Goal: Contribute content

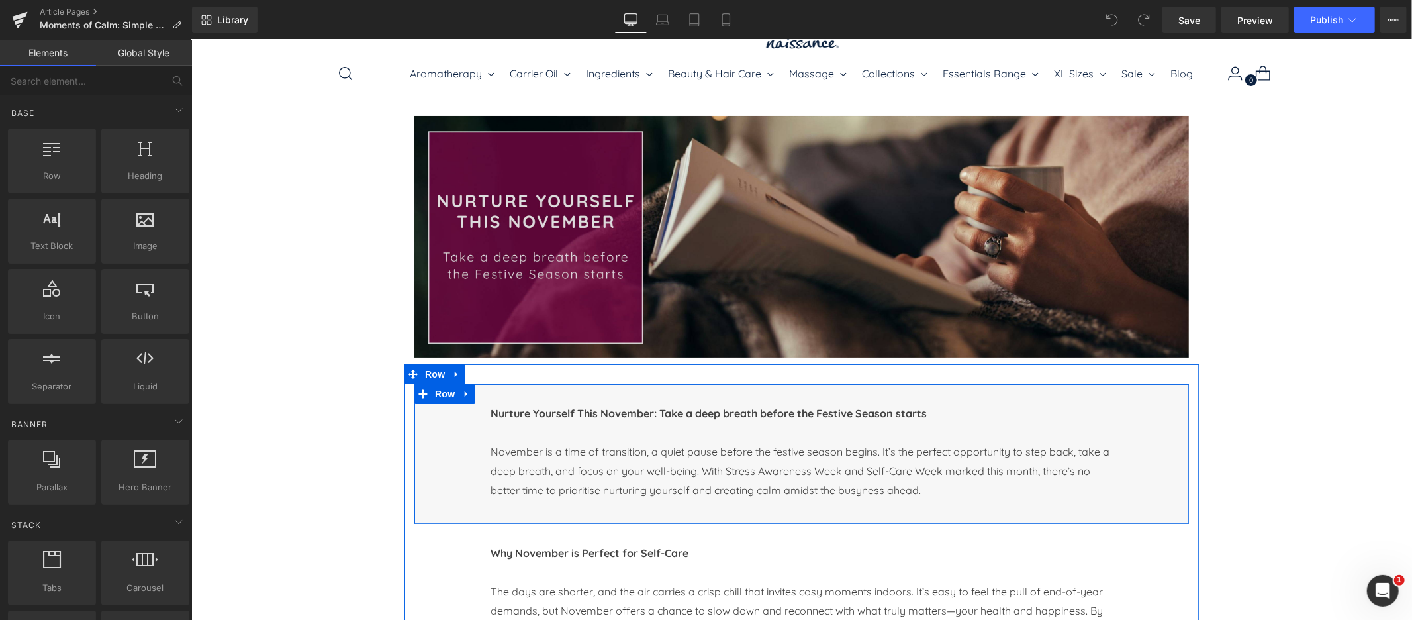
scroll to position [55, 0]
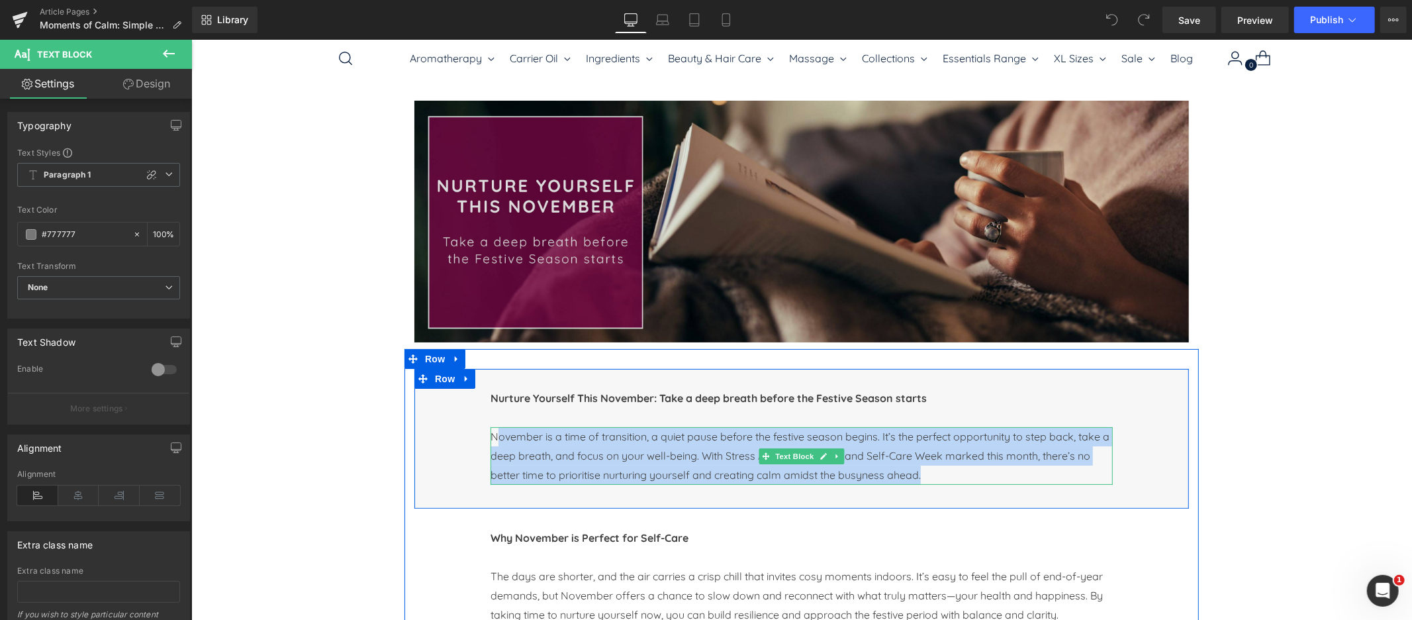
drag, startPoint x: 756, startPoint y: 461, endPoint x: 945, endPoint y: 475, distance: 189.2
click at [945, 475] on p "November is a time of transition, a quiet pause before the festive season begin…" at bounding box center [801, 455] width 622 height 58
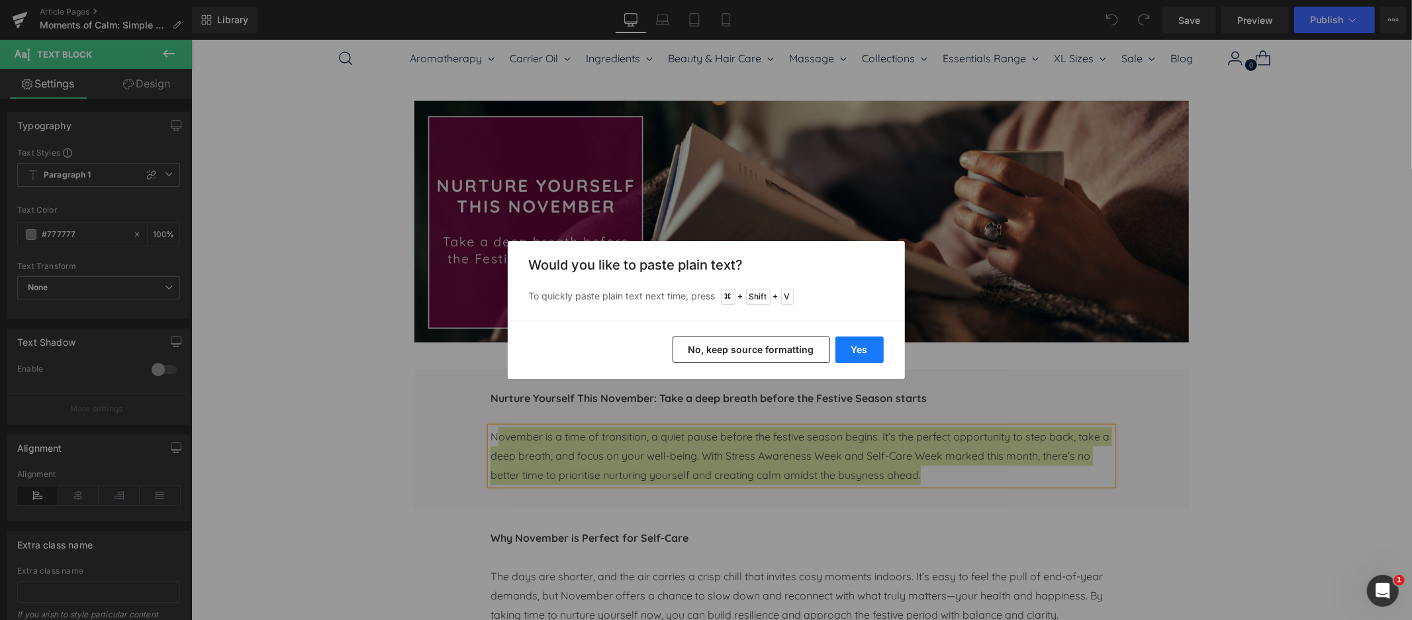
click at [868, 347] on button "Yes" at bounding box center [859, 349] width 48 height 26
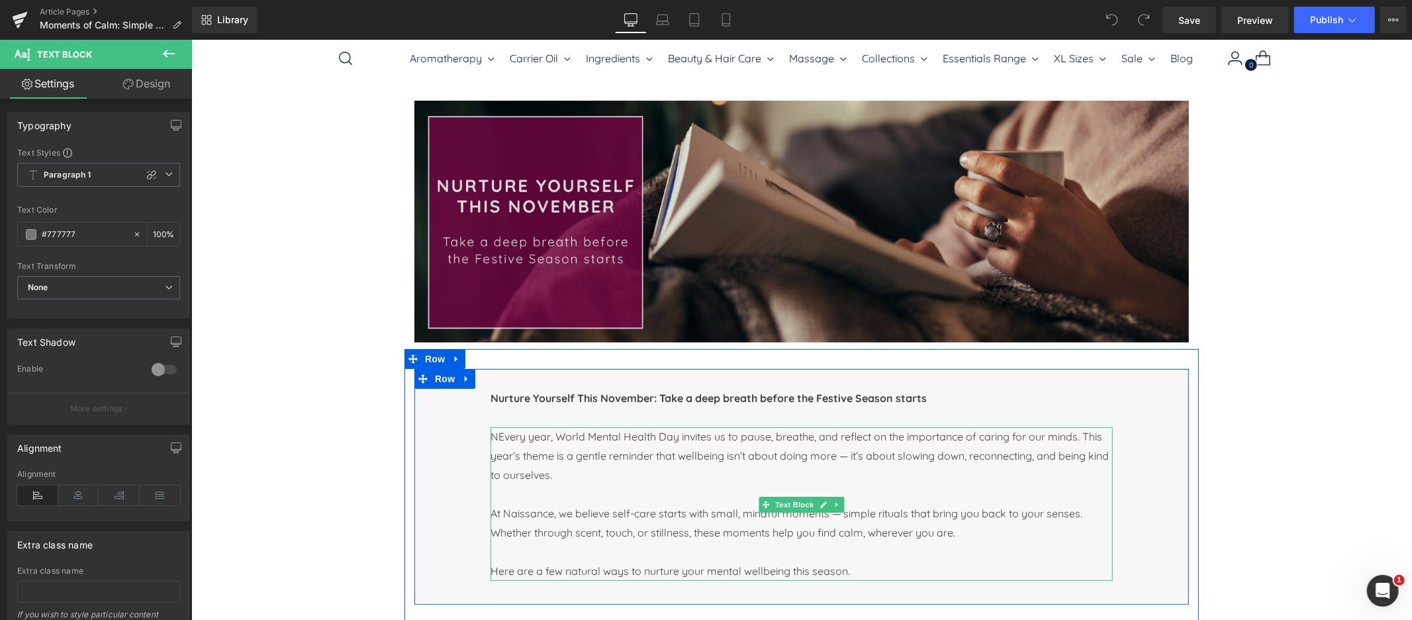
click at [497, 436] on span "NEvery year, World Mental Health Day invites us to pause, breathe, and reflect …" at bounding box center [799, 455] width 618 height 52
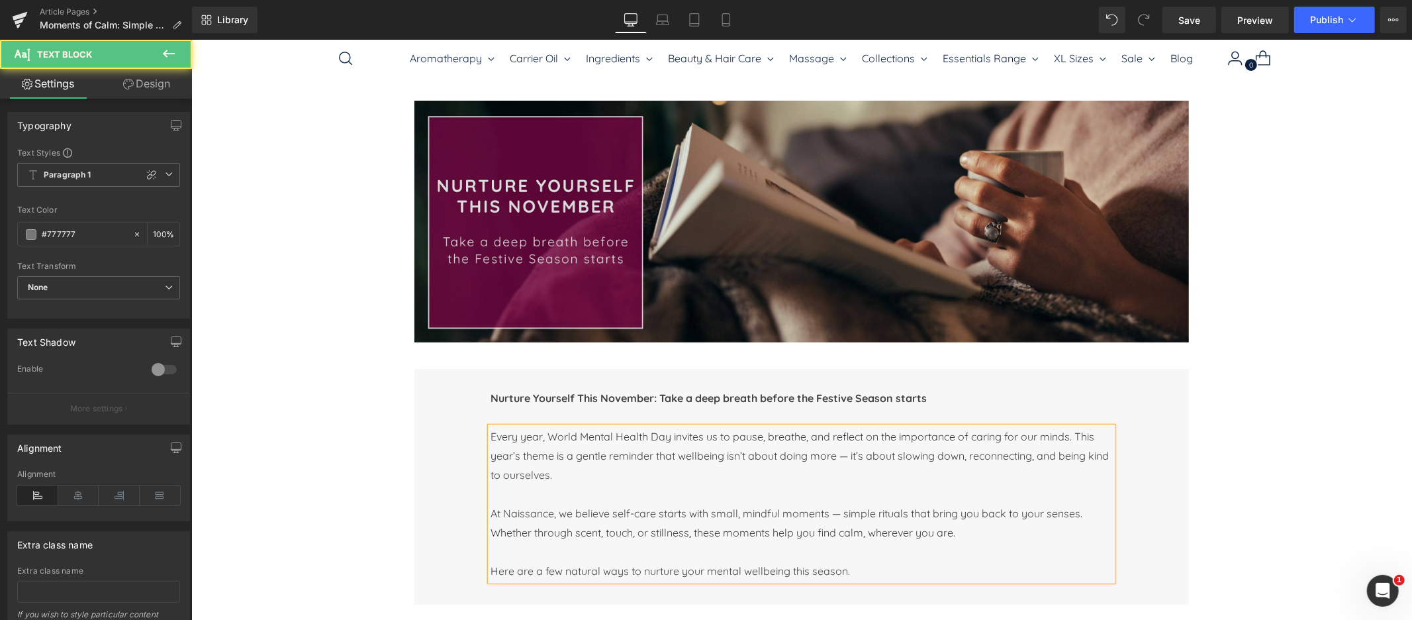
click at [851, 457] on span "Every year, World Mental Health Day invites us to pause, breathe, and reflect o…" at bounding box center [799, 455] width 618 height 52
click at [841, 514] on span "At Naissance, we believe self-care starts with small, mindful moments — simple …" at bounding box center [786, 522] width 592 height 32
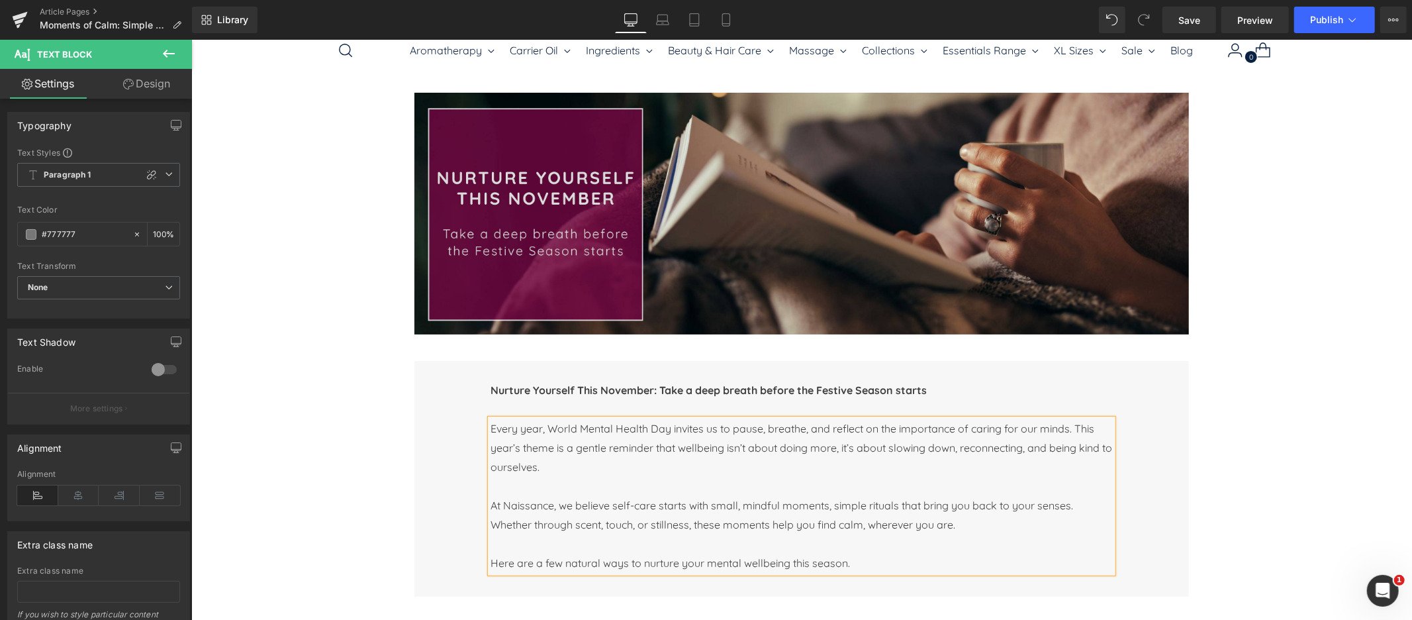
scroll to position [66, 0]
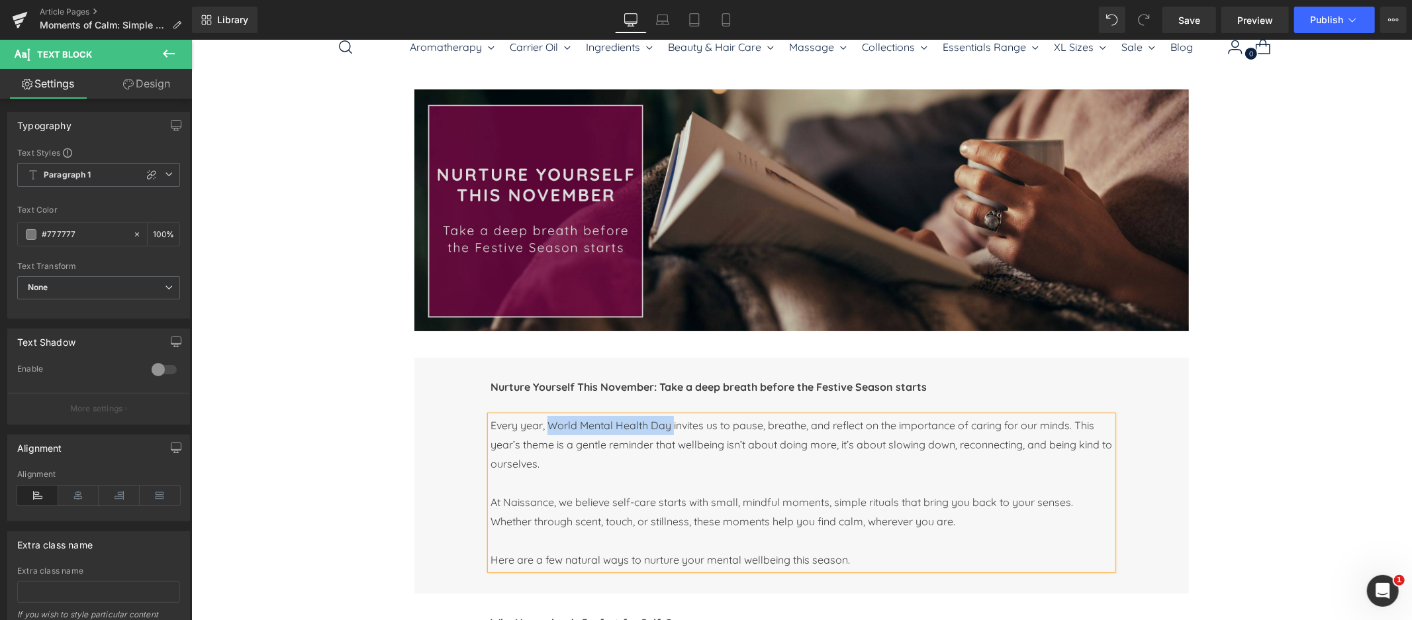
drag, startPoint x: 555, startPoint y: 426, endPoint x: 673, endPoint y: 424, distance: 117.9
click at [673, 424] on span "Every year, World Mental Health Day invites us to pause, breathe, and reflect o…" at bounding box center [801, 444] width 622 height 52
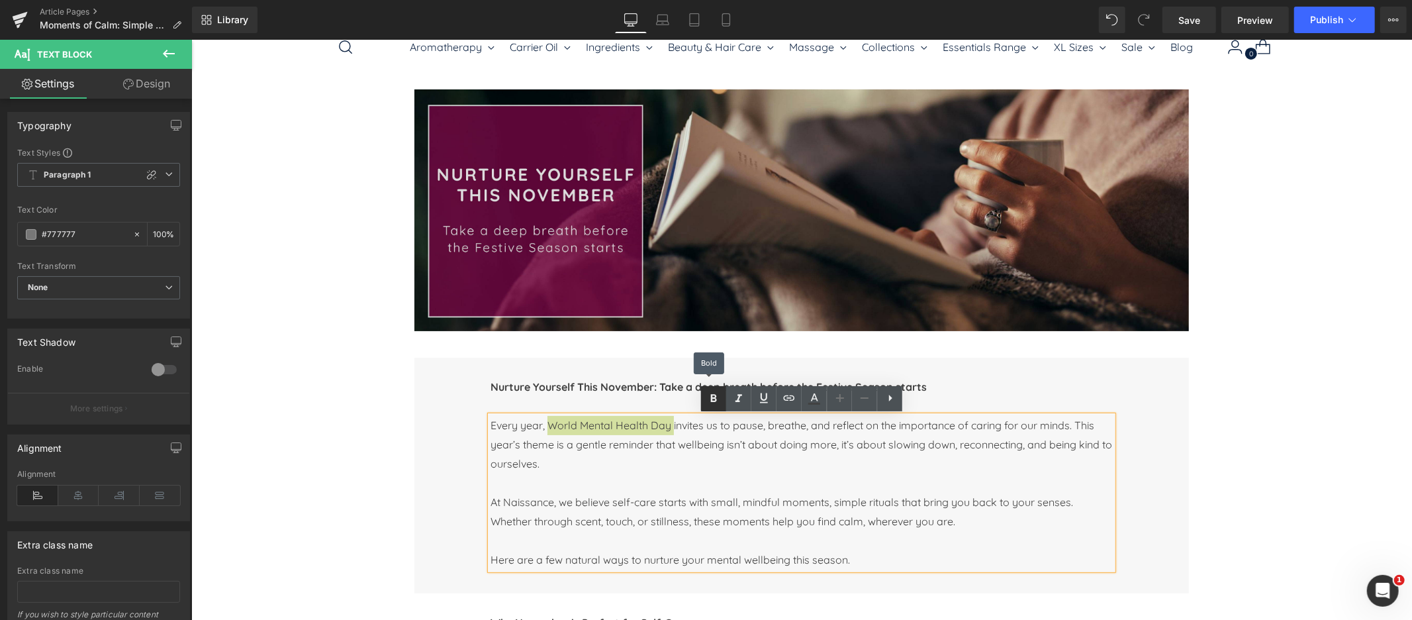
click at [710, 394] on icon at bounding box center [714, 399] width 16 height 16
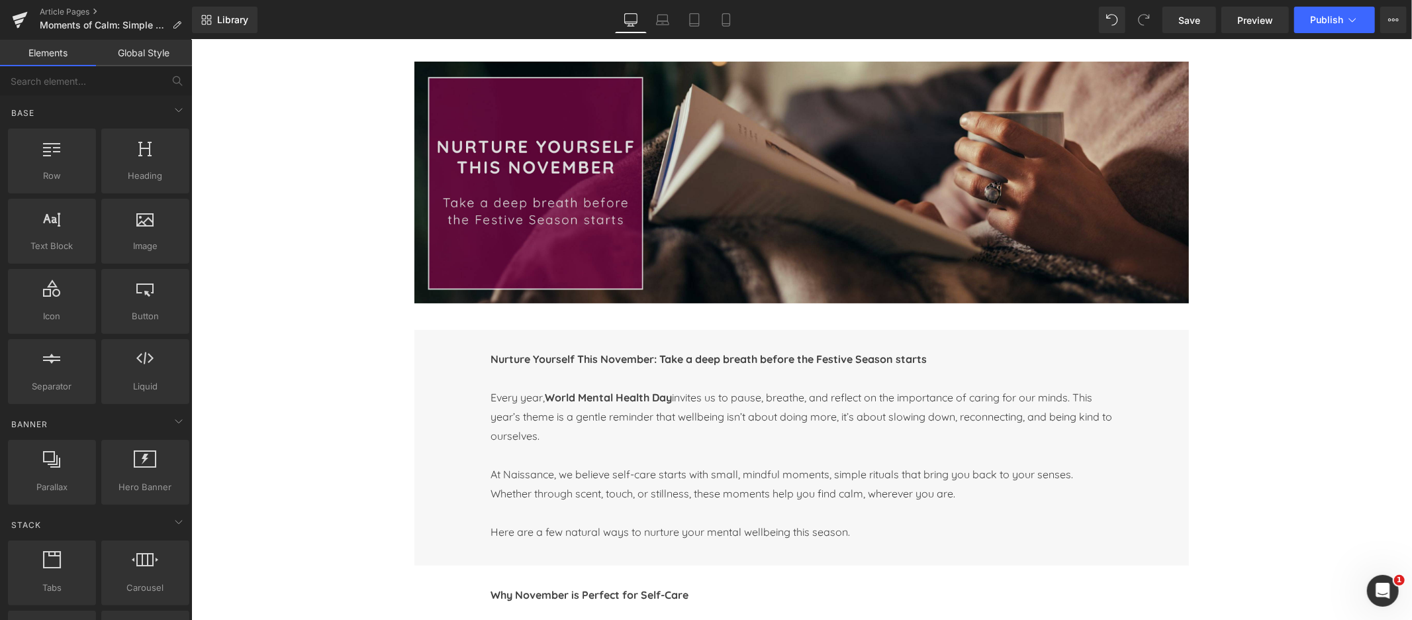
scroll to position [107, 0]
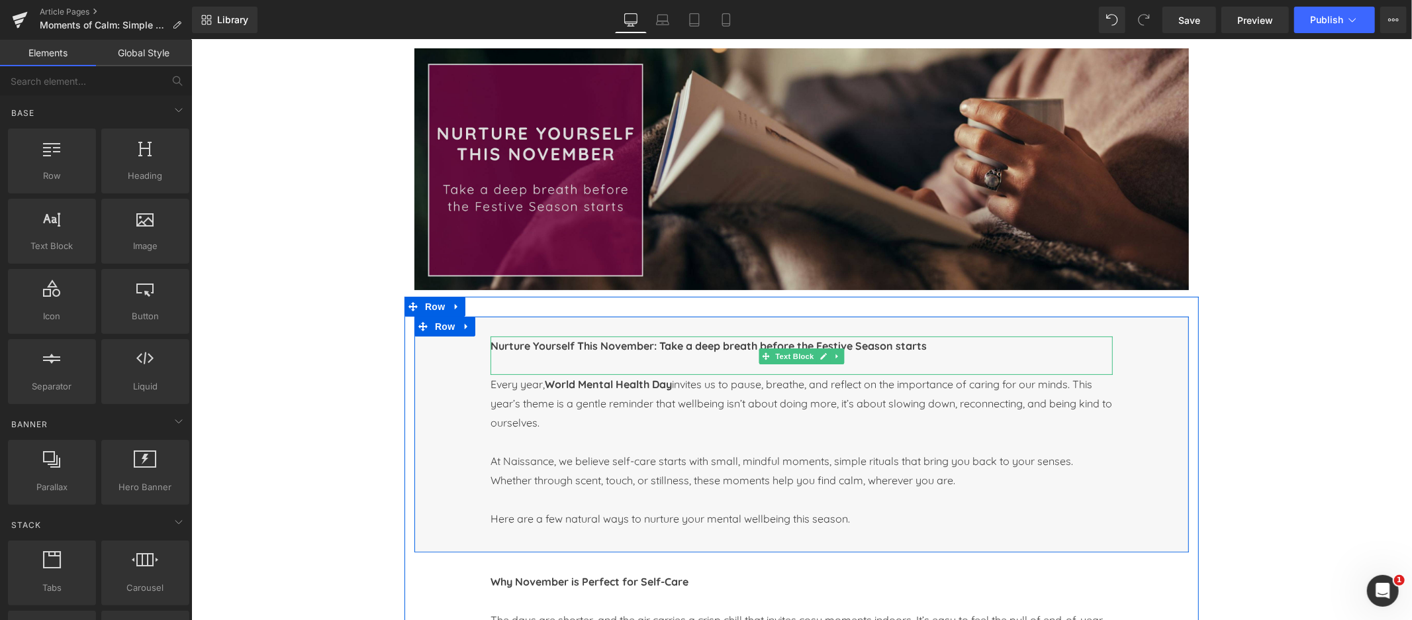
click at [531, 344] on b "Nurture Yourself This November: Take a deep breath before the Festive Season st…" at bounding box center [708, 344] width 436 height 13
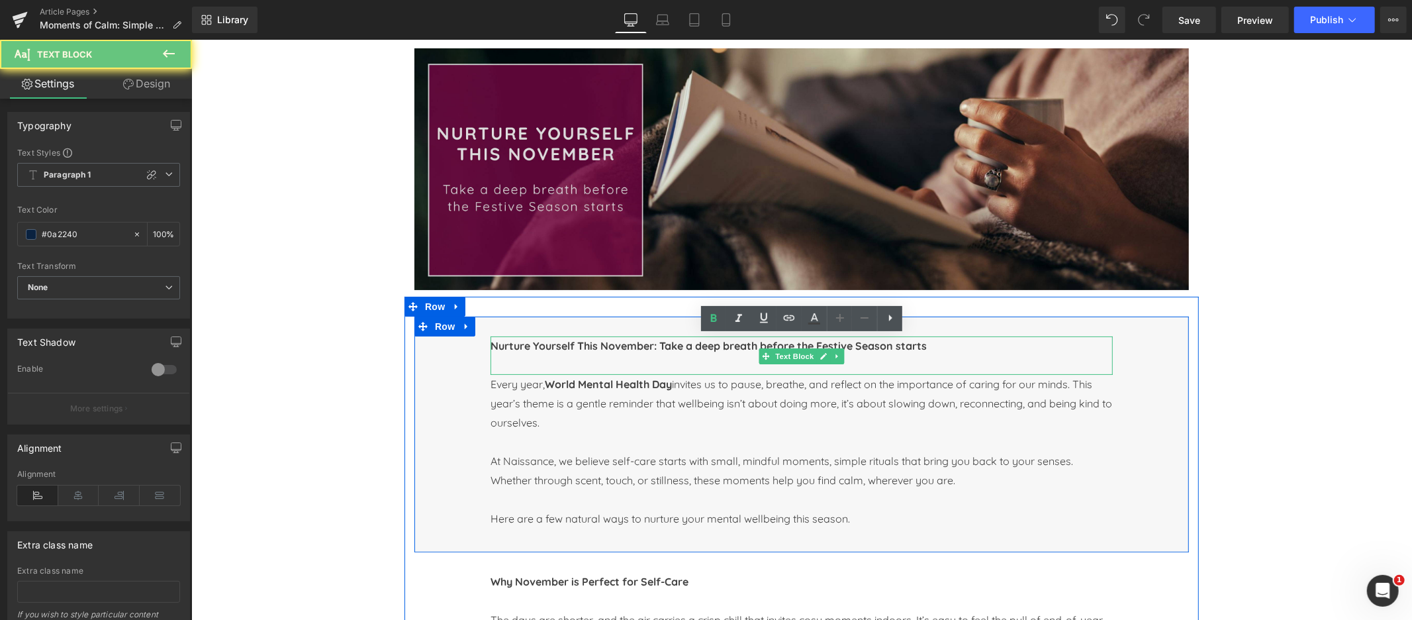
click at [531, 344] on b "Nurture Yourself This November: Take a deep breath before the Festive Season st…" at bounding box center [708, 344] width 436 height 13
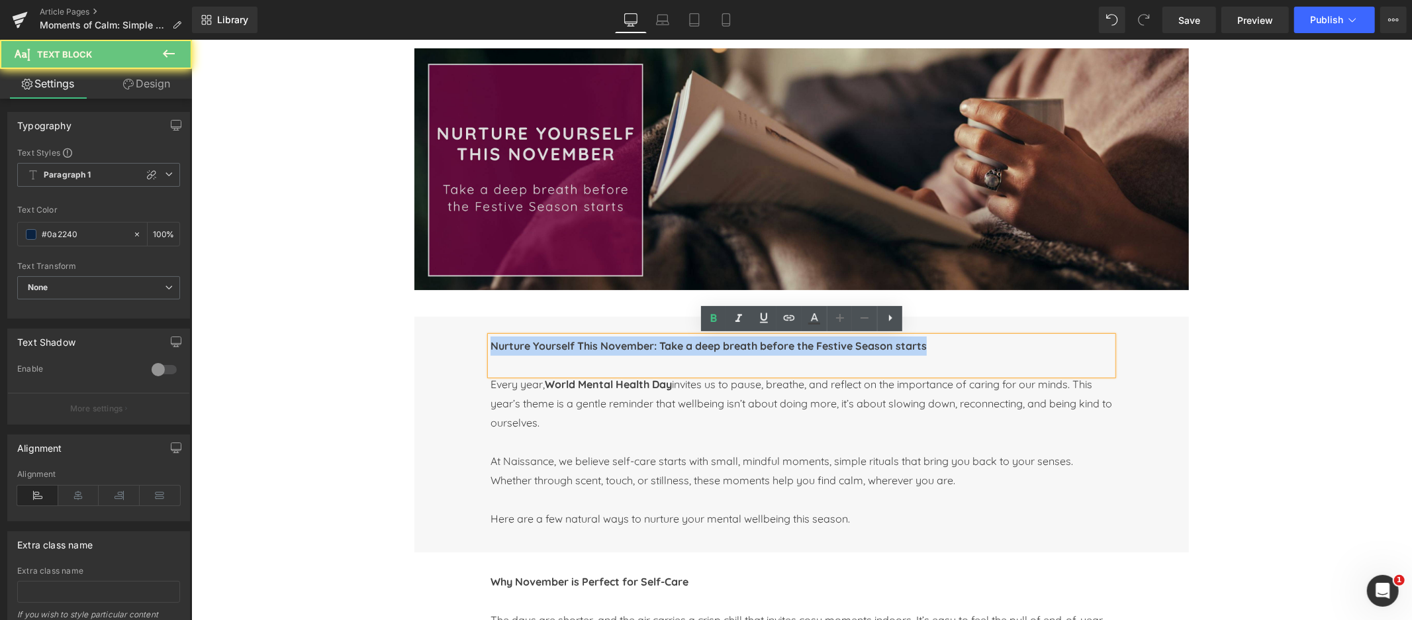
click at [531, 344] on b "Nurture Yourself This November: Take a deep breath before the Festive Season st…" at bounding box center [708, 344] width 436 height 13
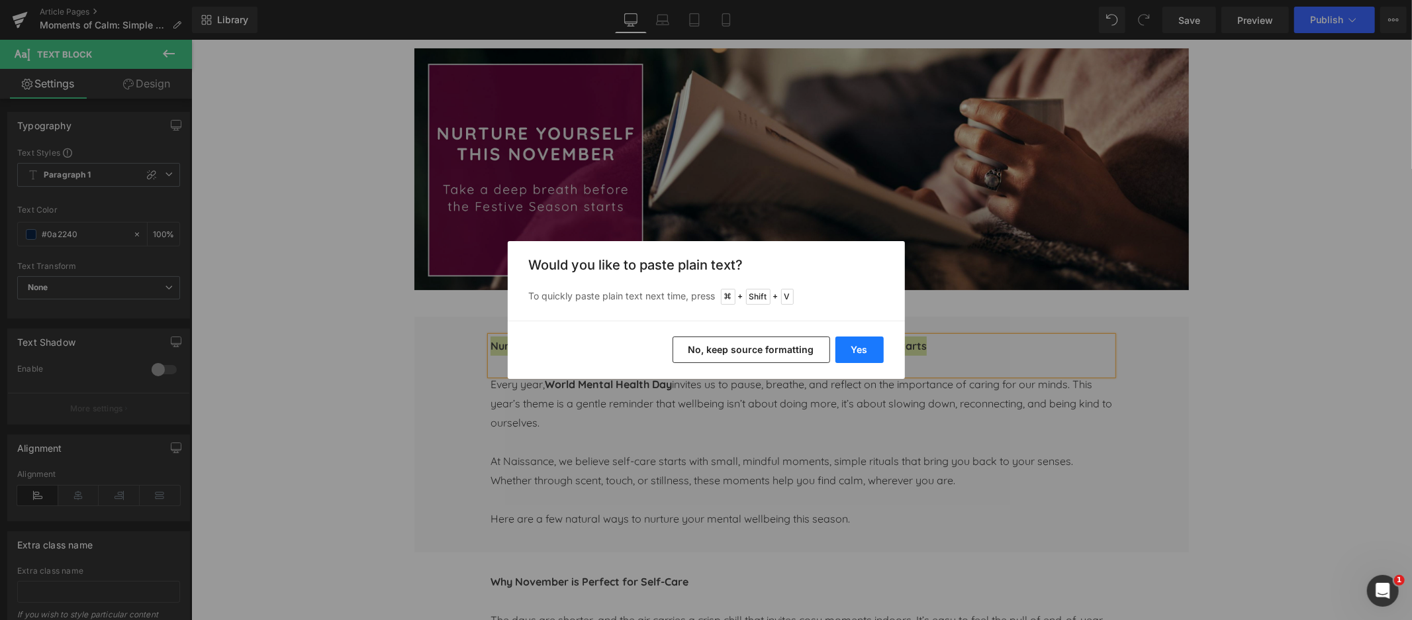
click at [857, 348] on button "Yes" at bounding box center [859, 349] width 48 height 26
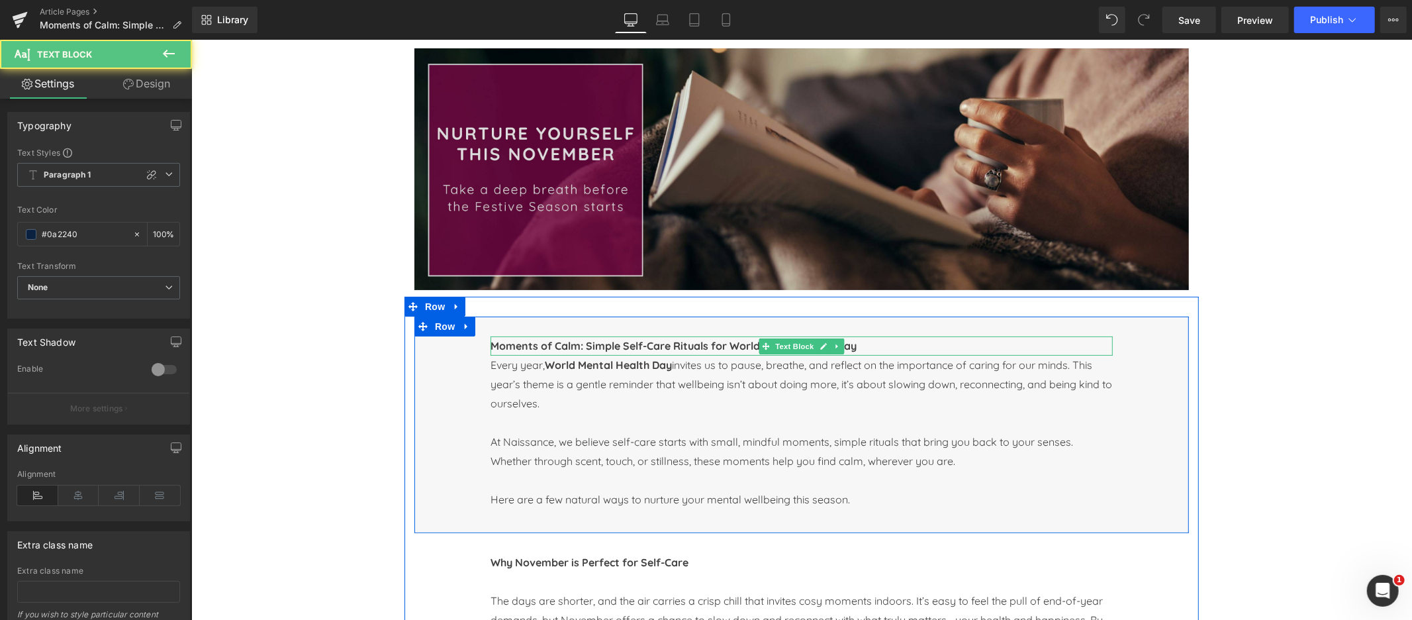
click at [864, 344] on p "Moments of Calm: Simple Self-Care Rituals for World Mental Health Day" at bounding box center [801, 345] width 622 height 19
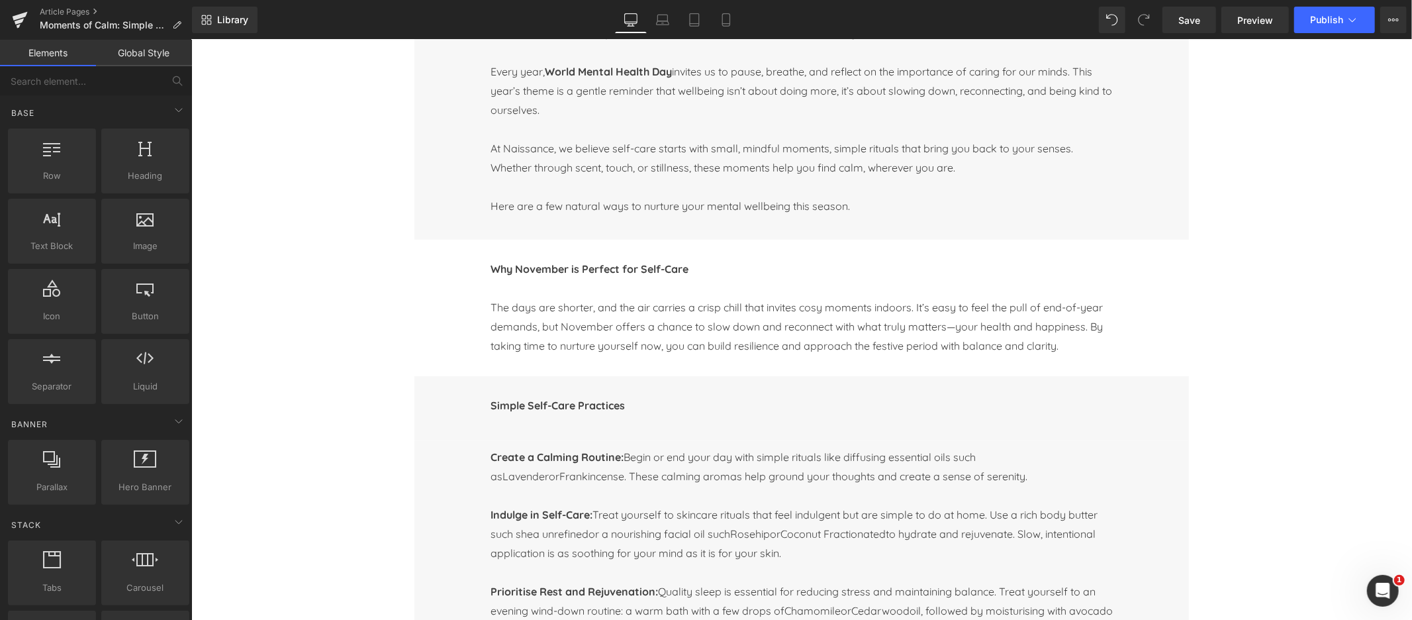
scroll to position [420, 0]
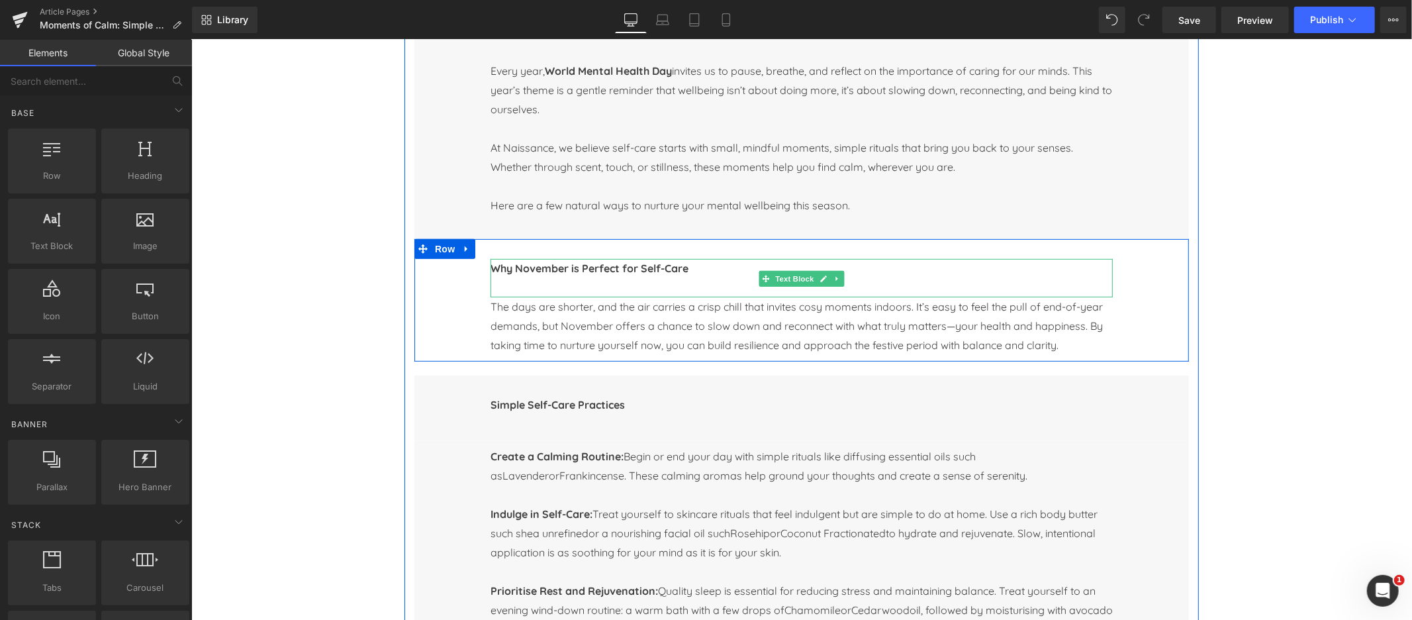
click at [523, 269] on b "Why November is Perfect for Self-Care" at bounding box center [589, 267] width 198 height 13
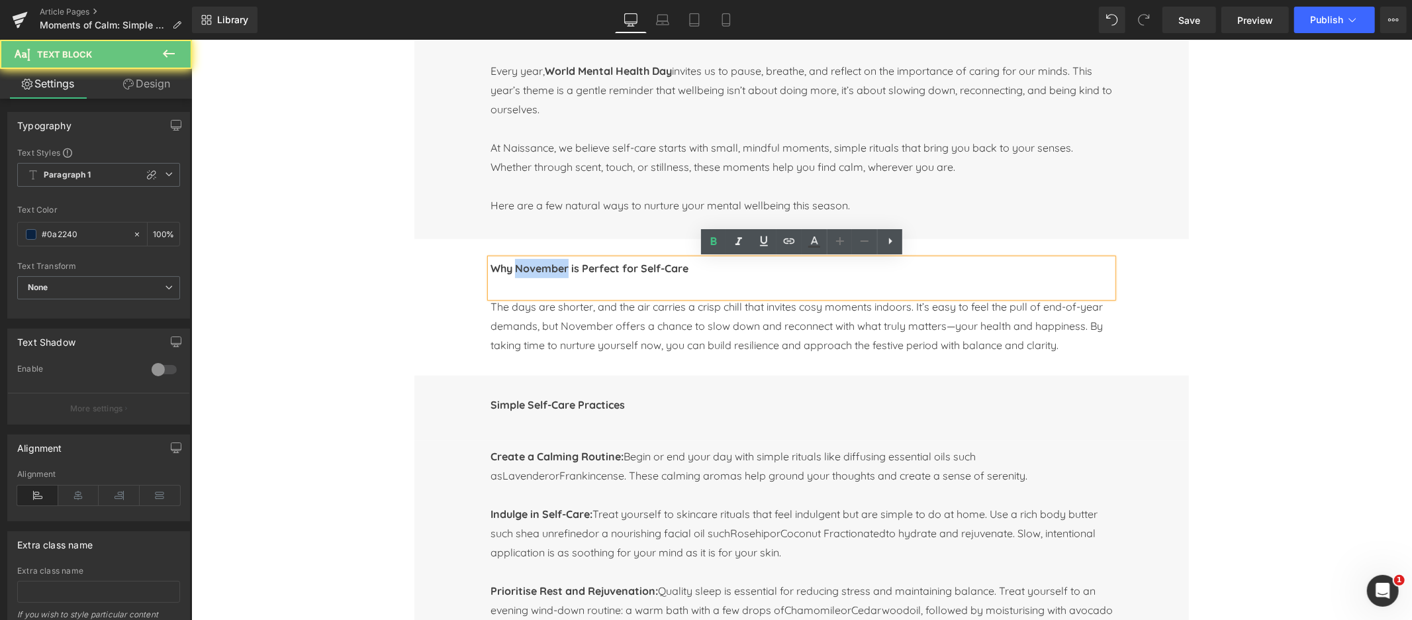
click at [523, 269] on b "Why November is Perfect for Self-Care" at bounding box center [589, 267] width 198 height 13
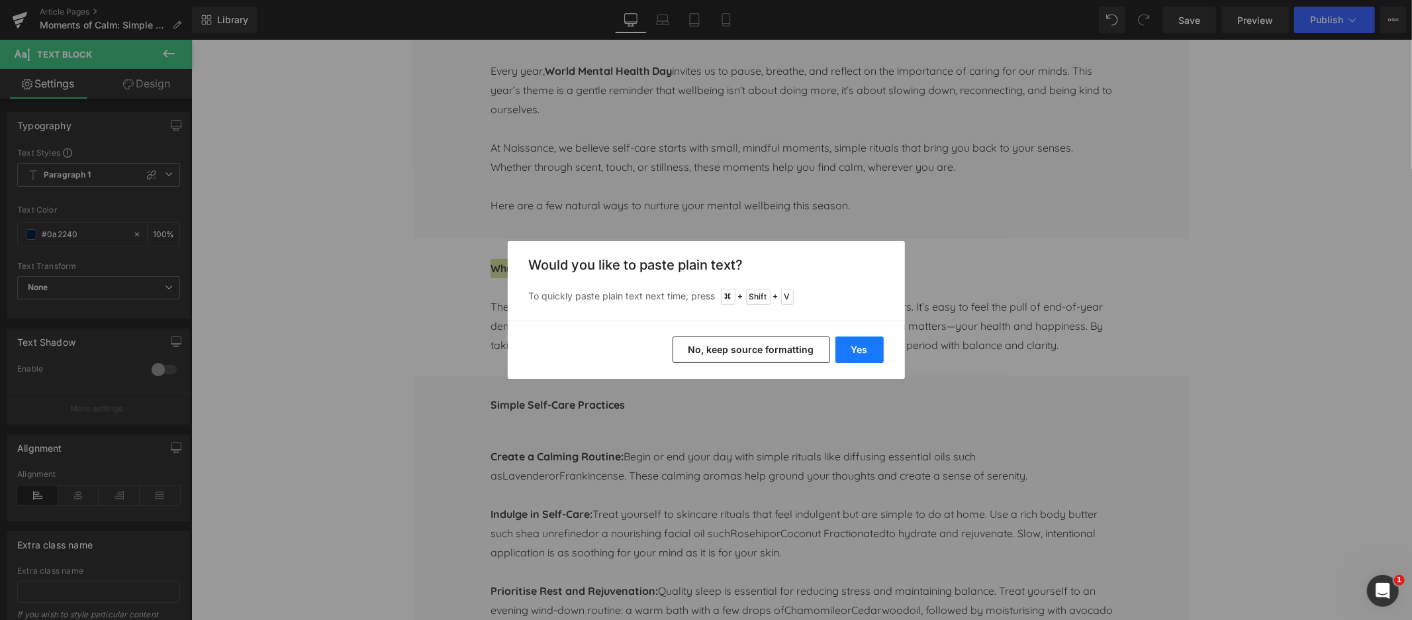
click at [872, 352] on button "Yes" at bounding box center [859, 349] width 48 height 26
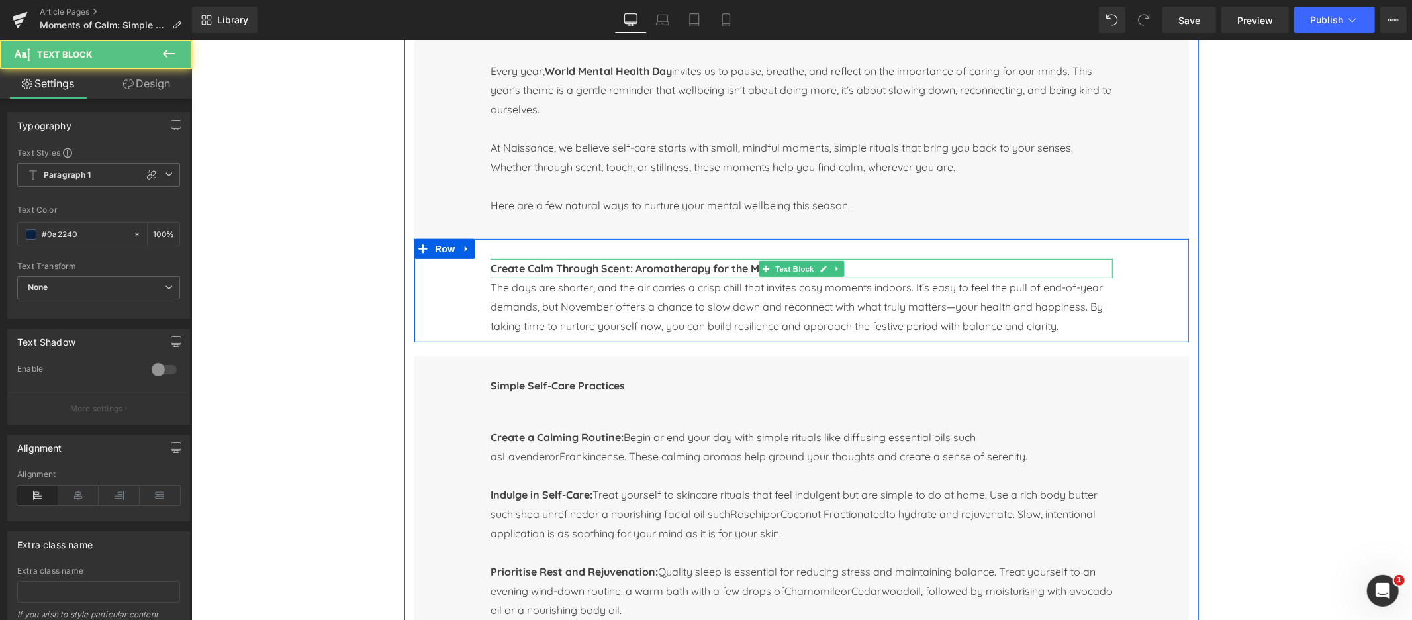
click at [696, 266] on b "Create Calm Through Scent: Aromatherapy for the Mind" at bounding box center [632, 267] width 285 height 13
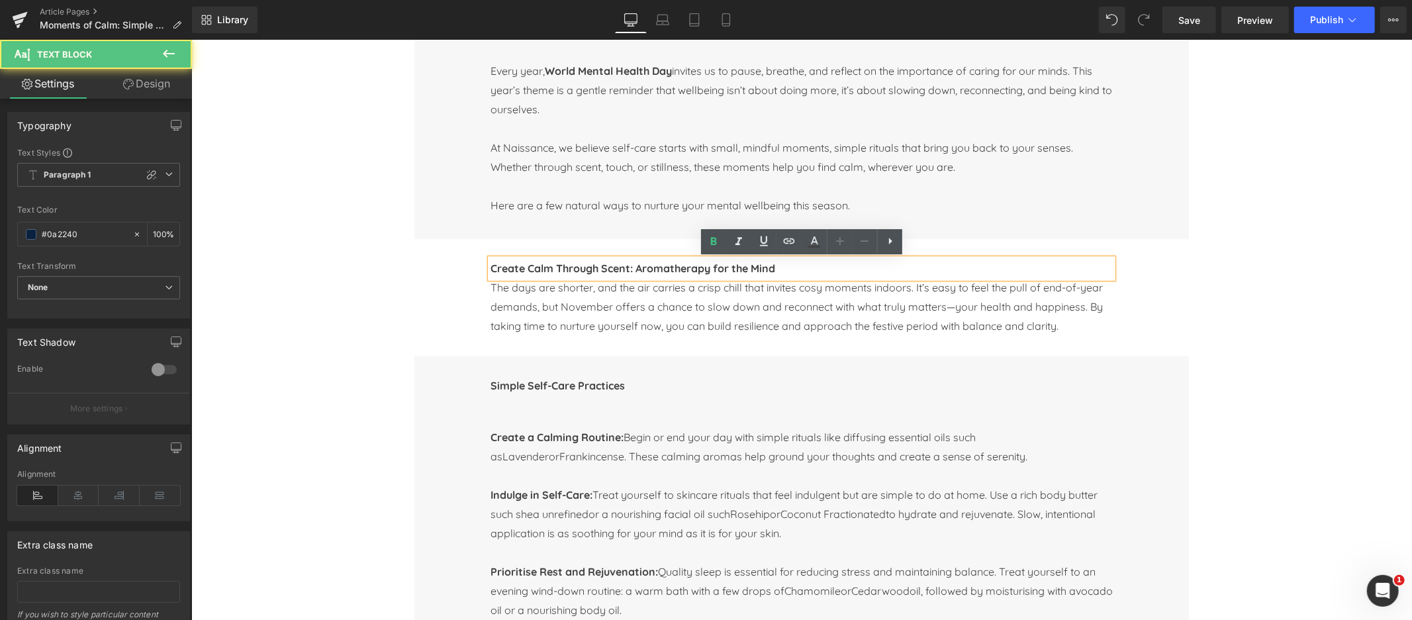
click at [777, 266] on p "Create Calm Through Scent: Aromatherapy for the Mind" at bounding box center [801, 267] width 622 height 19
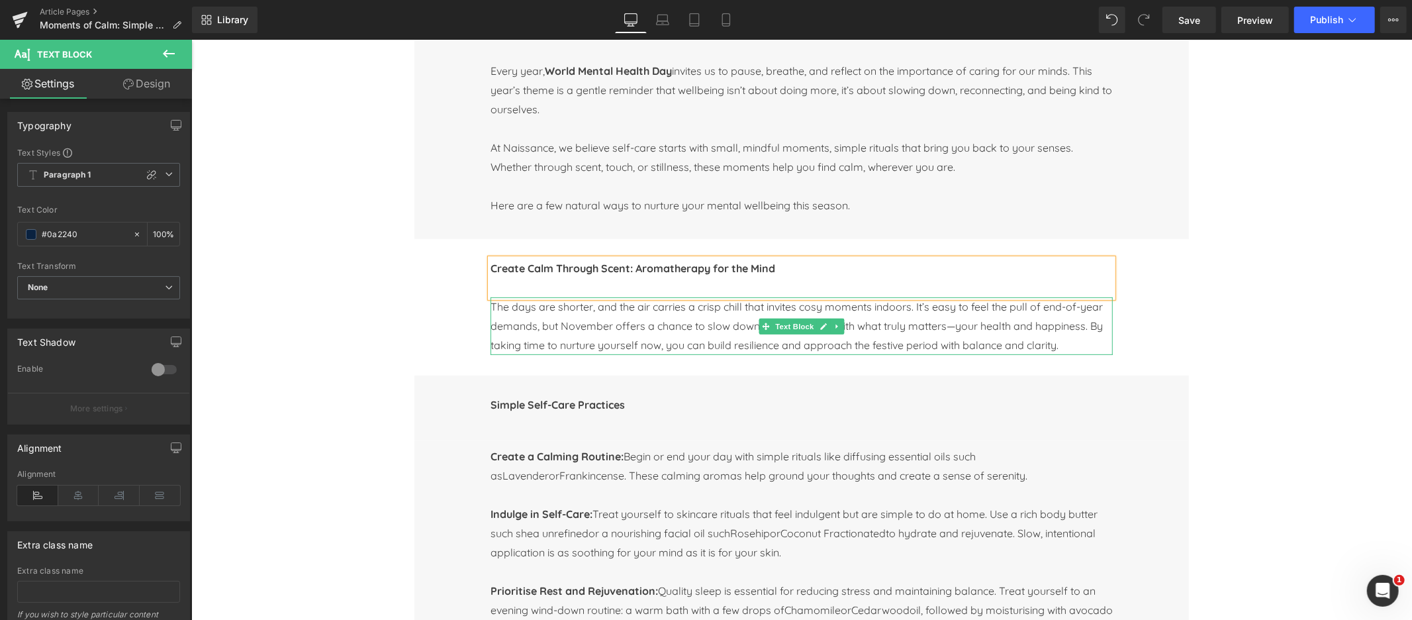
click at [666, 324] on span "The days are shorter, and the air carries a crisp chill that invites cosy momen…" at bounding box center [796, 325] width 612 height 52
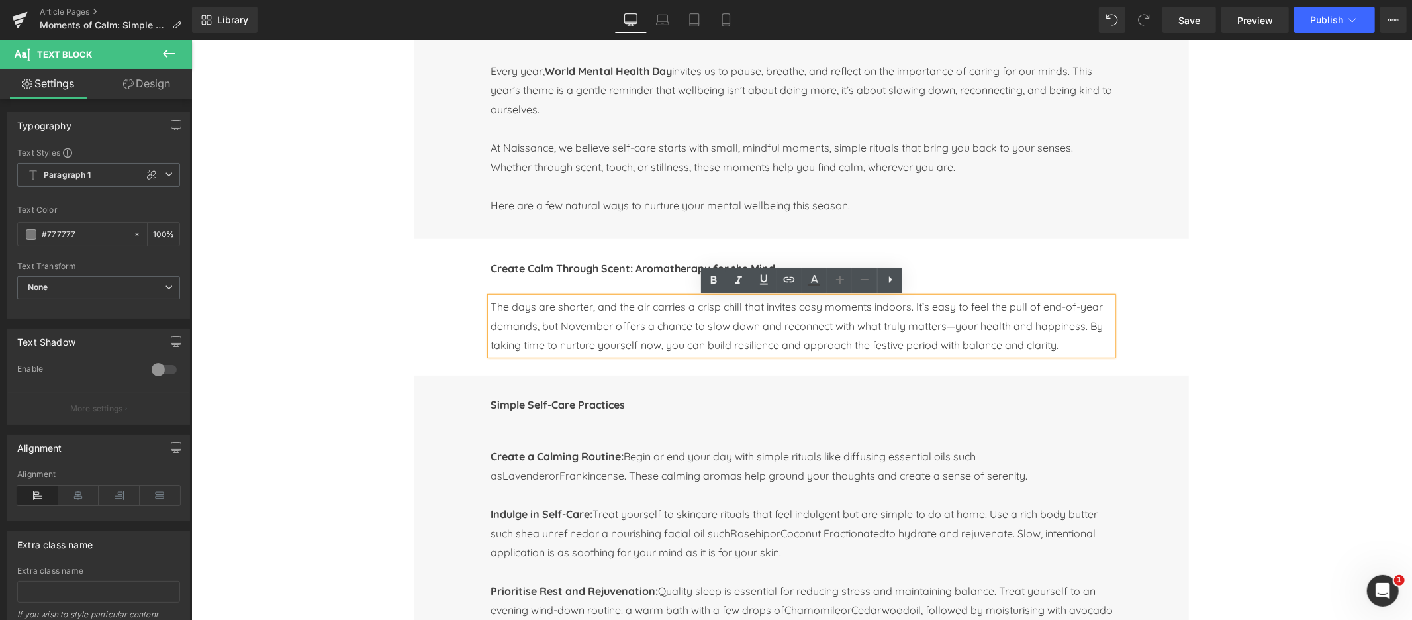
click at [534, 309] on span "The days are shorter, and the air carries a crisp chill that invites cosy momen…" at bounding box center [796, 325] width 612 height 52
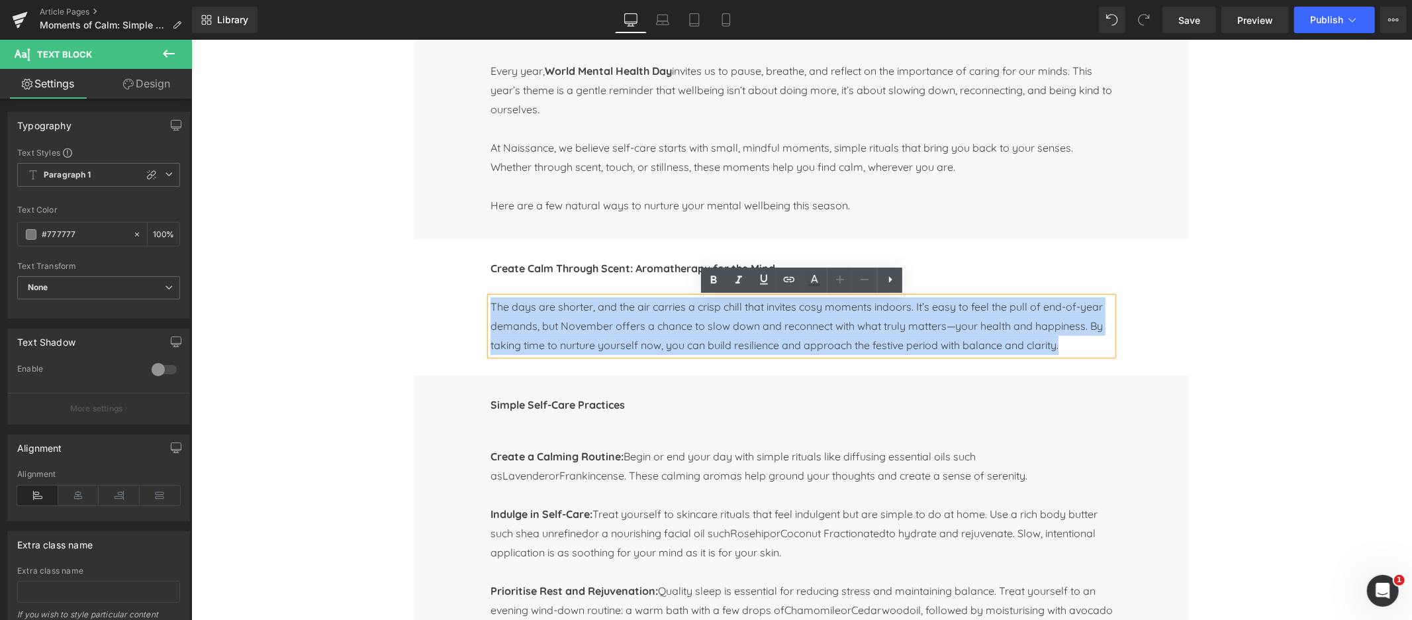
drag, startPoint x: 493, startPoint y: 306, endPoint x: 1105, endPoint y: 355, distance: 614.3
click at [1105, 354] on div "The days are shorter, and the air carries a crisp chill that invites cosy momen…" at bounding box center [801, 326] width 622 height 58
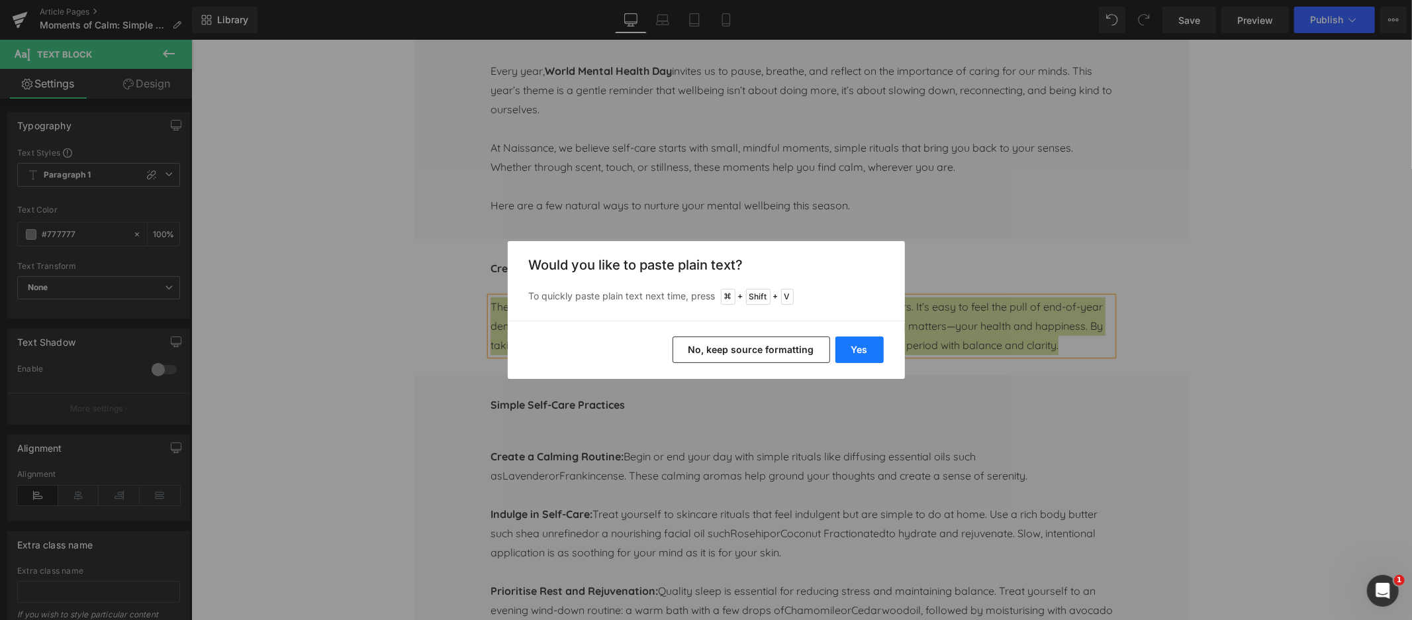
click at [858, 348] on button "Yes" at bounding box center [859, 349] width 48 height 26
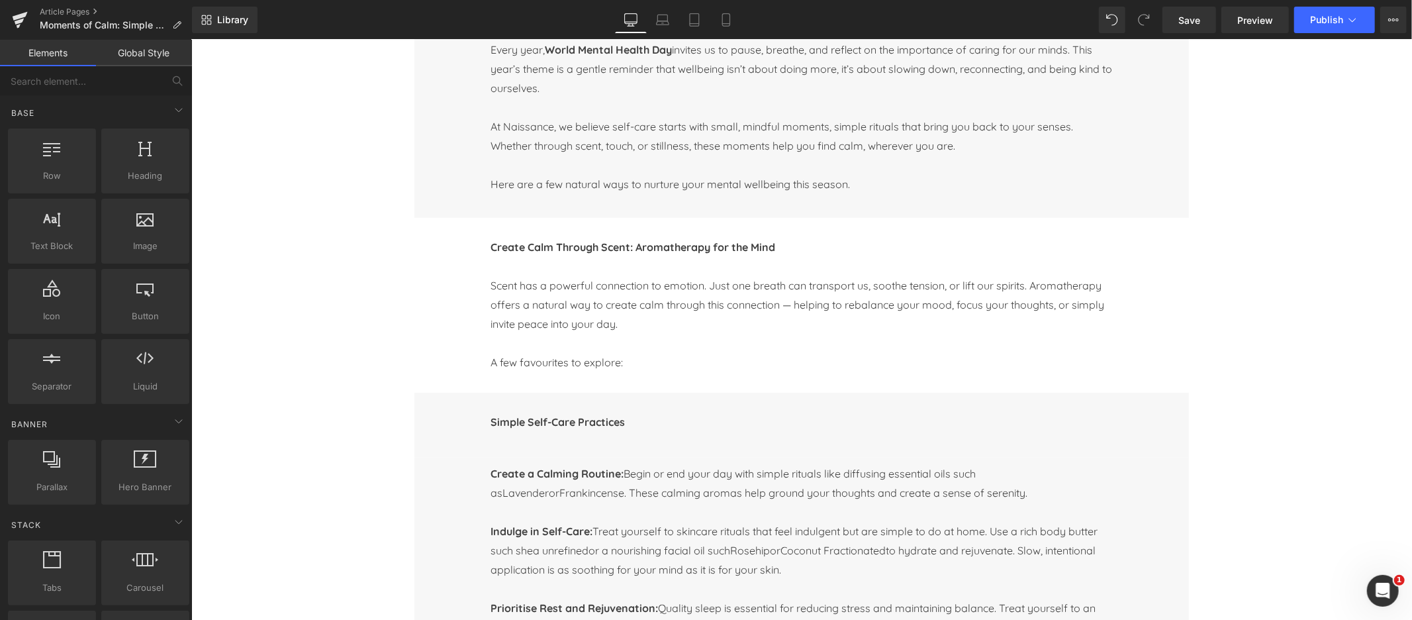
scroll to position [448, 0]
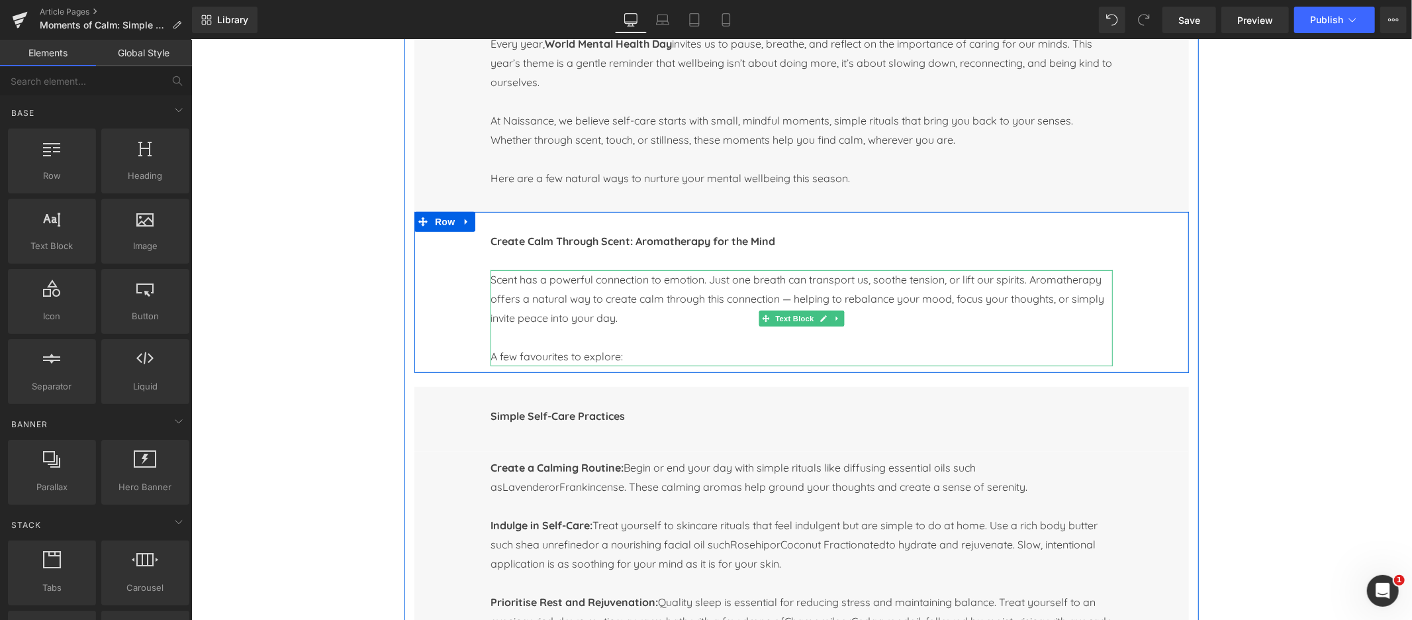
click at [572, 306] on p "Scent has a powerful connection to emotion. Just one breath can transport us, s…" at bounding box center [801, 298] width 622 height 58
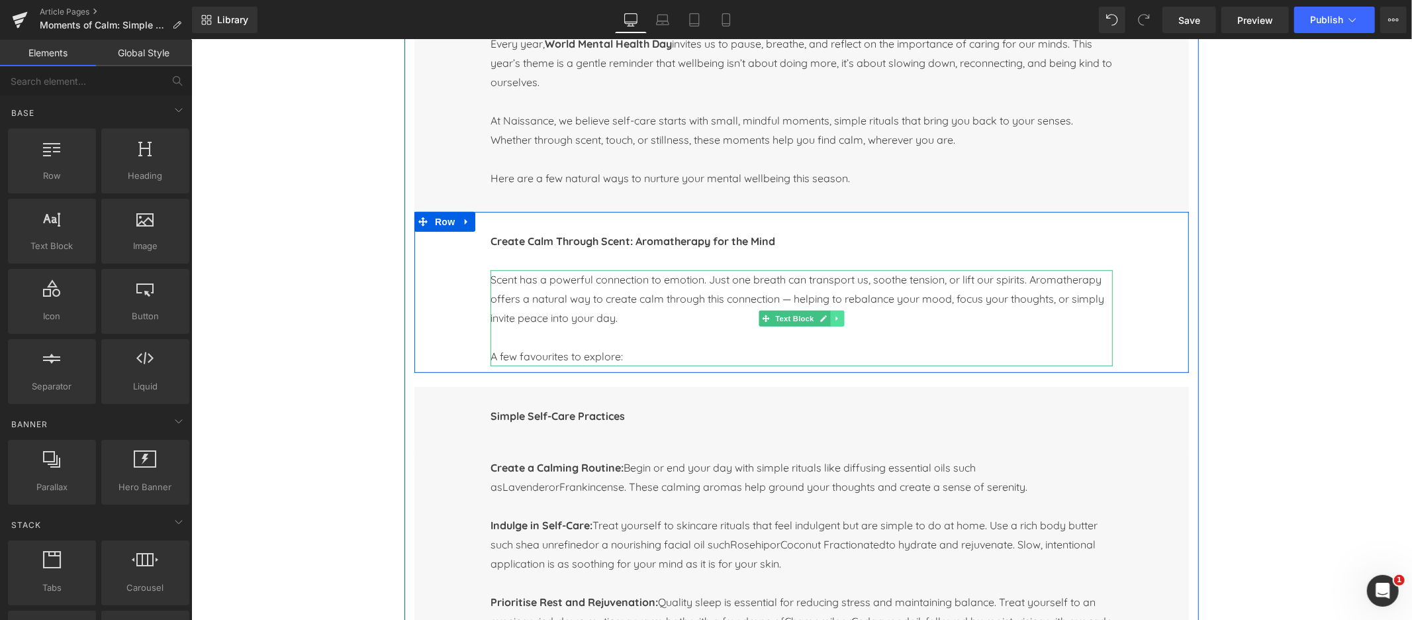
click at [839, 322] on link at bounding box center [837, 318] width 14 height 16
click at [828, 322] on icon at bounding box center [829, 317] width 7 height 7
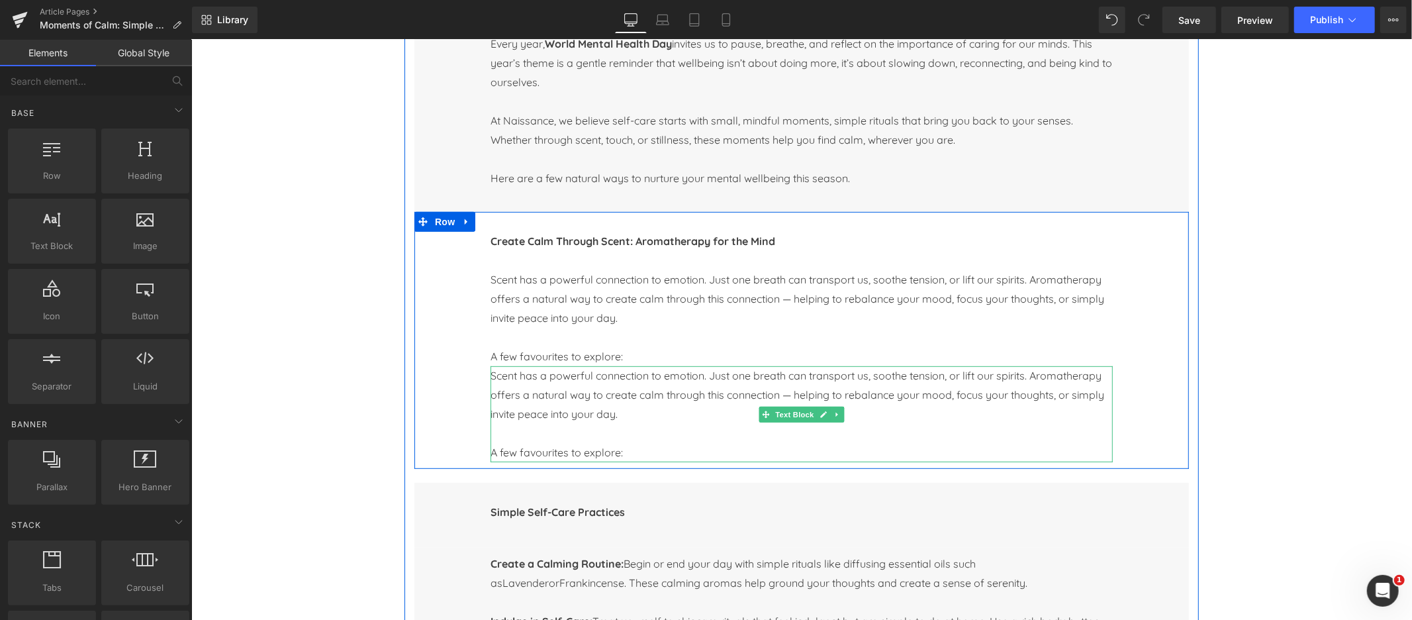
click at [568, 387] on p "Scent has a powerful connection to emotion. Just one breath can transport us, s…" at bounding box center [801, 394] width 622 height 58
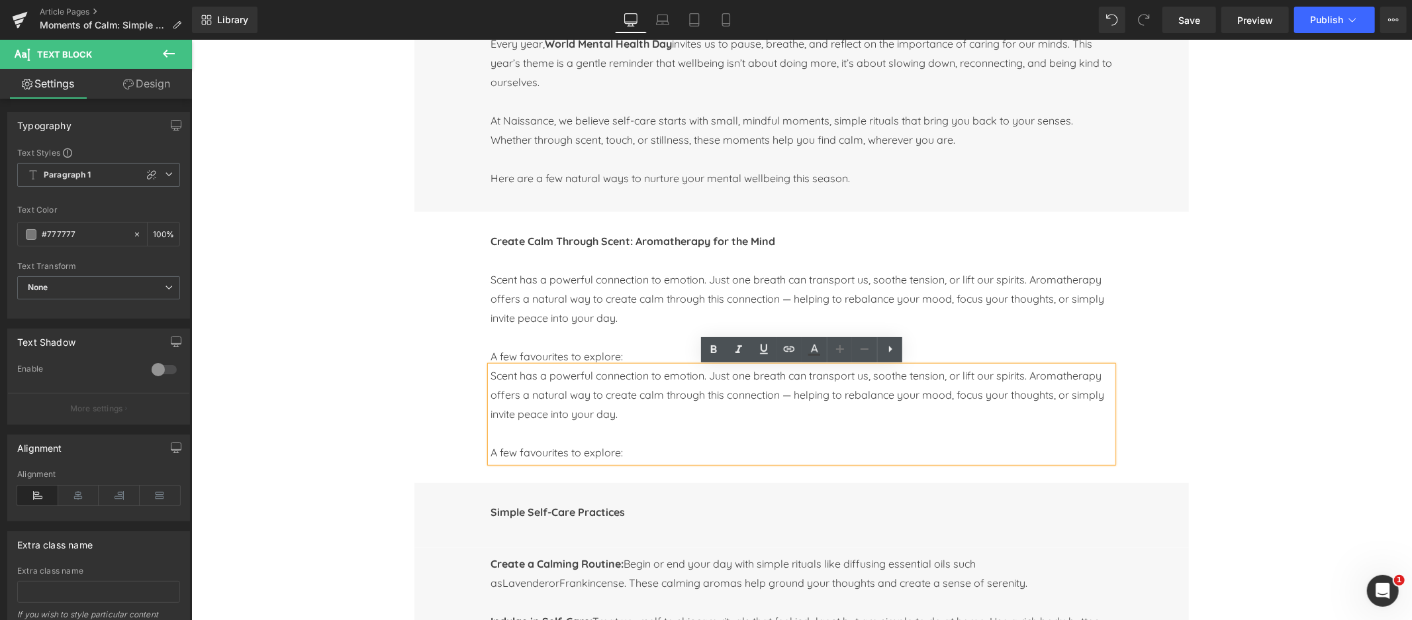
click at [493, 376] on span "Scent has a powerful connection to emotion. Just one breath can transport us, s…" at bounding box center [797, 394] width 614 height 52
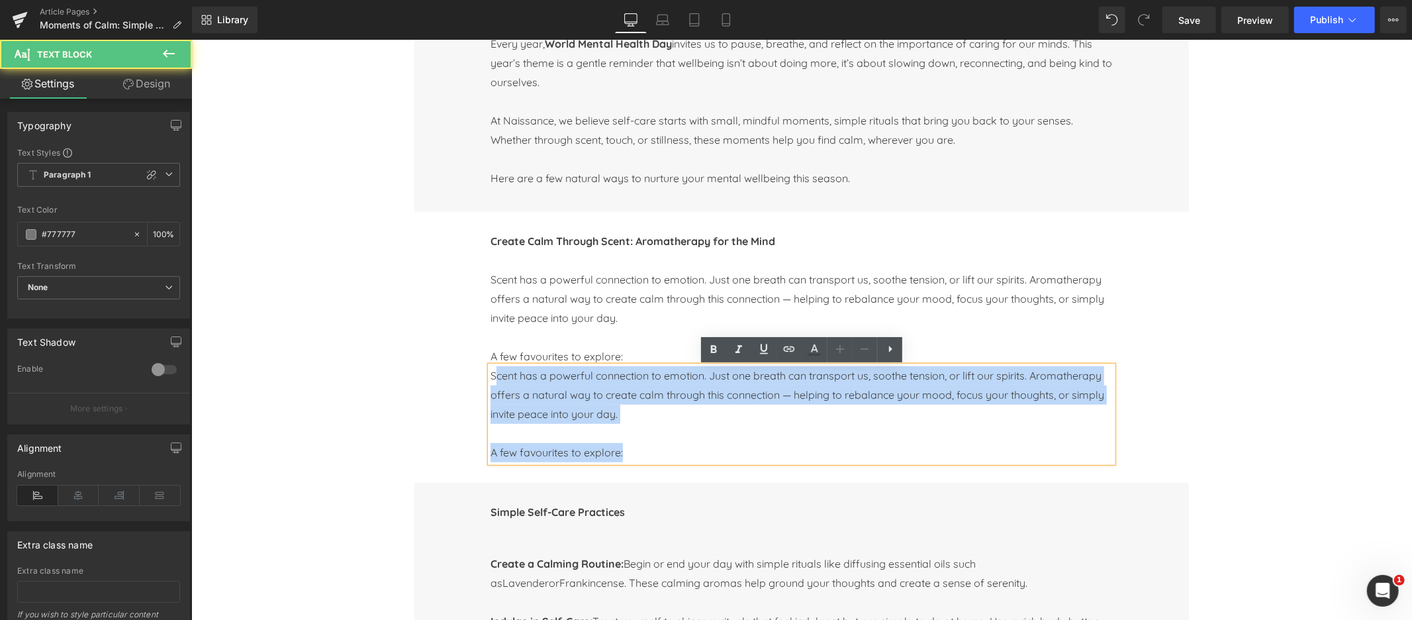
drag, startPoint x: 493, startPoint y: 377, endPoint x: 654, endPoint y: 459, distance: 180.9
click at [654, 459] on div "Scent has a powerful connection to emotion. Just one breath can transport us, s…" at bounding box center [801, 413] width 622 height 96
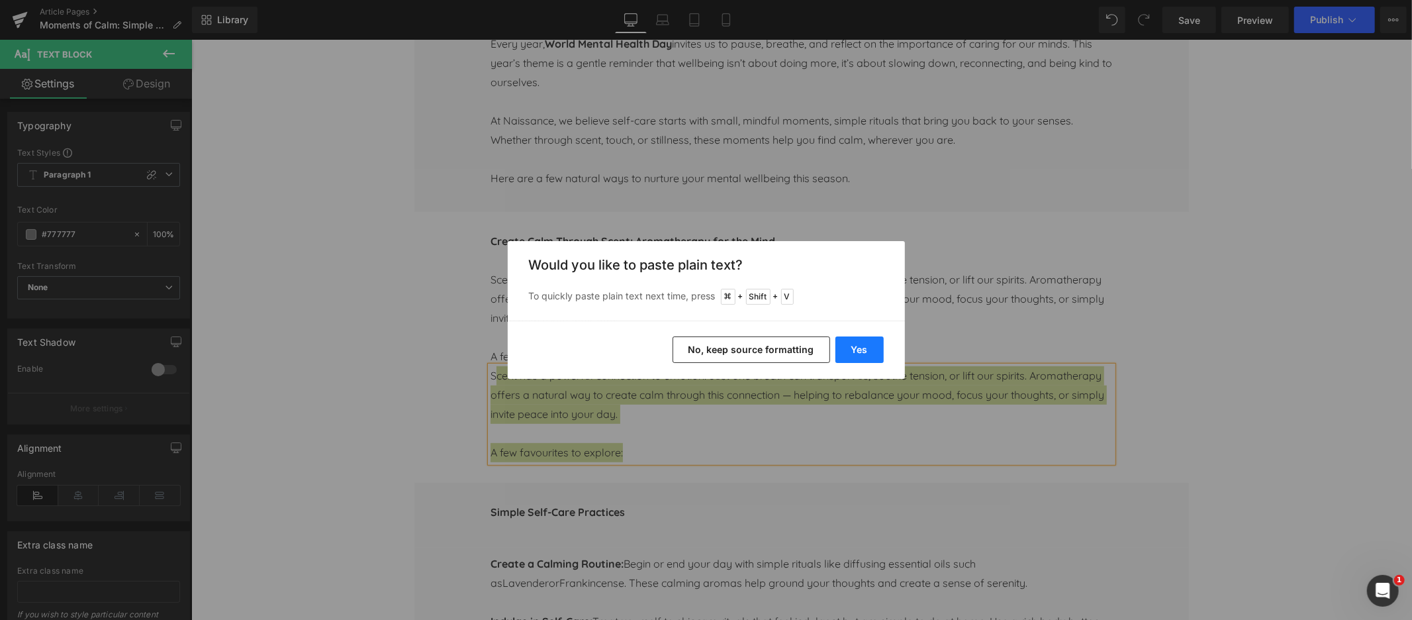
click at [867, 354] on button "Yes" at bounding box center [859, 349] width 48 height 26
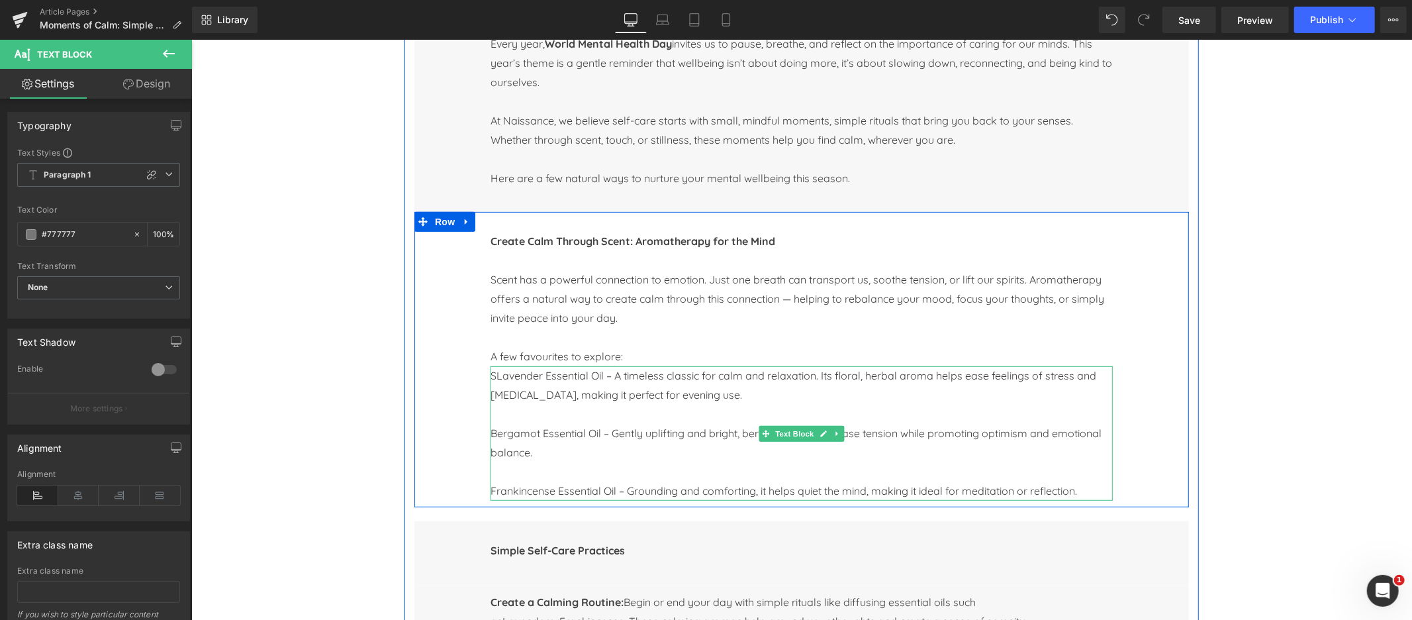
click at [495, 375] on span "SLavender Essential Oil – A timeless classic for calm and relaxation. Its flora…" at bounding box center [793, 384] width 606 height 32
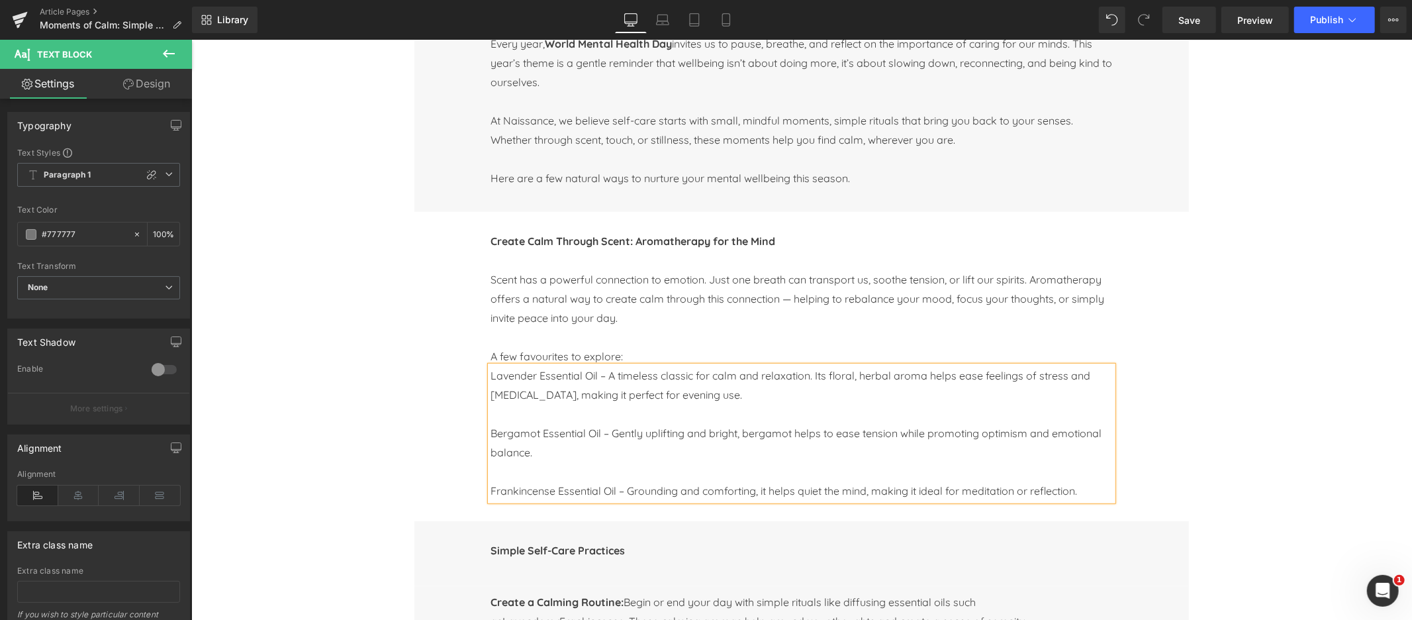
click at [505, 416] on p at bounding box center [801, 413] width 622 height 19
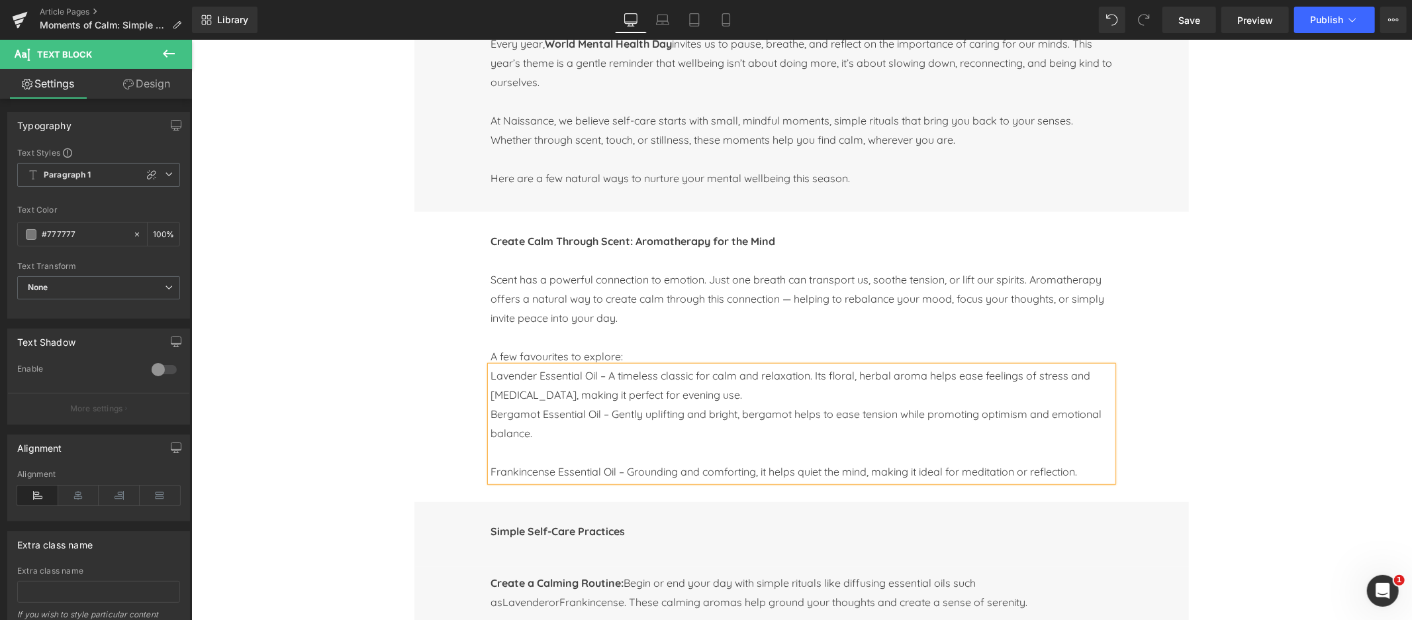
click at [501, 454] on p at bounding box center [801, 451] width 622 height 19
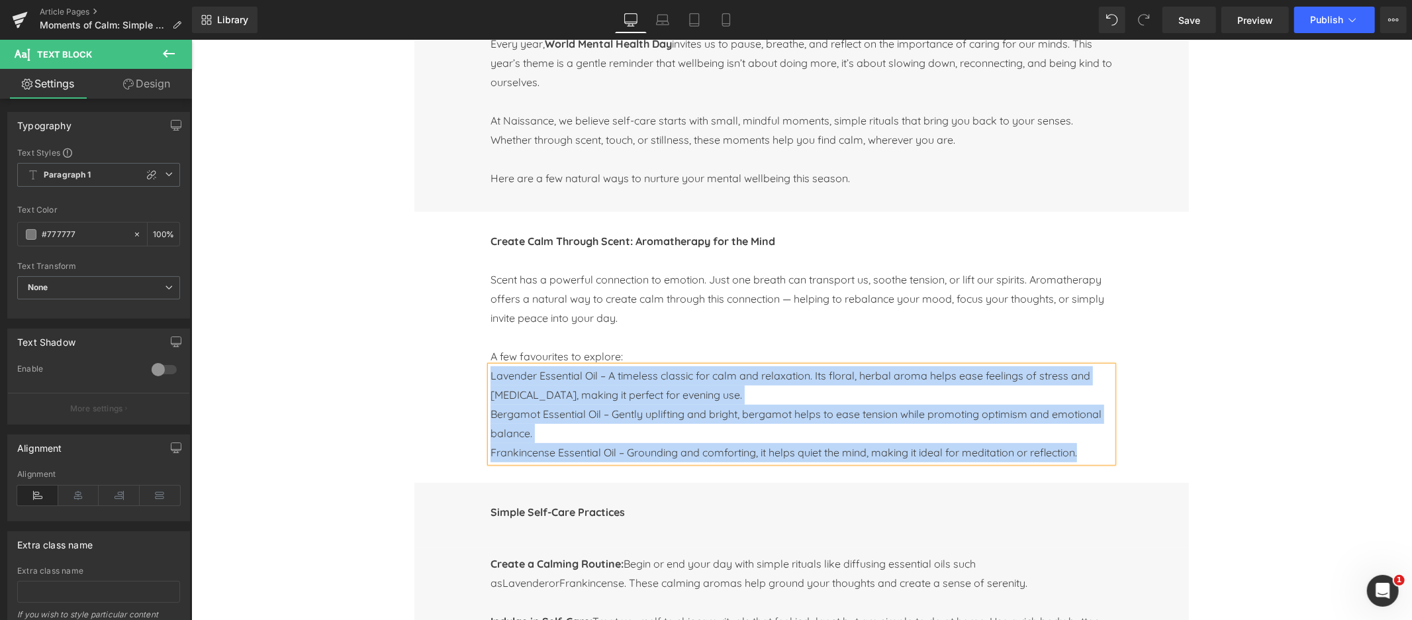
drag, startPoint x: 491, startPoint y: 377, endPoint x: 1097, endPoint y: 455, distance: 611.4
click at [1097, 455] on div "Lavender Essential Oil – A timeless classic for calm and relaxation. Its floral…" at bounding box center [801, 413] width 622 height 96
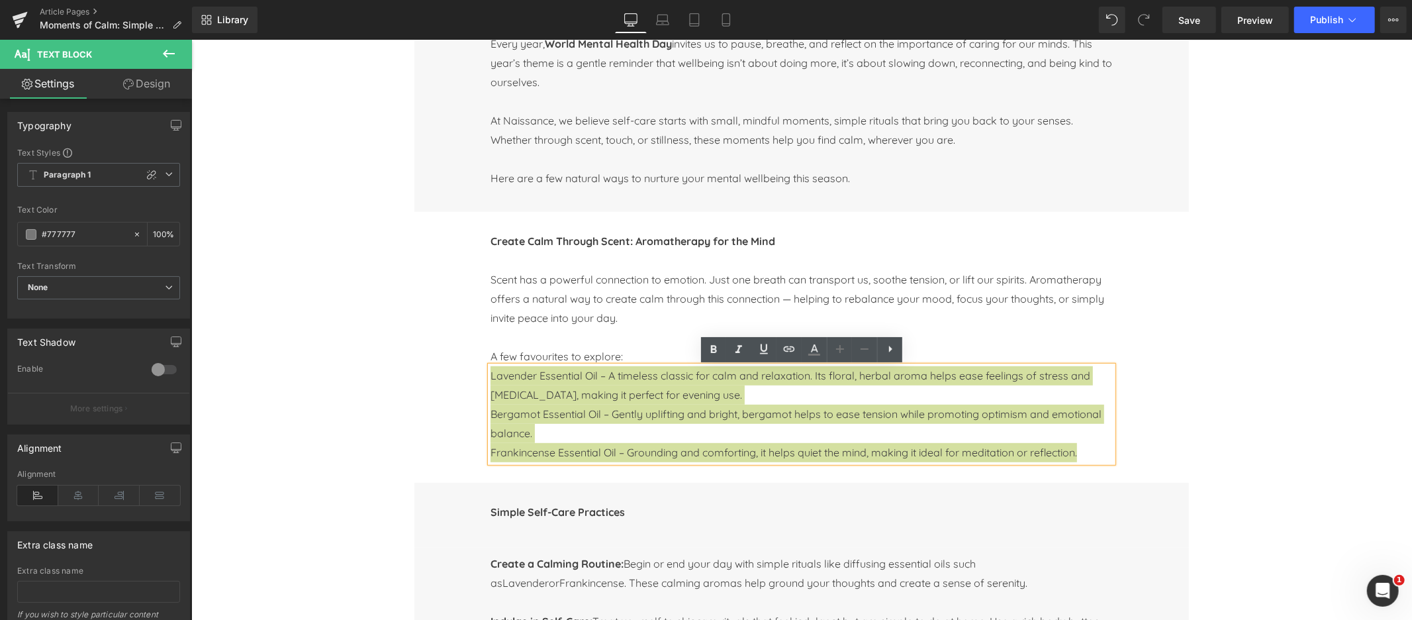
click at [890, 348] on icon at bounding box center [890, 349] width 3 height 7
click at [891, 350] on icon at bounding box center [890, 349] width 16 height 16
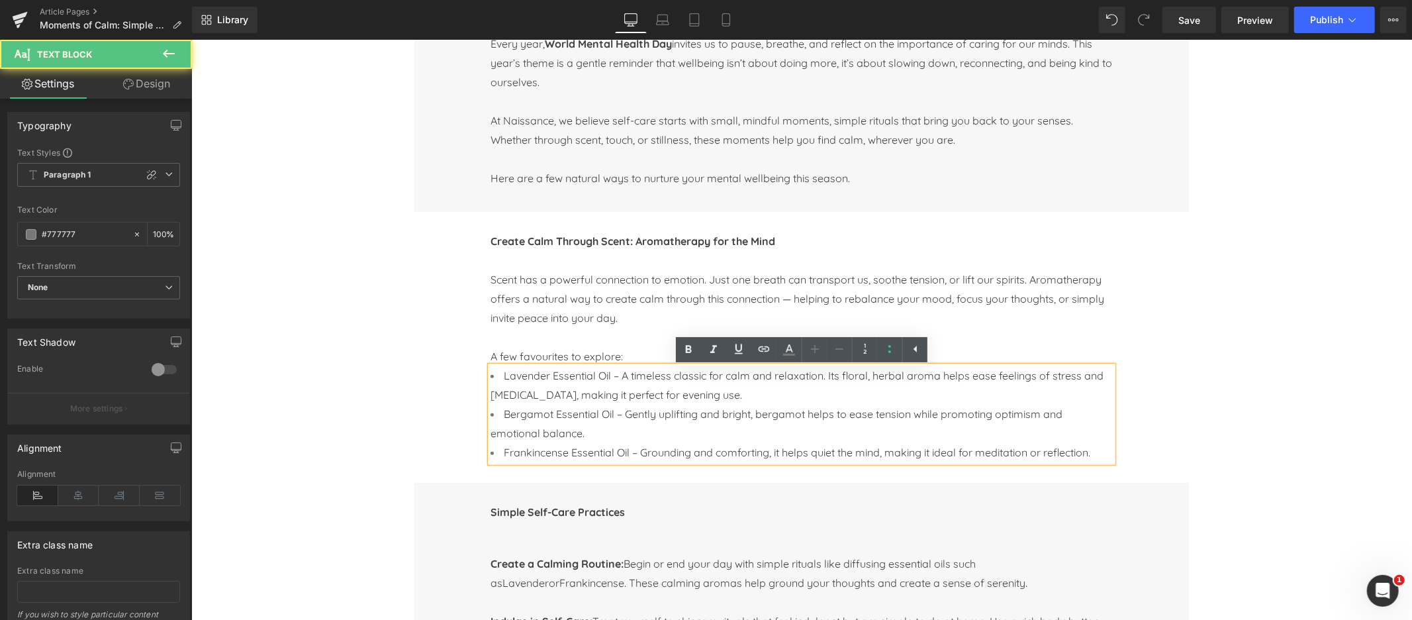
click at [589, 389] on span "Lavender Essential Oil – A timeless classic for calm and relaxation. Its floral…" at bounding box center [796, 384] width 613 height 32
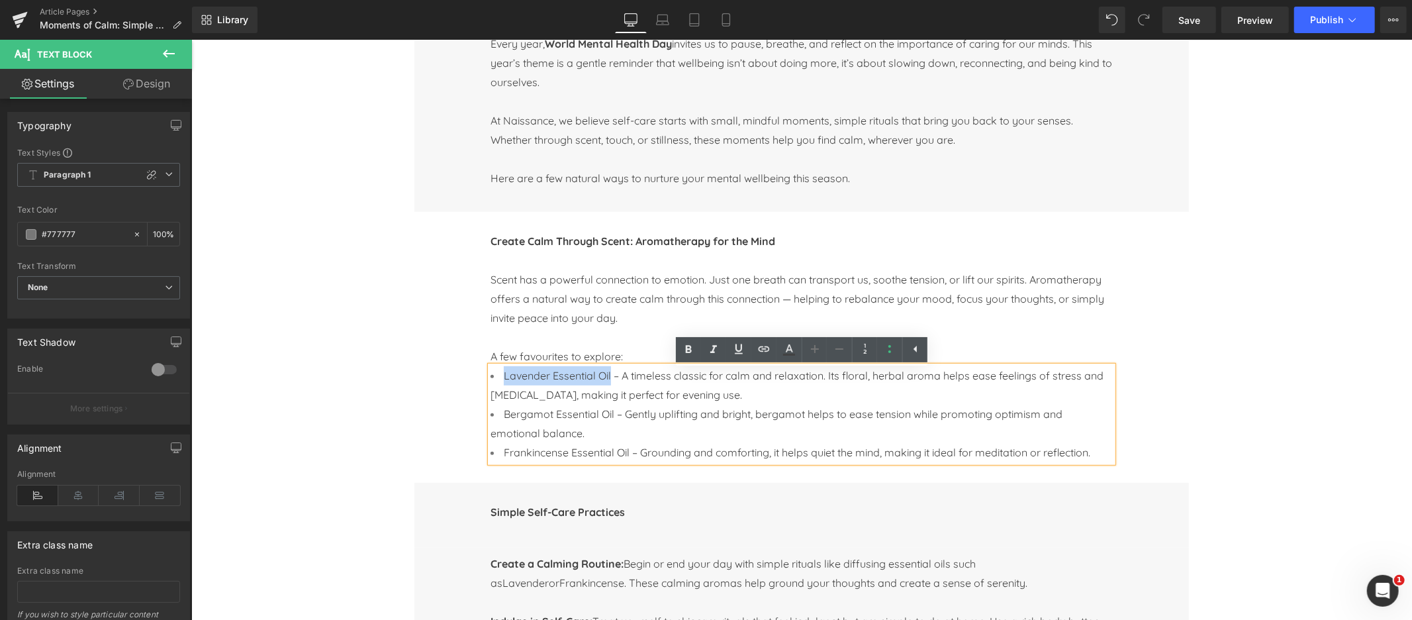
drag, startPoint x: 504, startPoint y: 377, endPoint x: 610, endPoint y: 379, distance: 105.9
click at [610, 379] on span "Lavender Essential Oil – A timeless classic for calm and relaxation. Its floral…" at bounding box center [796, 384] width 613 height 32
click at [690, 351] on icon at bounding box center [689, 350] width 16 height 16
drag, startPoint x: 504, startPoint y: 414, endPoint x: 615, endPoint y: 414, distance: 110.6
click at [615, 414] on span "Bergamot Essential Oil – Gently uplifting and bright, bergamot helps to ease te…" at bounding box center [776, 422] width 572 height 32
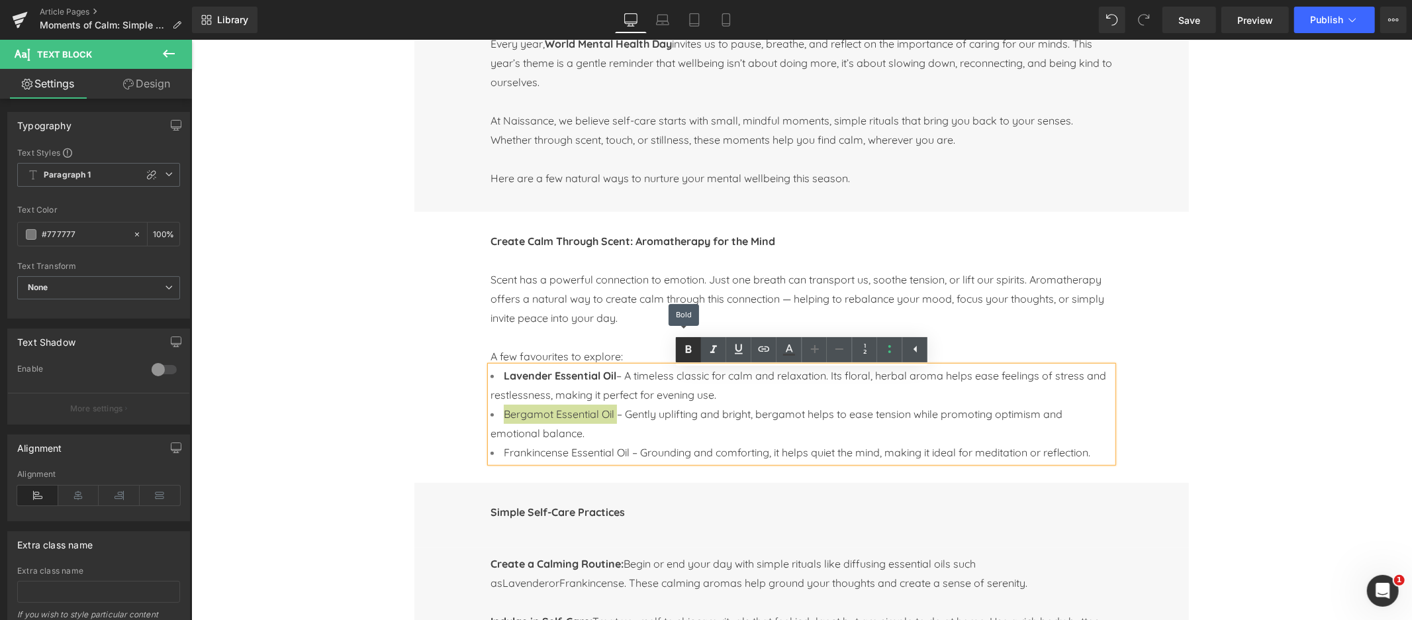
click at [686, 349] on icon at bounding box center [689, 349] width 6 height 8
drag, startPoint x: 504, startPoint y: 453, endPoint x: 628, endPoint y: 450, distance: 123.8
click at [629, 451] on span "Frankincense Essential Oil – Grounding and comforting, it helps quiet the mind,…" at bounding box center [796, 451] width 587 height 13
click at [695, 348] on icon at bounding box center [689, 350] width 16 height 16
click at [684, 438] on li "Bergamot Essential Oil – Gently uplifting and bright, bergamot helps to ease te…" at bounding box center [801, 423] width 622 height 38
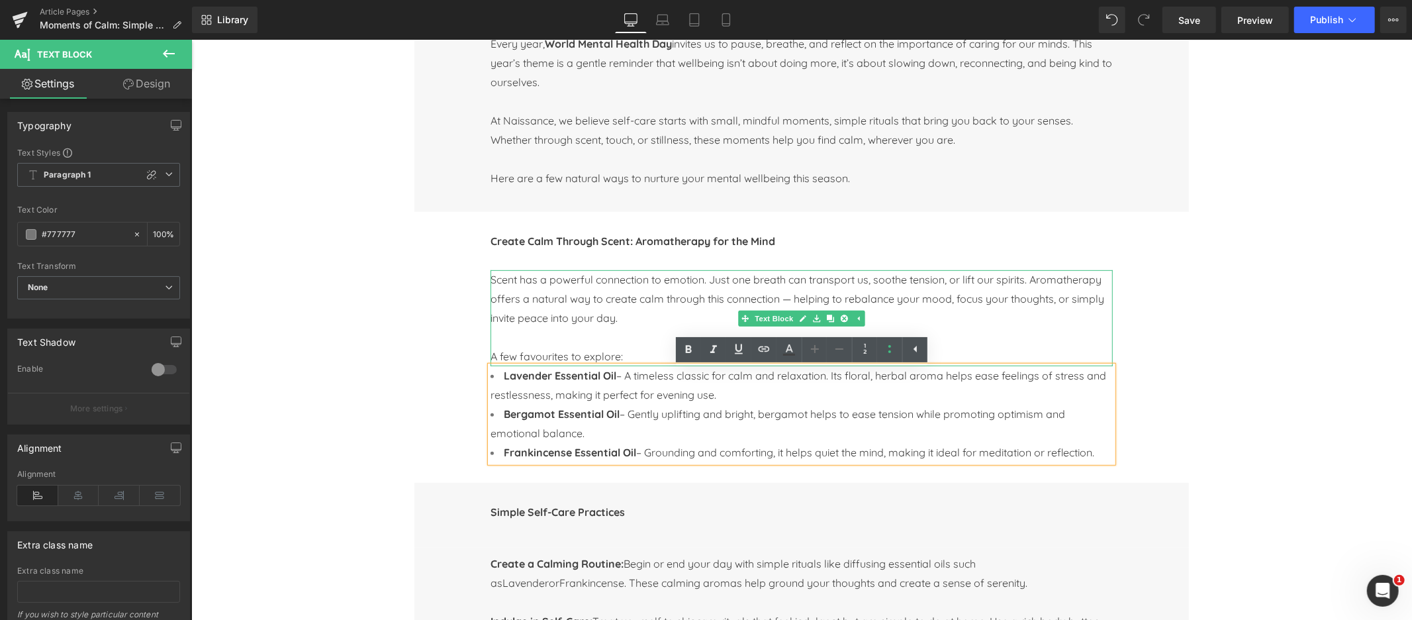
click at [710, 299] on span "Scent has a powerful connection to emotion. Just one breath can transport us, s…" at bounding box center [797, 298] width 614 height 52
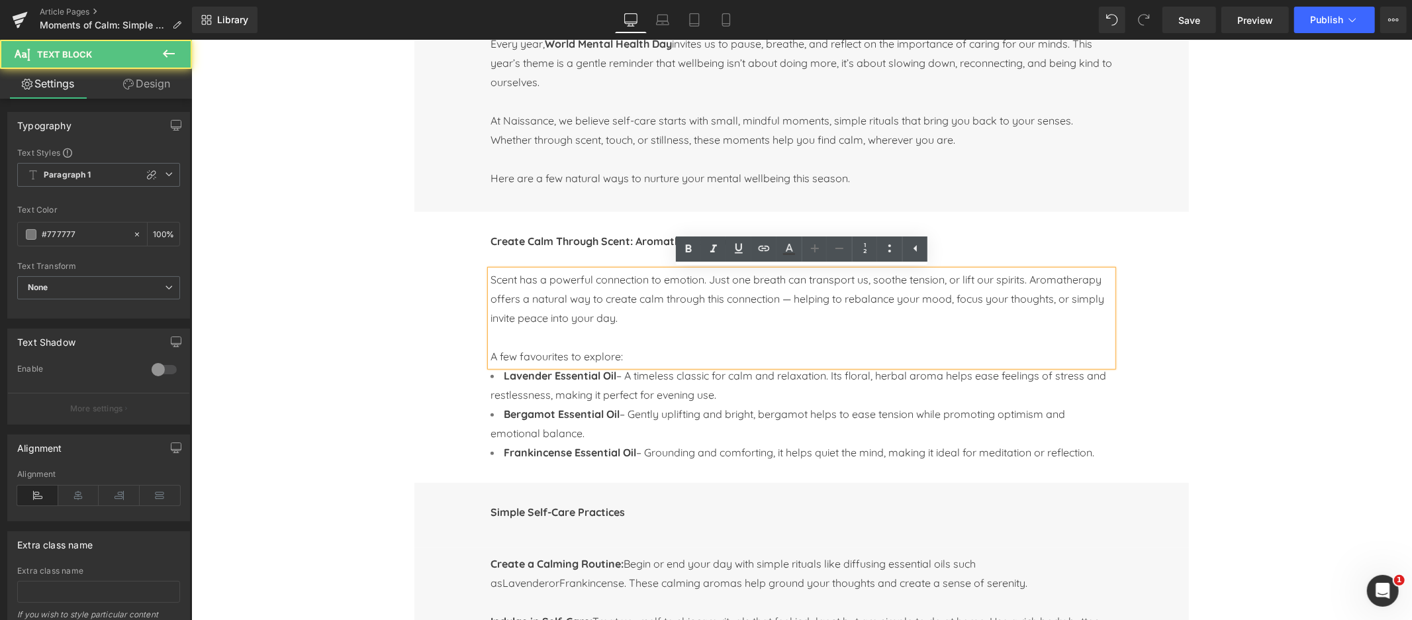
click at [794, 301] on span "Scent has a powerful connection to emotion. Just one breath can transport us, s…" at bounding box center [797, 298] width 614 height 52
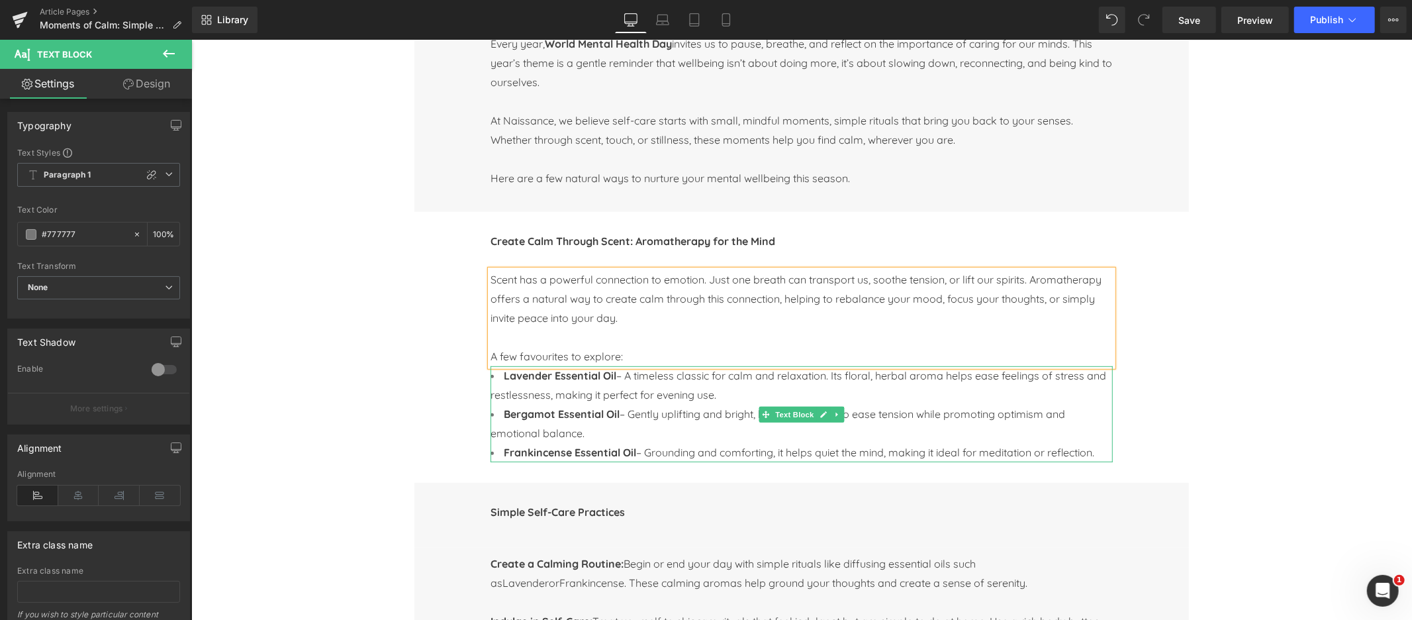
click at [561, 391] on span "Lavender Essential Oil – A timeless classic for calm and relaxation. Its floral…" at bounding box center [798, 384] width 616 height 32
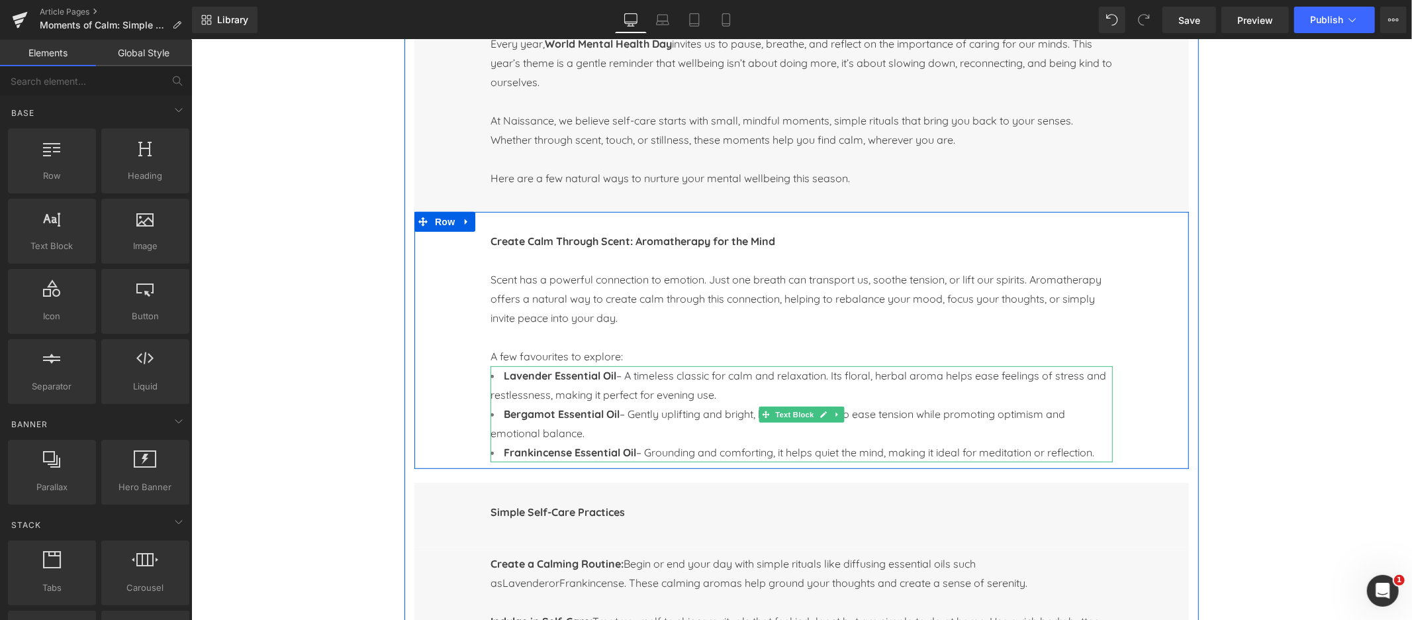
click at [548, 397] on span "Lavender Essential Oil – A timeless classic for calm and relaxation. Its floral…" at bounding box center [798, 384] width 616 height 32
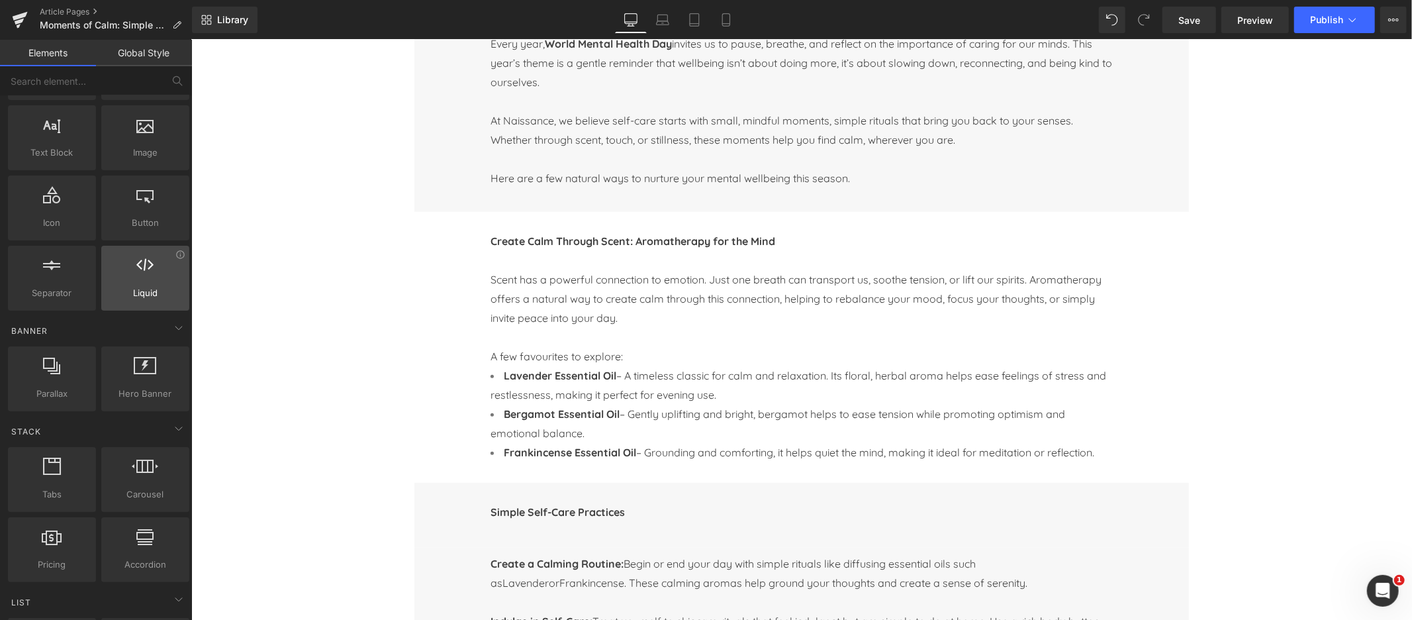
scroll to position [0, 0]
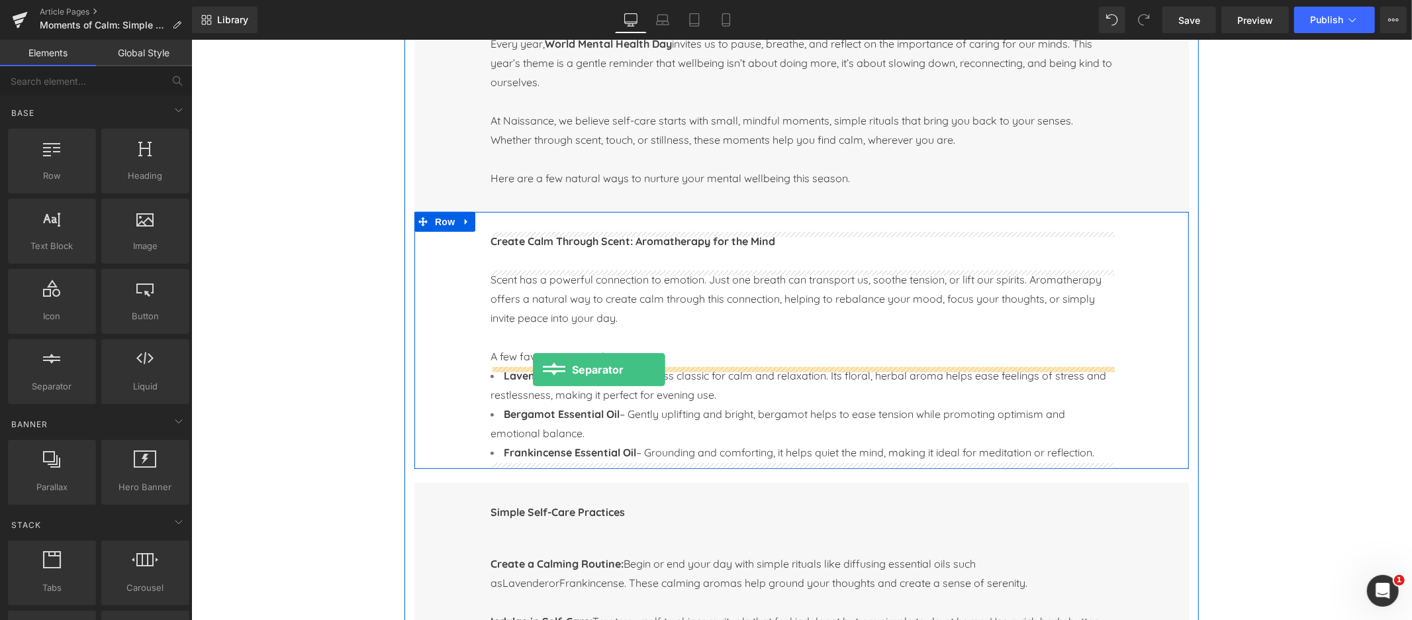
drag, startPoint x: 242, startPoint y: 404, endPoint x: 532, endPoint y: 369, distance: 292.7
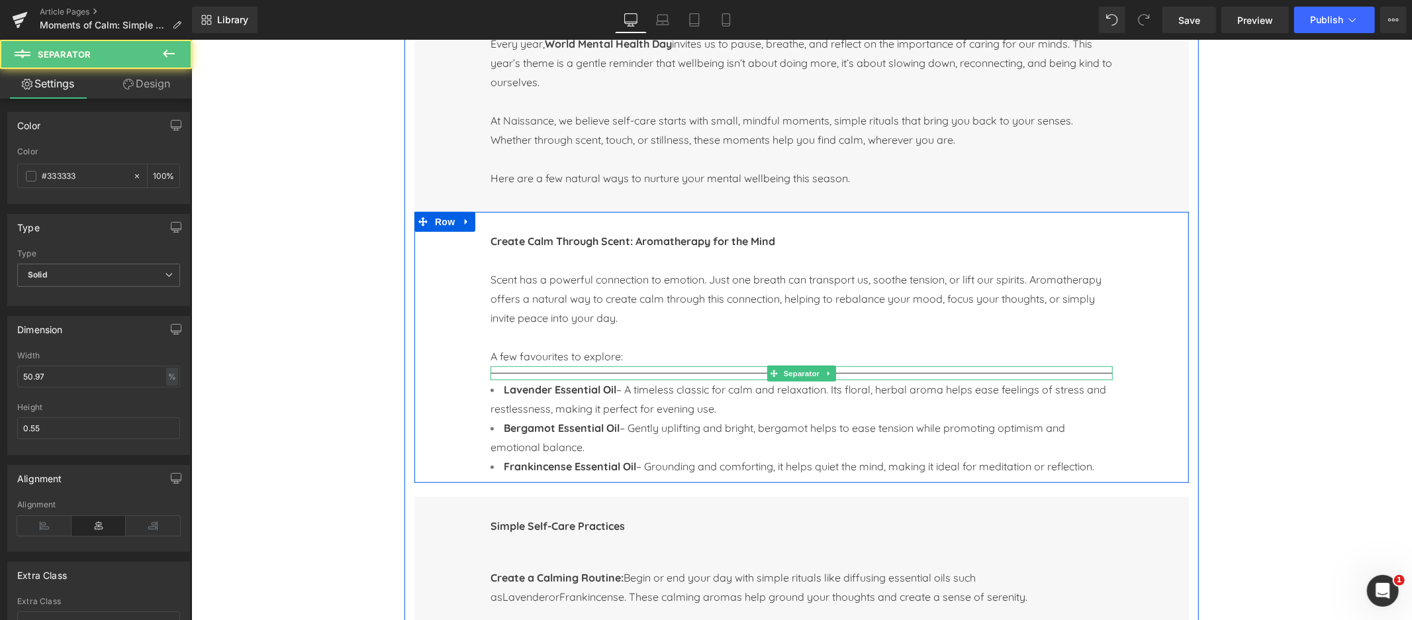
click at [644, 371] on div at bounding box center [801, 372] width 622 height 14
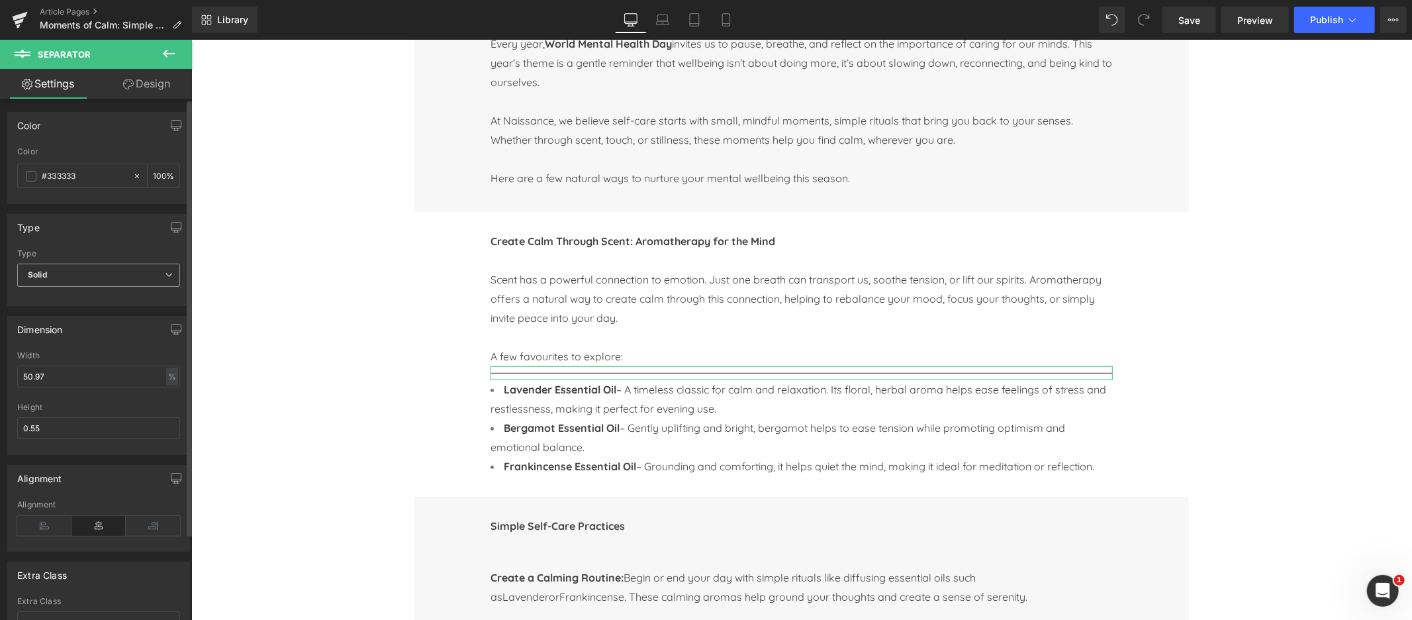
click at [97, 273] on span "Solid" at bounding box center [98, 274] width 163 height 23
click at [94, 229] on div "Type" at bounding box center [96, 227] width 176 height 25
click at [135, 175] on icon at bounding box center [137, 175] width 4 height 4
type input "none"
type input "0"
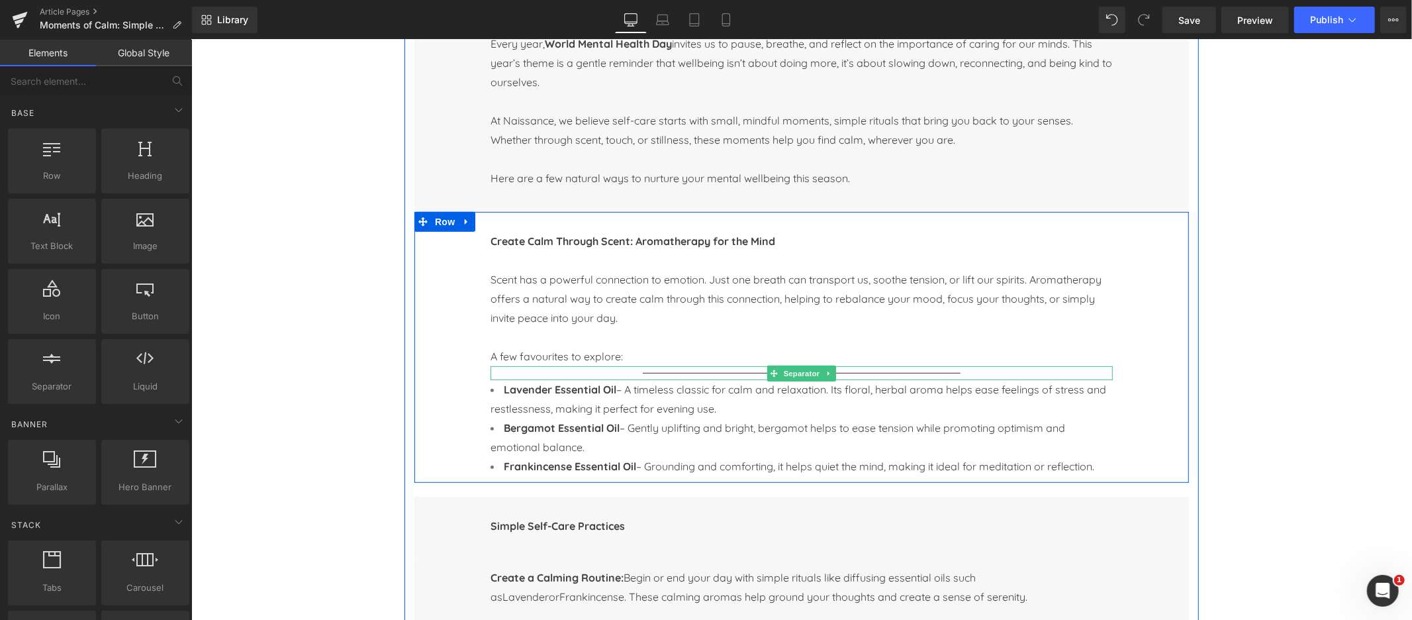
click at [720, 375] on hr at bounding box center [800, 375] width 317 height 7
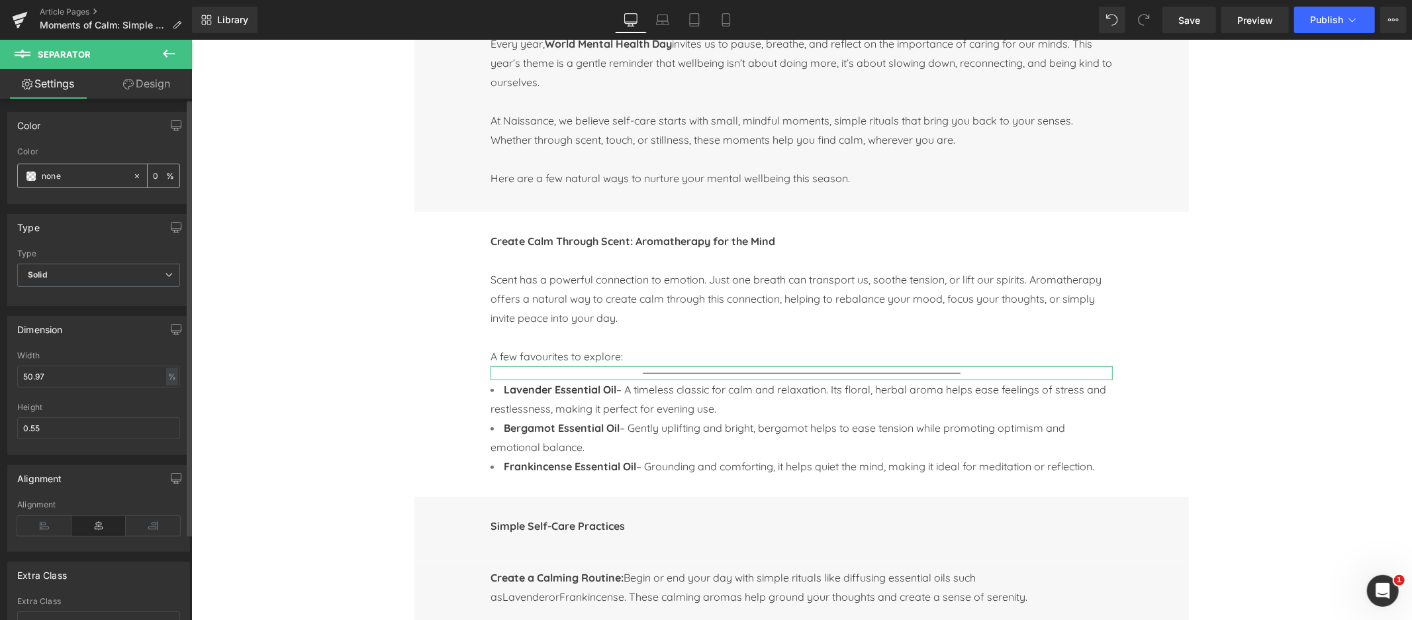
click at [134, 175] on icon at bounding box center [136, 175] width 9 height 9
click at [73, 175] on input "none" at bounding box center [84, 176] width 85 height 15
click at [54, 175] on input "none" at bounding box center [84, 176] width 85 height 15
type input "fff"
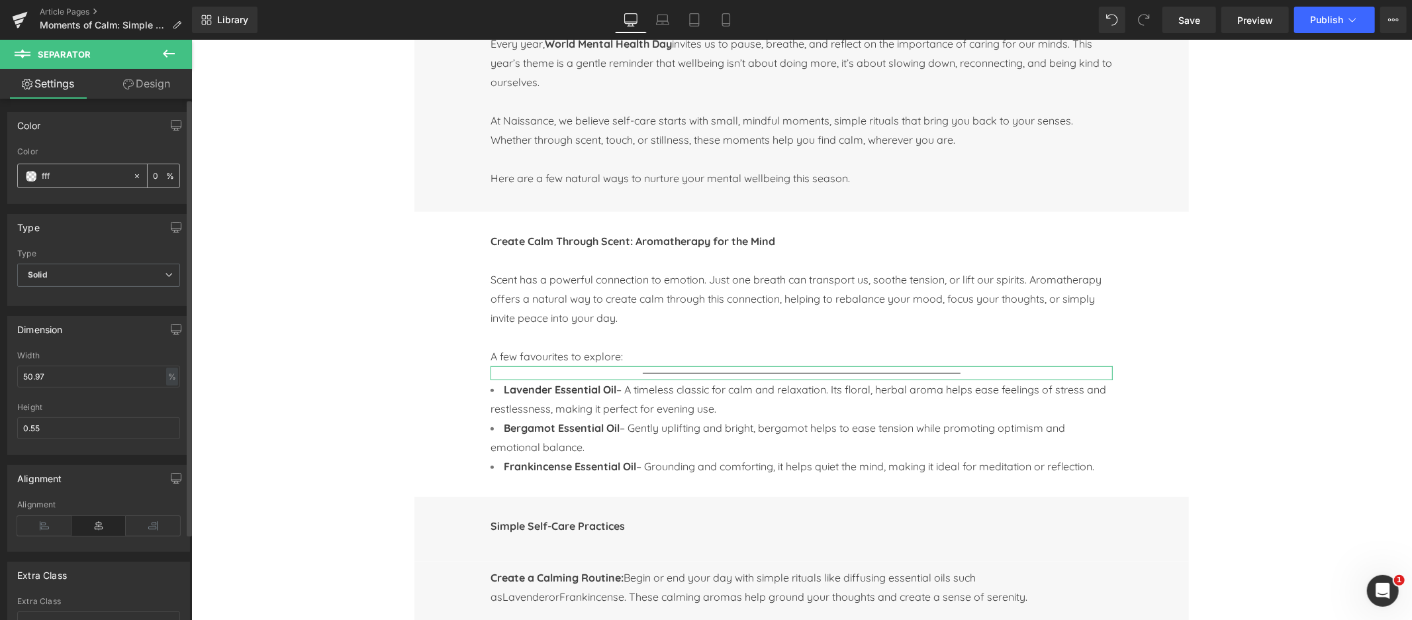
type input "100"
type input "ffffff"
type input "100"
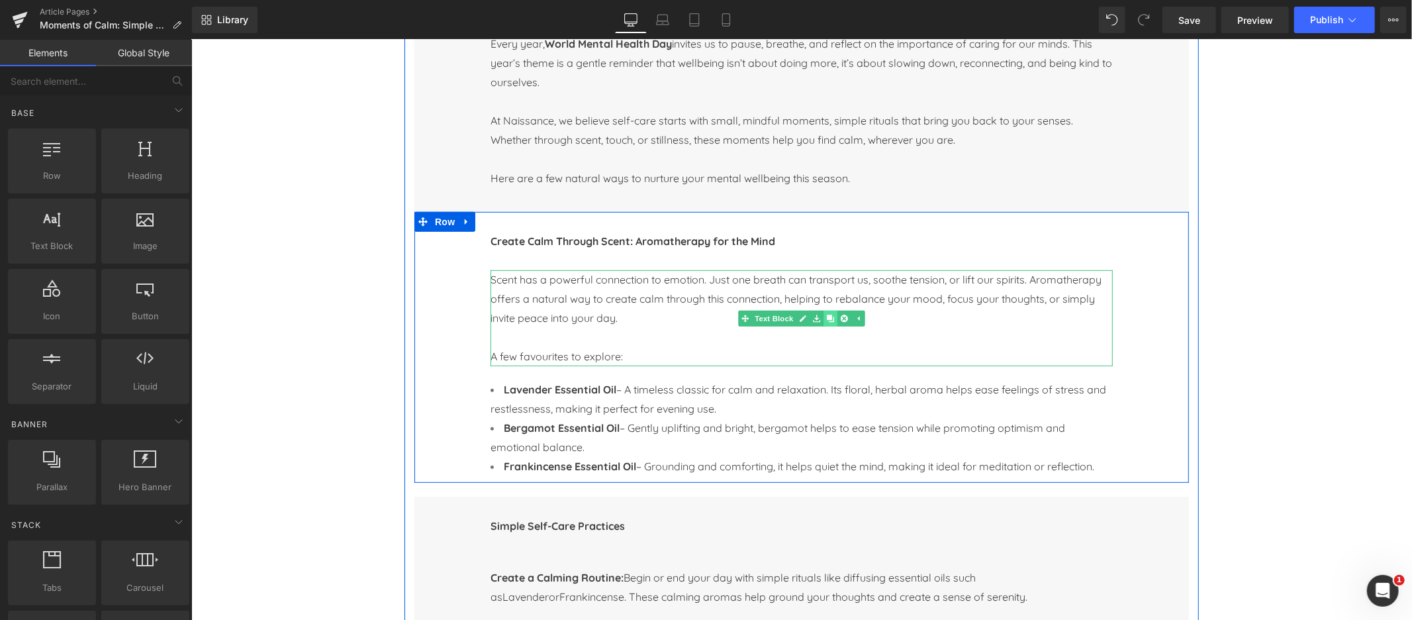
click at [831, 320] on icon at bounding box center [829, 318] width 7 height 8
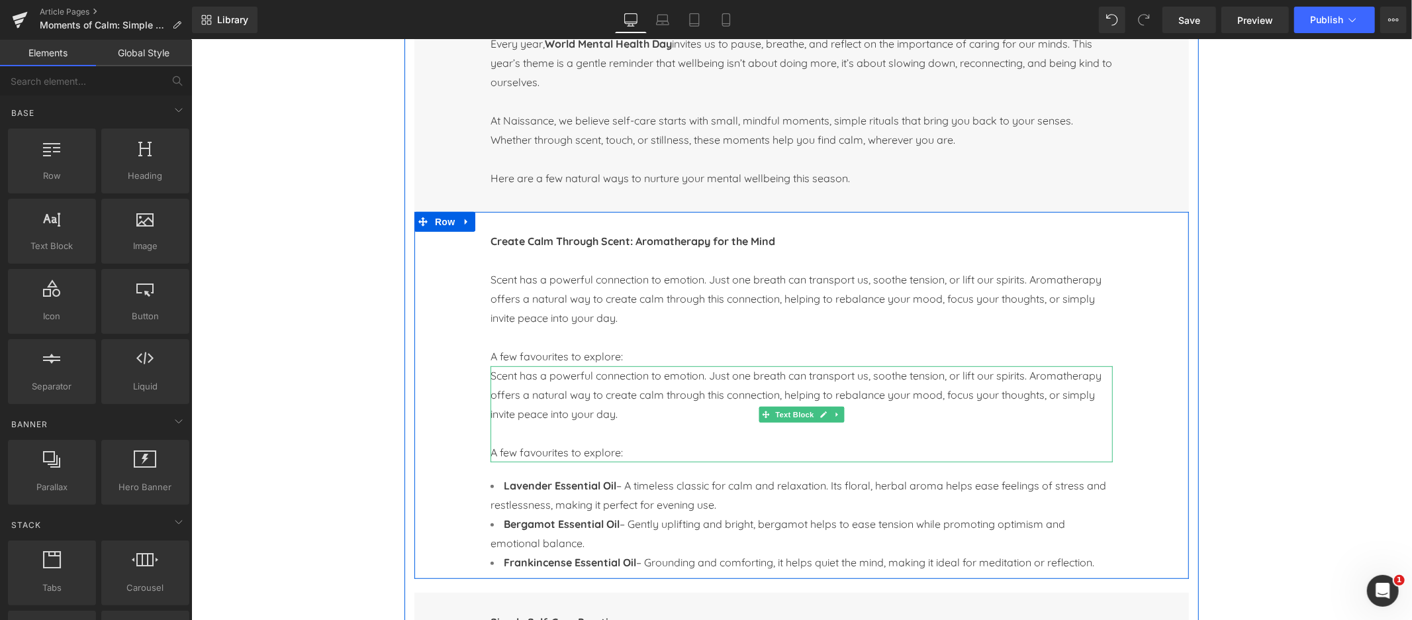
click at [626, 453] on p "A few favourites to explore:" at bounding box center [801, 451] width 622 height 19
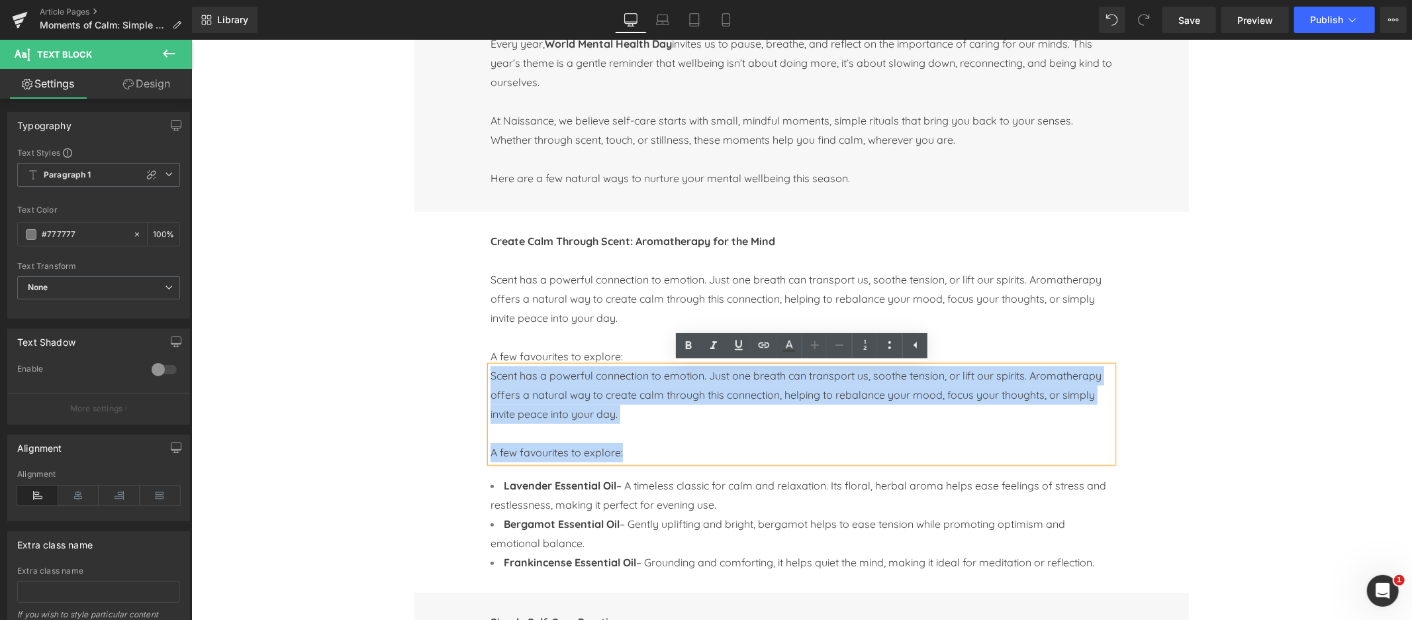
drag, startPoint x: 626, startPoint y: 453, endPoint x: 471, endPoint y: 380, distance: 170.9
click at [471, 380] on div "Create Calm Through Scent: Aromatherapy for the Mind Text Block Scent has a pow…" at bounding box center [801, 394] width 775 height 367
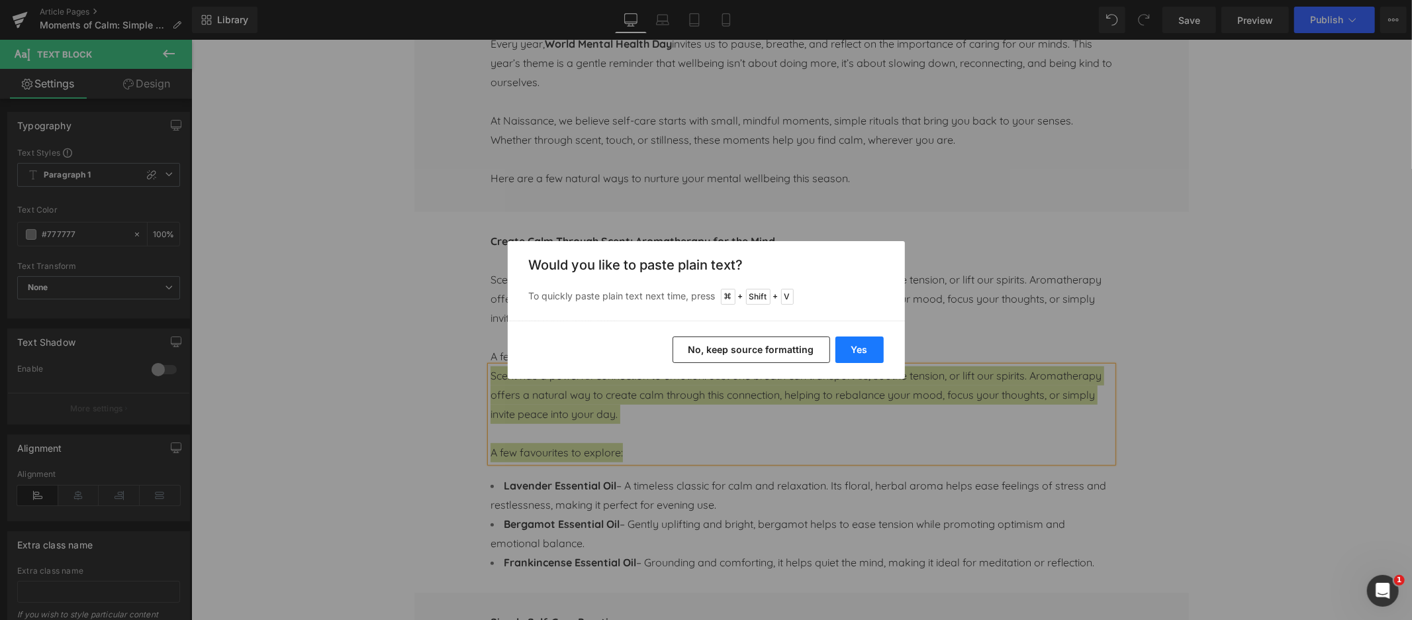
click at [863, 352] on button "Yes" at bounding box center [859, 349] width 48 height 26
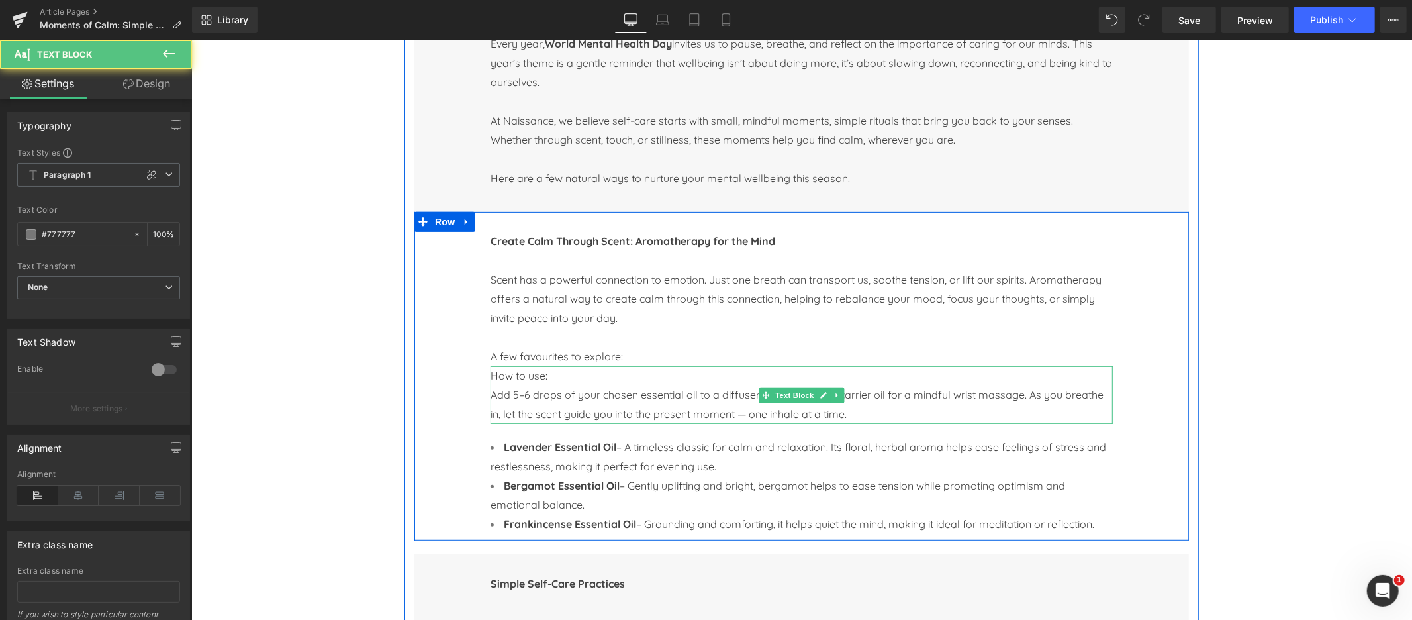
click at [493, 396] on span "Add 5–6 drops of your chosen essential oil to a diffuser, or blend with a carri…" at bounding box center [796, 403] width 613 height 32
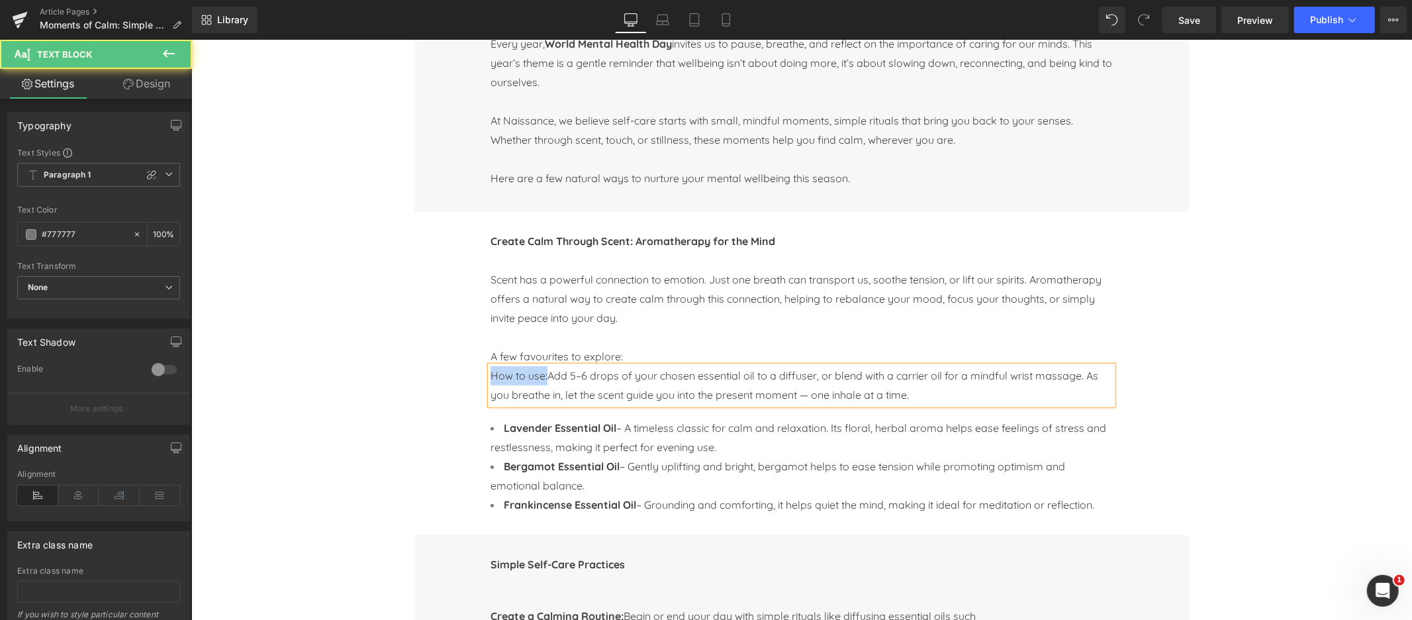
drag, startPoint x: 548, startPoint y: 377, endPoint x: 481, endPoint y: 376, distance: 66.9
click at [481, 376] on div "Create Calm Through Scent: Aromatherapy for the Mind Text Block Scent has a pow…" at bounding box center [801, 372] width 642 height 283
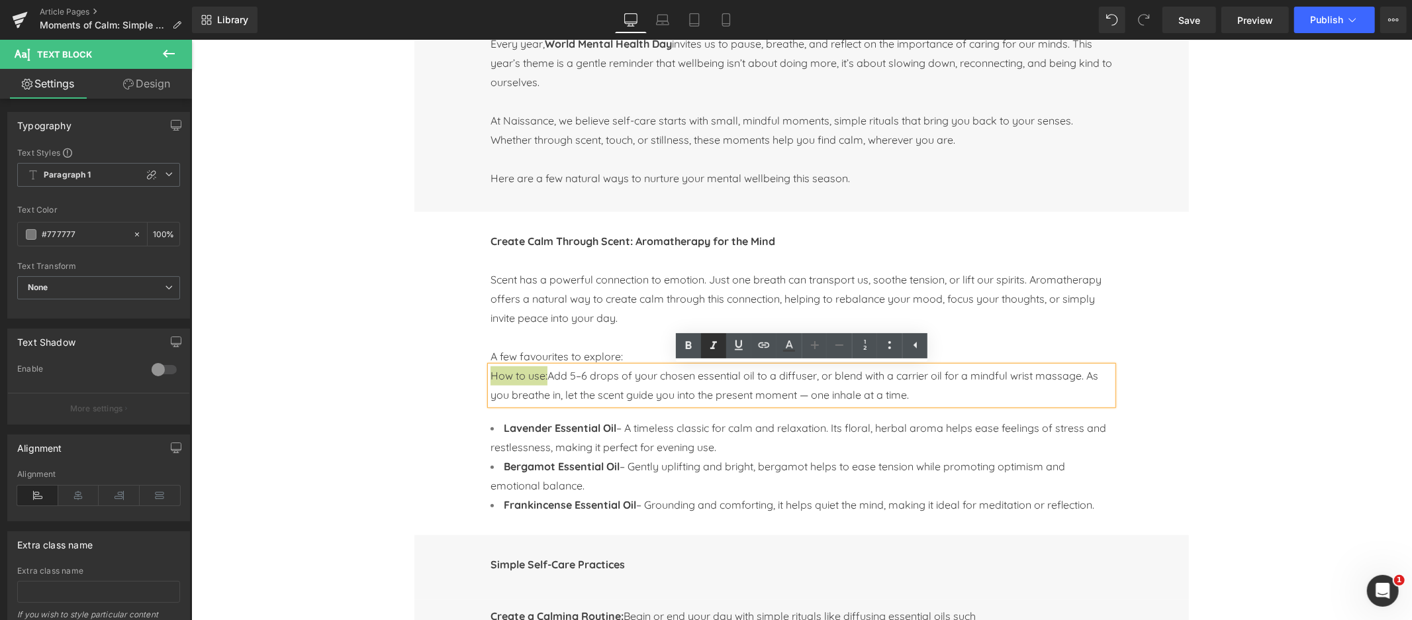
click at [714, 344] on icon at bounding box center [713, 345] width 7 height 8
click at [690, 347] on icon at bounding box center [689, 345] width 6 height 8
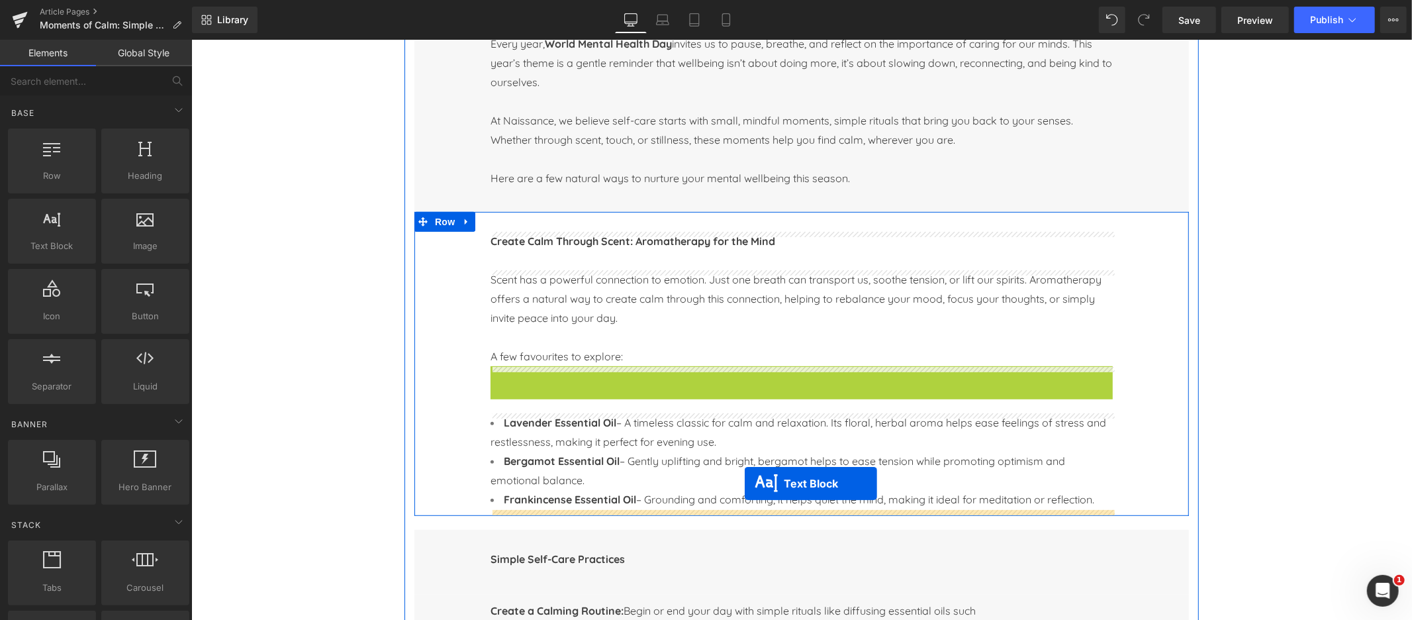
drag, startPoint x: 766, startPoint y: 391, endPoint x: 744, endPoint y: 483, distance: 93.9
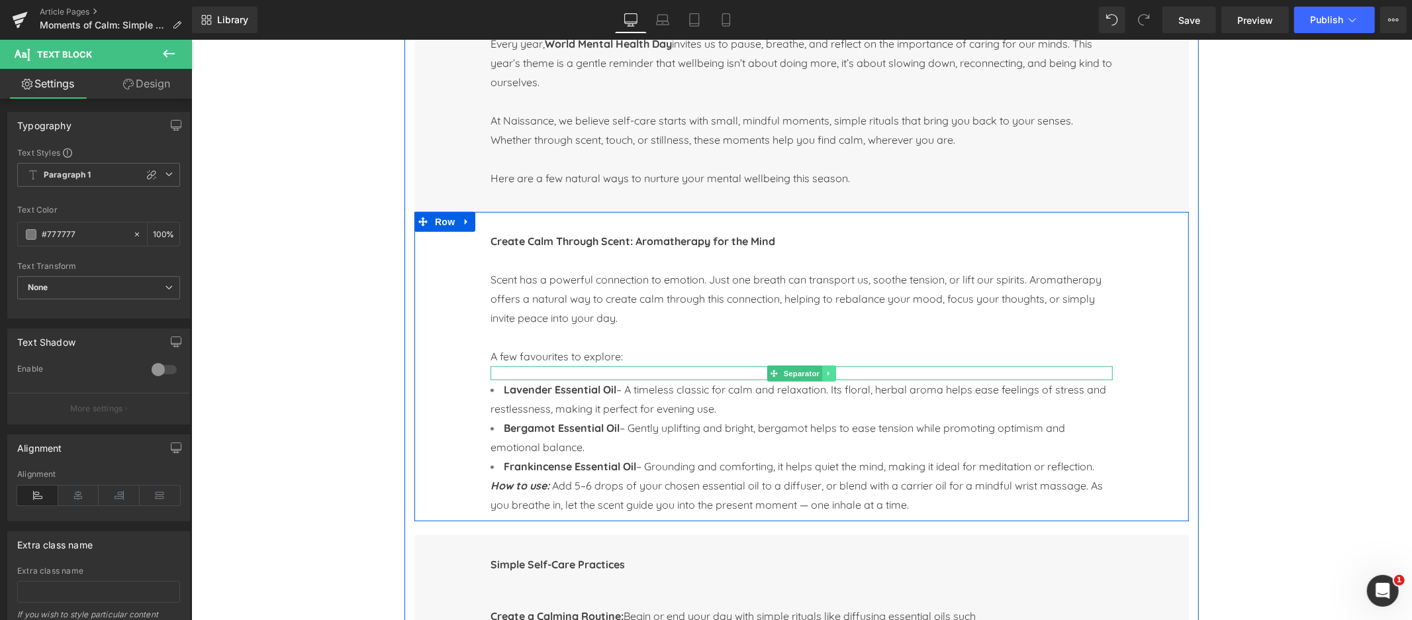
click at [830, 373] on icon at bounding box center [828, 373] width 7 height 8
click at [823, 373] on icon at bounding box center [821, 373] width 7 height 8
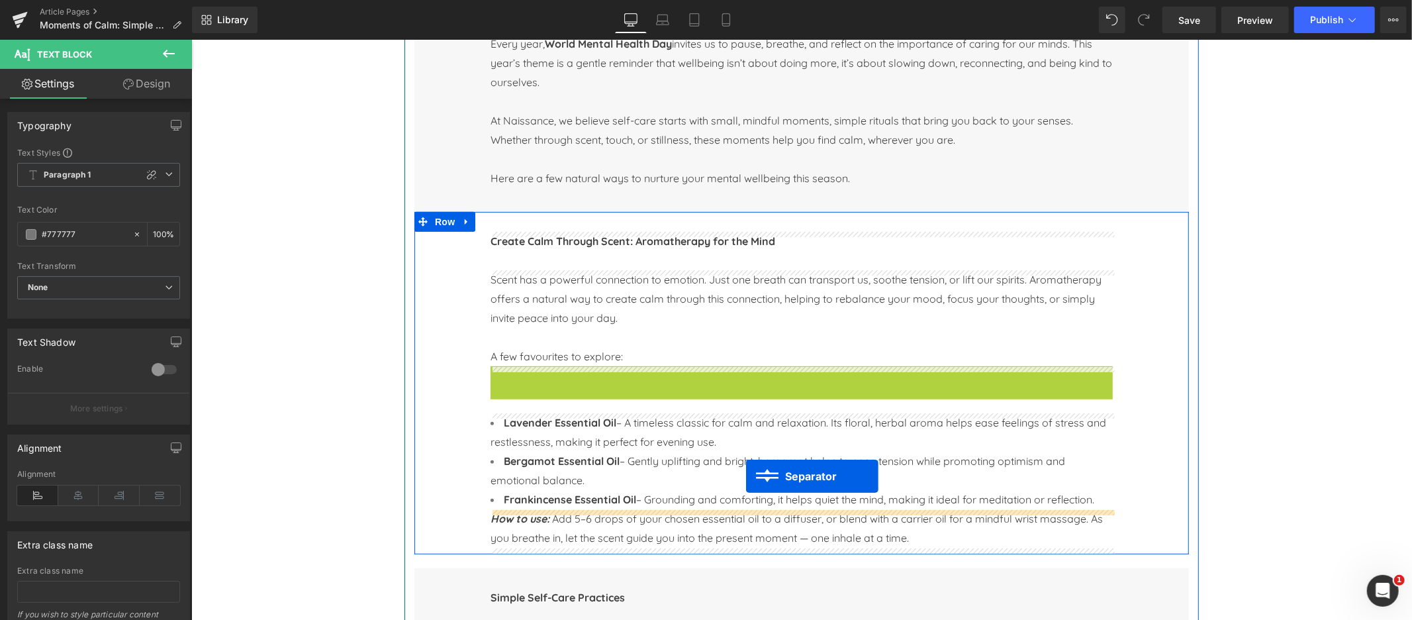
drag, startPoint x: 755, startPoint y: 371, endPoint x: 745, endPoint y: 475, distance: 104.4
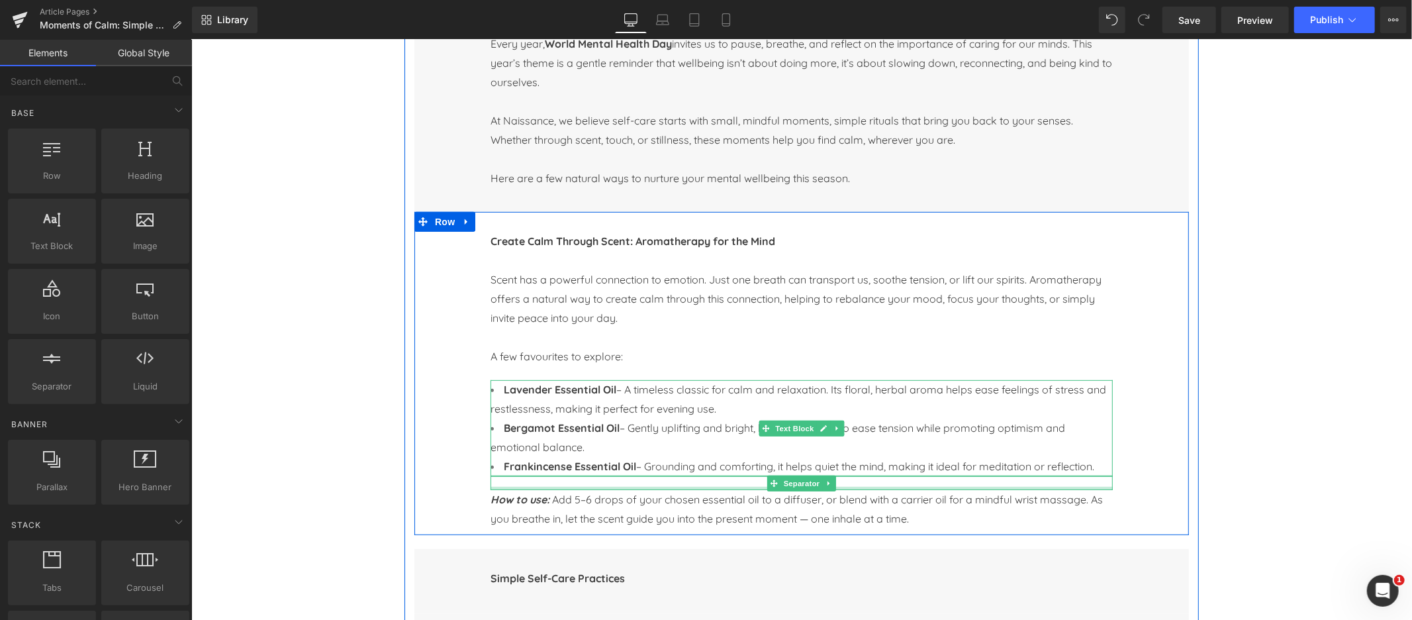
click at [570, 427] on strong "Bergamot Essential Oil" at bounding box center [561, 426] width 116 height 13
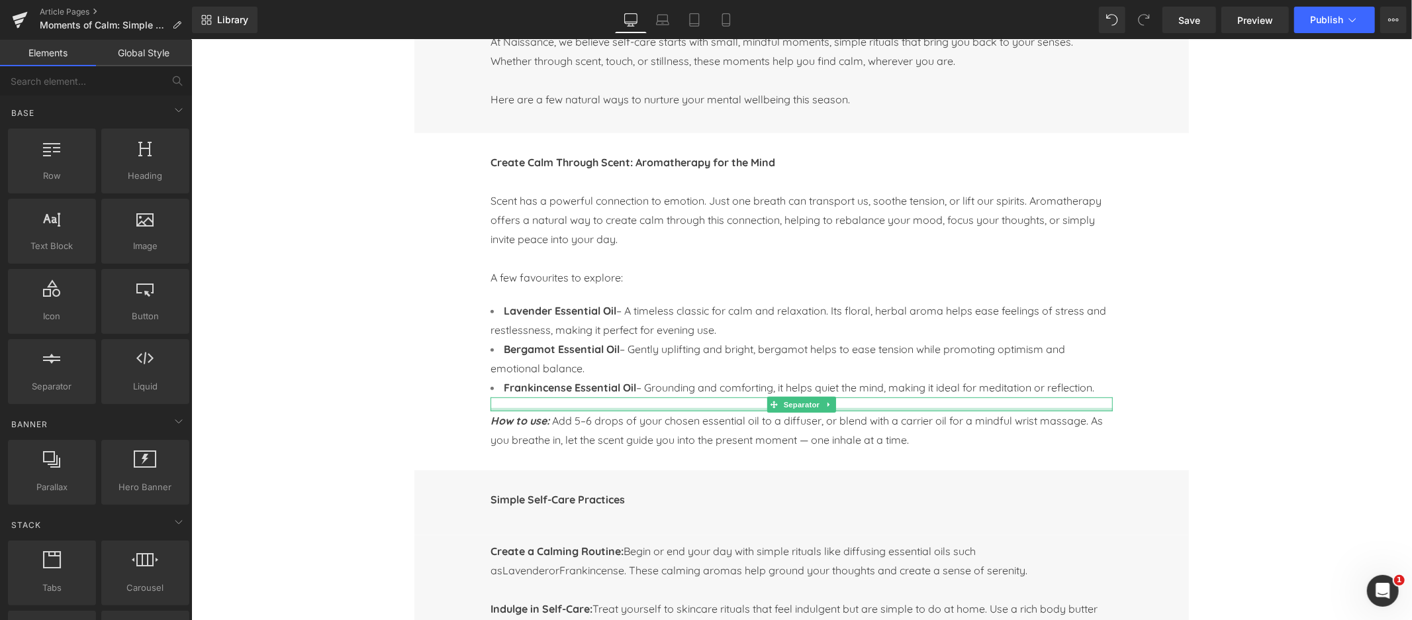
scroll to position [530, 0]
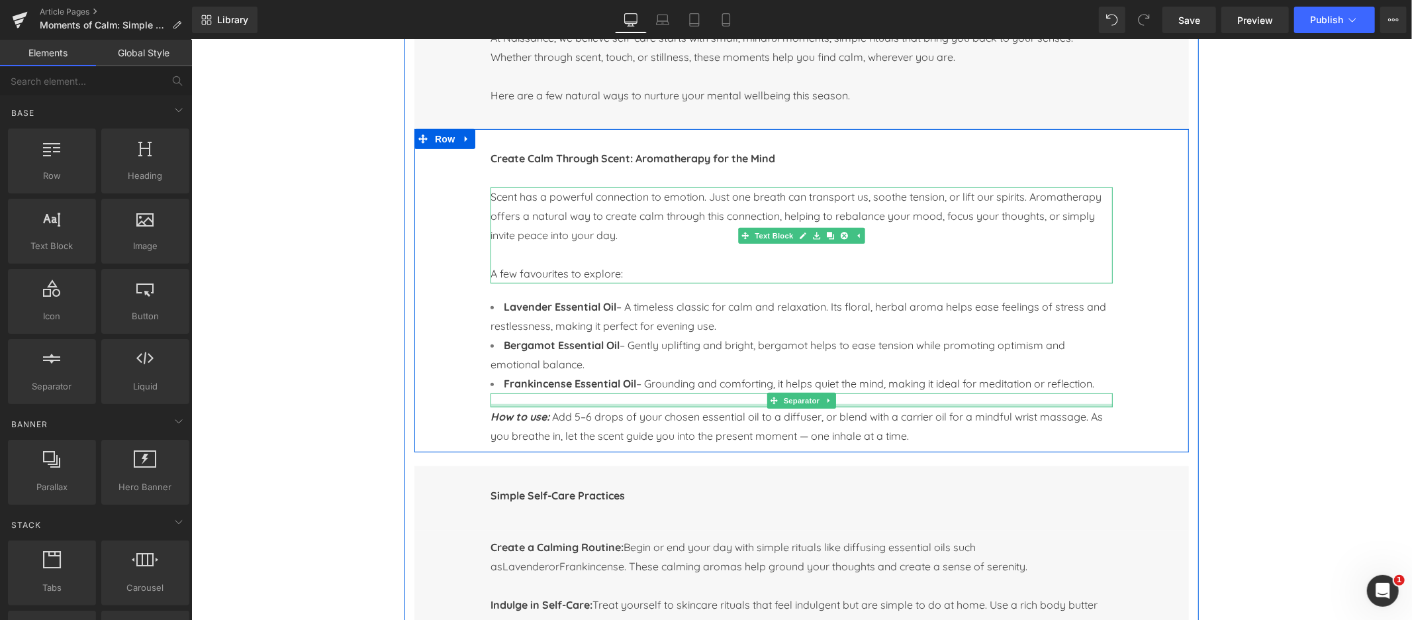
click at [521, 208] on p "Scent has a powerful connection to emotion. Just one breath can transport us, s…" at bounding box center [801, 216] width 622 height 58
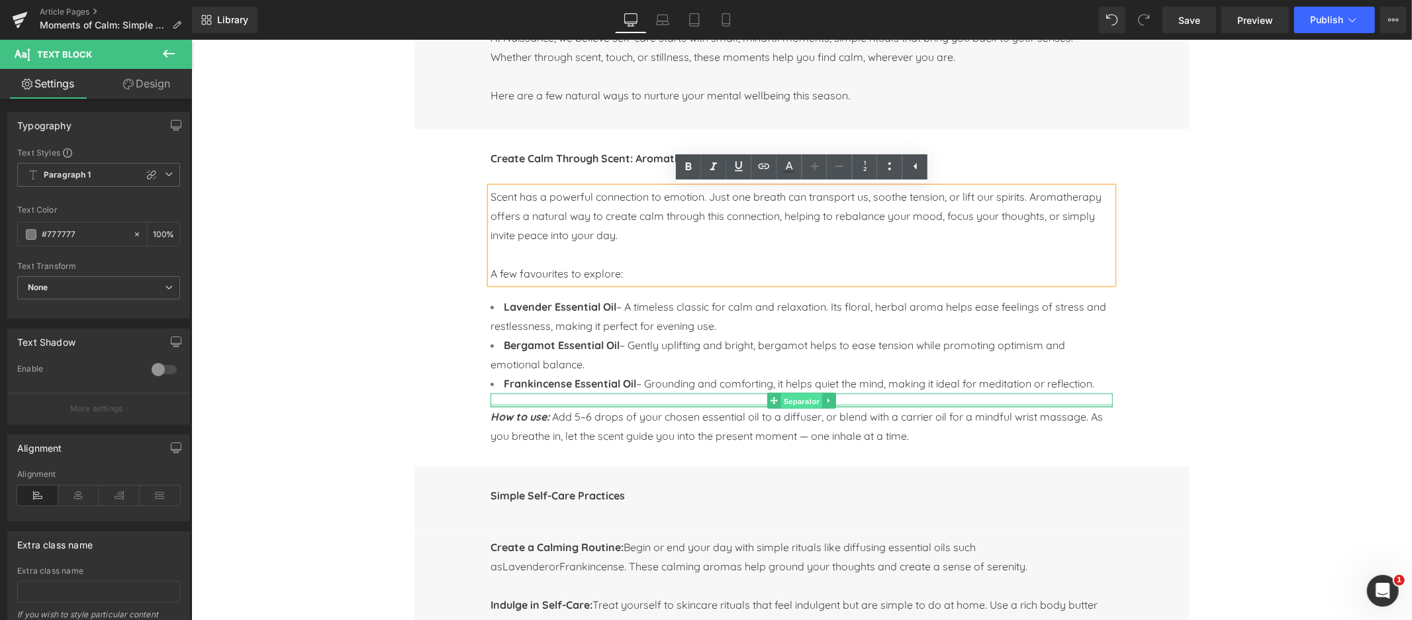
click at [793, 400] on span "Separator" at bounding box center [801, 401] width 41 height 16
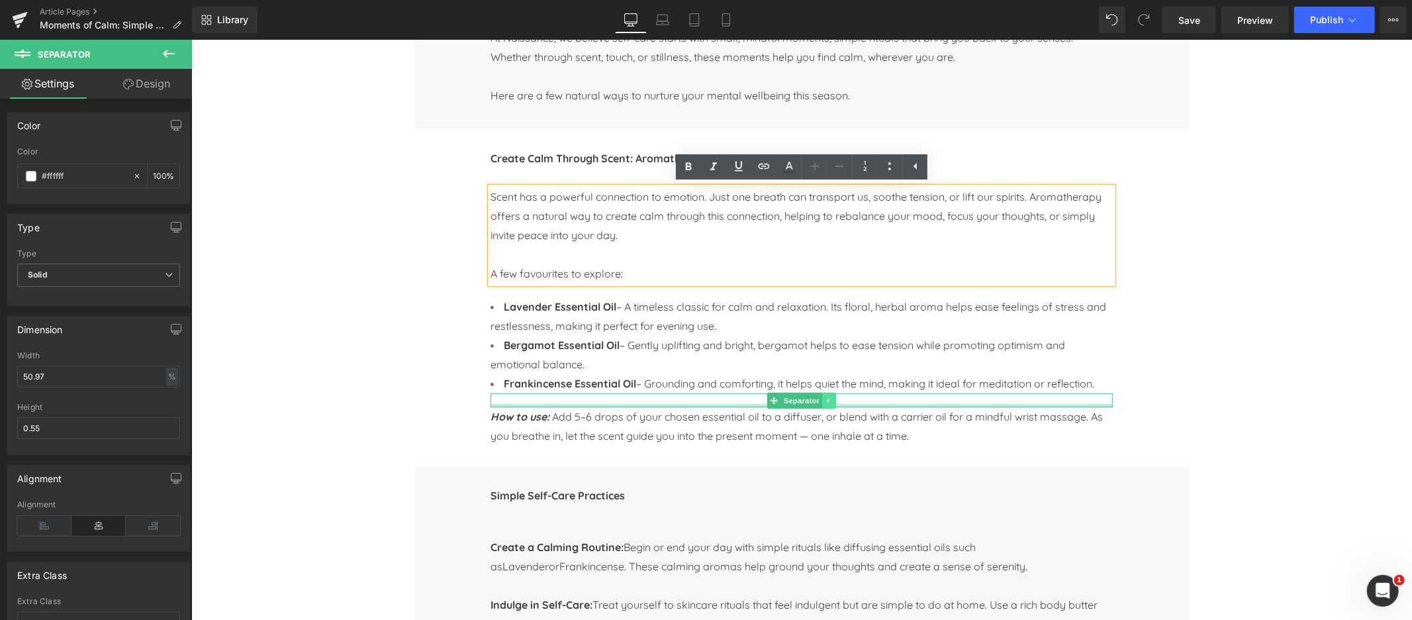
click at [828, 401] on icon at bounding box center [828, 399] width 2 height 5
click at [1196, 363] on div "Moments of Calm: Simple Self-Care Rituals for World Mental Health Day Text Bloc…" at bounding box center [801, 519] width 794 height 1252
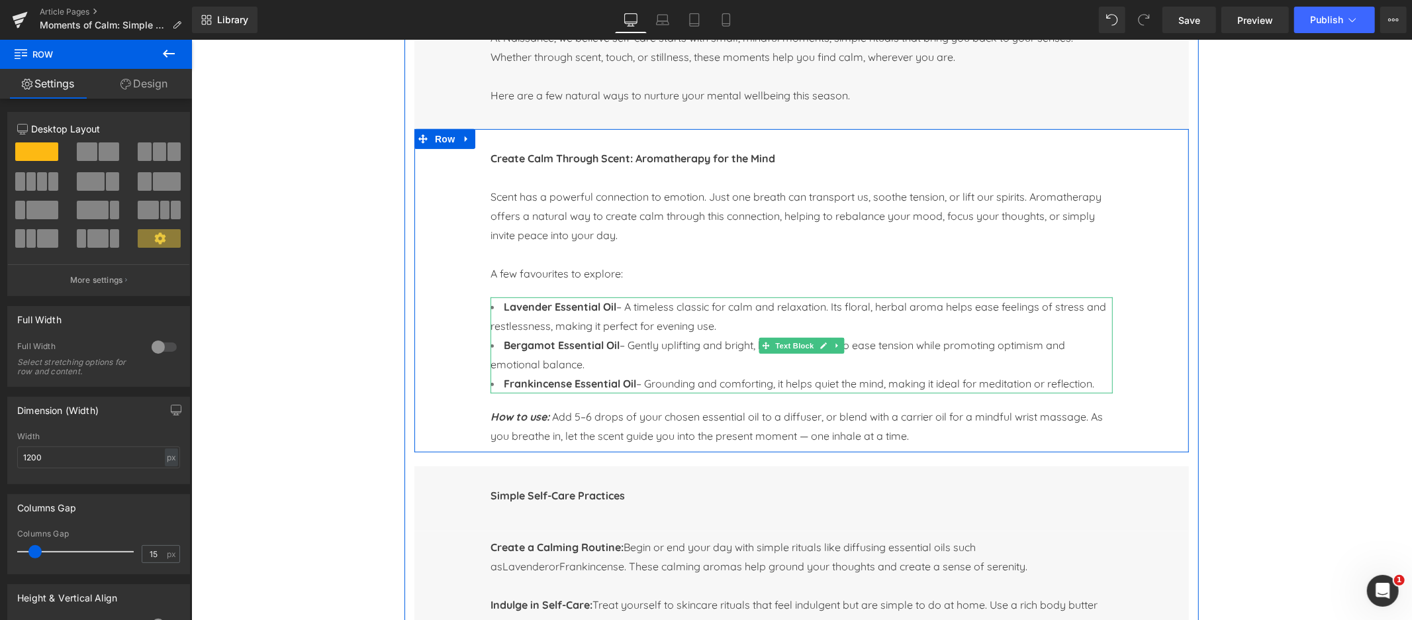
click at [546, 348] on strong "Bergamot Essential Oil" at bounding box center [561, 344] width 116 height 13
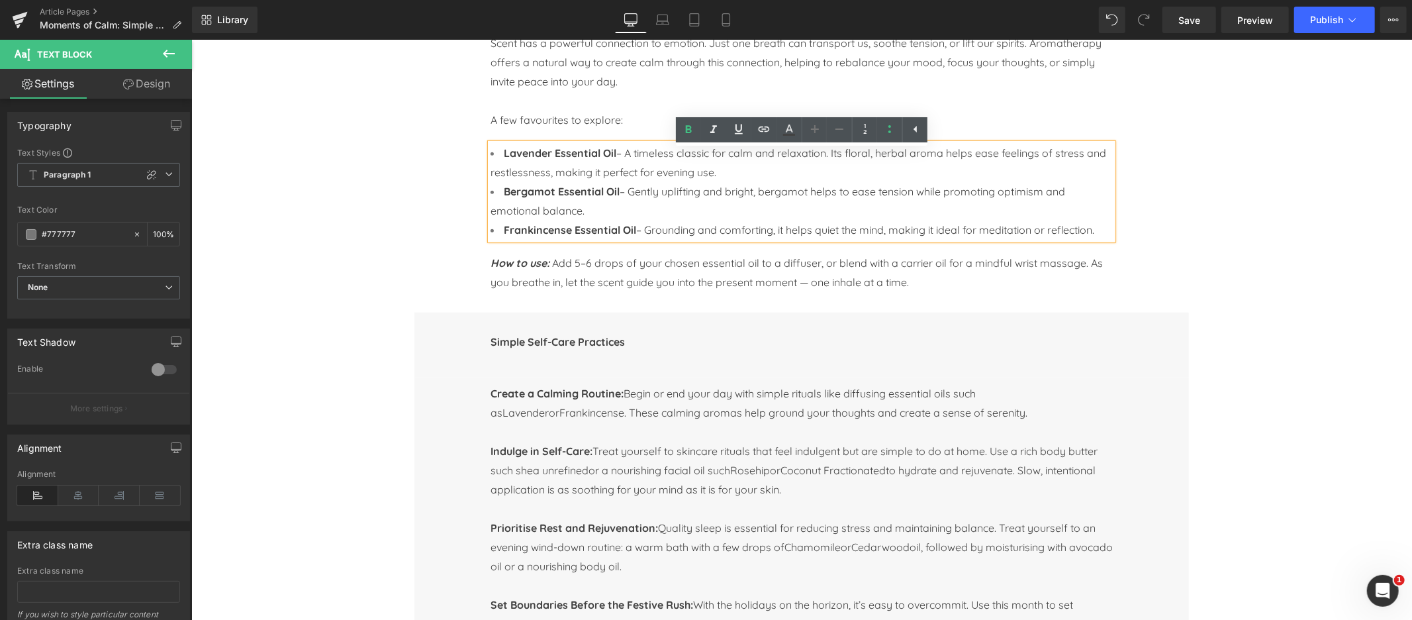
scroll to position [685, 0]
click at [551, 344] on b "Simple Self-Care Practices" at bounding box center [557, 340] width 134 height 13
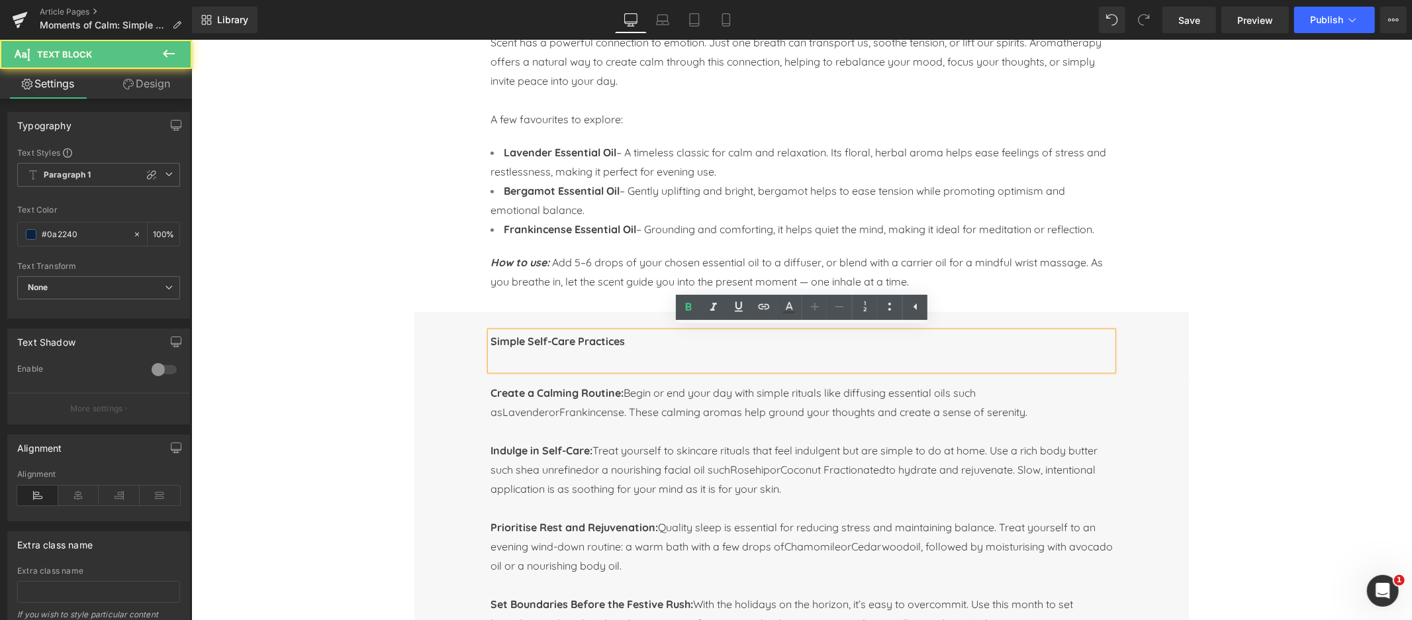
scroll to position [689, 0]
click at [564, 339] on b "Simple Self-Care Practices" at bounding box center [557, 336] width 134 height 13
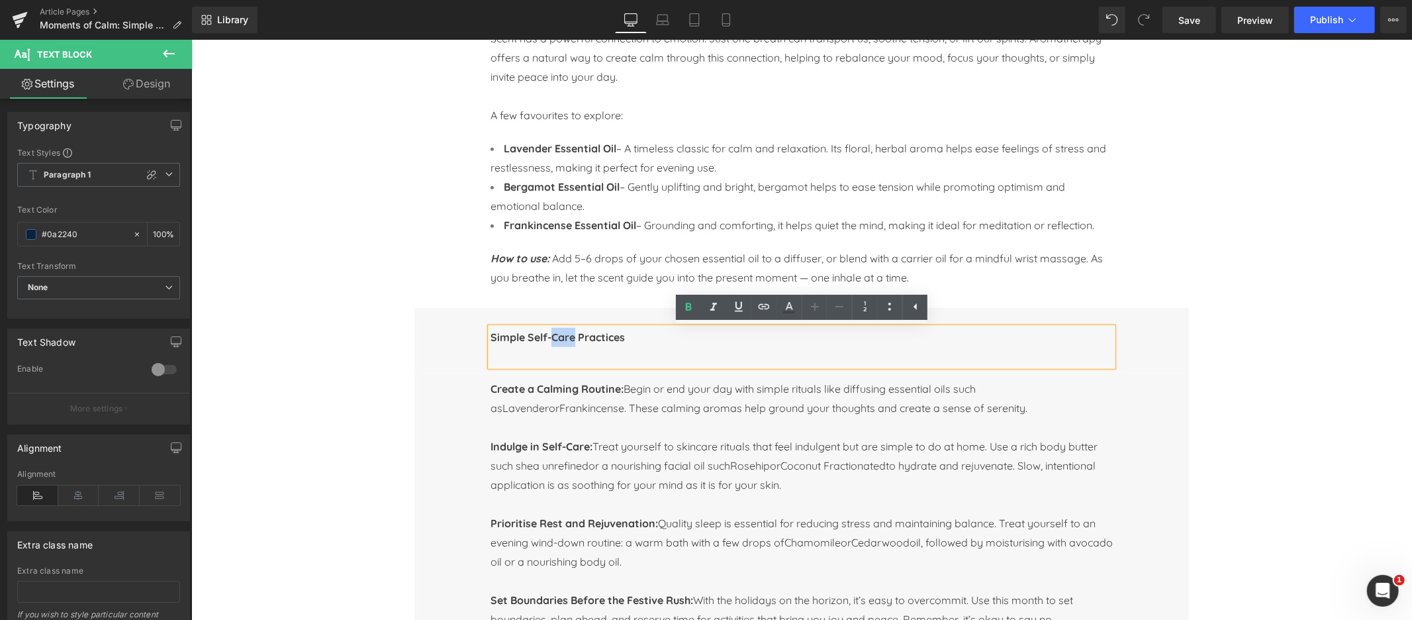
click at [564, 339] on b "Simple Self-Care Practices" at bounding box center [557, 336] width 134 height 13
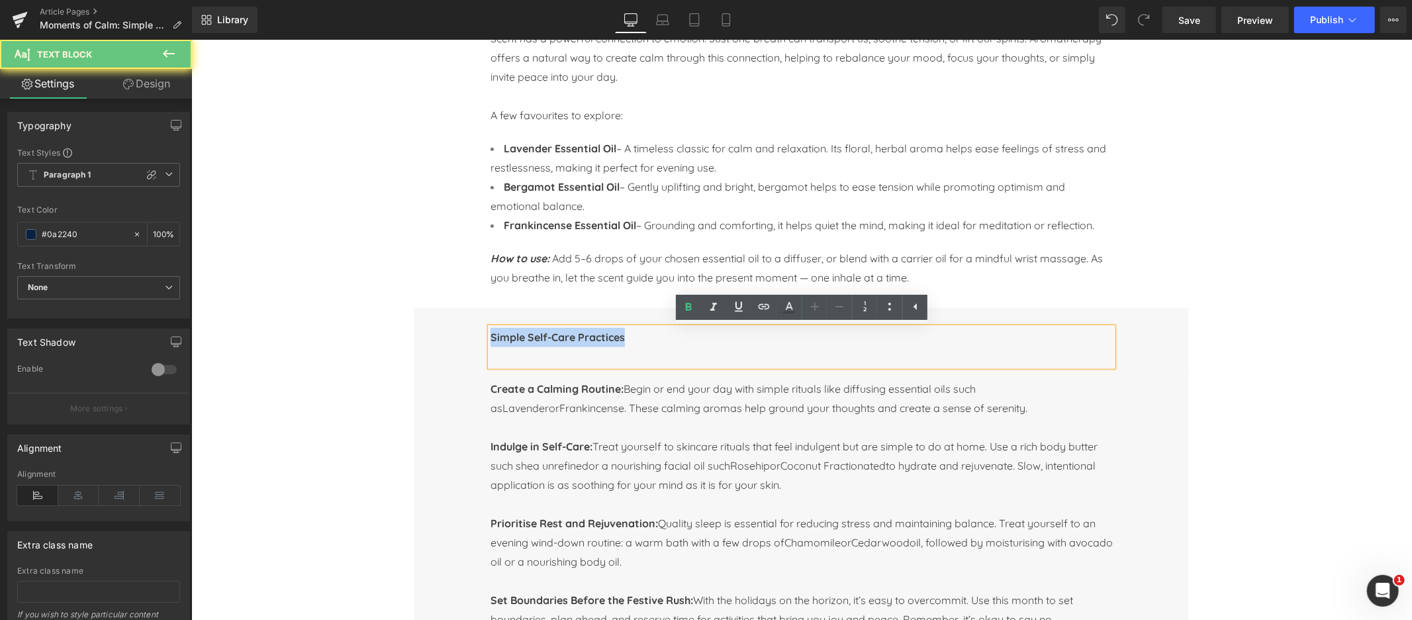
click at [564, 339] on b "Simple Self-Care Practices" at bounding box center [557, 336] width 134 height 13
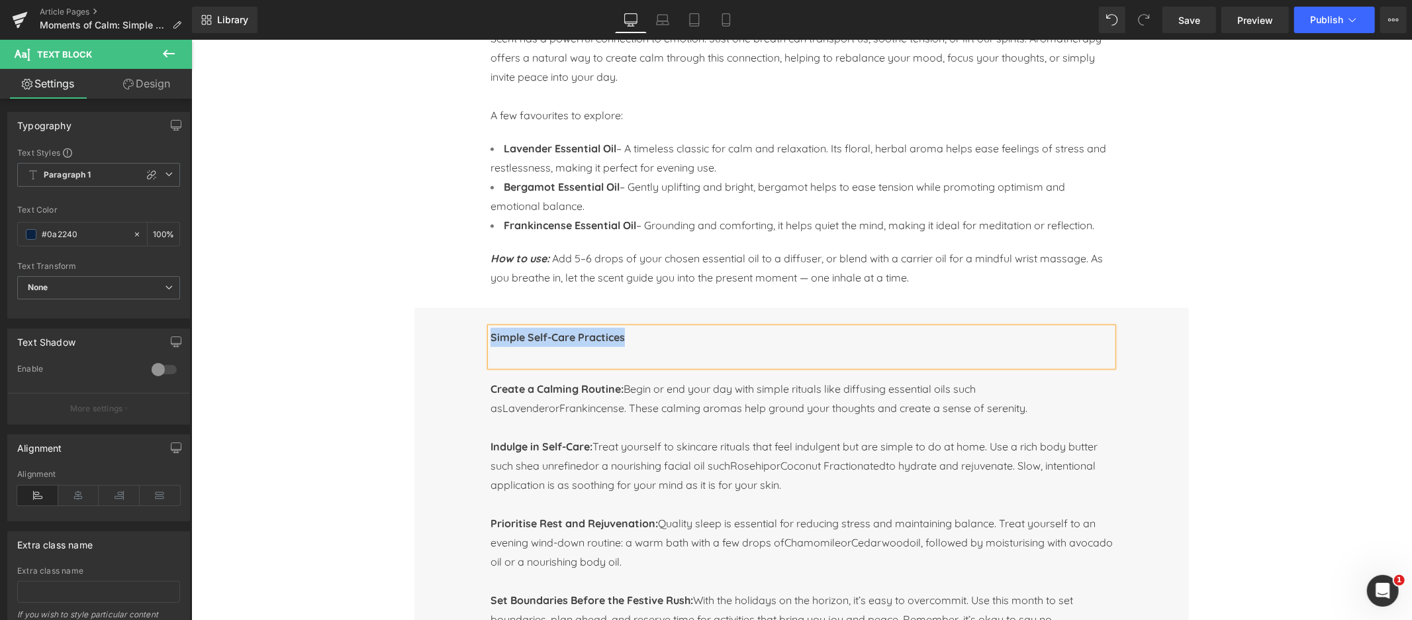
click at [564, 339] on b "Simple Self-Care Practices" at bounding box center [557, 336] width 134 height 13
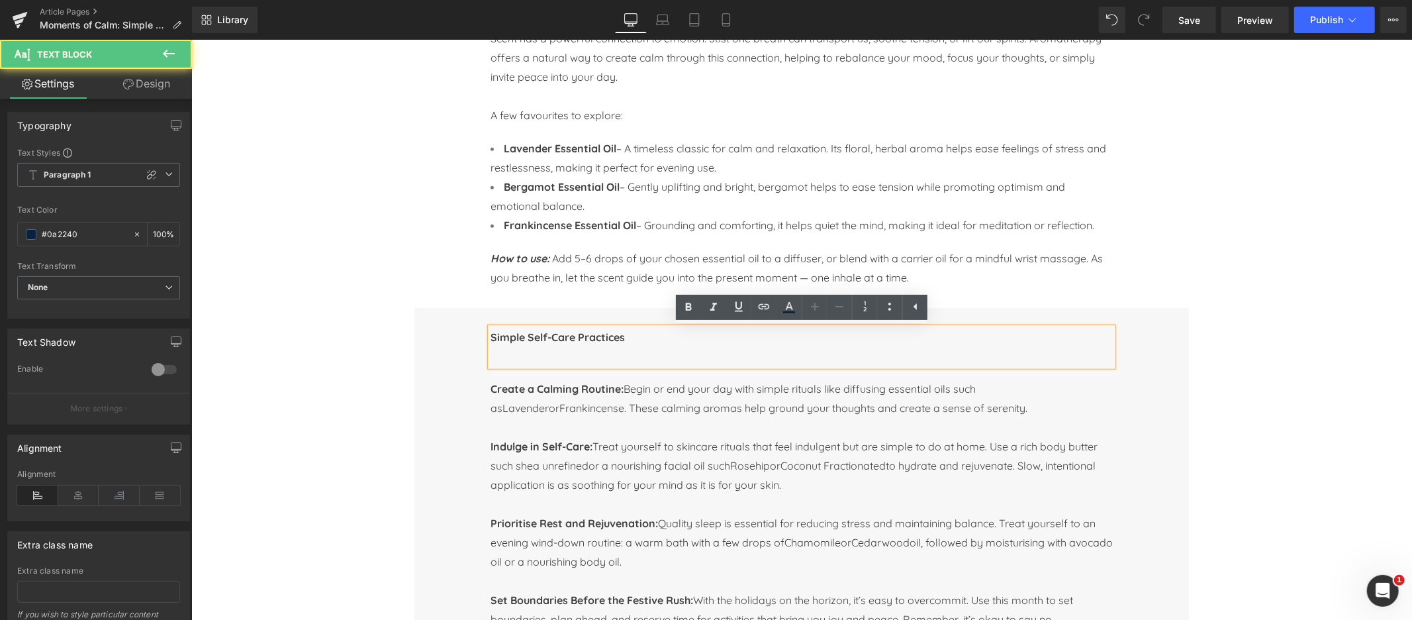
click at [564, 339] on b "Simple Self-Care Practices" at bounding box center [557, 336] width 134 height 13
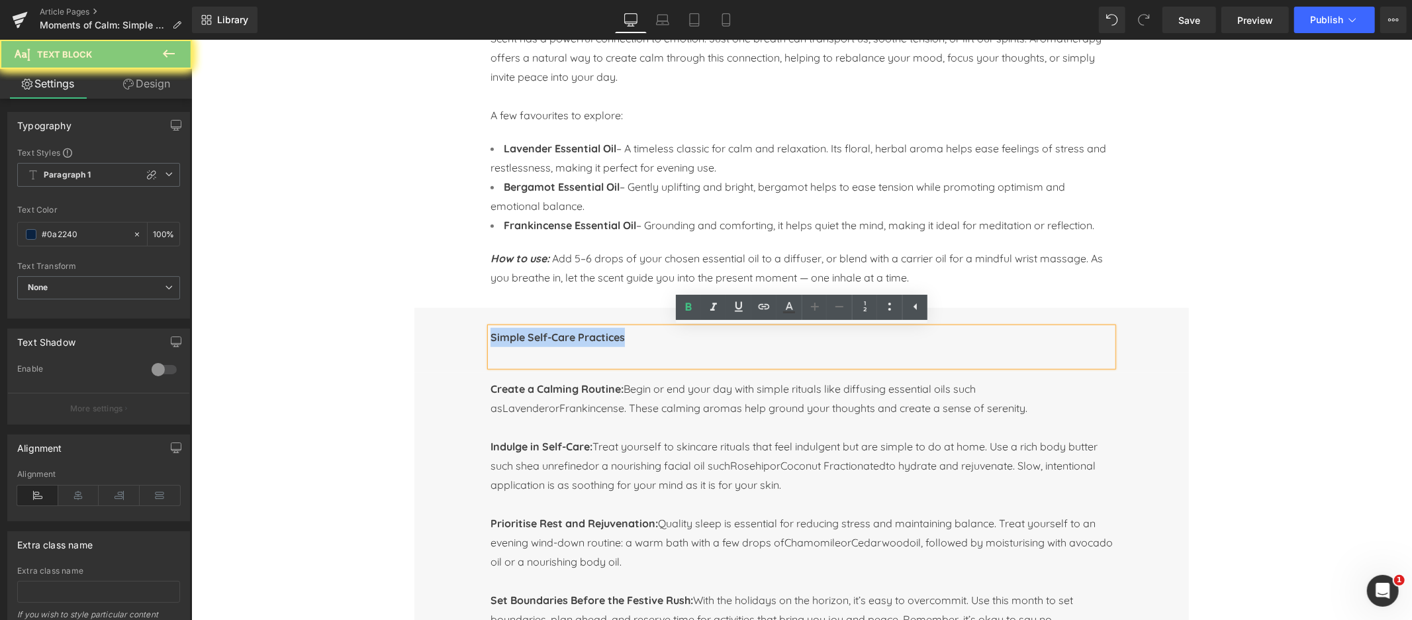
click at [564, 339] on b "Simple Self-Care Practices" at bounding box center [557, 336] width 134 height 13
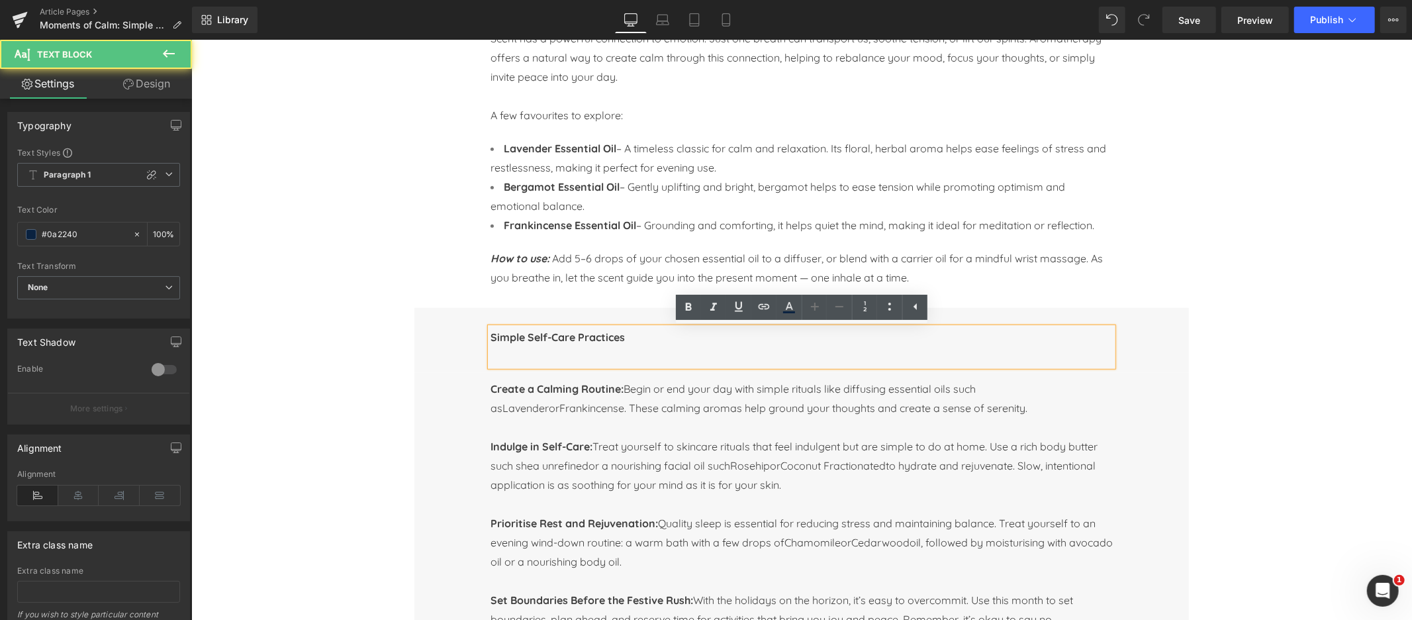
click at [653, 338] on p "Simple Self-Care Practices" at bounding box center [801, 336] width 622 height 19
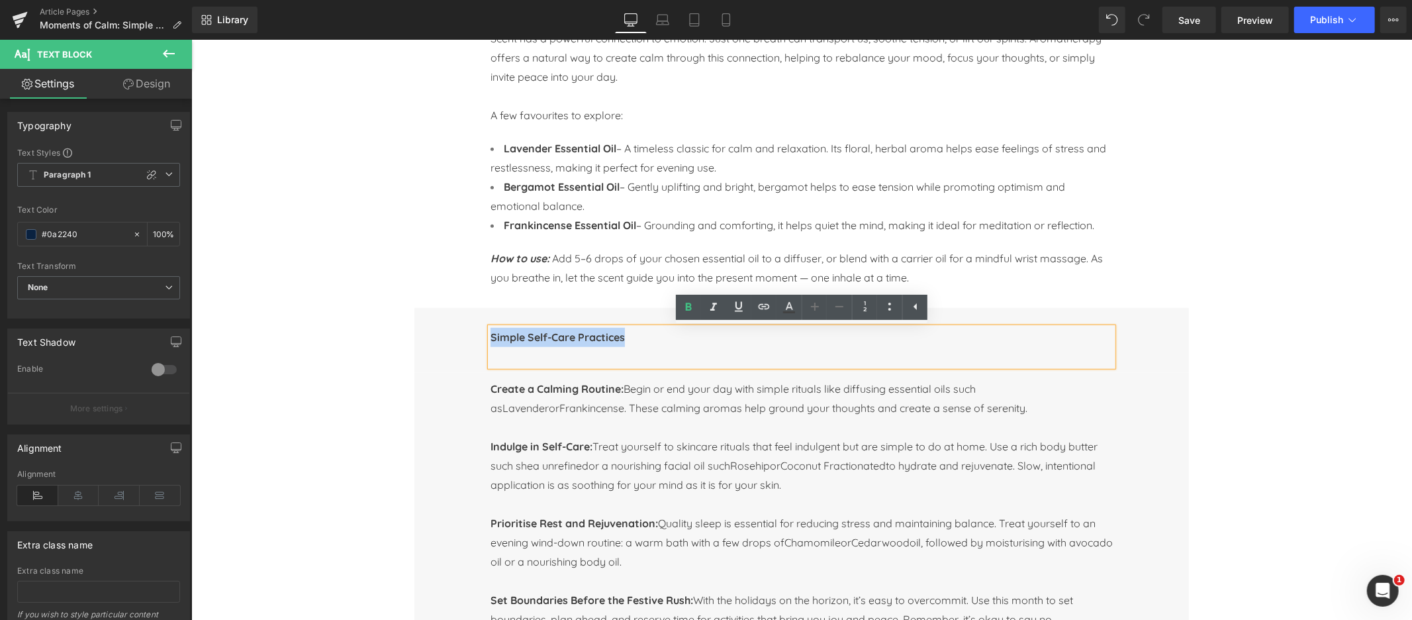
drag, startPoint x: 638, startPoint y: 339, endPoint x: 491, endPoint y: 340, distance: 146.3
click at [491, 340] on p "Simple Self-Care Practices" at bounding box center [801, 336] width 622 height 19
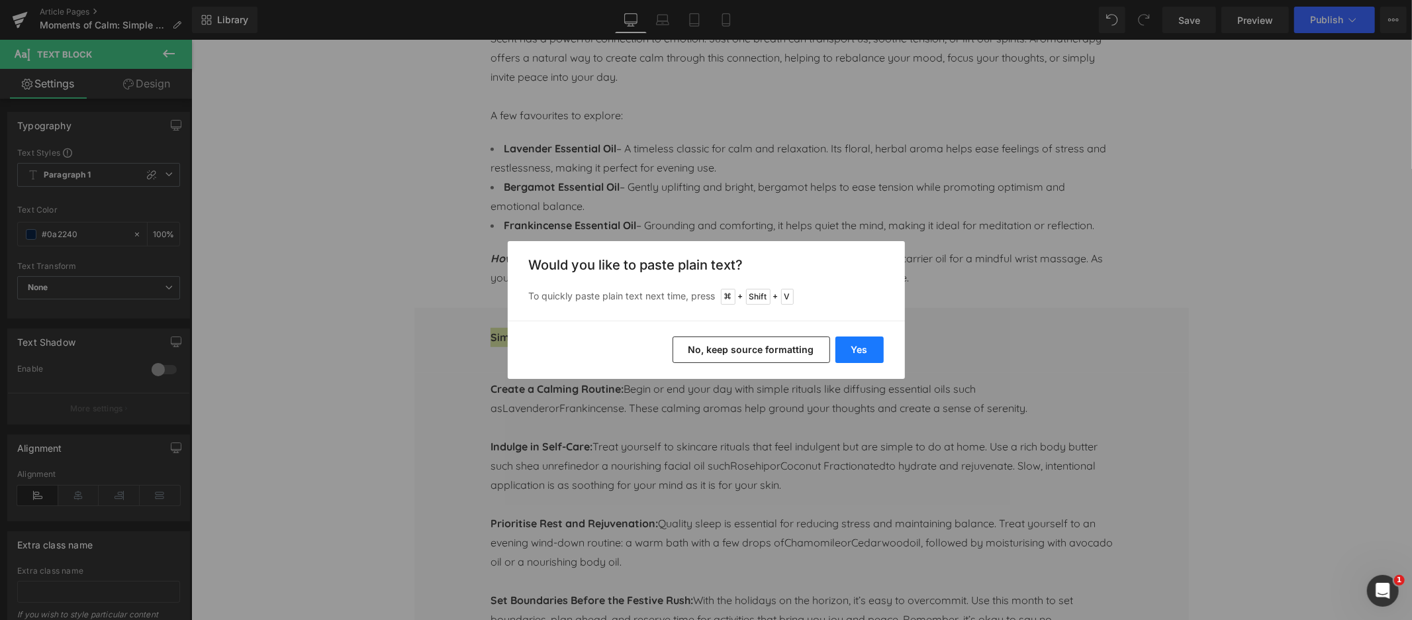
click at [862, 342] on button "Yes" at bounding box center [859, 349] width 48 height 26
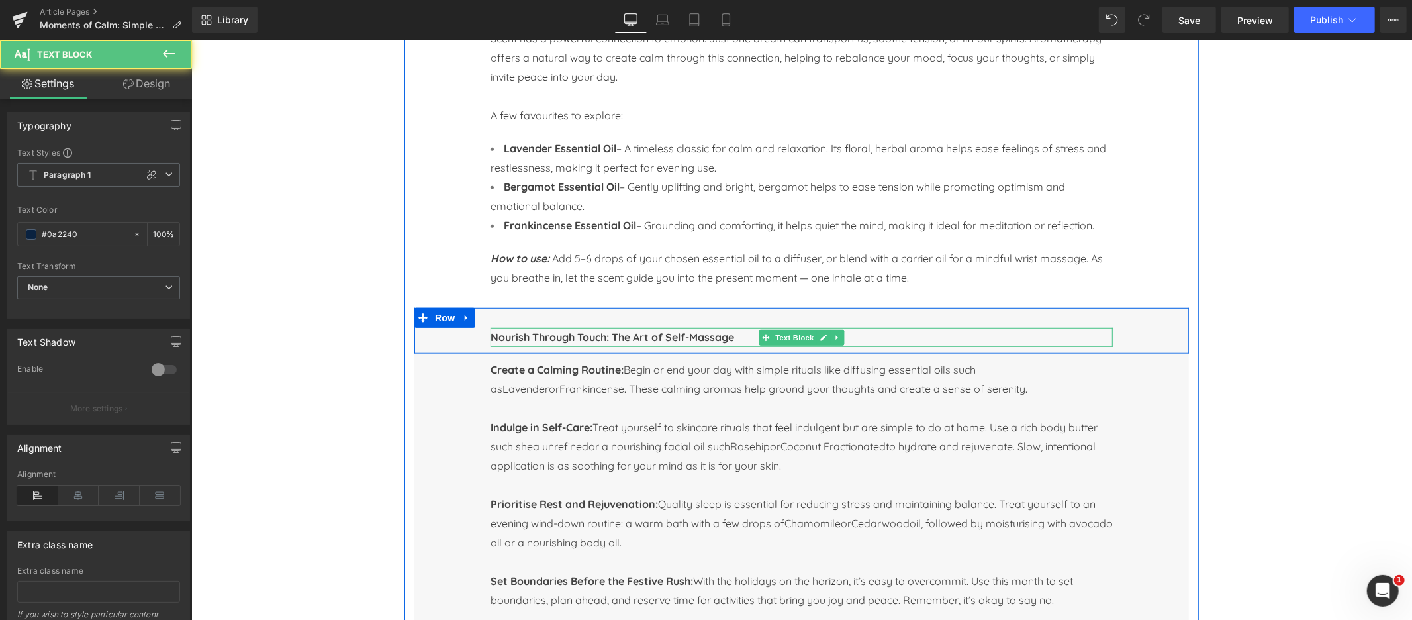
click at [743, 340] on p "Nourish Through Touch: The Art of Self-Massage" at bounding box center [801, 336] width 622 height 19
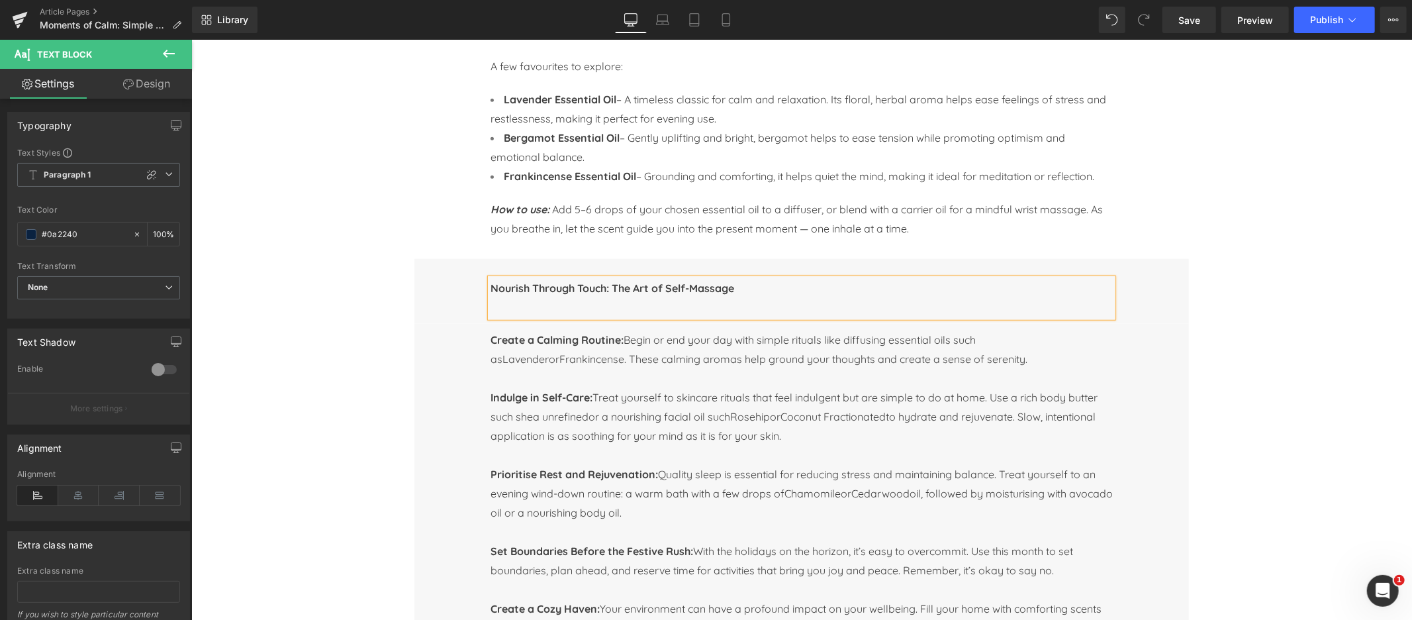
scroll to position [758, 0]
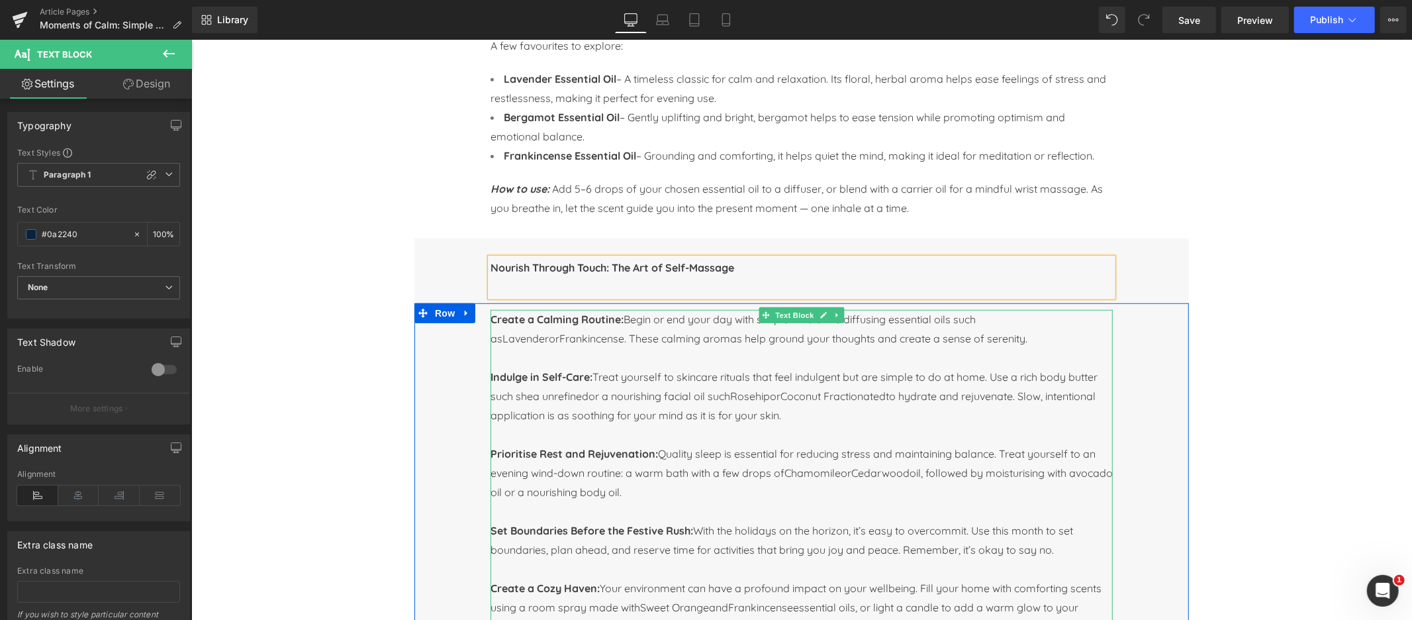
click at [508, 322] on strong "Create a Calming Routine:" at bounding box center [556, 318] width 133 height 13
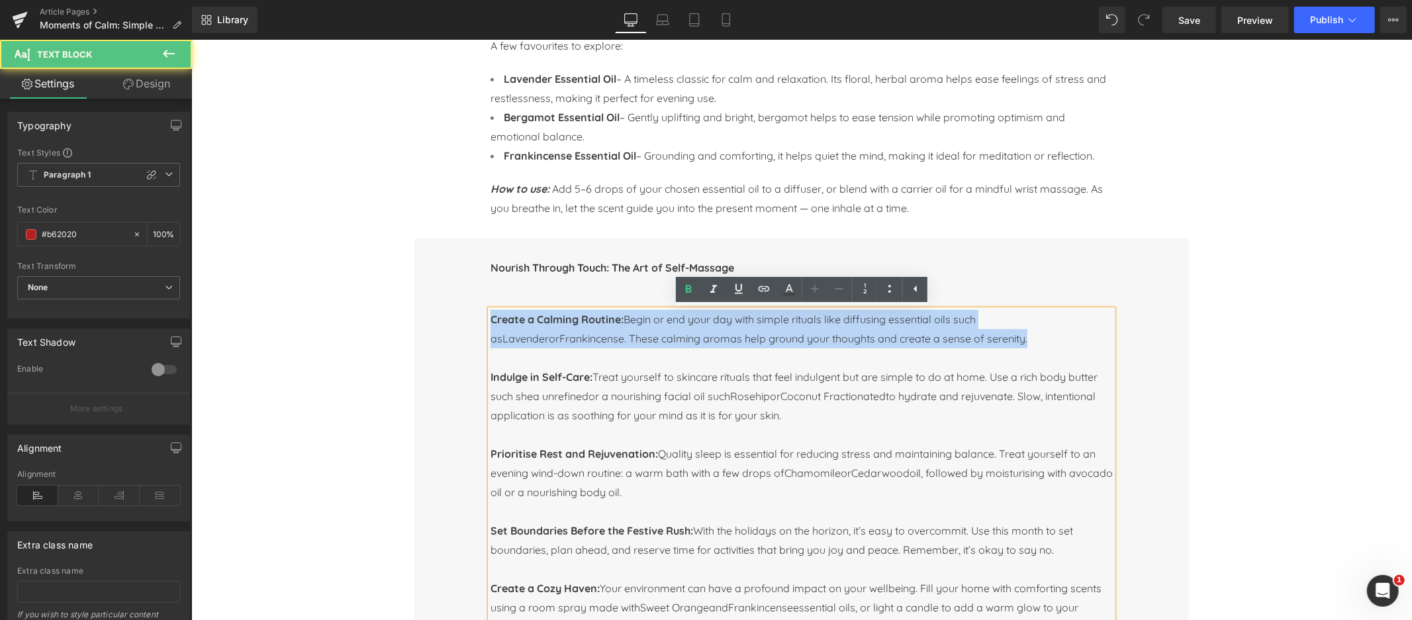
drag, startPoint x: 509, startPoint y: 321, endPoint x: 1010, endPoint y: 340, distance: 500.9
click at [1010, 340] on p "Create a Calming Routine: Begin or end your day with simple rituals like diffus…" at bounding box center [801, 328] width 622 height 38
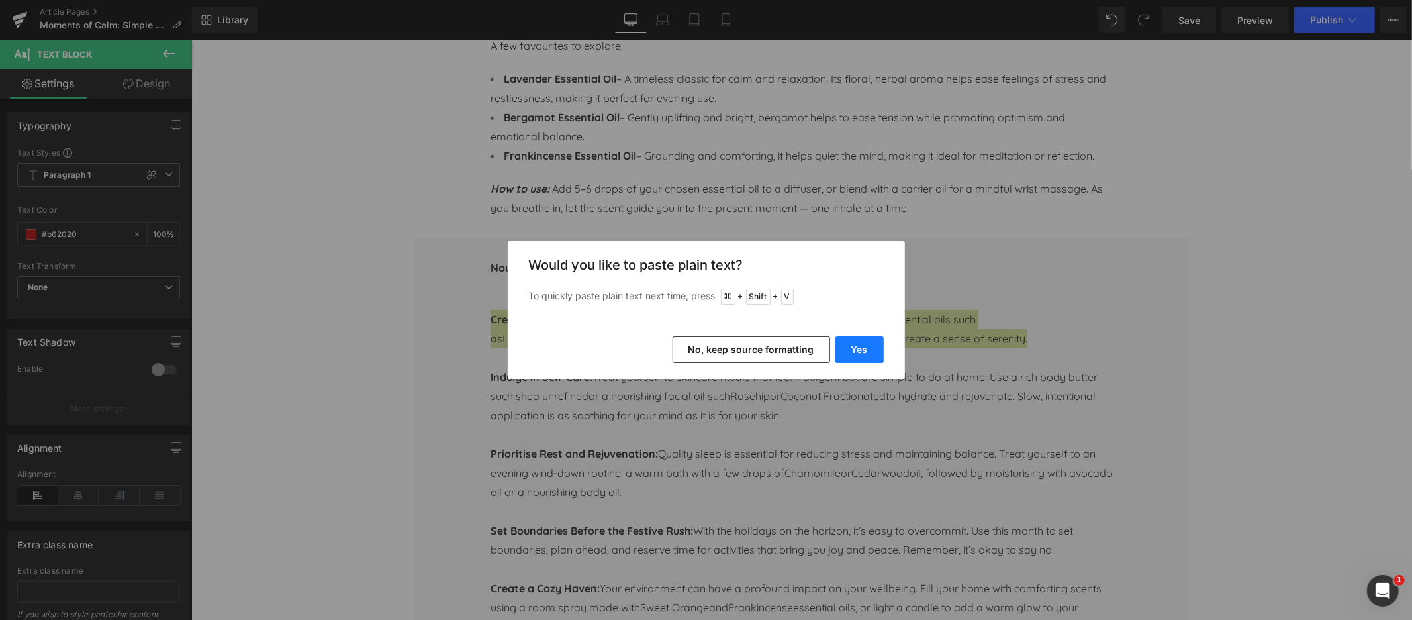
click at [869, 349] on button "Yes" at bounding box center [859, 349] width 48 height 26
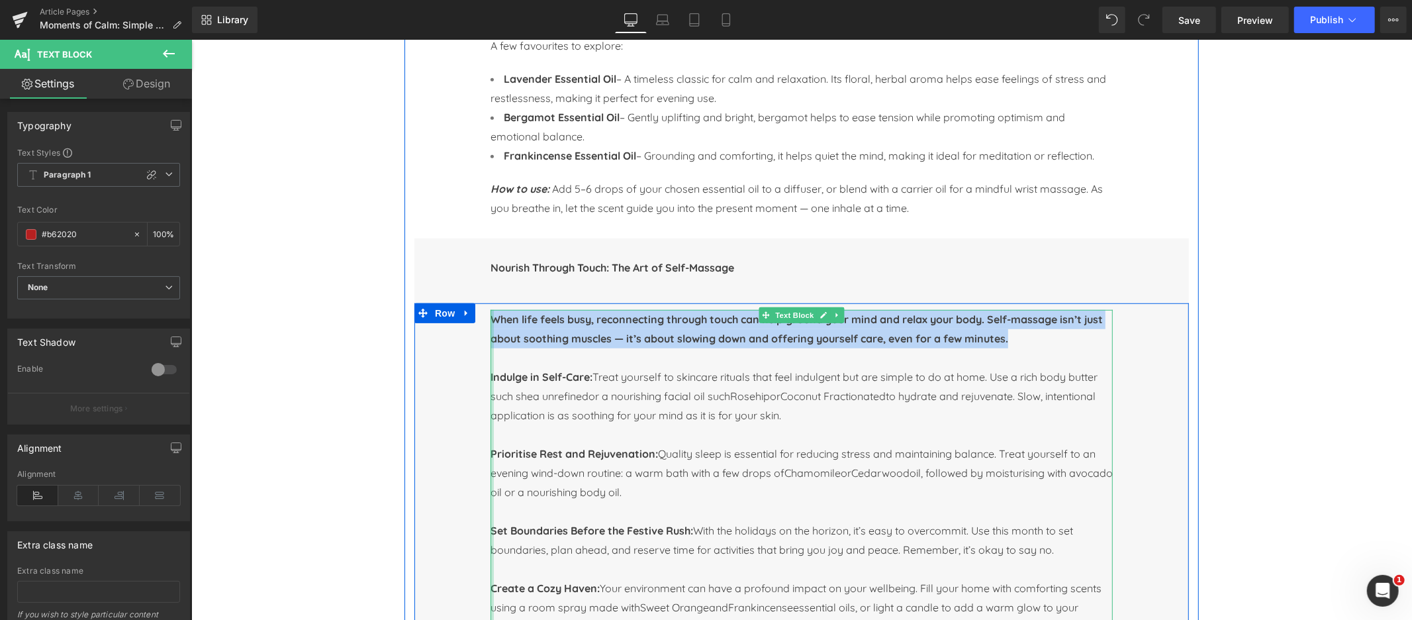
drag, startPoint x: 1017, startPoint y: 341, endPoint x: 493, endPoint y: 317, distance: 524.9
click at [493, 317] on div "When life feels busy, reconnecting through touch can help ground your mind and …" at bounding box center [801, 481] width 622 height 345
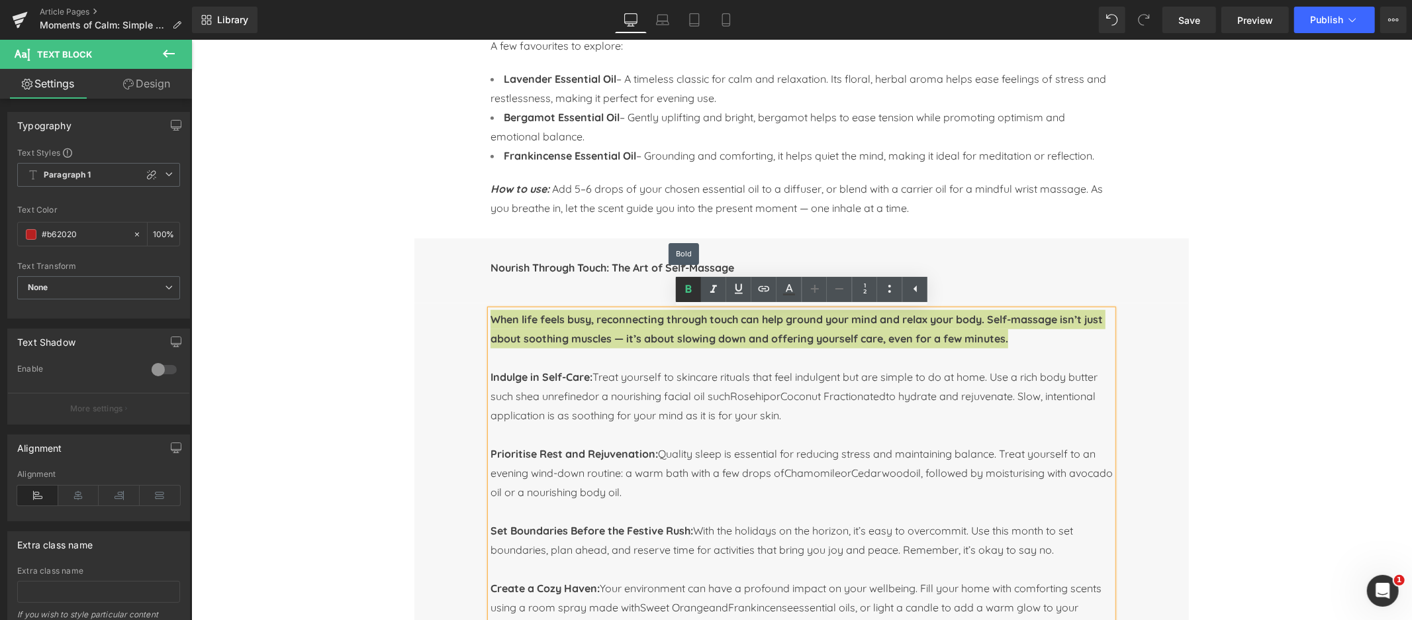
click at [691, 292] on icon at bounding box center [689, 289] width 16 height 16
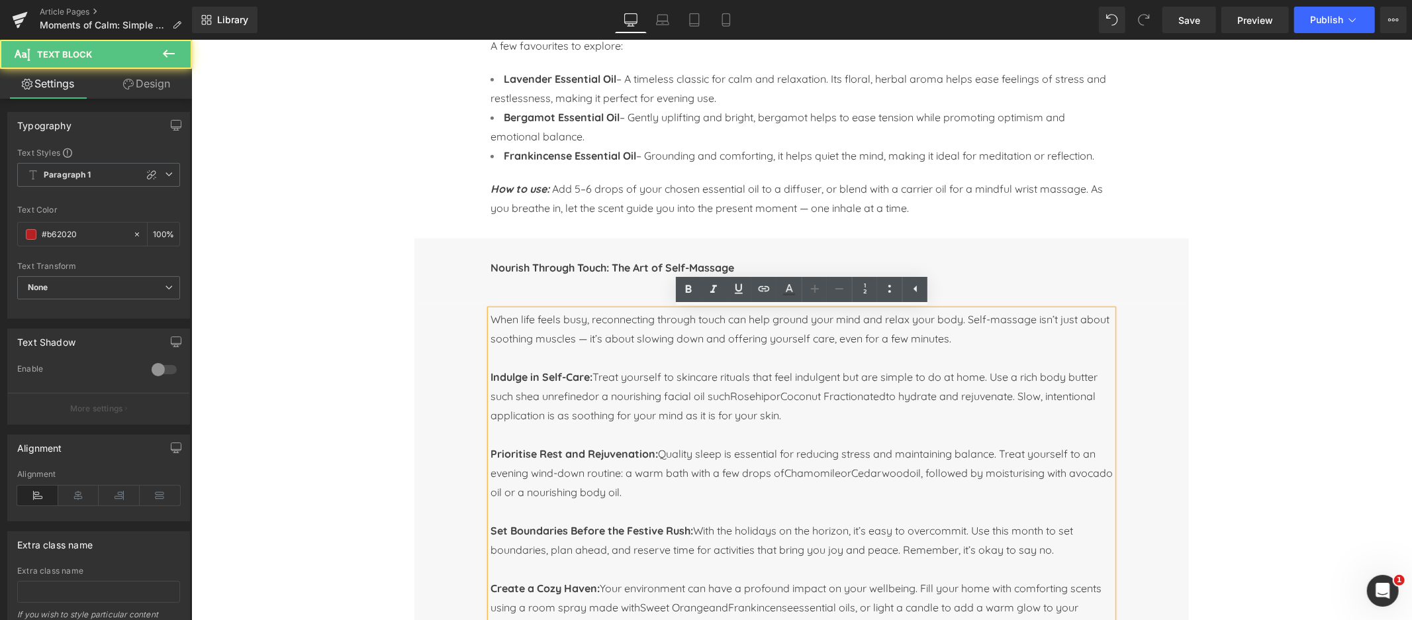
click at [631, 343] on span "When life feels busy, reconnecting through touch can help ground your mind and …" at bounding box center [799, 328] width 619 height 32
click at [588, 338] on span "When life feels busy, reconnecting through touch can help ground your mind and …" at bounding box center [799, 328] width 619 height 32
click at [963, 338] on p "When life feels busy, reconnecting through touch can help ground your mind and …" at bounding box center [801, 328] width 622 height 38
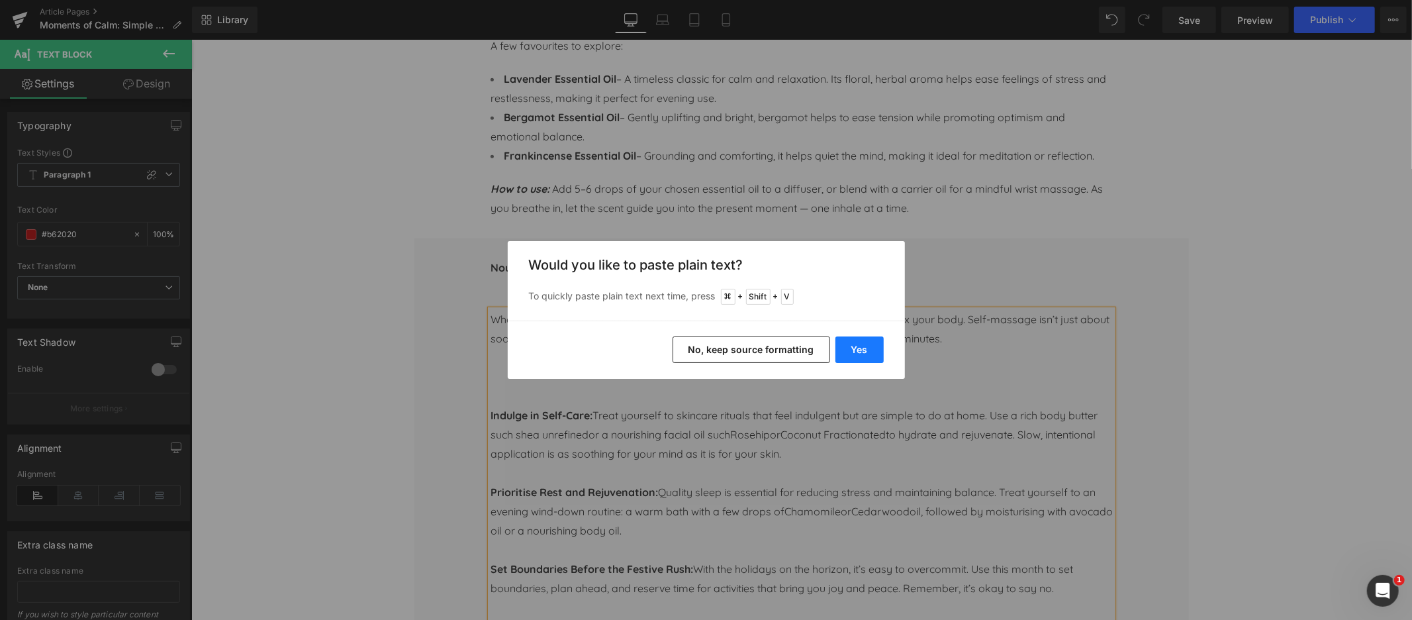
click at [851, 344] on button "Yes" at bounding box center [859, 349] width 48 height 26
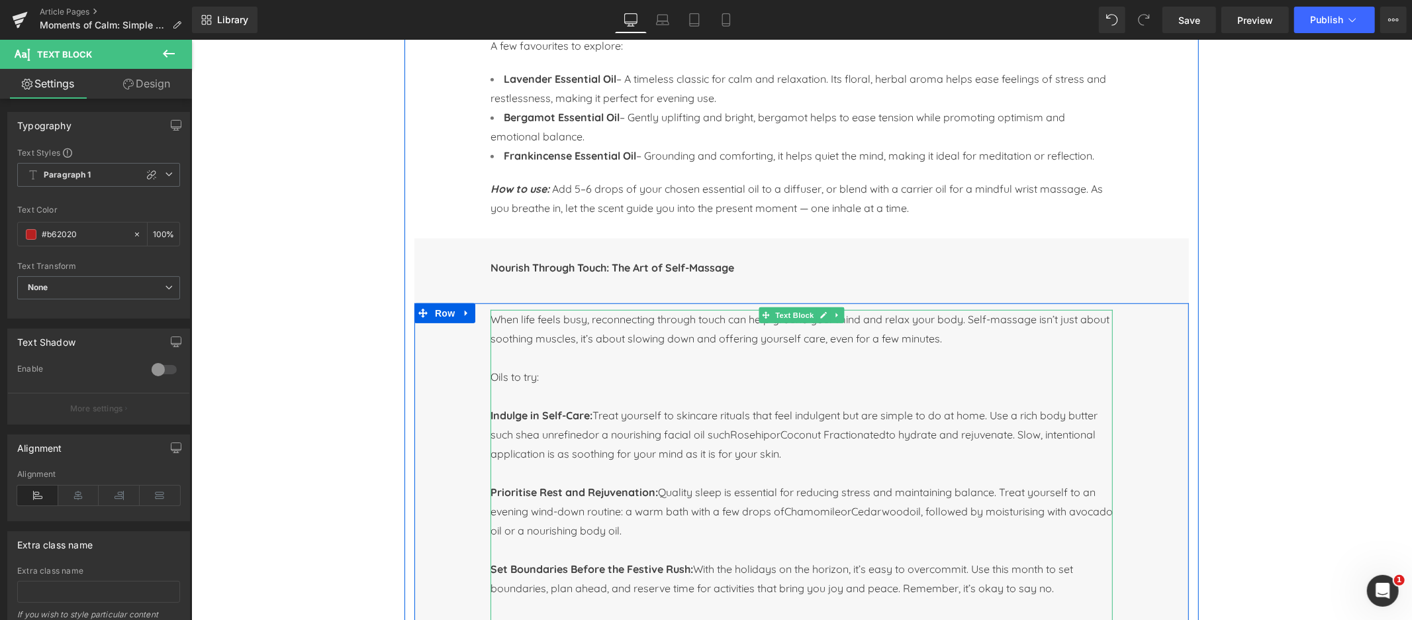
click at [516, 378] on span "Oils to try:" at bounding box center [514, 375] width 48 height 13
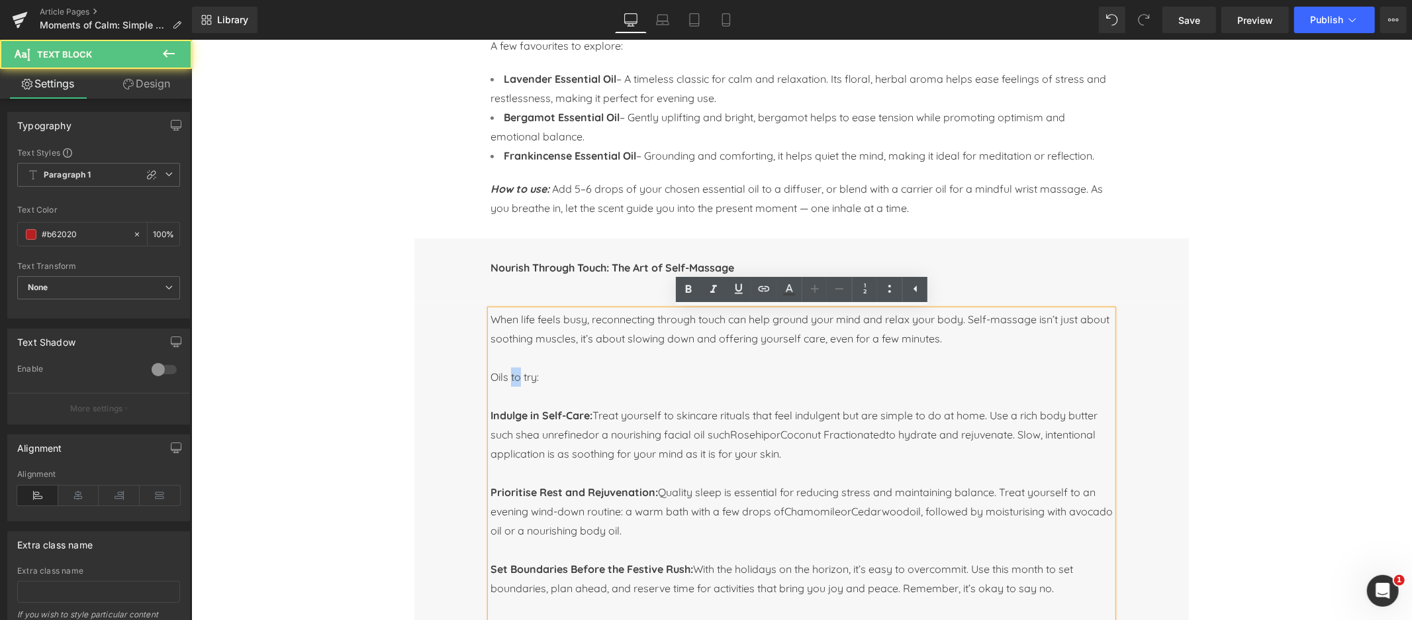
click at [516, 378] on span "Oils to try:" at bounding box center [514, 375] width 48 height 13
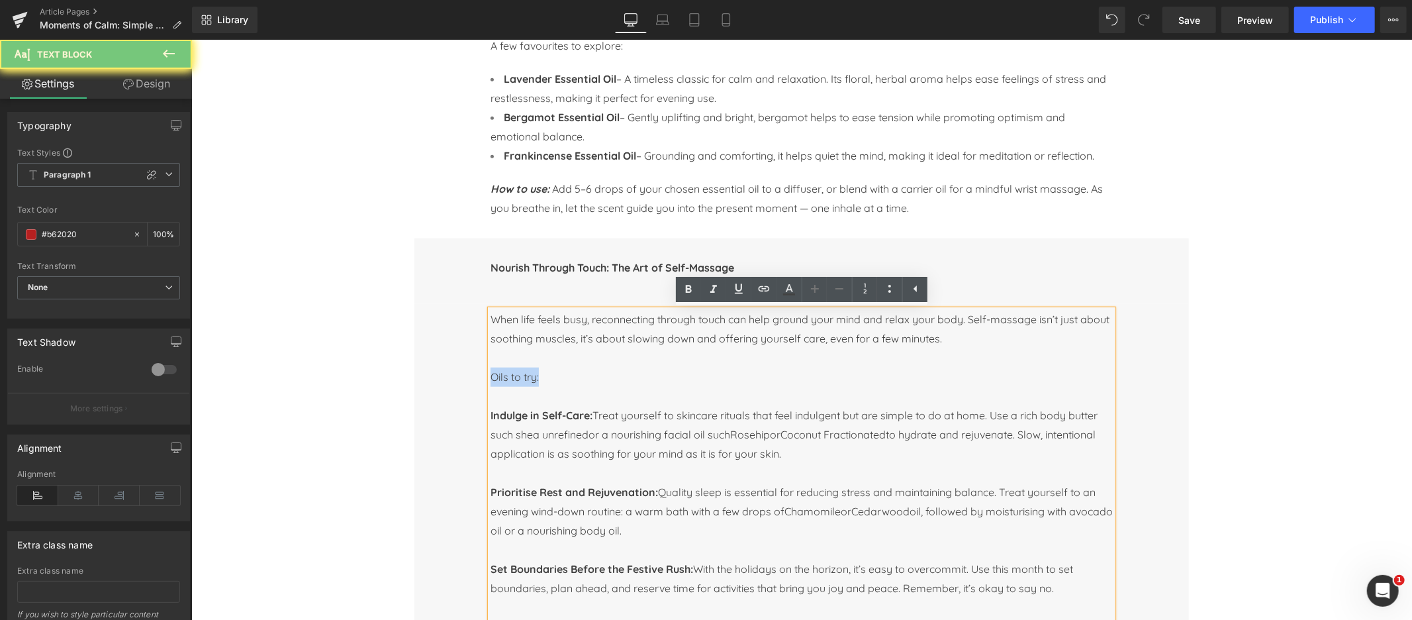
click at [516, 378] on span "Oils to try:" at bounding box center [514, 375] width 48 height 13
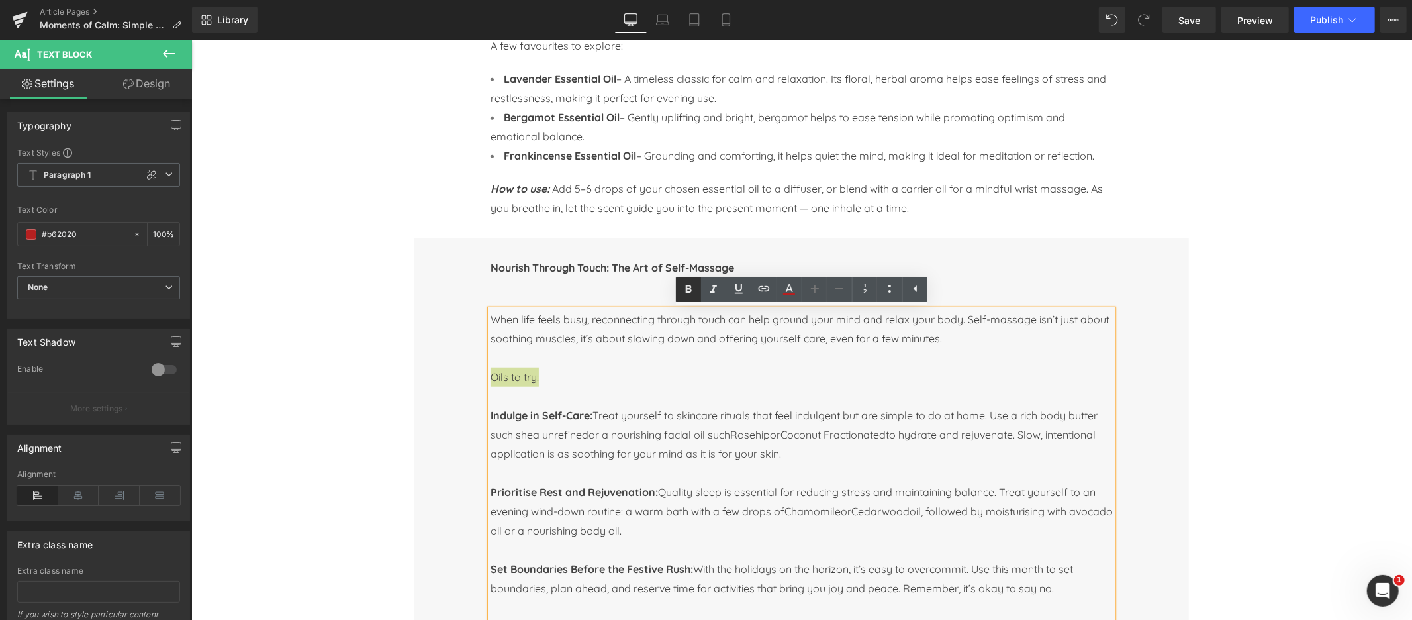
click at [687, 289] on icon at bounding box center [689, 289] width 6 height 8
click at [547, 381] on p "Oils to try:" at bounding box center [801, 376] width 622 height 19
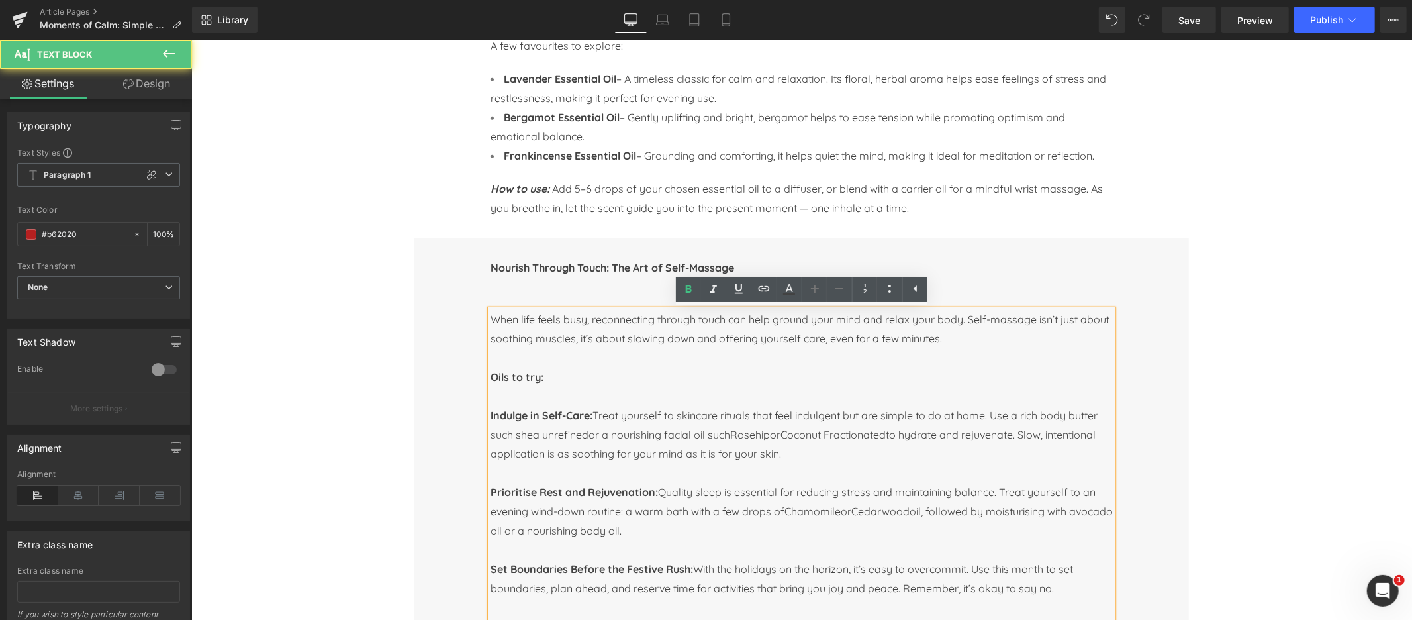
click at [493, 398] on p at bounding box center [801, 395] width 622 height 19
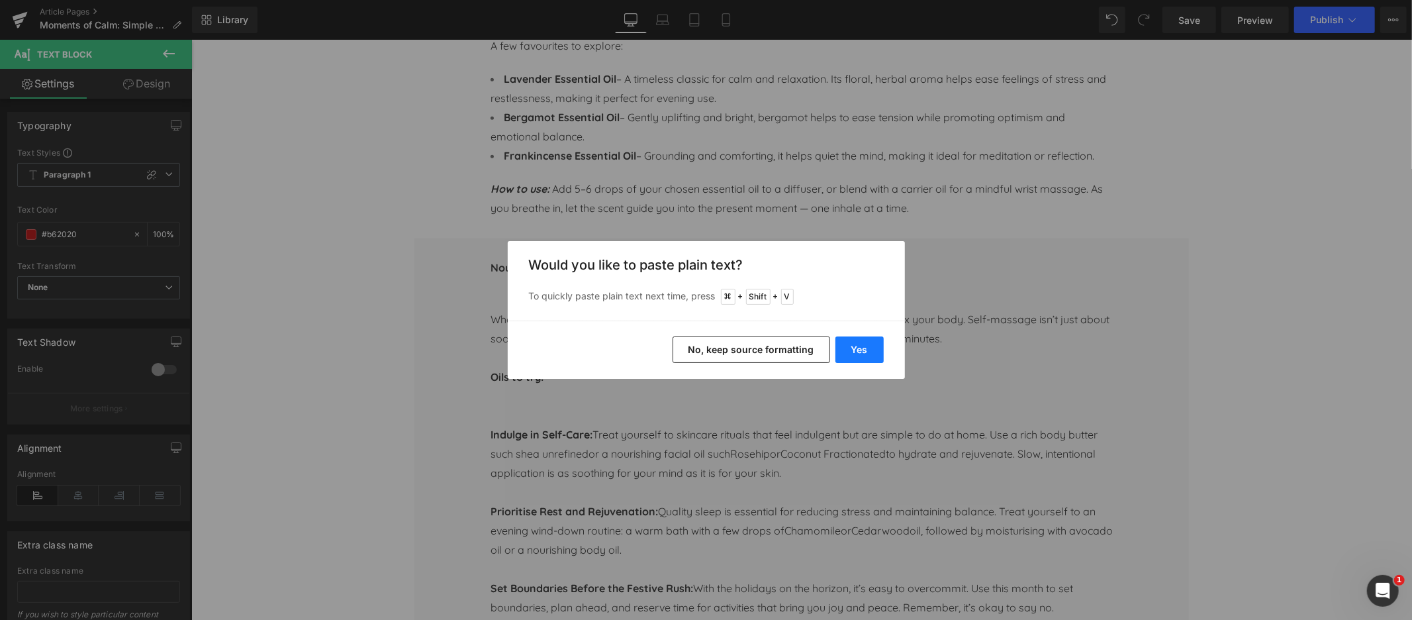
click at [860, 352] on button "Yes" at bounding box center [859, 349] width 48 height 26
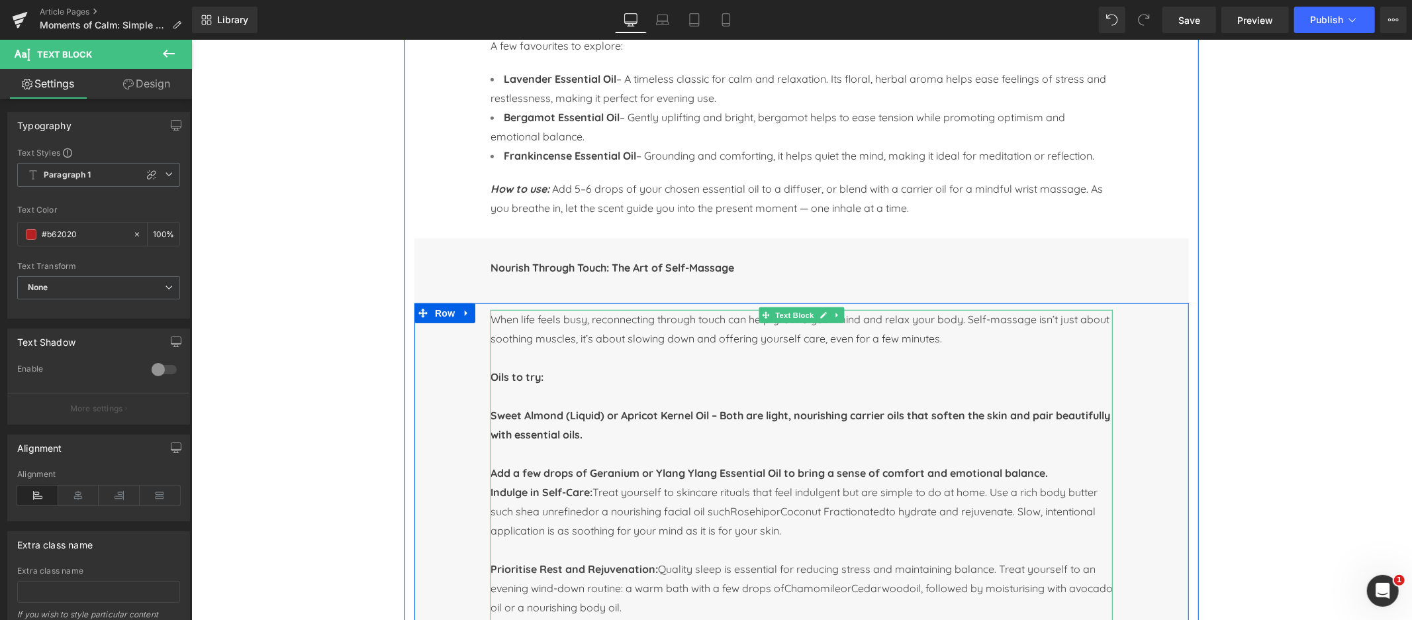
click at [551, 416] on strong "Sweet Almond (Liquid) or Apricot Kernel Oil – Both are light, nourishing carrie…" at bounding box center [800, 424] width 620 height 32
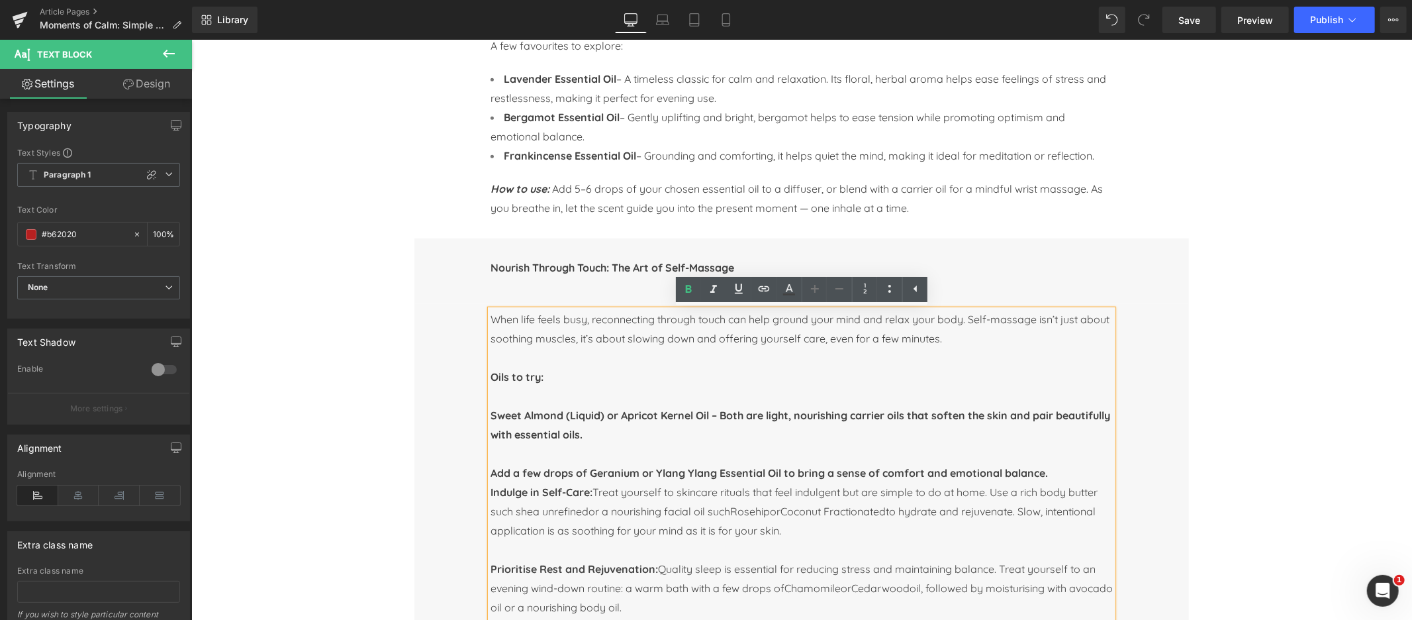
click at [491, 494] on strong "Indulge in Self-Care:" at bounding box center [541, 491] width 102 height 13
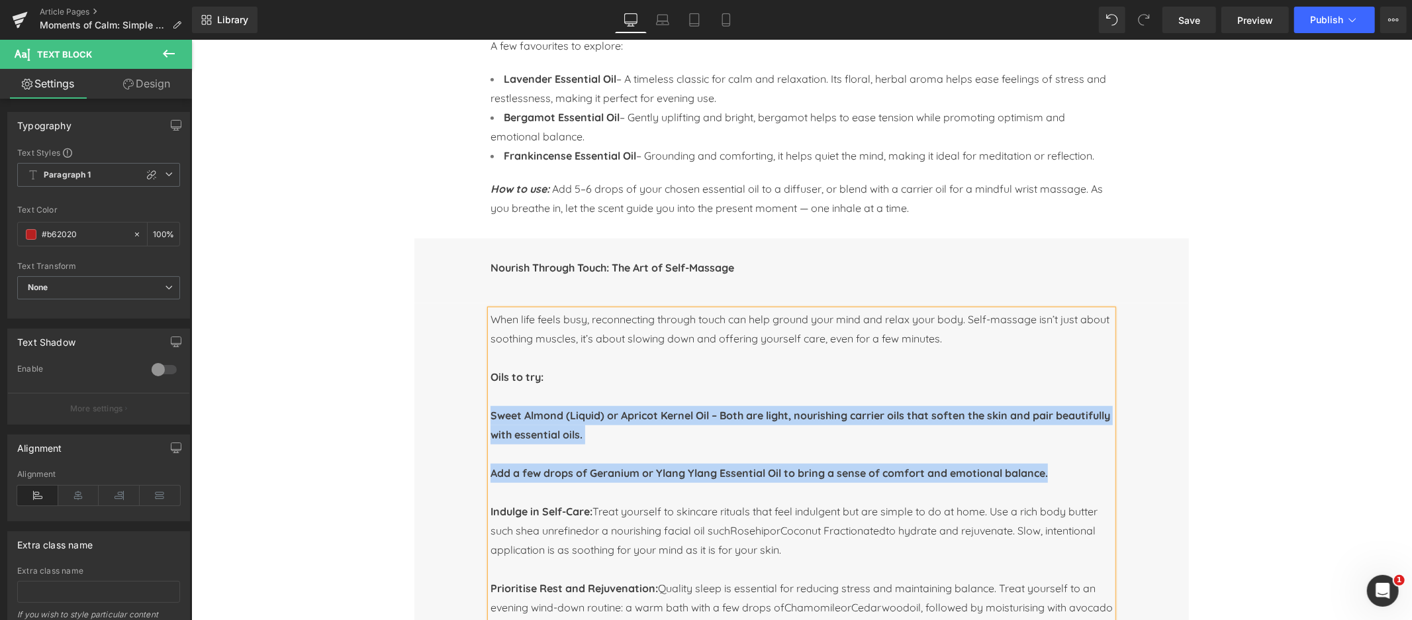
drag, startPoint x: 492, startPoint y: 416, endPoint x: 1092, endPoint y: 497, distance: 605.2
click at [1092, 497] on div "When life feels busy, reconnecting through touch can help ground your mind and …" at bounding box center [801, 548] width 622 height 479
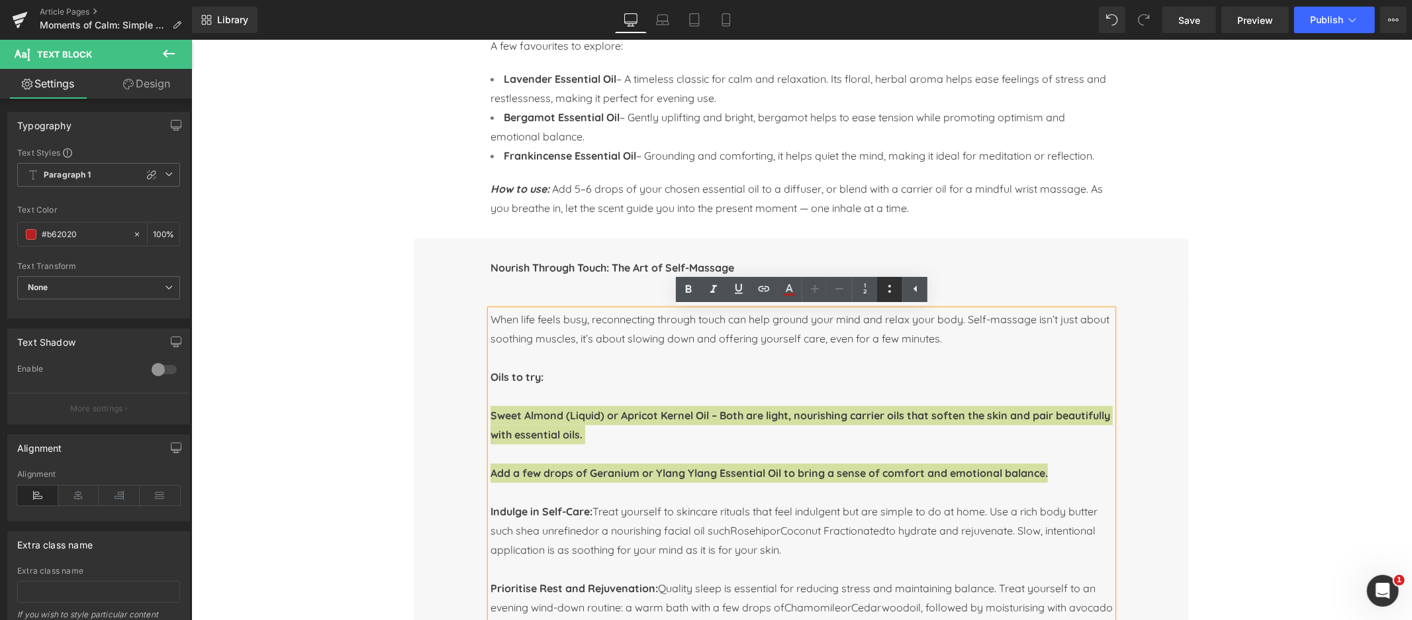
click at [893, 293] on icon at bounding box center [890, 289] width 16 height 16
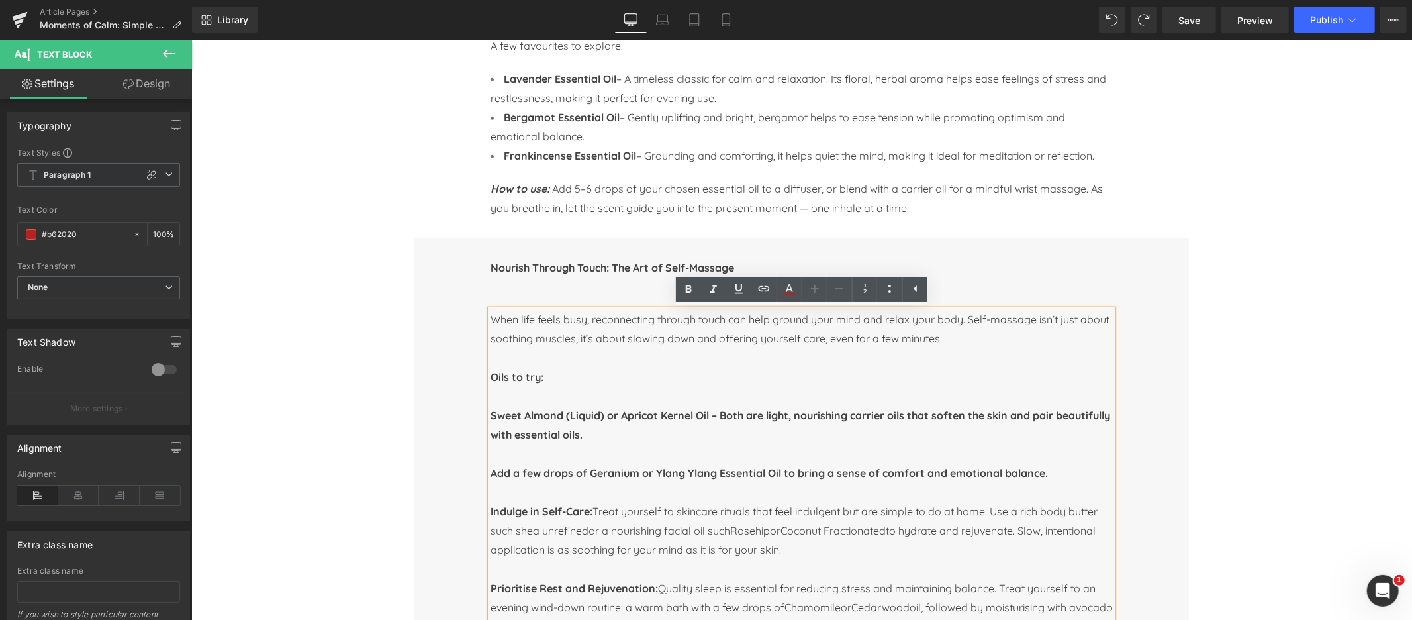
click at [628, 432] on strong "Sweet Almond (Liquid) or Apricot Kernel Oil – Both are light, nourishing carrie…" at bounding box center [800, 424] width 620 height 32
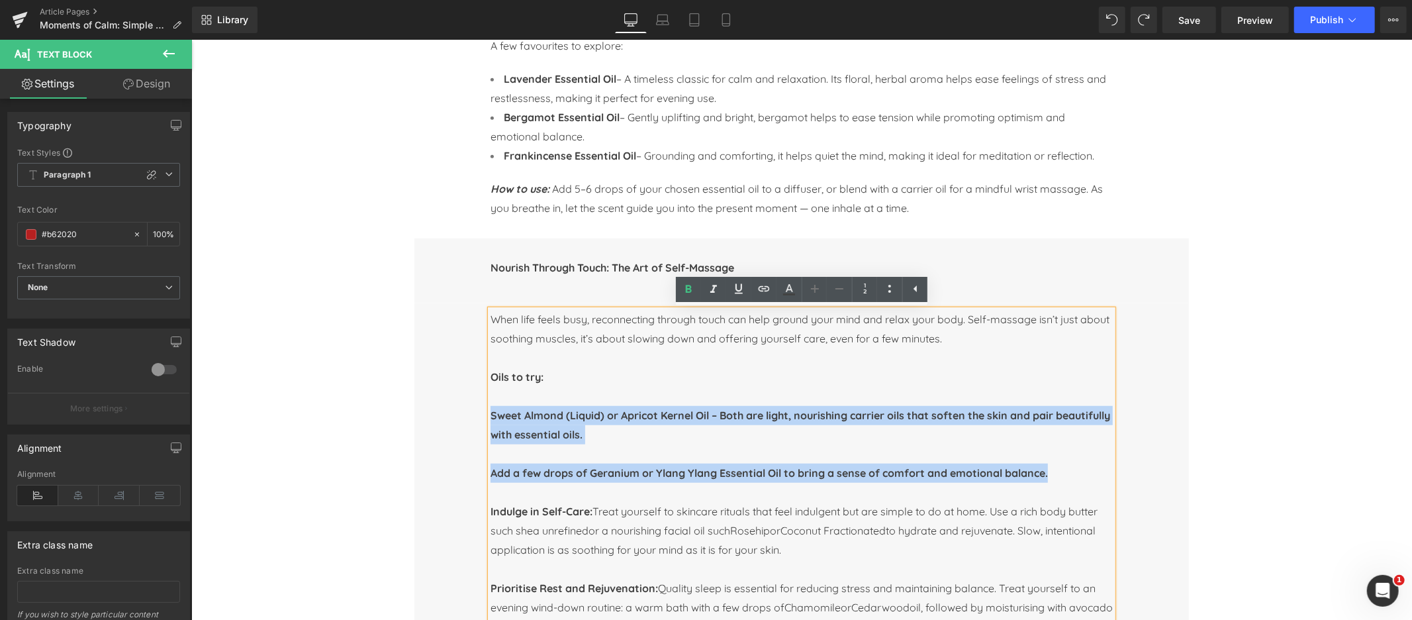
drag, startPoint x: 491, startPoint y: 413, endPoint x: 984, endPoint y: 489, distance: 499.1
click at [984, 489] on div "When life feels busy, reconnecting through touch can help ground your mind and …" at bounding box center [801, 548] width 622 height 479
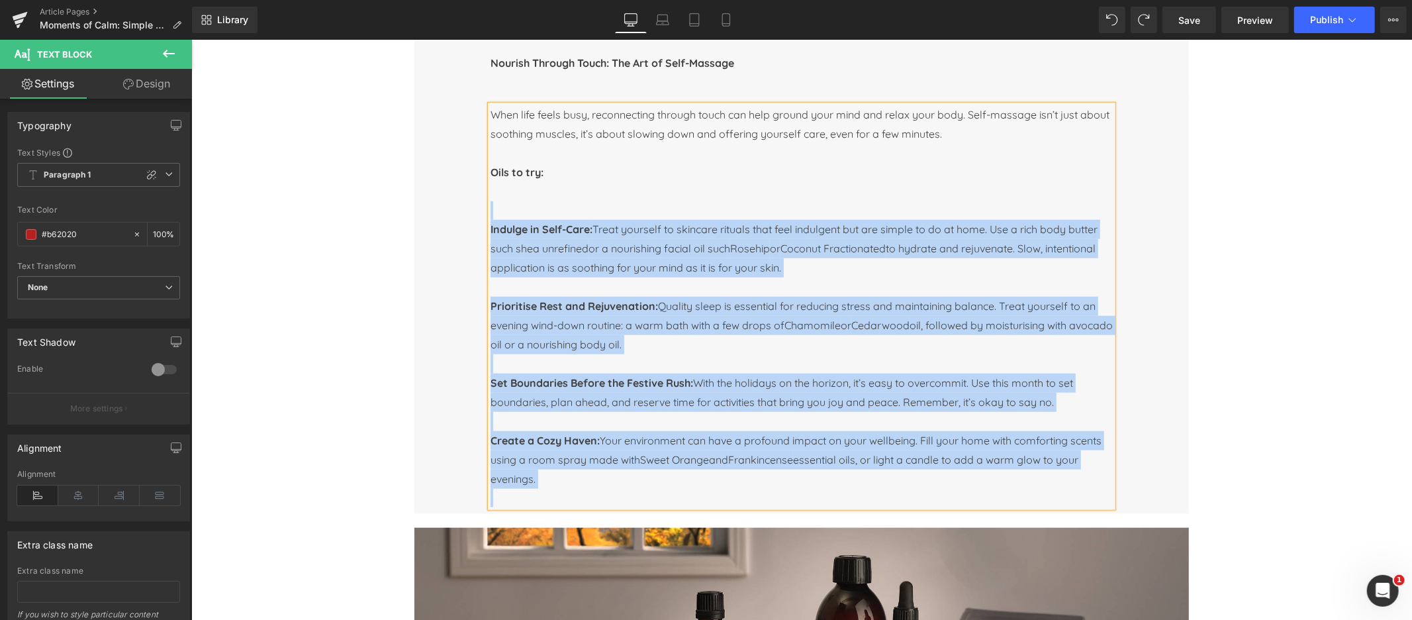
scroll to position [971, 0]
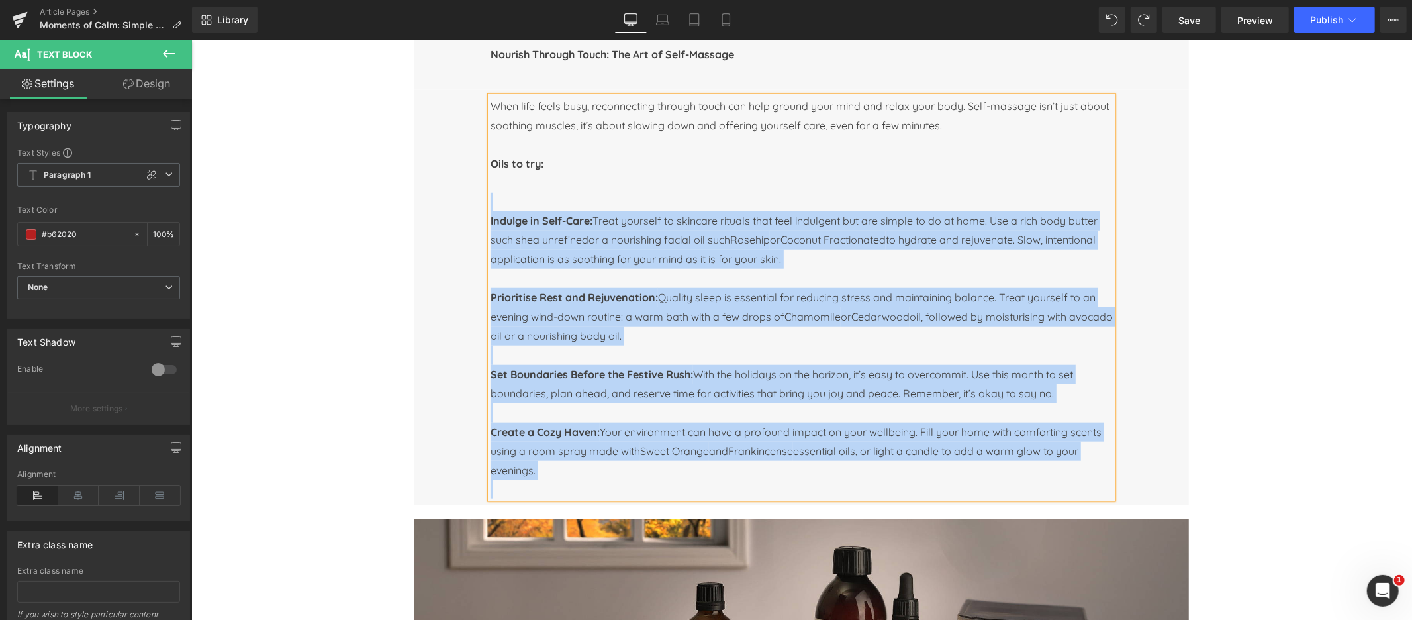
drag, startPoint x: 491, startPoint y: 414, endPoint x: 1018, endPoint y: 484, distance: 532.2
click at [1018, 484] on div "When life feels busy, reconnecting through touch can help ground your mind and …" at bounding box center [801, 297] width 622 height 402
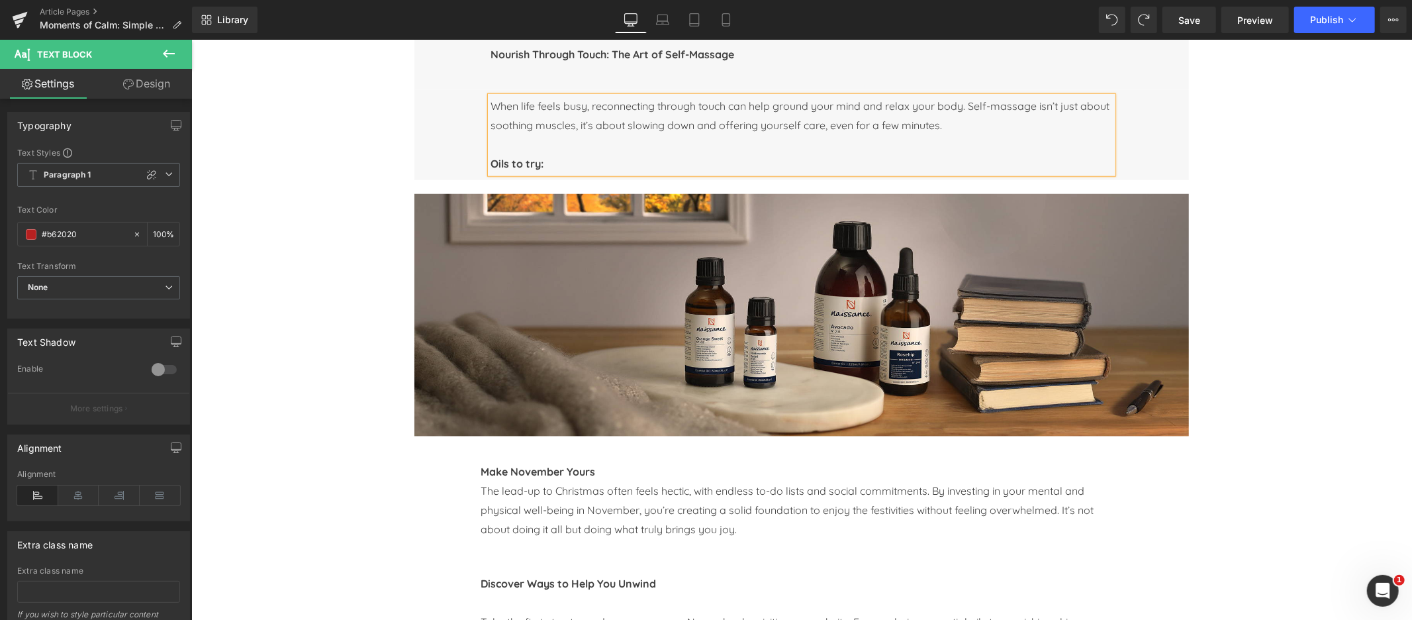
click at [312, 123] on div "Image Image Row Image Row Image Row Moments of Calm: Simple Self-Care Rituals f…" at bounding box center [801, 491] width 1221 height 2655
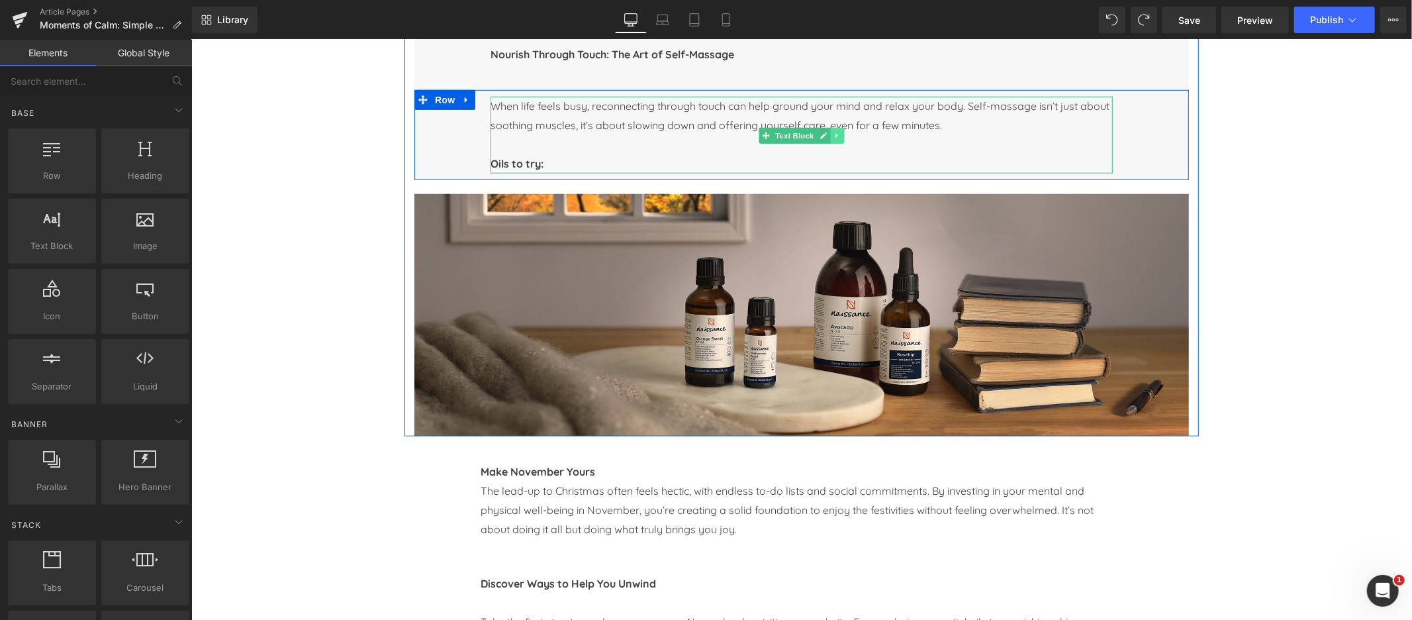
click at [837, 136] on icon at bounding box center [836, 135] width 7 height 8
click at [831, 136] on icon at bounding box center [829, 134] width 7 height 7
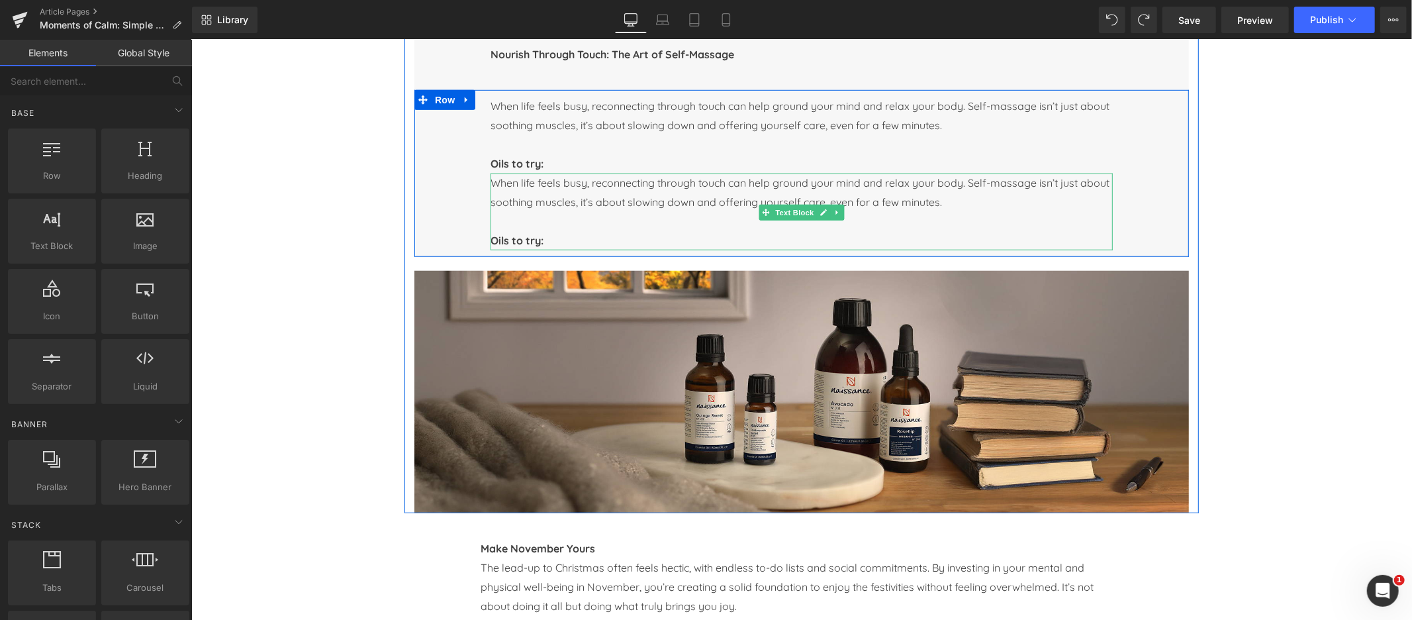
click at [502, 183] on span "When life feels busy, reconnecting through touch can help ground your mind and …" at bounding box center [799, 191] width 619 height 32
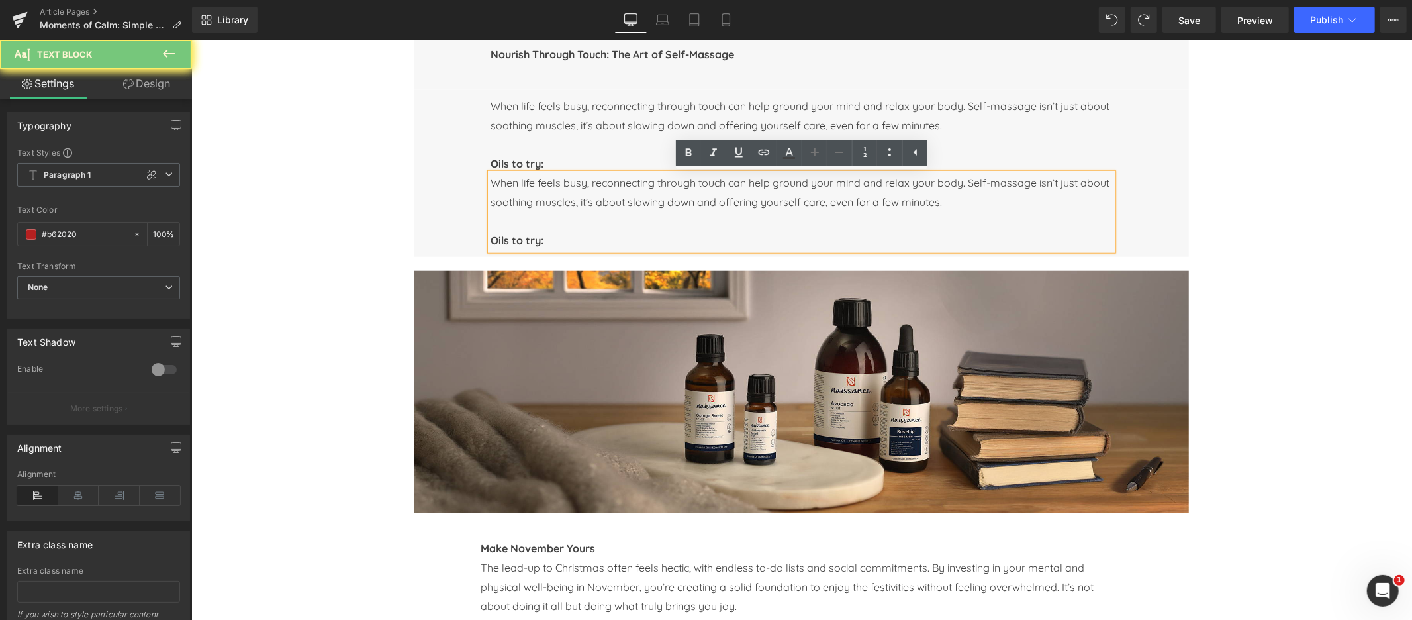
click at [502, 183] on span "When life feels busy, reconnecting through touch can help ground your mind and …" at bounding box center [799, 191] width 619 height 32
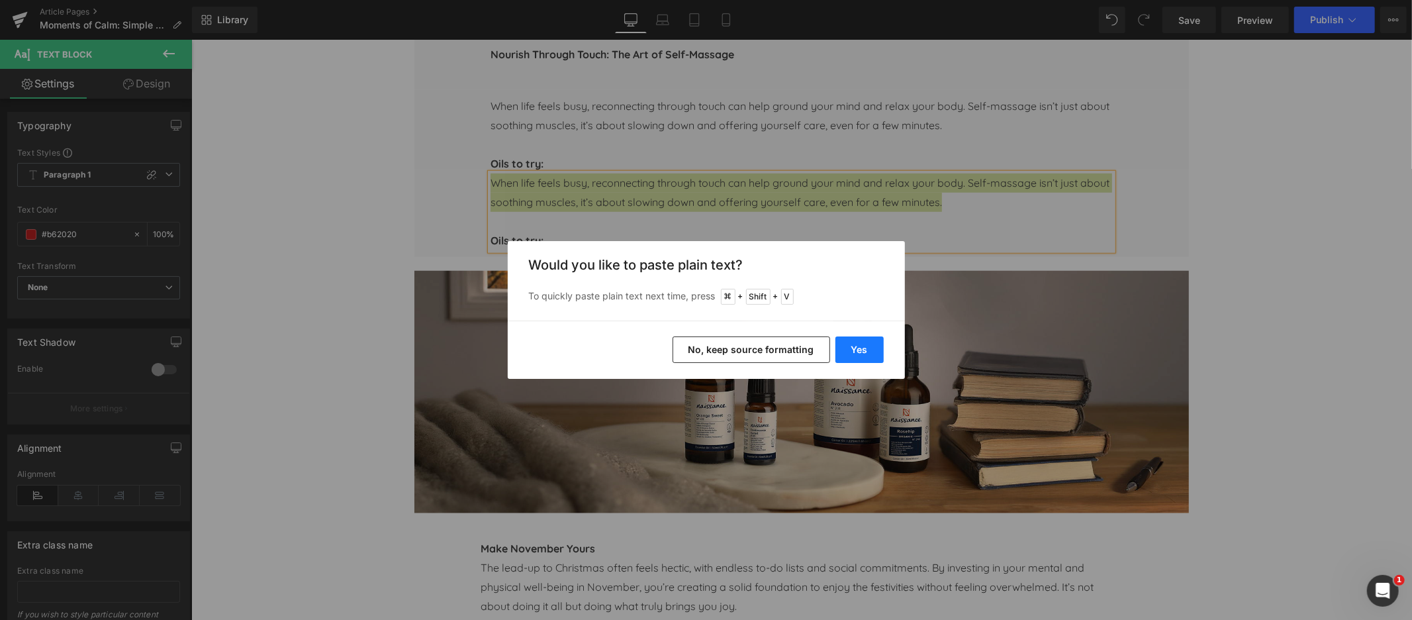
click at [852, 348] on button "Yes" at bounding box center [859, 349] width 48 height 26
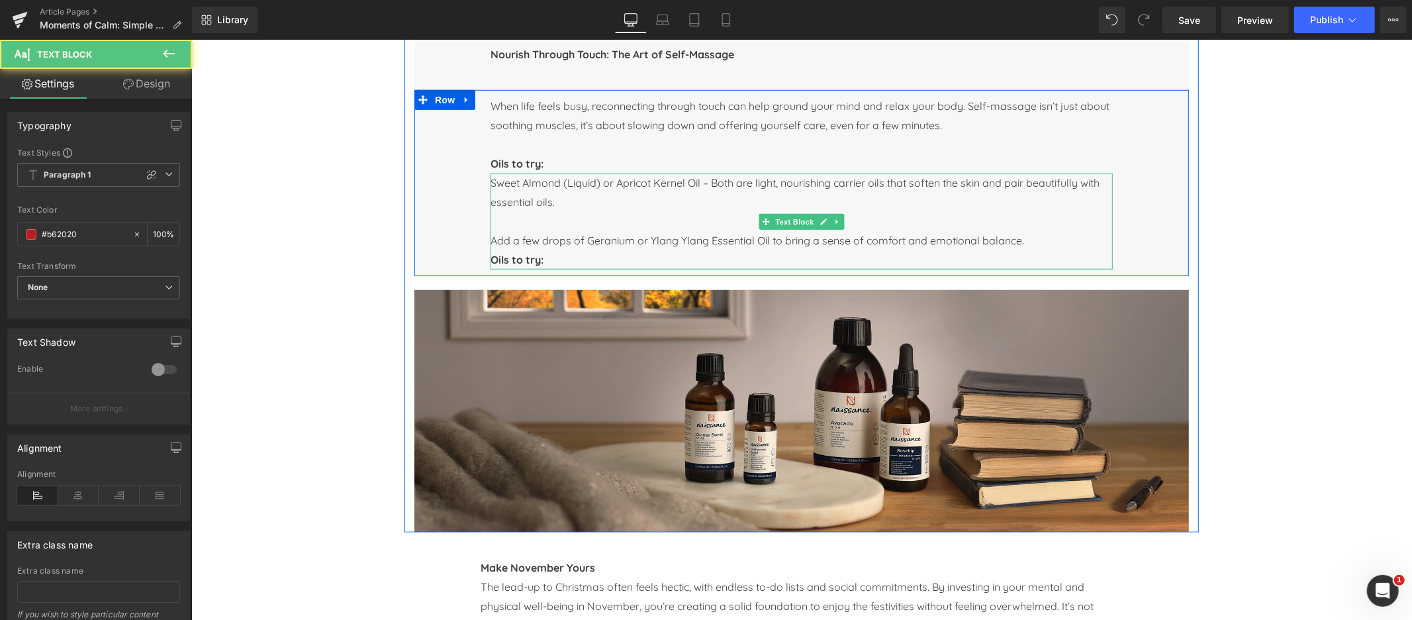
click at [526, 263] on strong "Oils to try:" at bounding box center [516, 258] width 53 height 13
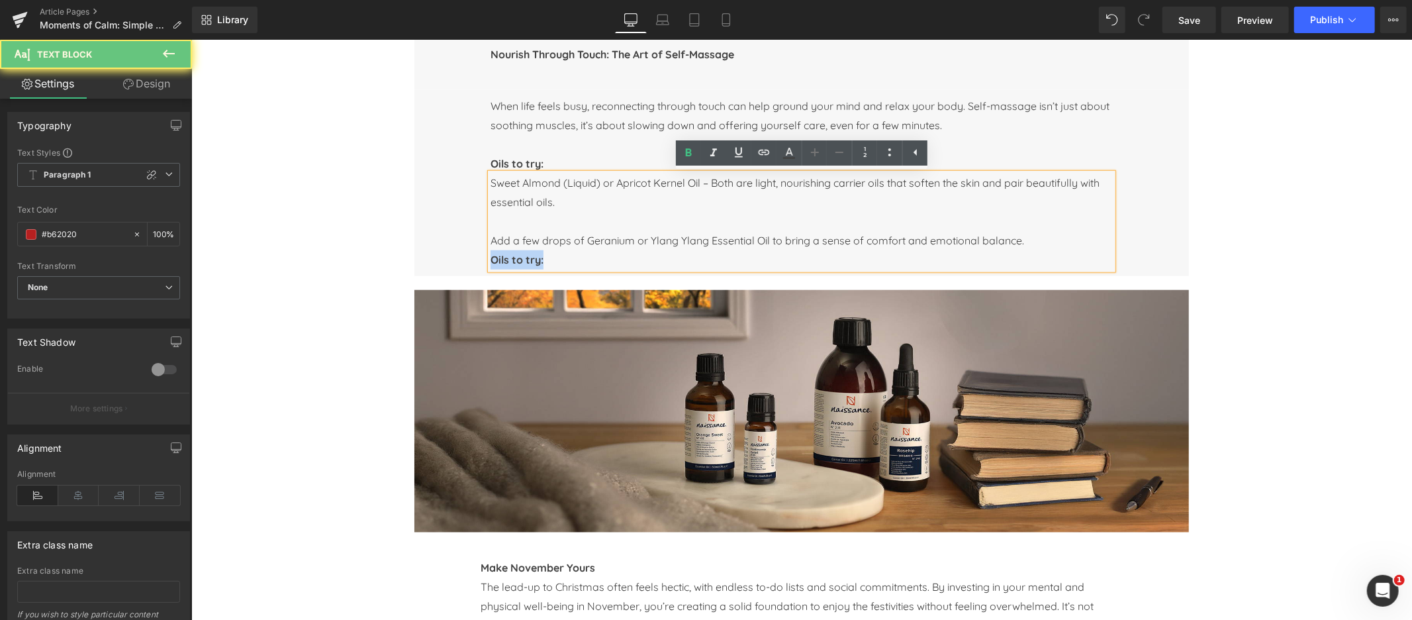
click at [526, 263] on strong "Oils to try:" at bounding box center [516, 258] width 53 height 13
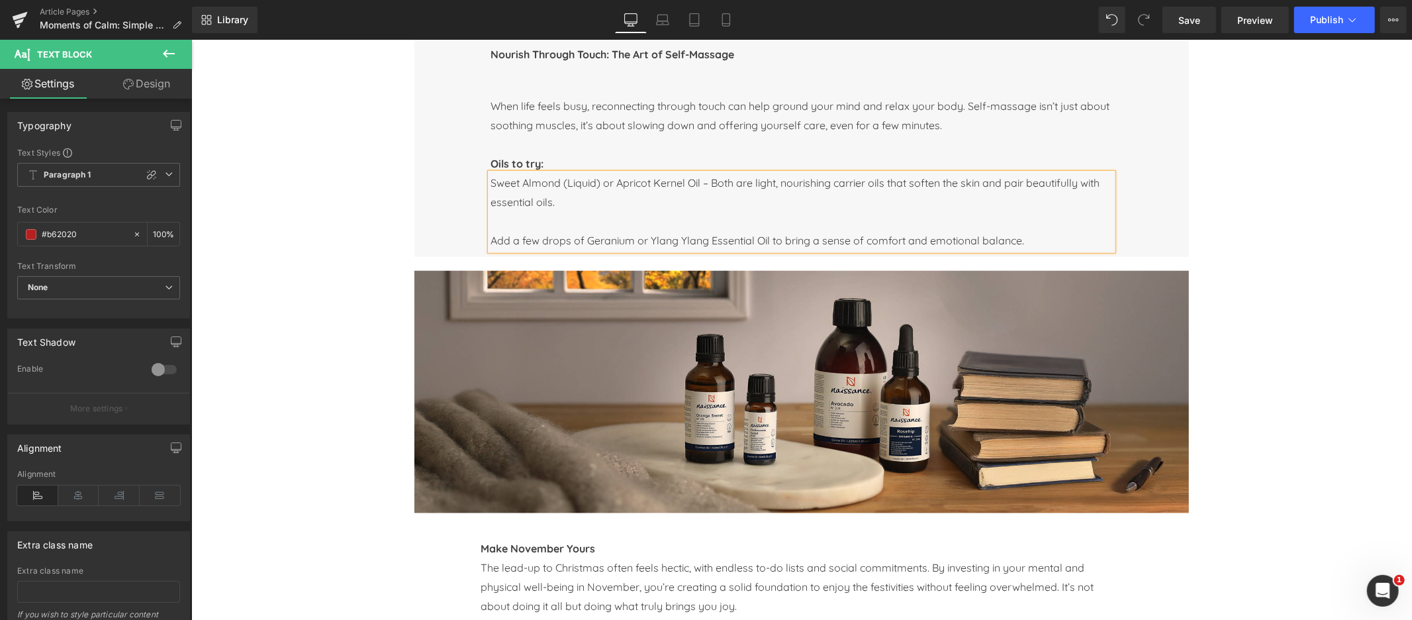
click at [593, 185] on span "Sweet Almond (Liquid) or Apricot Kernel Oil – Both are light, nourishing carrie…" at bounding box center [794, 191] width 609 height 32
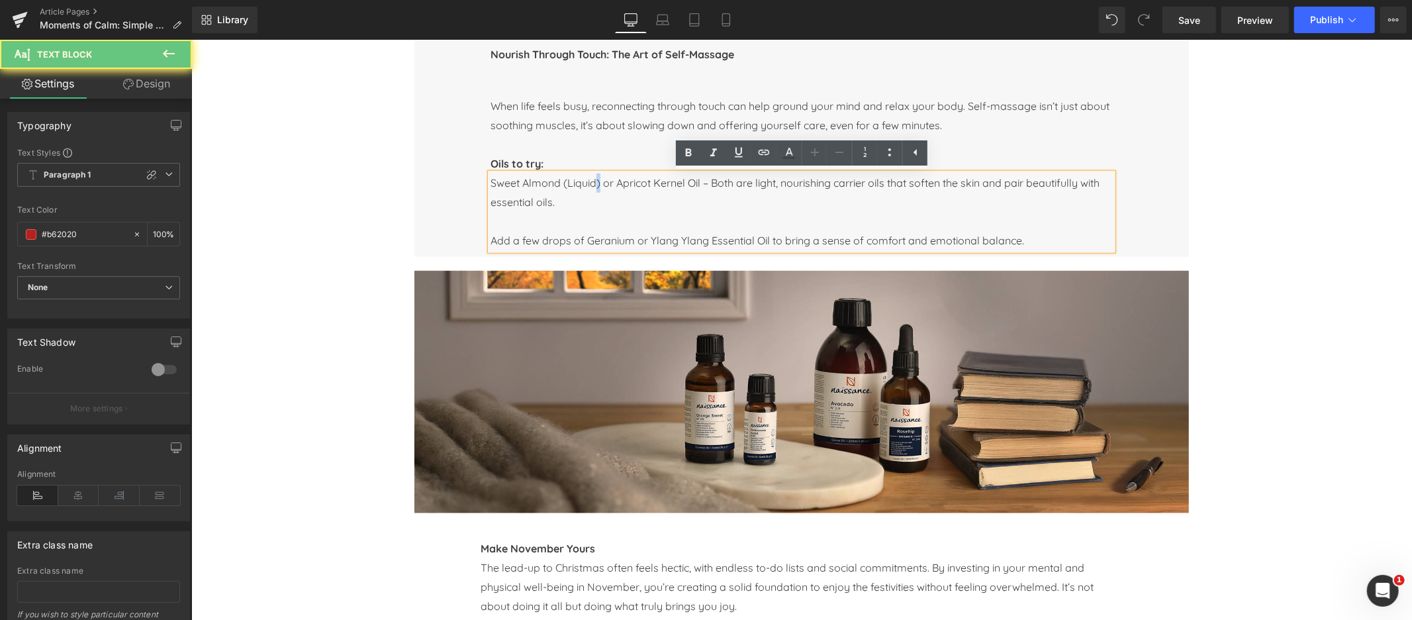
click at [593, 185] on span "Sweet Almond (Liquid) or Apricot Kernel Oil – Both are light, nourishing carrie…" at bounding box center [794, 191] width 609 height 32
click at [600, 183] on span "Sweet Almond (Liquid) or Apricot Kernel Oil – Both are light, nourishing carrie…" at bounding box center [794, 191] width 609 height 32
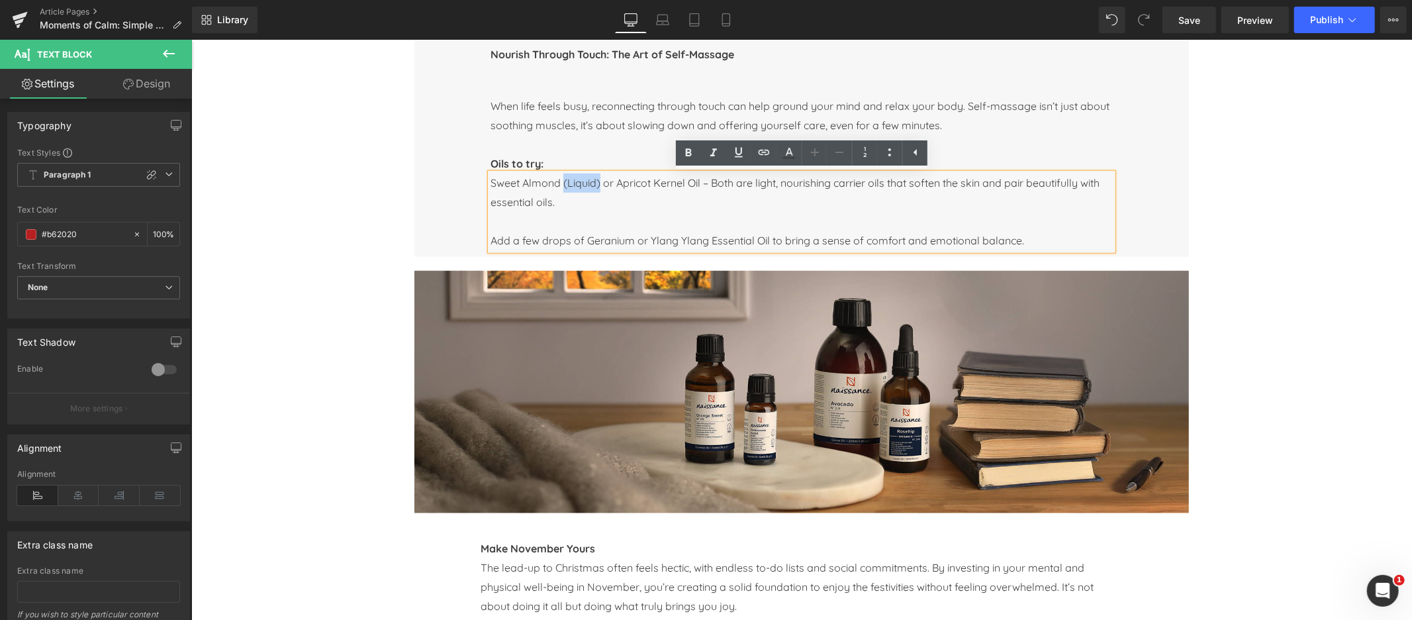
drag, startPoint x: 600, startPoint y: 183, endPoint x: 563, endPoint y: 185, distance: 37.1
click at [563, 185] on span "Sweet Almond (Liquid) or Apricot Kernel Oil – Both are light, nourishing carrie…" at bounding box center [794, 191] width 609 height 32
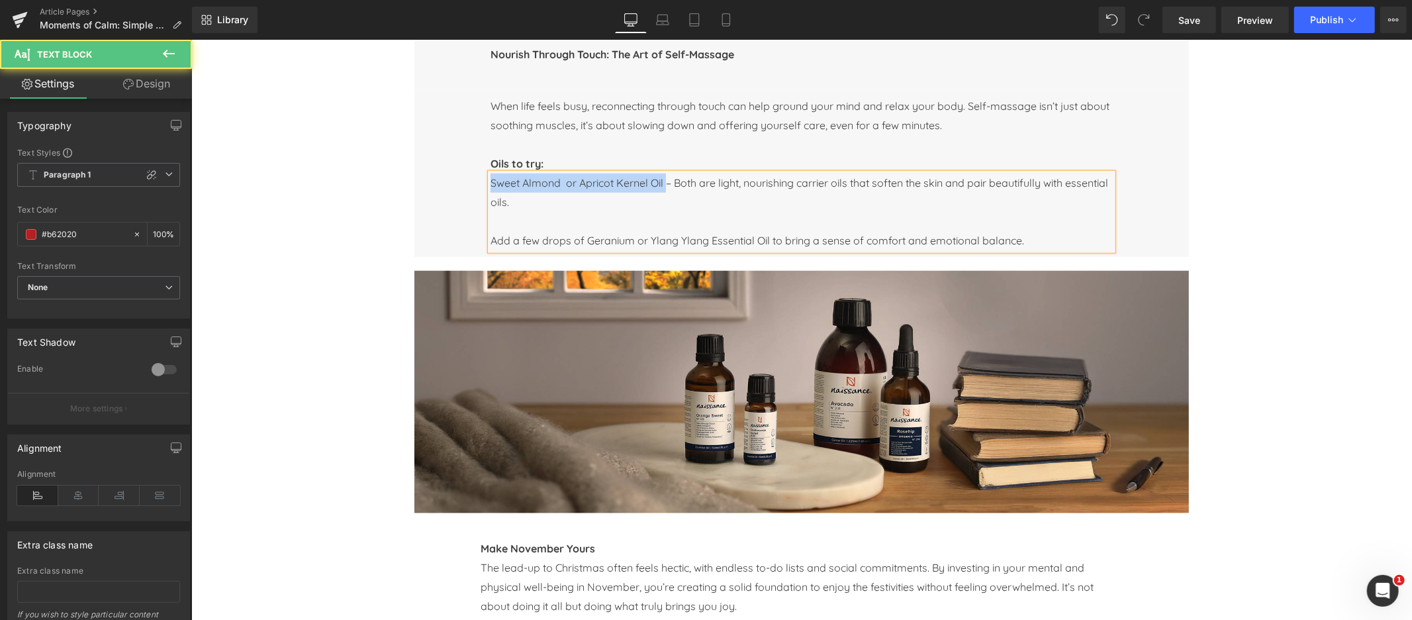
drag, startPoint x: 665, startPoint y: 183, endPoint x: 471, endPoint y: 188, distance: 194.1
click at [471, 188] on div "When life feels busy, reconnecting through touch can help ground your mind and …" at bounding box center [801, 172] width 775 height 167
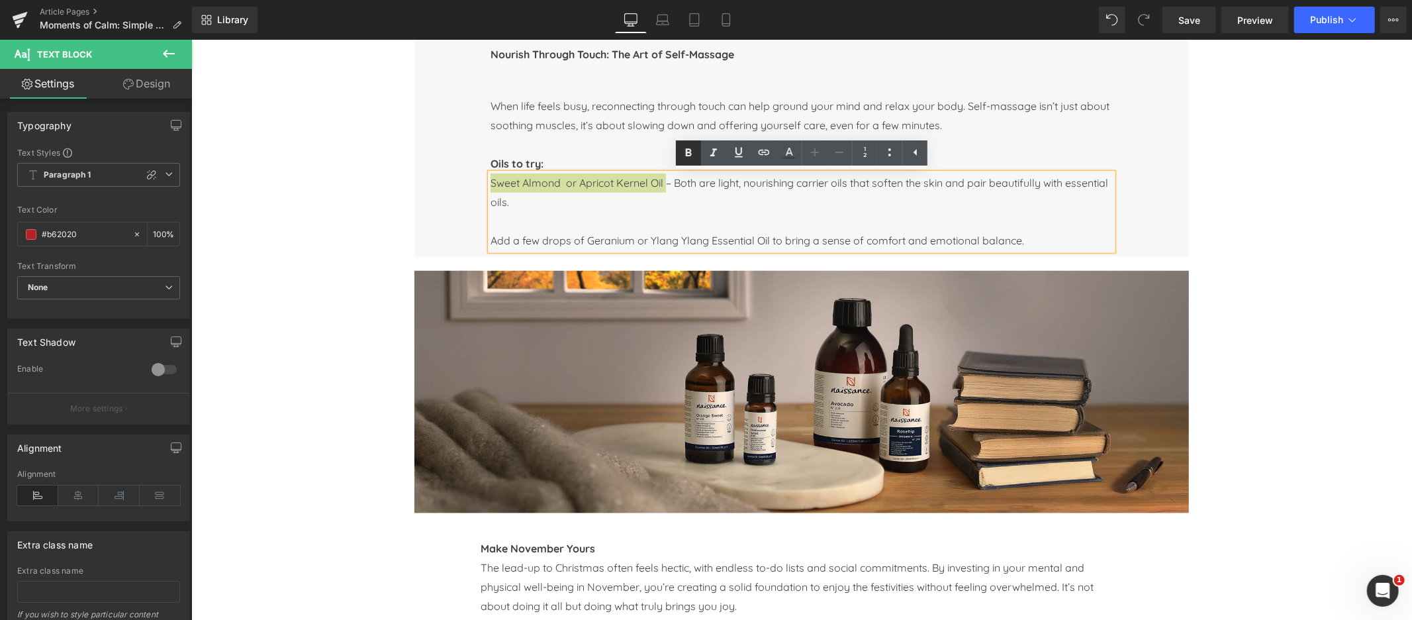
click at [691, 152] on icon at bounding box center [689, 153] width 6 height 8
drag, startPoint x: 587, startPoint y: 241, endPoint x: 634, endPoint y: 240, distance: 47.7
click at [634, 240] on span "Add a few drops of Geranium or Ylang Ylang Essential Oil to bring a sense of co…" at bounding box center [757, 239] width 534 height 13
click at [687, 150] on icon at bounding box center [689, 153] width 6 height 8
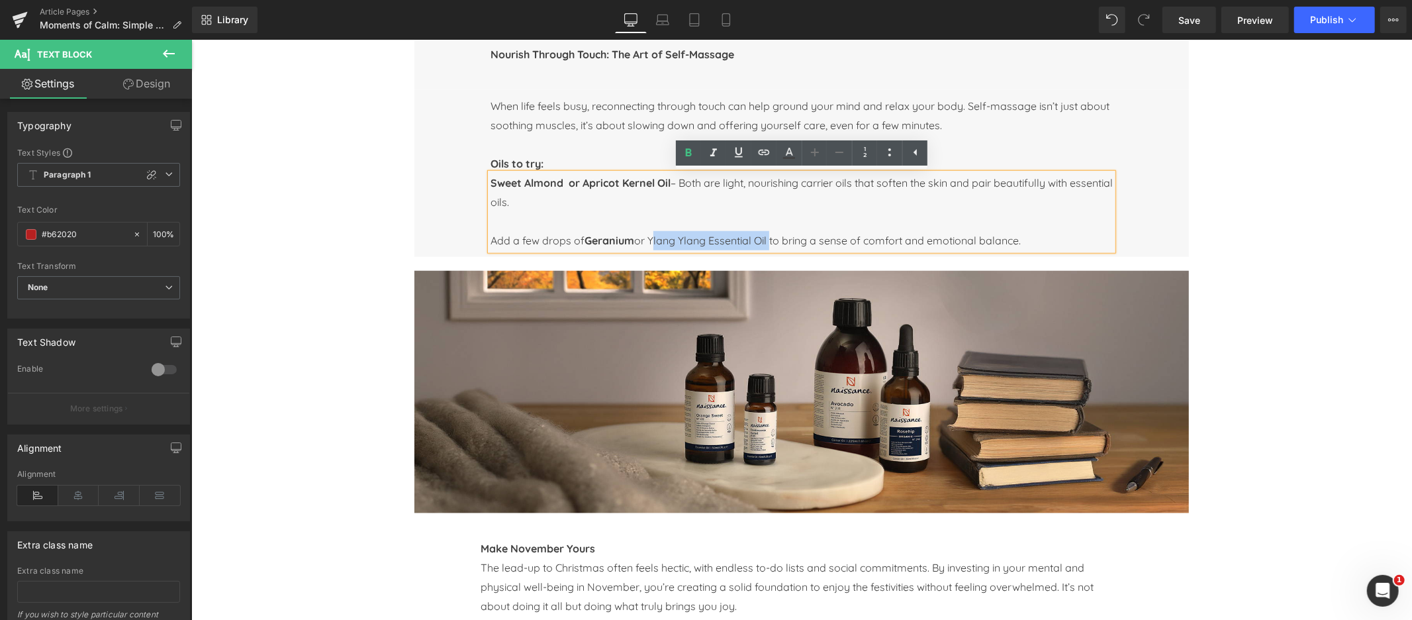
drag, startPoint x: 653, startPoint y: 242, endPoint x: 770, endPoint y: 239, distance: 116.6
click at [772, 240] on span "Add a few drops of Geranium or Ylang Ylang Essential Oil to bring a sense of co…" at bounding box center [755, 239] width 530 height 13
click at [689, 150] on icon at bounding box center [689, 153] width 16 height 16
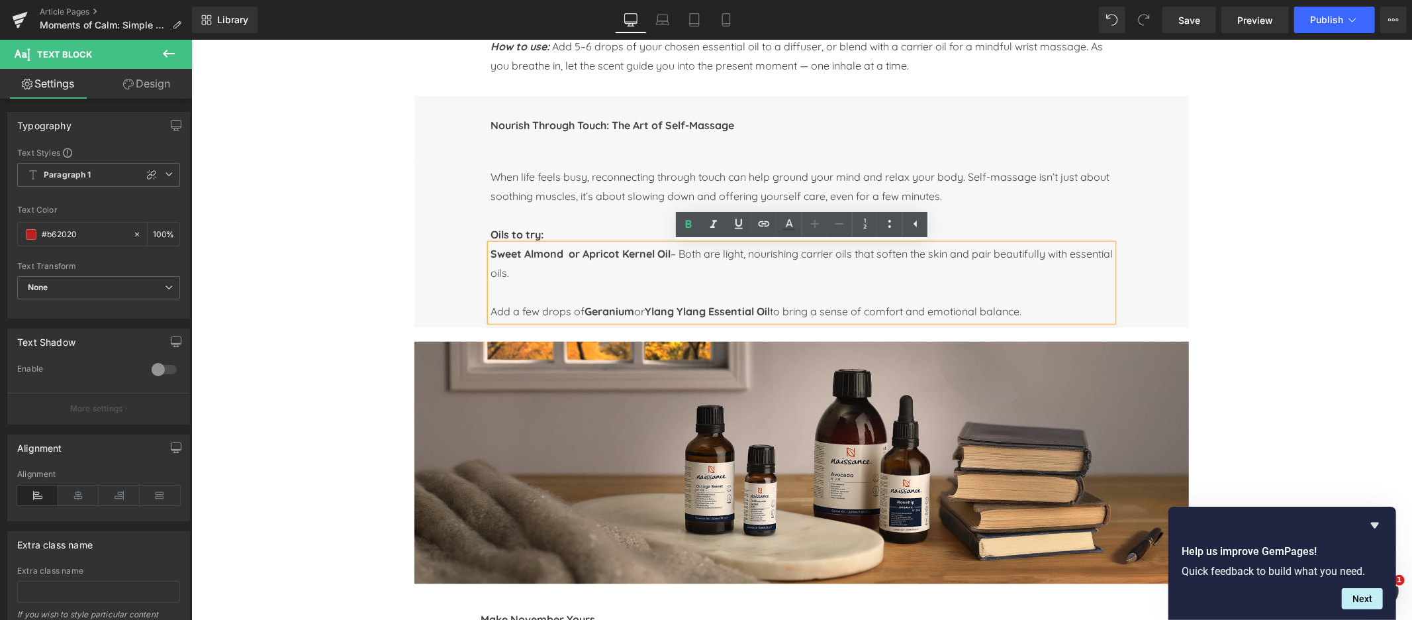
scroll to position [900, 0]
click at [524, 236] on strong "Oils to try:" at bounding box center [516, 234] width 53 height 13
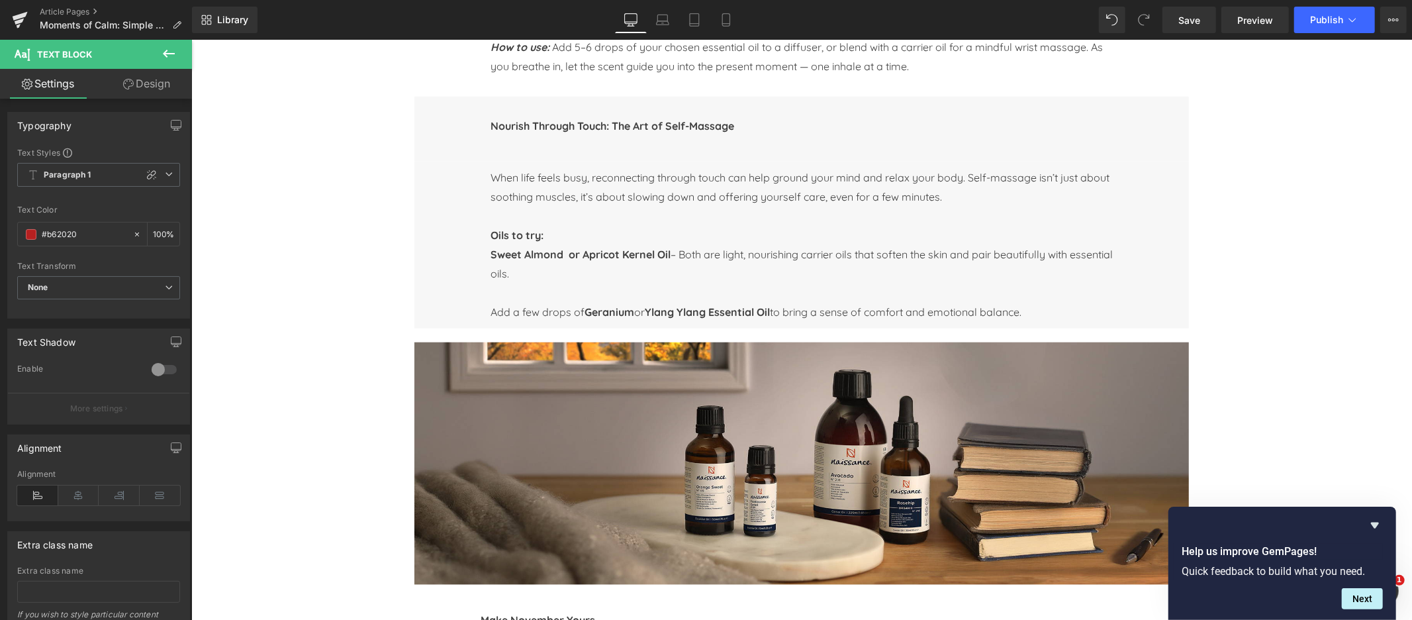
click at [326, 271] on div "Image Image Row Image Row Image Row Moments of Calm: Simple Self-Care Rituals f…" at bounding box center [801, 601] width 1221 height 2732
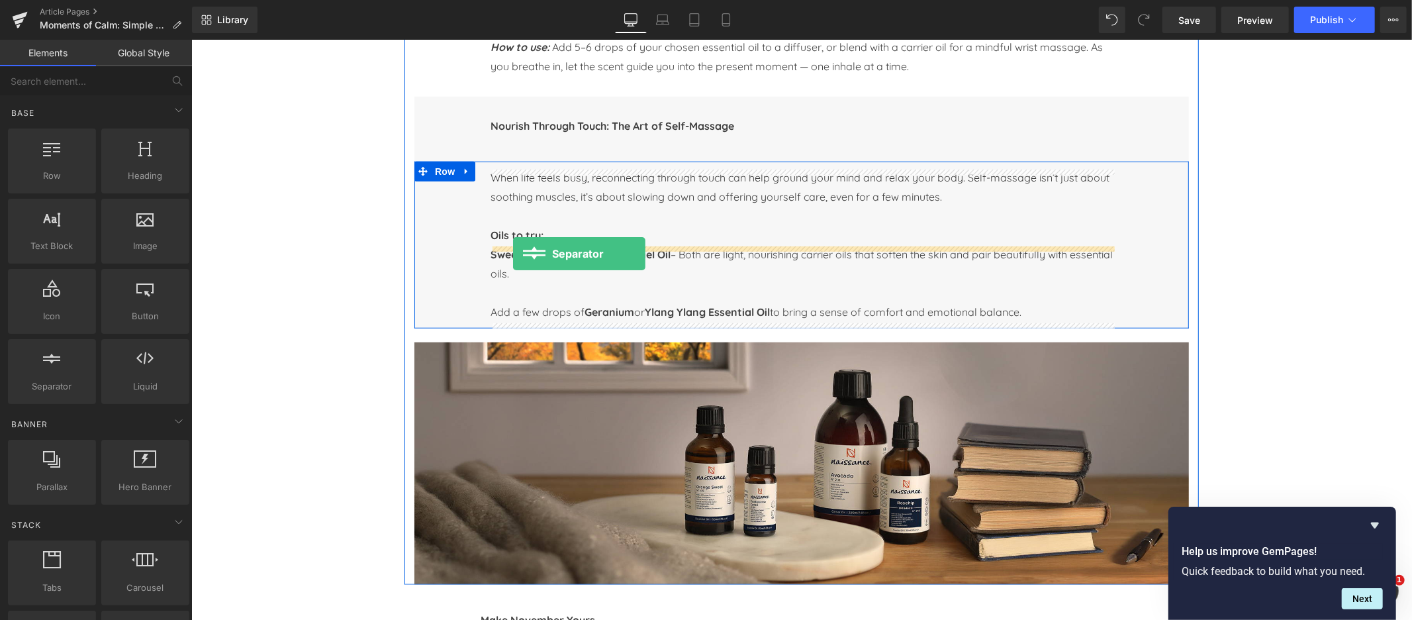
drag, startPoint x: 236, startPoint y: 396, endPoint x: 512, endPoint y: 252, distance: 311.8
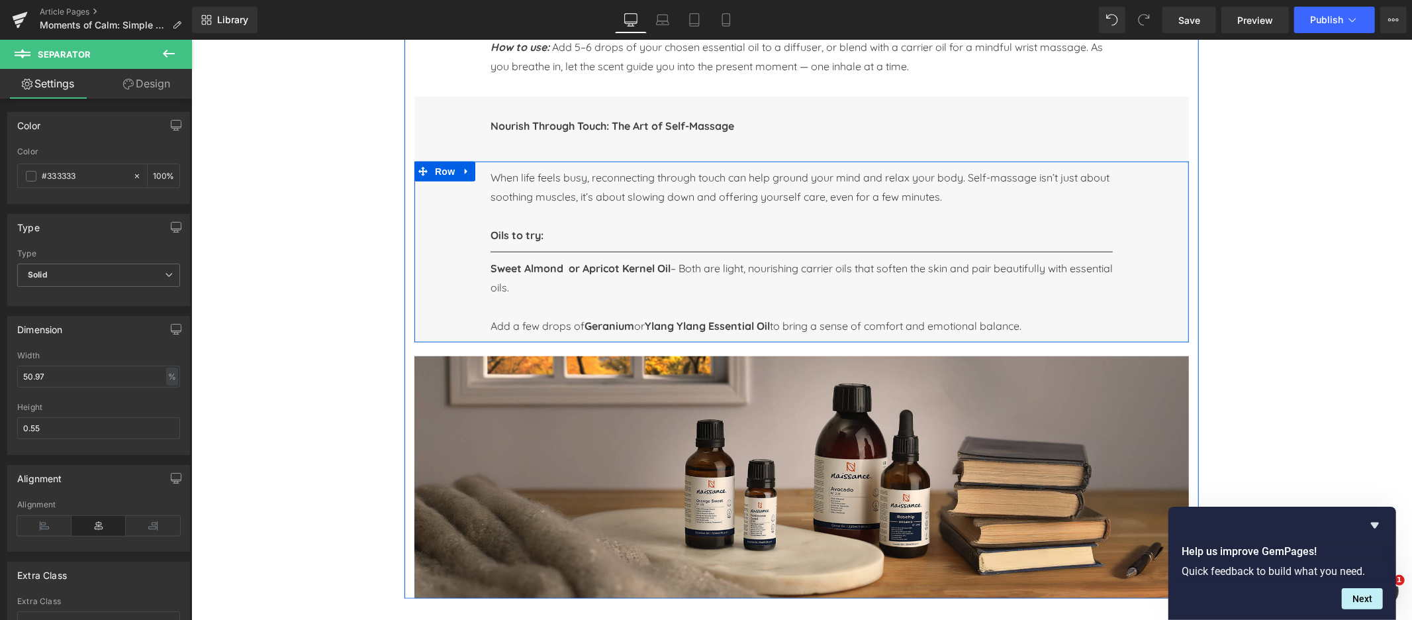
click at [426, 201] on div "When life feels busy, reconnecting through touch can help ground your mind and …" at bounding box center [801, 251] width 775 height 181
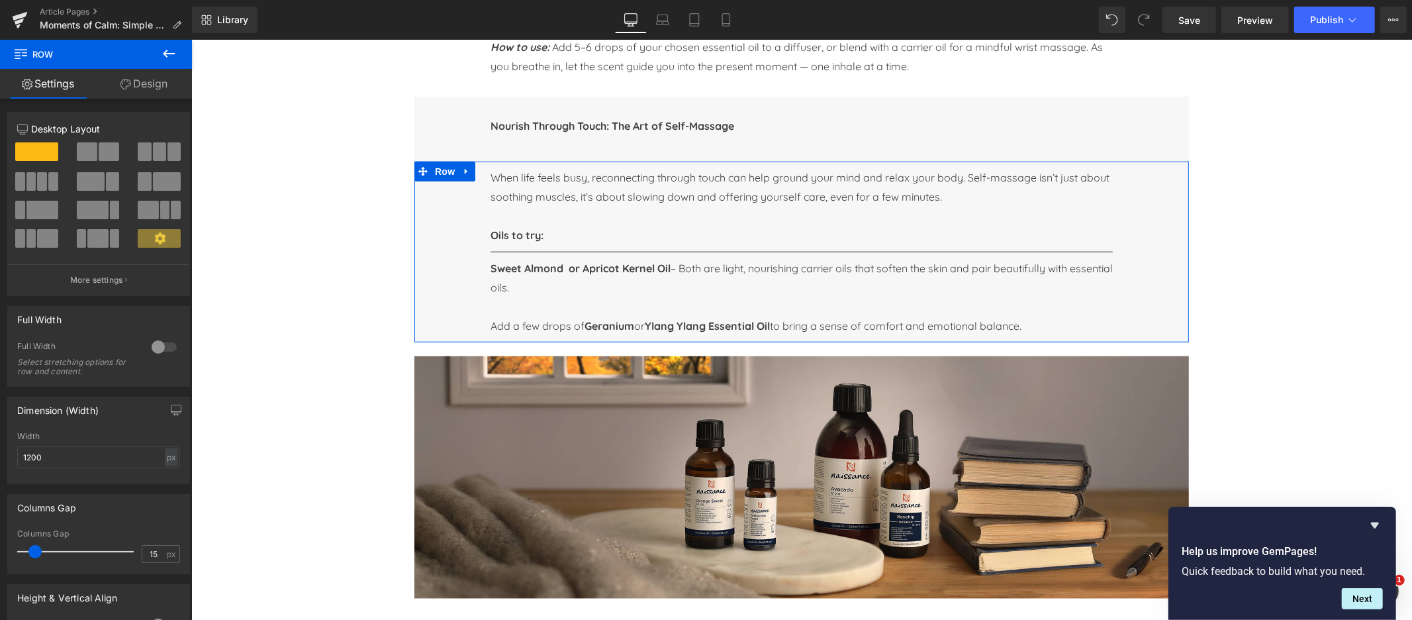
click at [143, 83] on link "Design" at bounding box center [144, 84] width 96 height 30
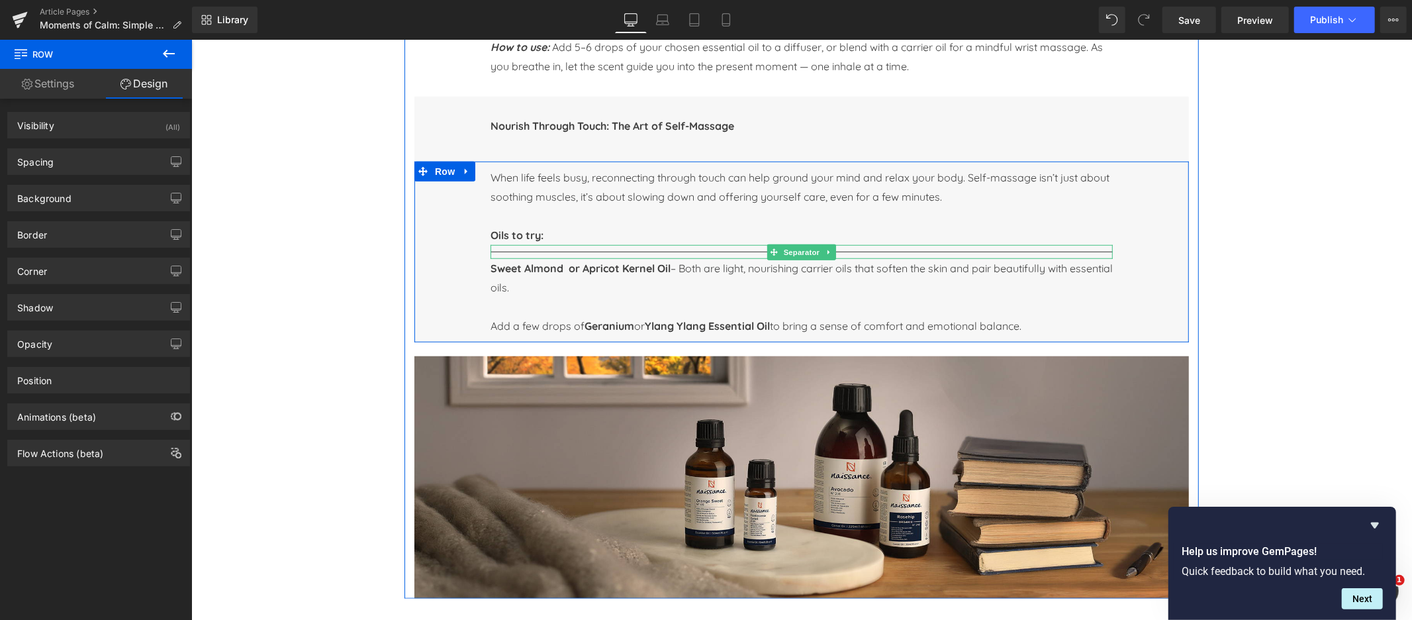
click at [532, 251] on div at bounding box center [801, 251] width 622 height 14
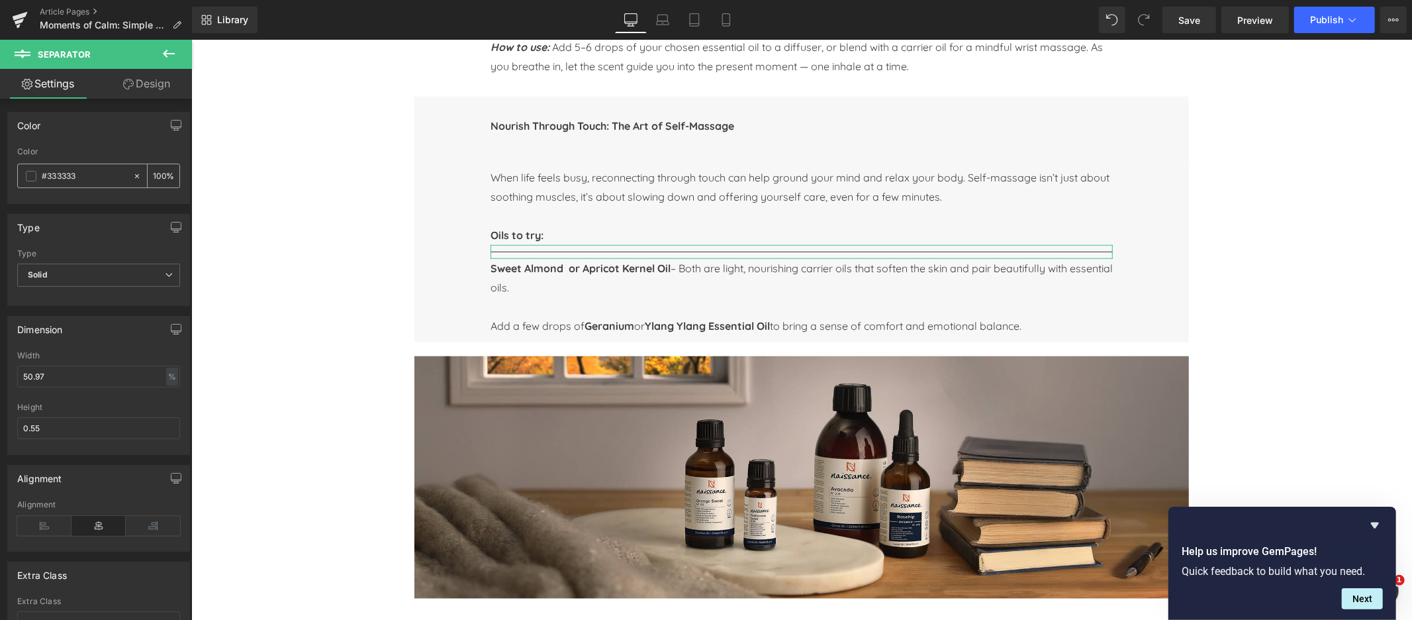
click at [156, 173] on input "100" at bounding box center [159, 175] width 13 height 15
type input "0"
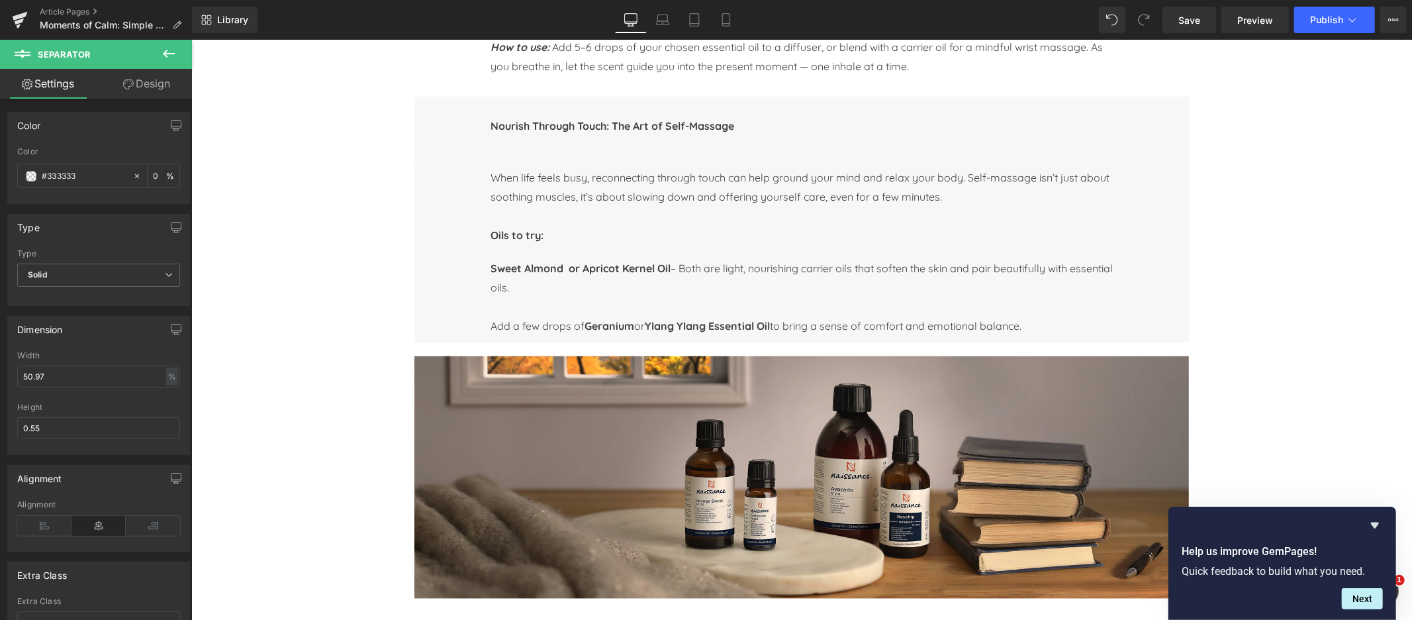
click at [283, 264] on div "Image Image Row Image Row Image Row Moments of Calm: Simple Self-Care Rituals f…" at bounding box center [801, 607] width 1221 height 2745
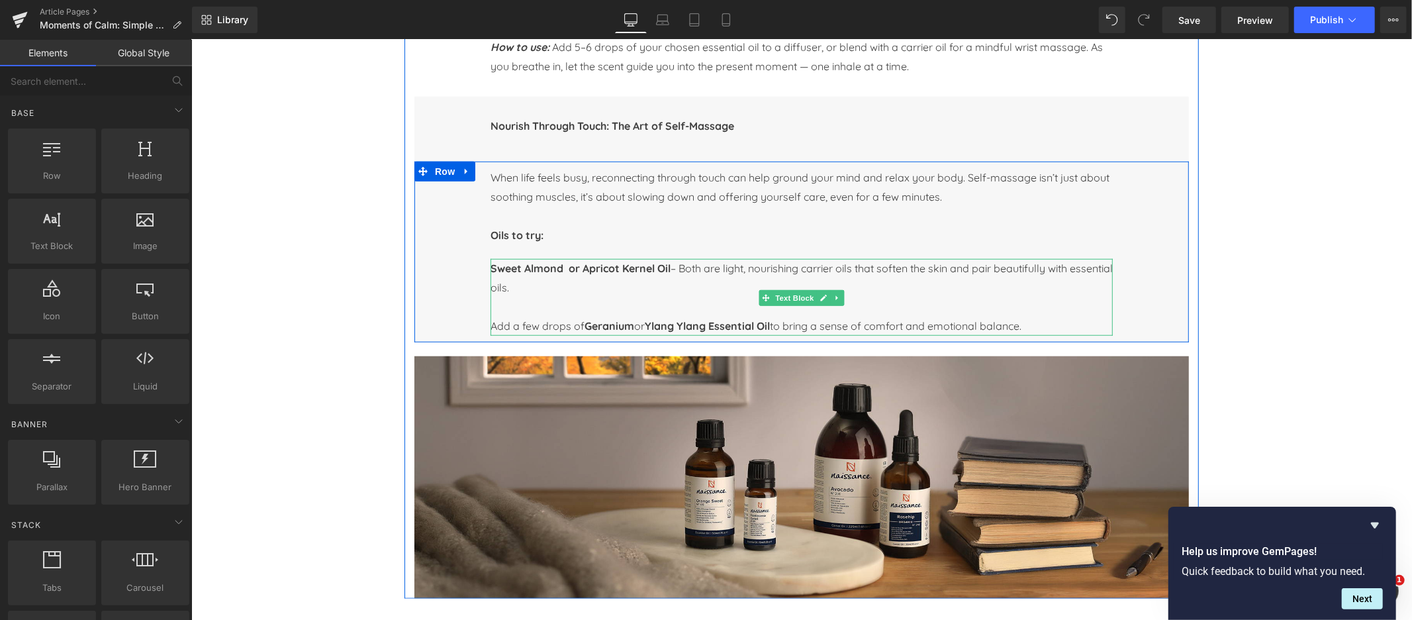
click at [512, 309] on p at bounding box center [801, 306] width 622 height 19
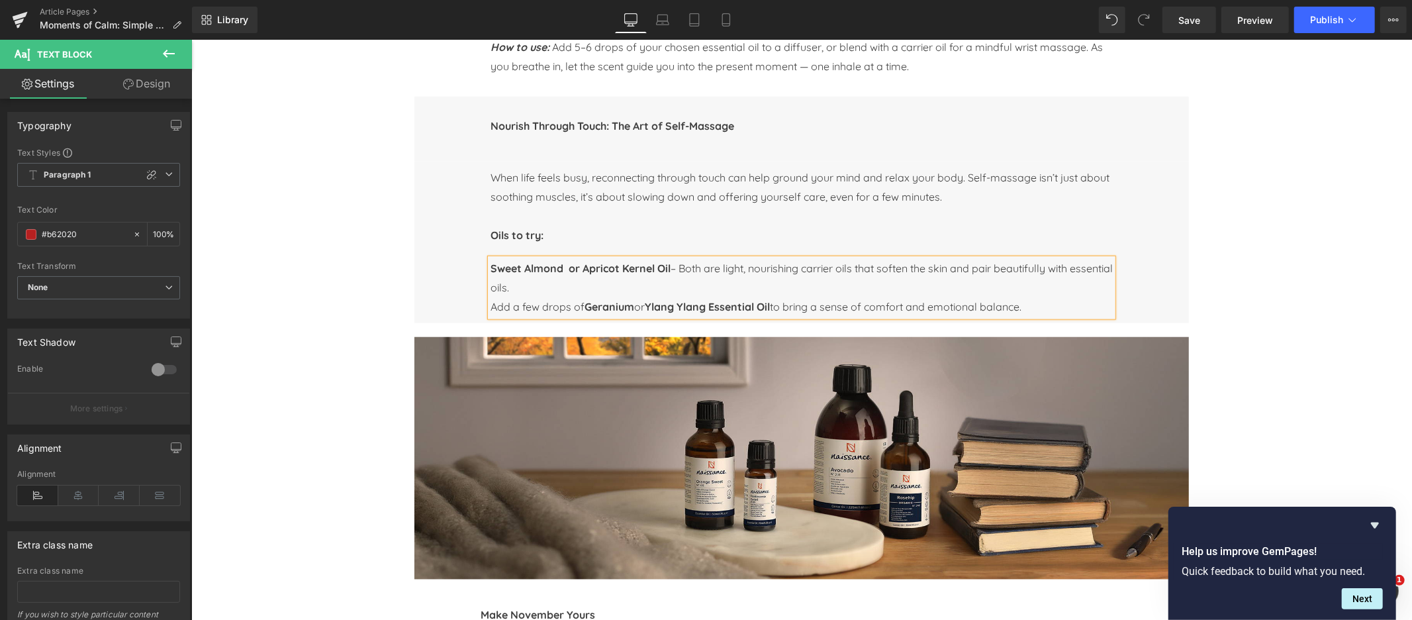
click at [595, 306] on strong "Geranium" at bounding box center [609, 305] width 50 height 13
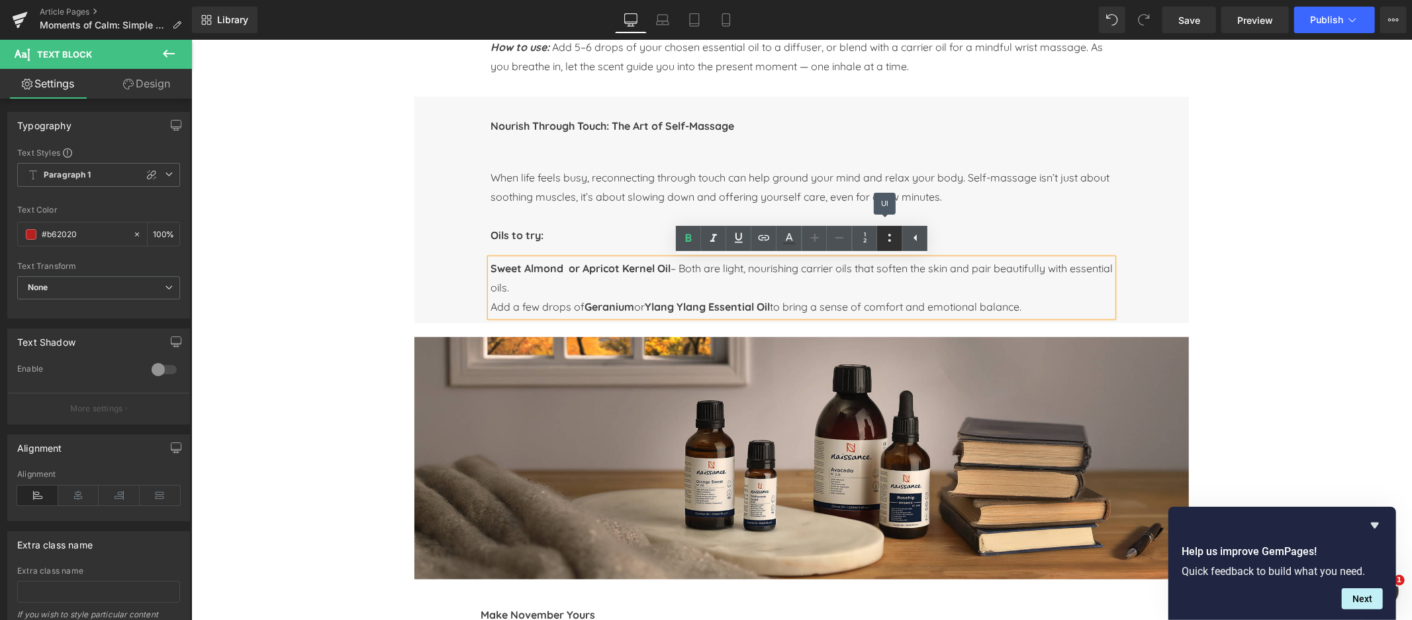
click at [895, 236] on icon at bounding box center [890, 238] width 16 height 16
click at [232, 381] on div "Image Image Row Image Row Image Row Moments of Calm: Simple Self-Care Rituals f…" at bounding box center [801, 598] width 1221 height 2726
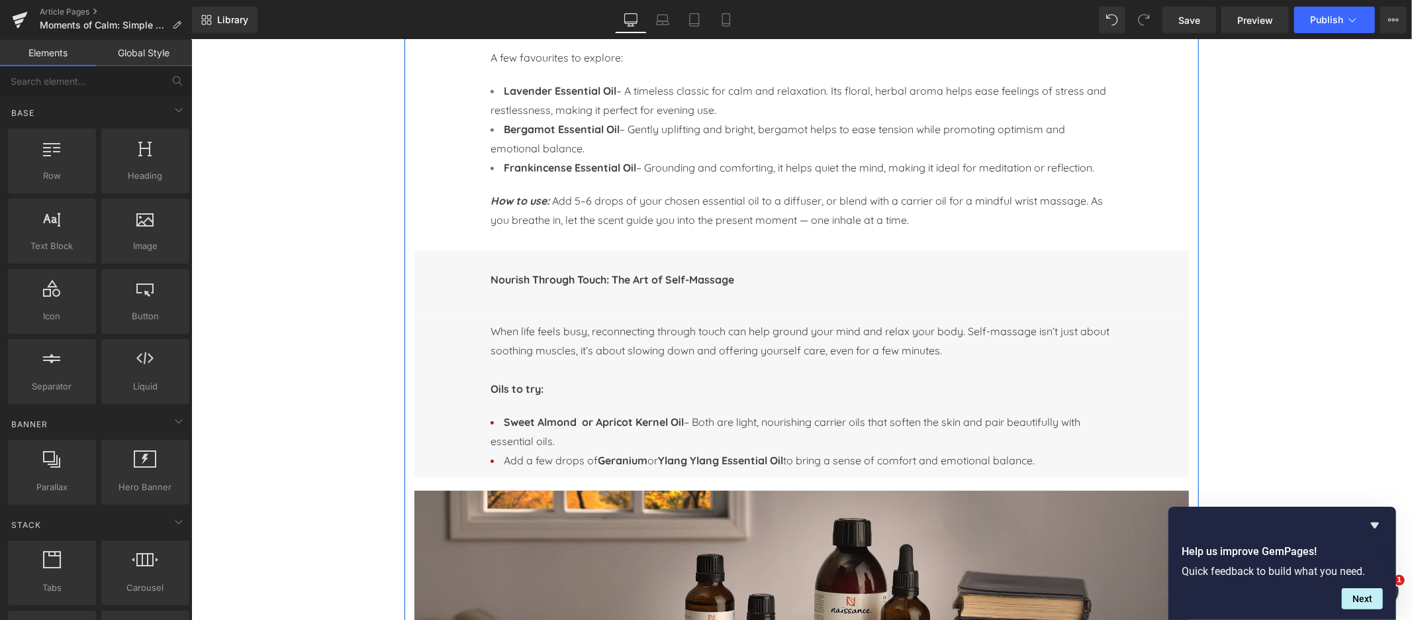
scroll to position [747, 0]
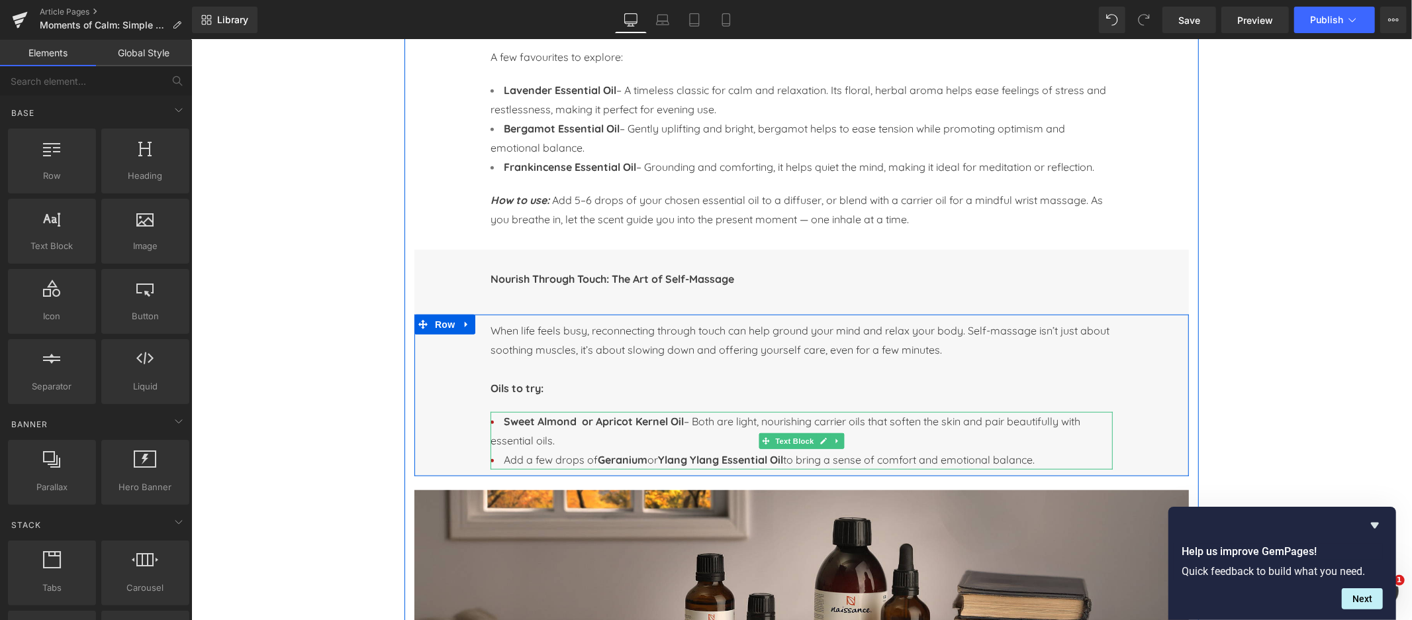
click at [515, 424] on strong "Sweet Almond or Apricot Kernel Oil" at bounding box center [593, 420] width 180 height 13
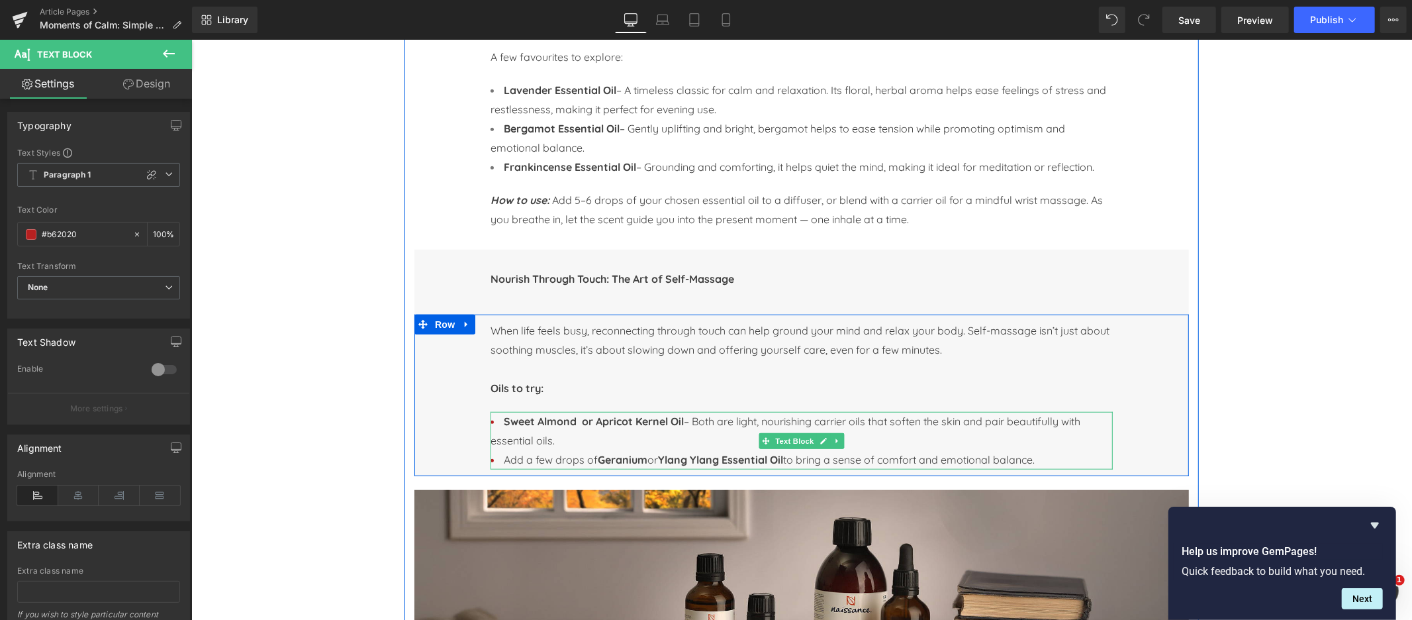
click at [495, 422] on li "Sweet Almond or Apricot Kernel Oil – Both are light, nourishing carrier oils th…" at bounding box center [801, 430] width 622 height 38
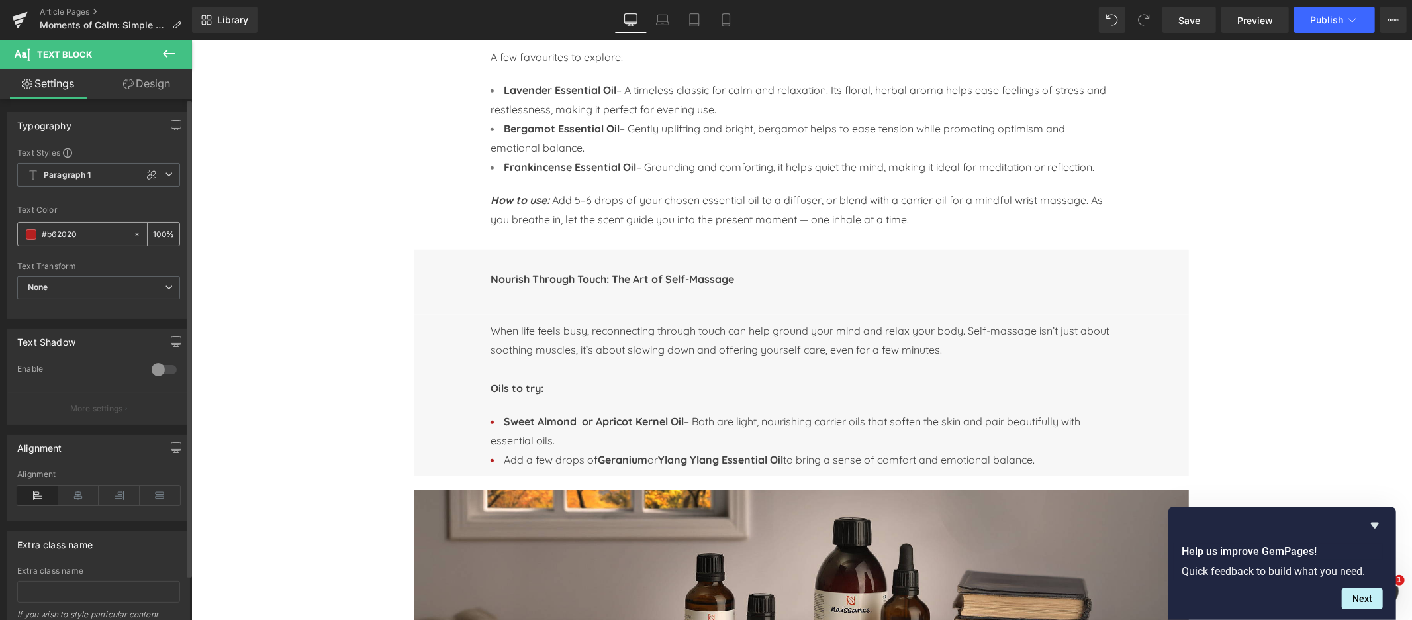
click at [132, 232] on icon at bounding box center [136, 234] width 9 height 9
type input "none"
type input "0"
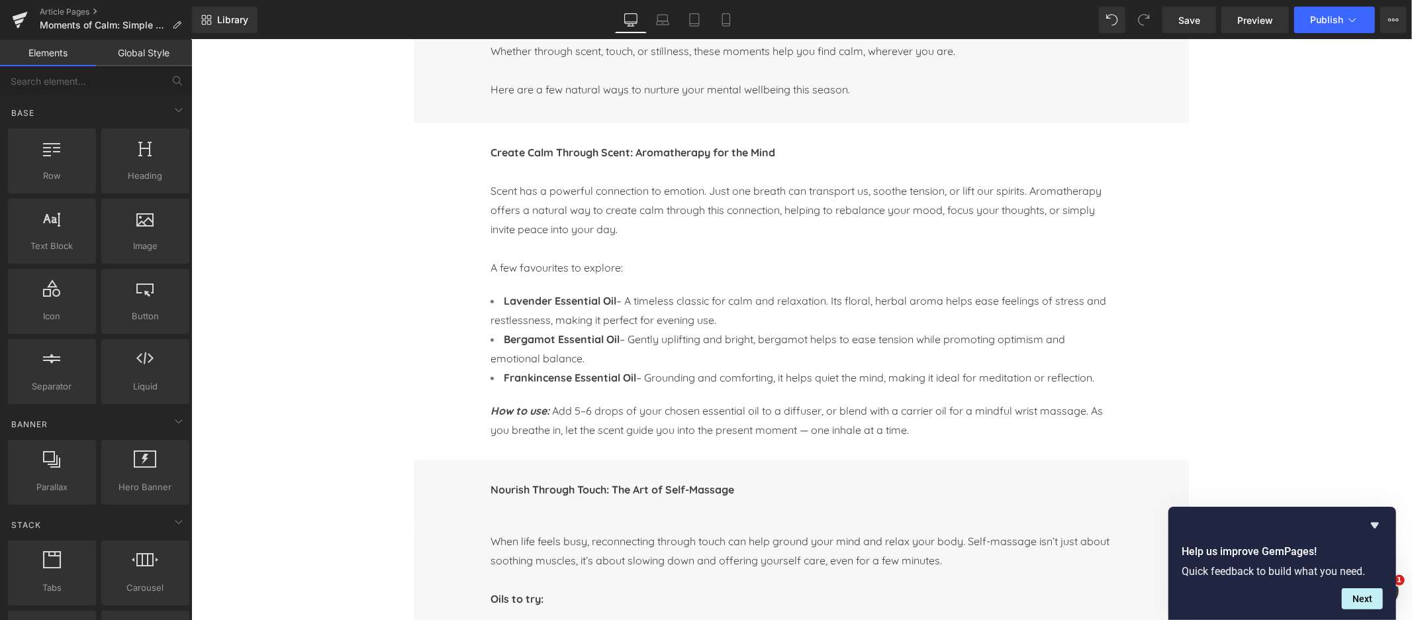
scroll to position [540, 0]
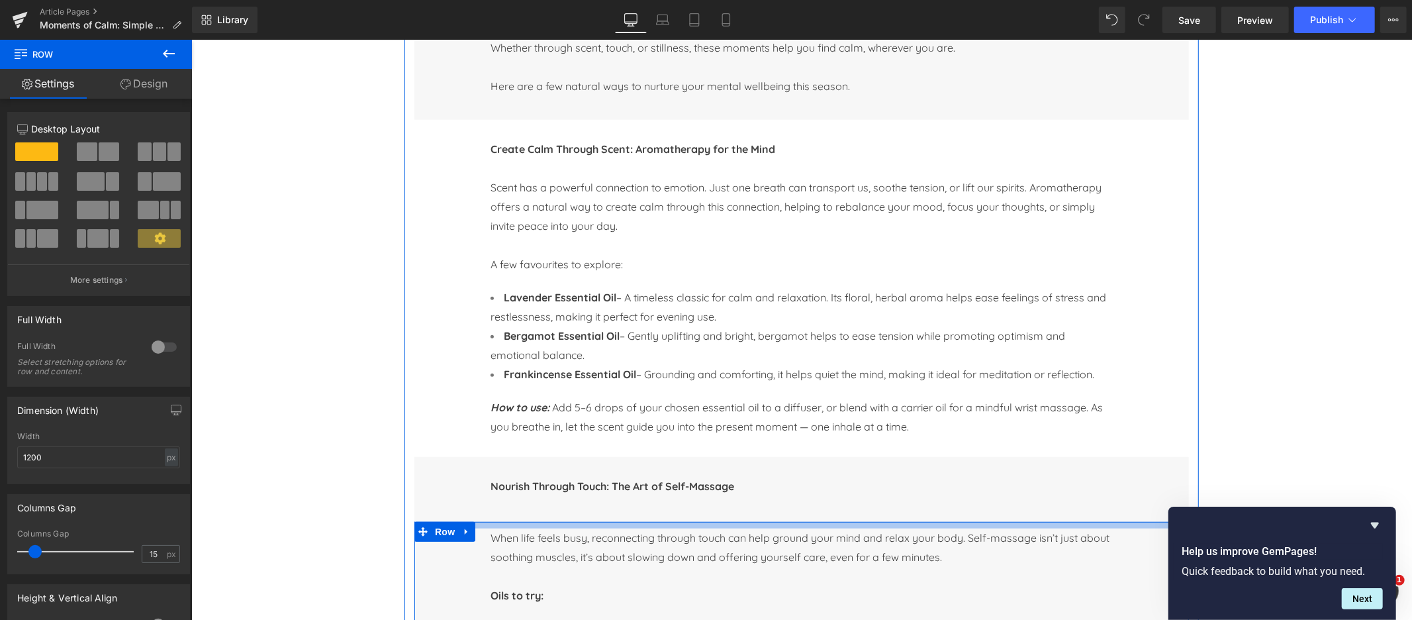
click at [496, 522] on div "Moments of Calm: Simple Self-Care Rituals for World Mental Health Day Text Bloc…" at bounding box center [801, 410] width 794 height 1055
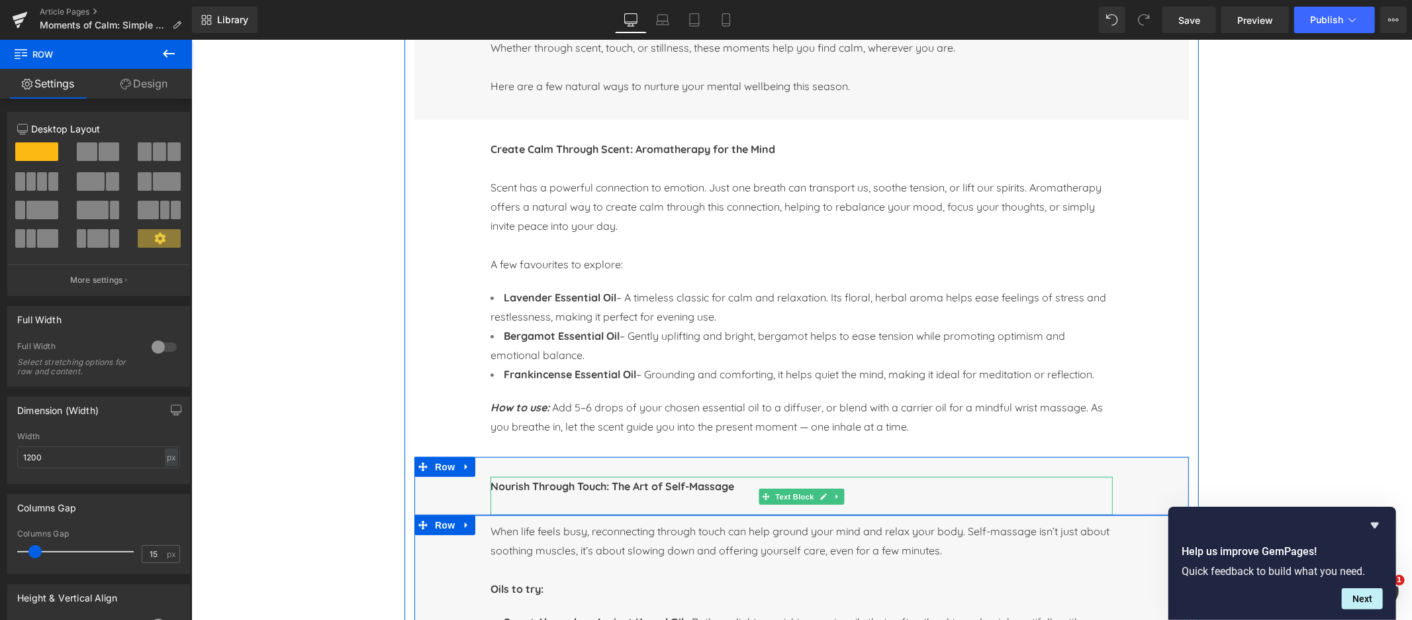
drag, startPoint x: 510, startPoint y: 522, endPoint x: 511, endPoint y: 510, distance: 11.3
click at [511, 510] on div "Nourish Through Touch: The Art of Self-Massage Text Block Row" at bounding box center [801, 485] width 775 height 58
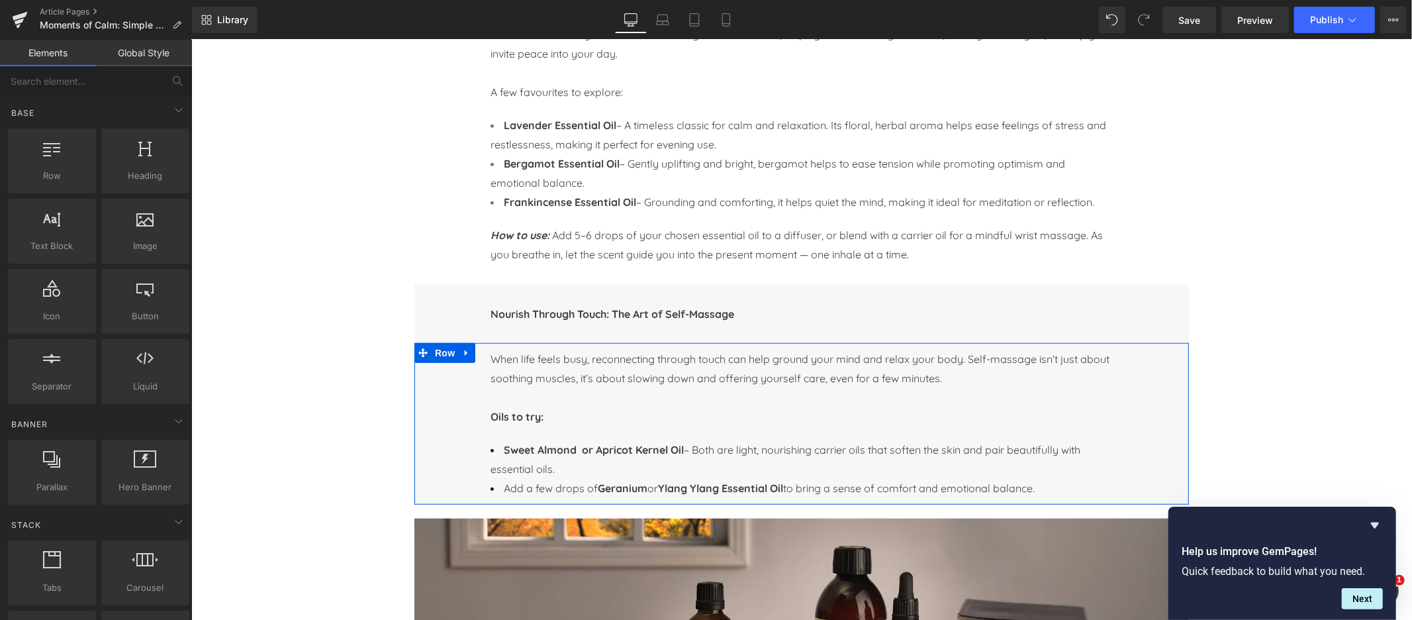
scroll to position [730, 0]
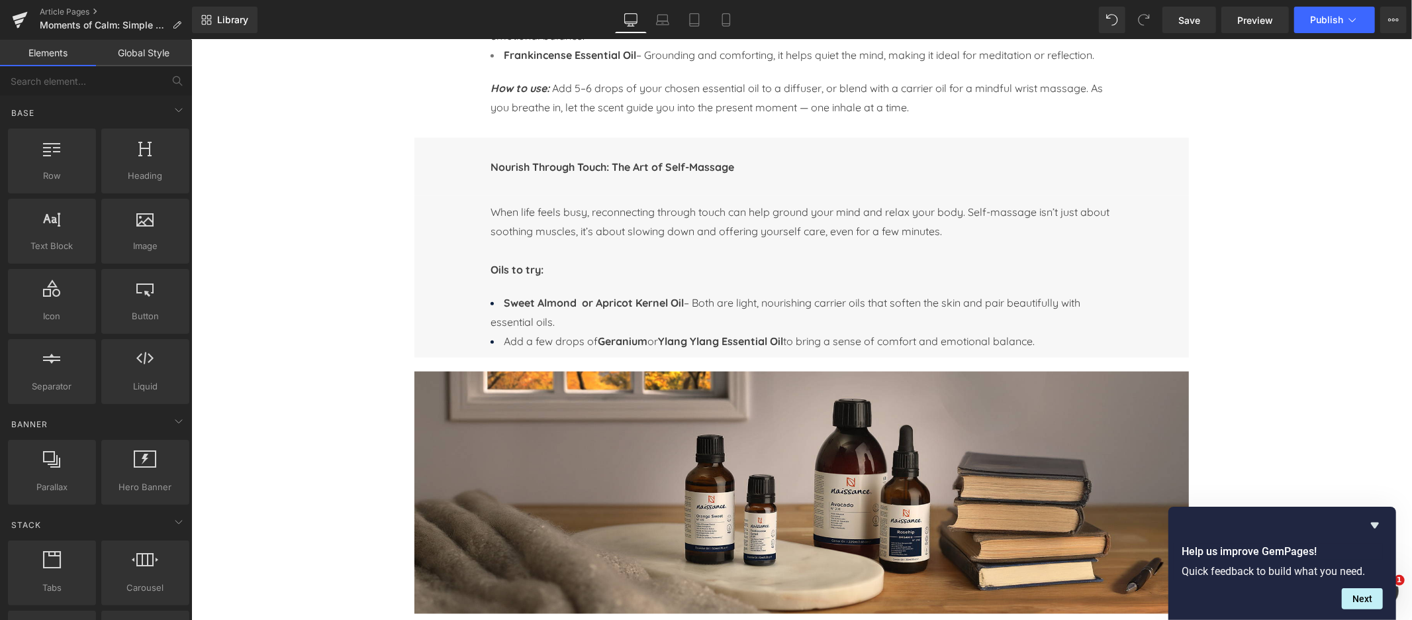
scroll to position [846, 0]
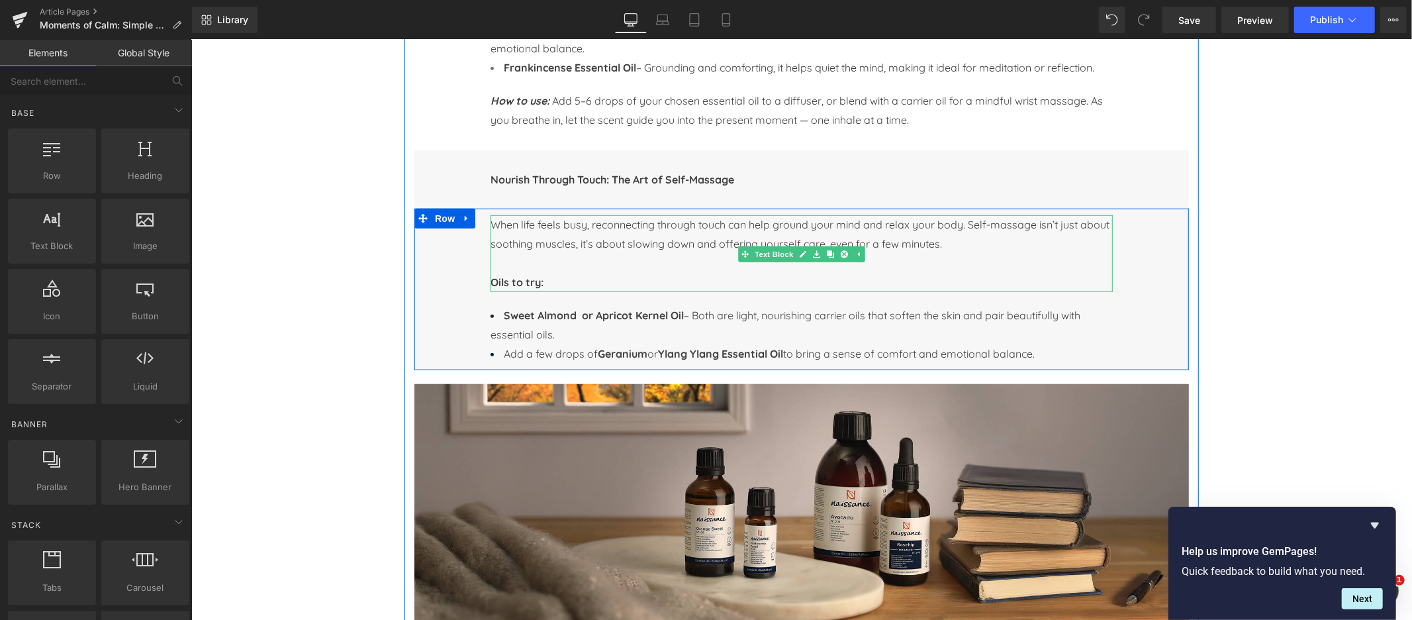
click at [538, 227] on span "When life feels busy, reconnecting through touch can help ground your mind and …" at bounding box center [799, 233] width 619 height 32
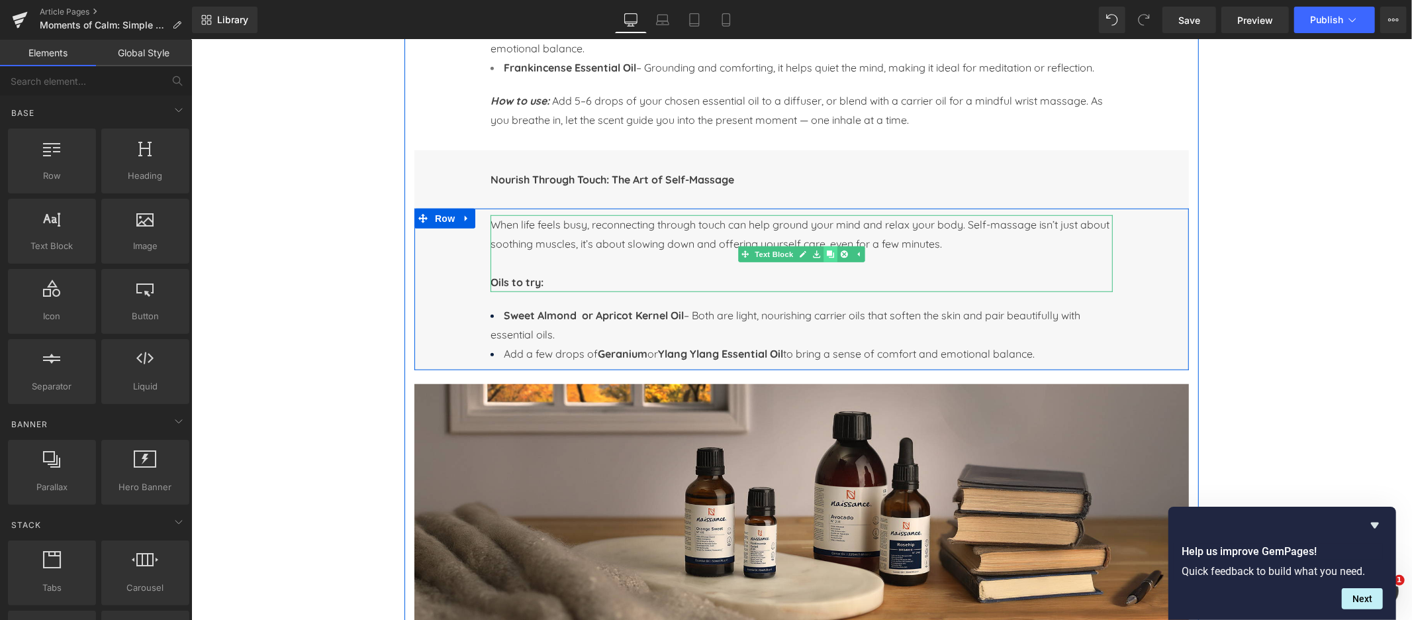
click at [834, 256] on link at bounding box center [830, 254] width 14 height 16
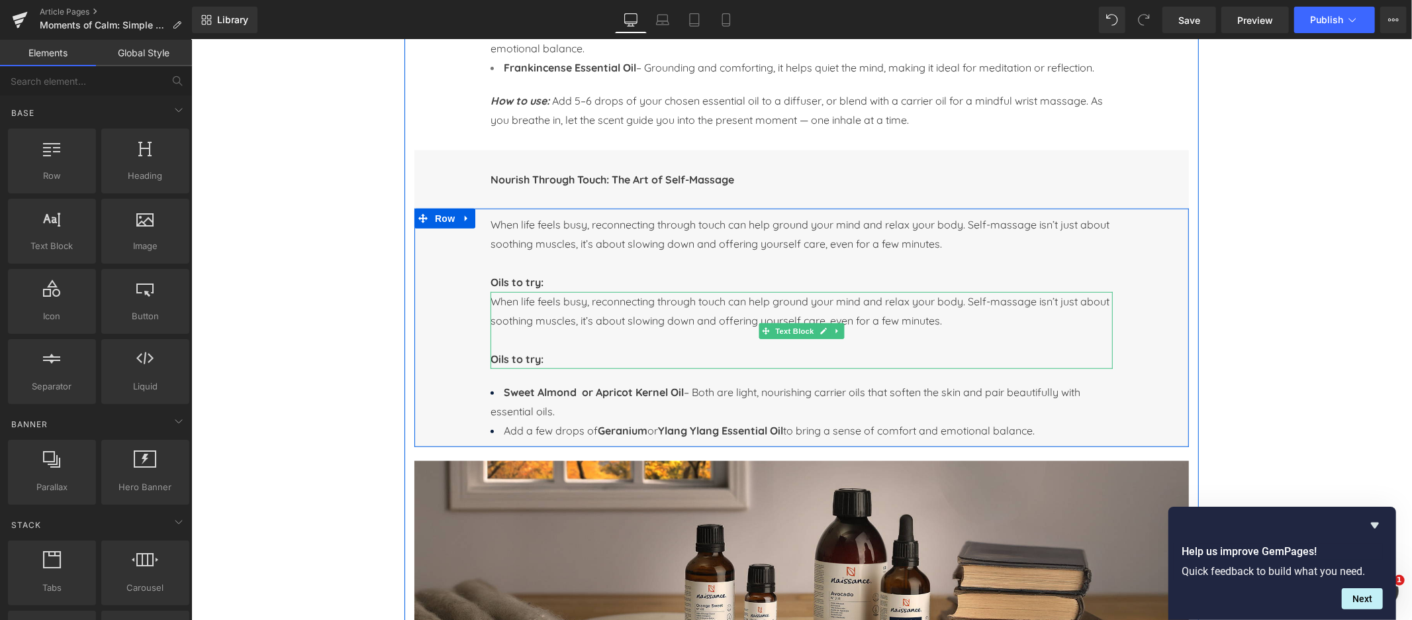
click at [501, 305] on span "When life feels busy, reconnecting through touch can help ground your mind and …" at bounding box center [799, 310] width 619 height 32
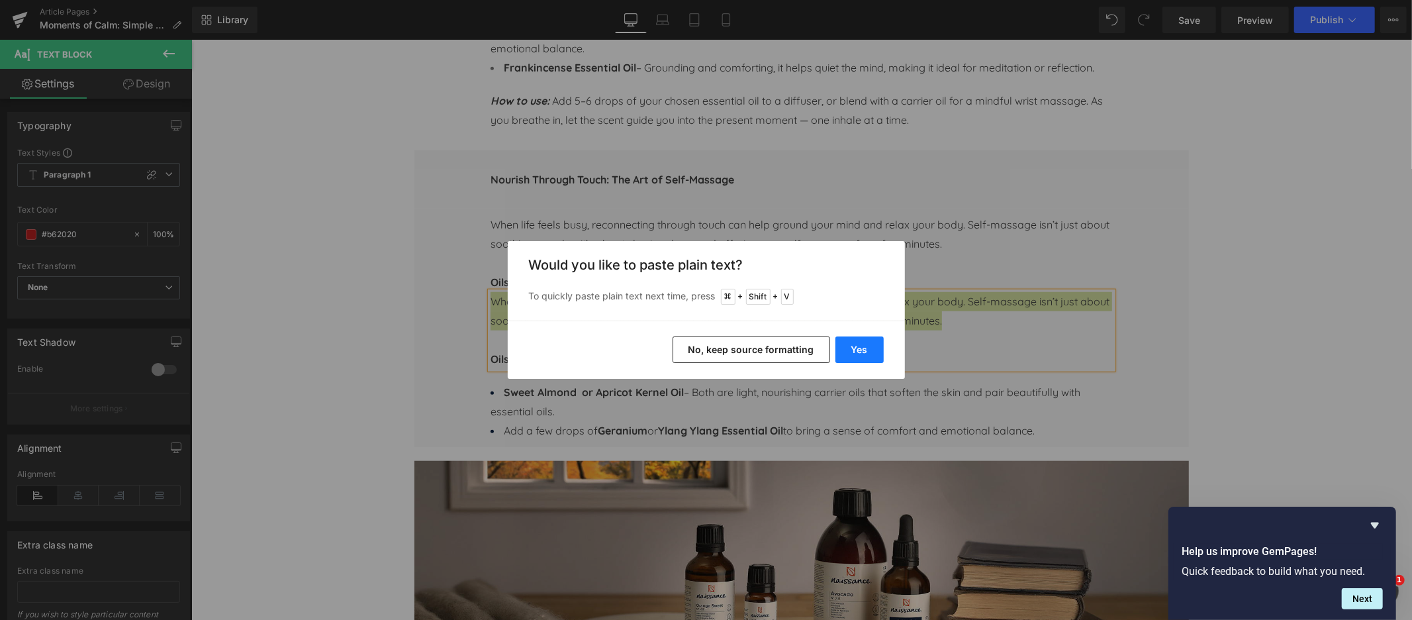
click at [869, 349] on button "Yes" at bounding box center [859, 349] width 48 height 26
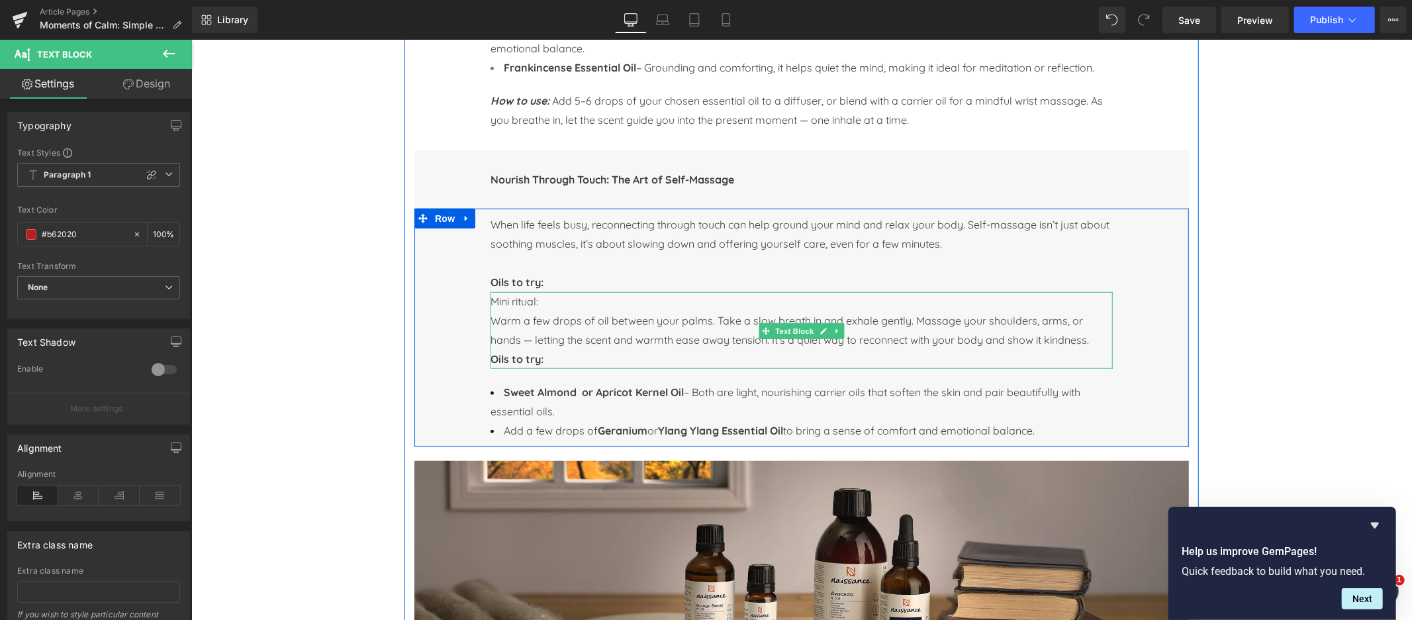
click at [498, 322] on span "Warm a few drops of oil between your palms. Take a slow breath in and exhale ge…" at bounding box center [789, 329] width 598 height 32
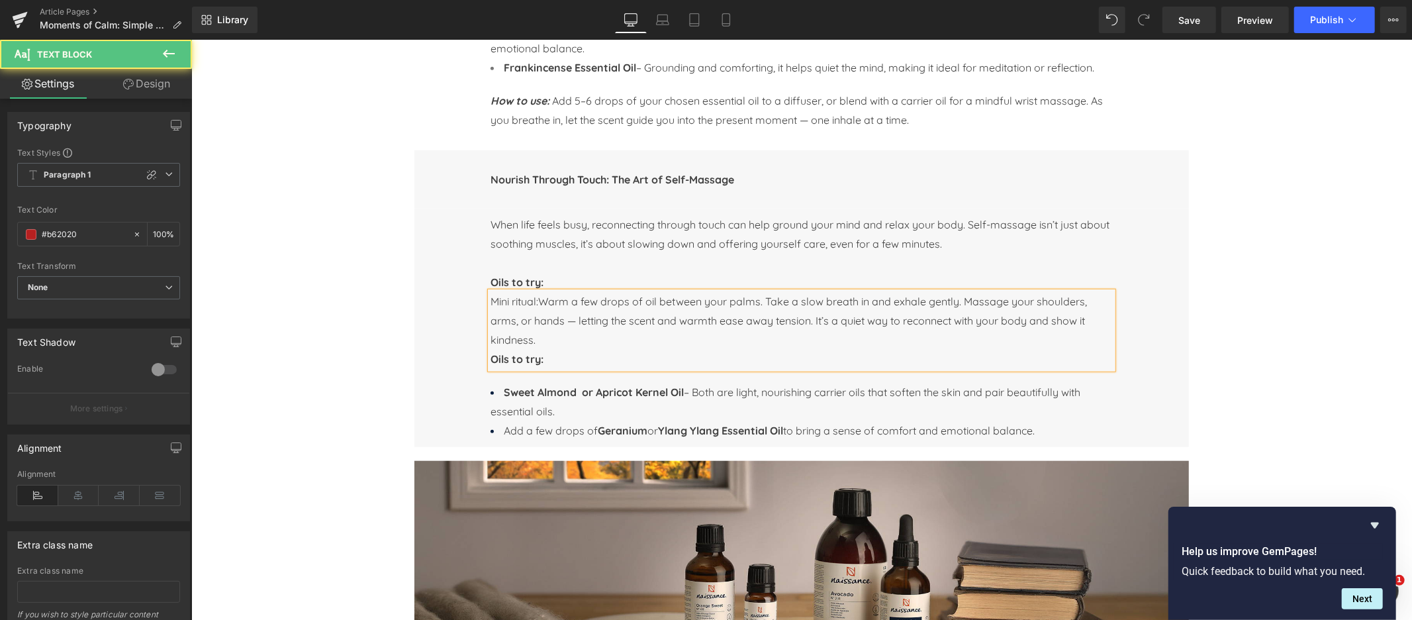
drag, startPoint x: 541, startPoint y: 303, endPoint x: 473, endPoint y: 303, distance: 67.5
click at [473, 303] on div "When life feels busy, reconnecting through touch can help ground your mind and …" at bounding box center [801, 327] width 775 height 238
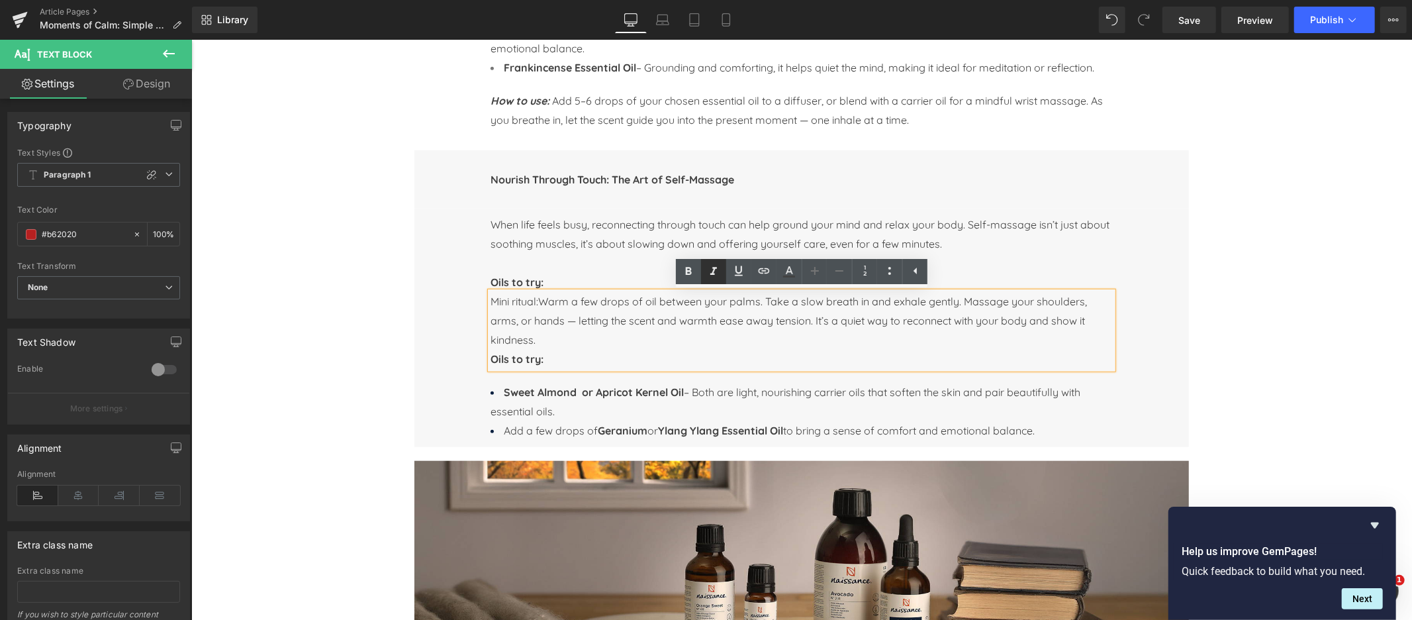
click at [712, 272] on icon at bounding box center [713, 271] width 7 height 8
click at [689, 275] on icon at bounding box center [689, 271] width 16 height 16
click at [546, 305] on span "Warm a few drops of oil between your palms. Take a slow breath in and exhale ge…" at bounding box center [791, 320] width 602 height 52
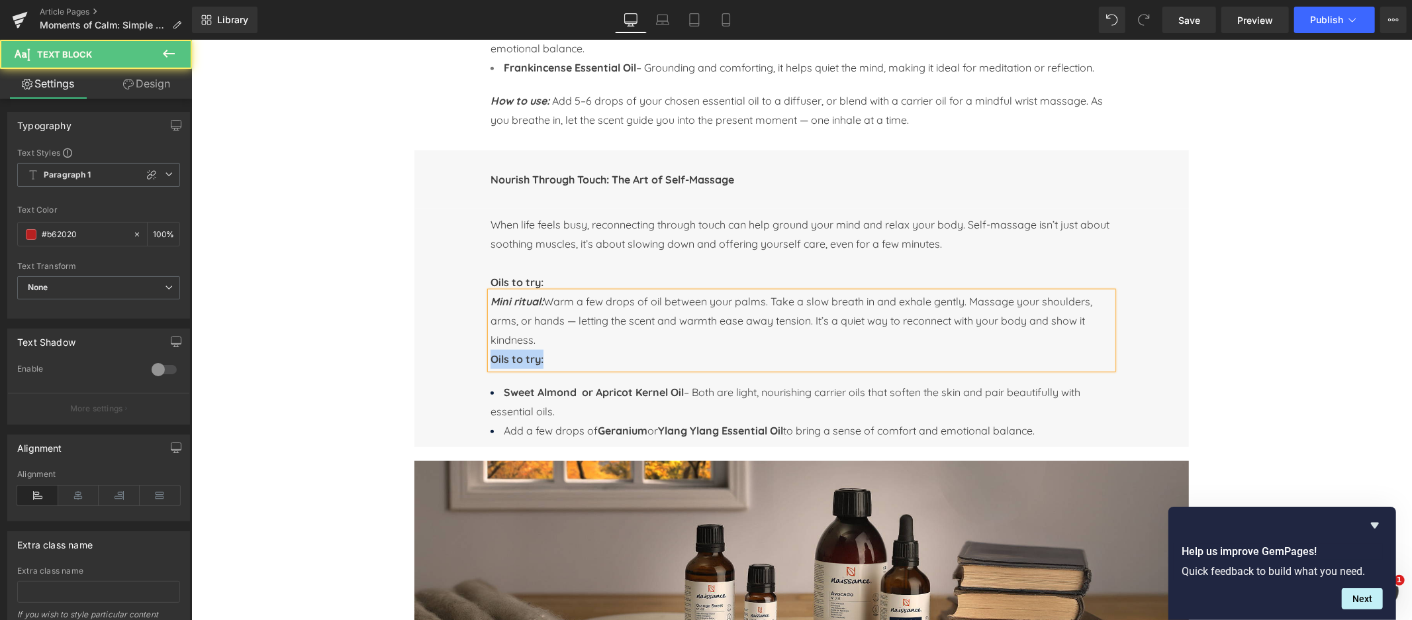
drag, startPoint x: 544, startPoint y: 359, endPoint x: 473, endPoint y: 363, distance: 71.6
click at [473, 362] on div "When life feels busy, reconnecting through touch can help ground your mind and …" at bounding box center [801, 327] width 775 height 238
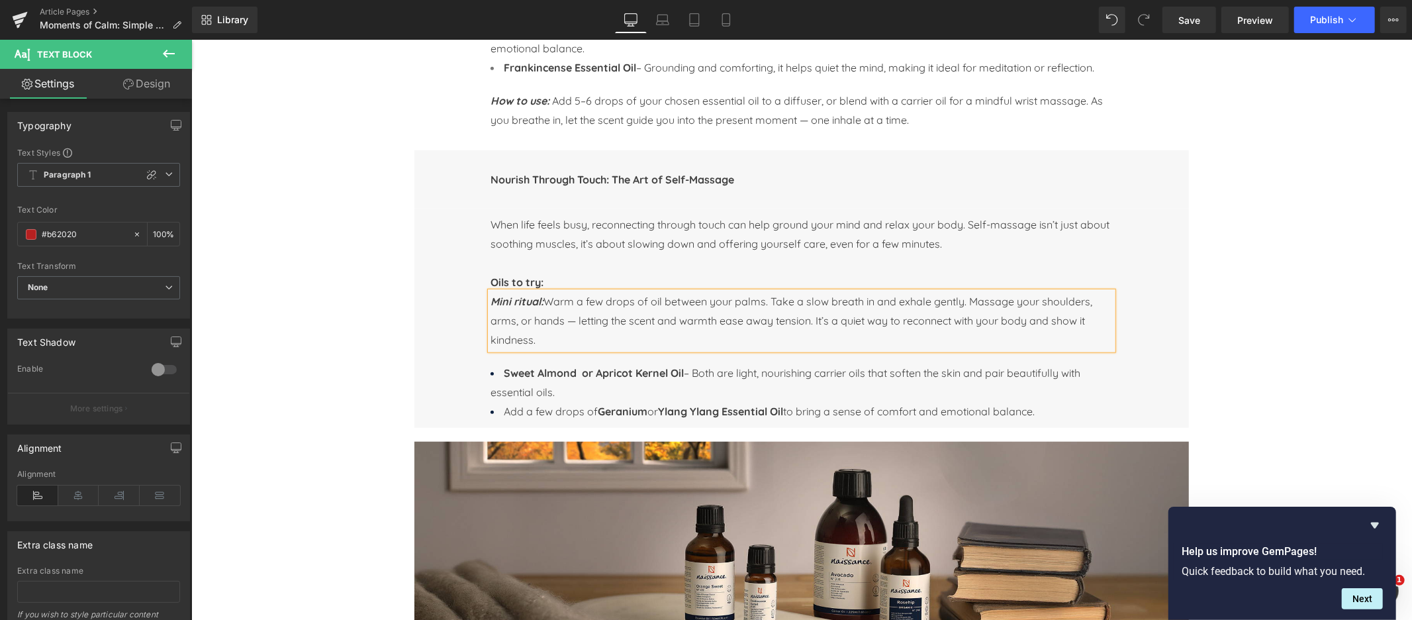
click at [510, 307] on strong "Mini ritual:" at bounding box center [516, 300] width 53 height 13
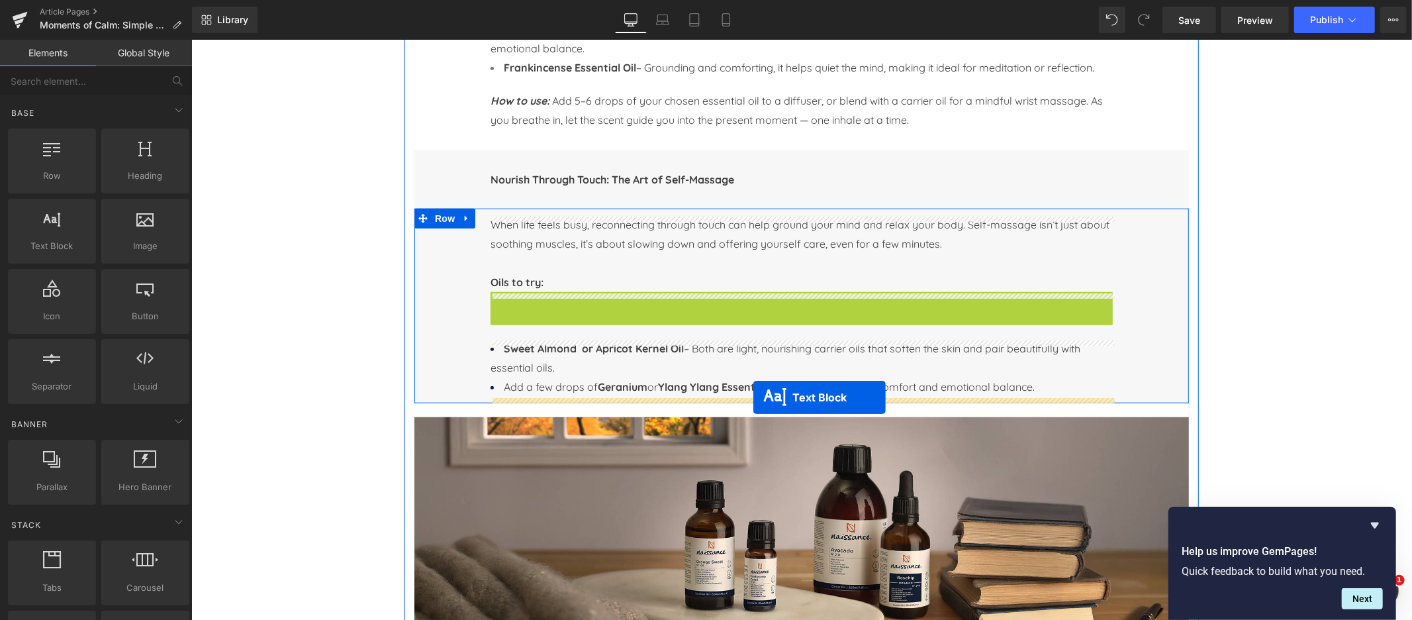
drag, startPoint x: 767, startPoint y: 322, endPoint x: 753, endPoint y: 396, distance: 74.9
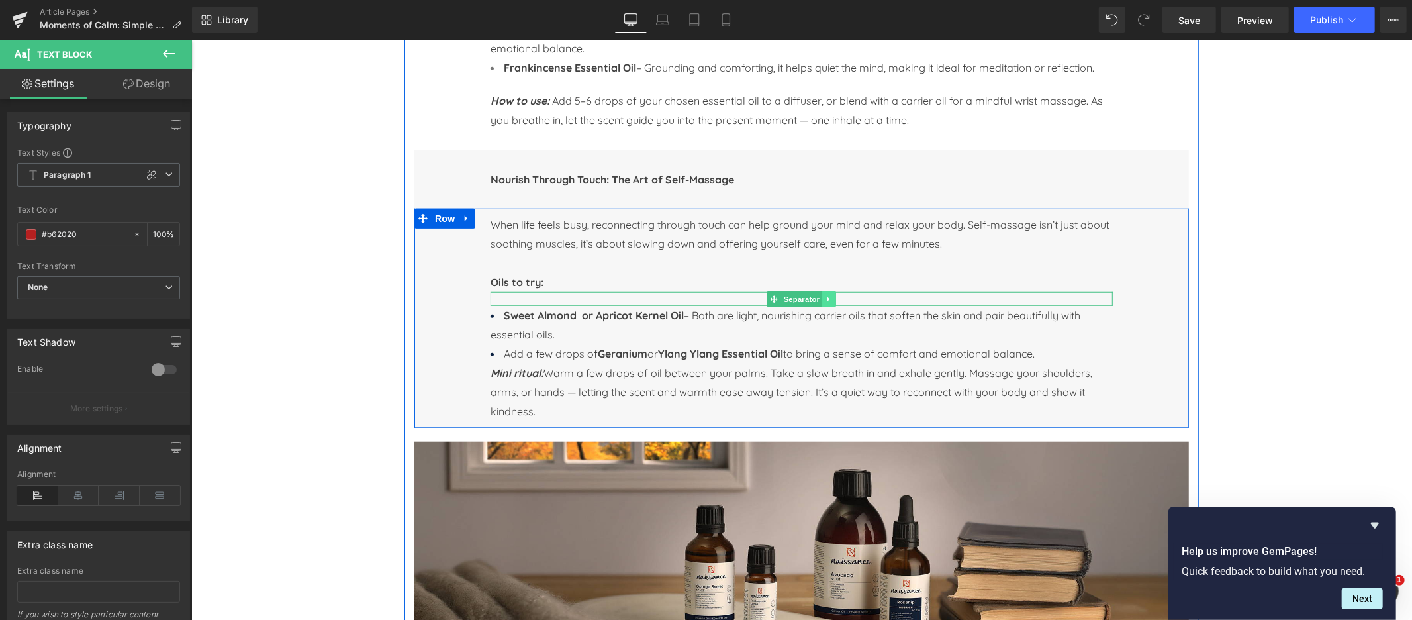
click at [828, 296] on icon at bounding box center [828, 299] width 7 height 8
click at [822, 298] on icon at bounding box center [821, 298] width 7 height 7
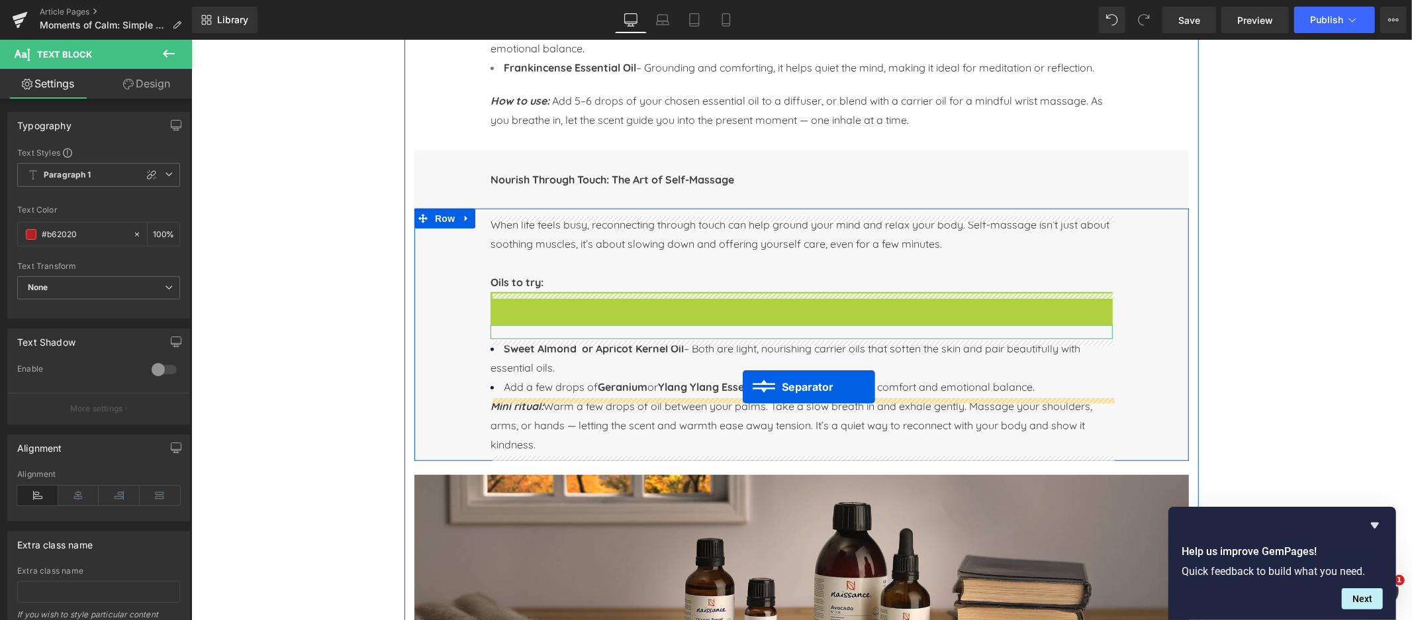
drag, startPoint x: 756, startPoint y: 299, endPoint x: 742, endPoint y: 386, distance: 87.8
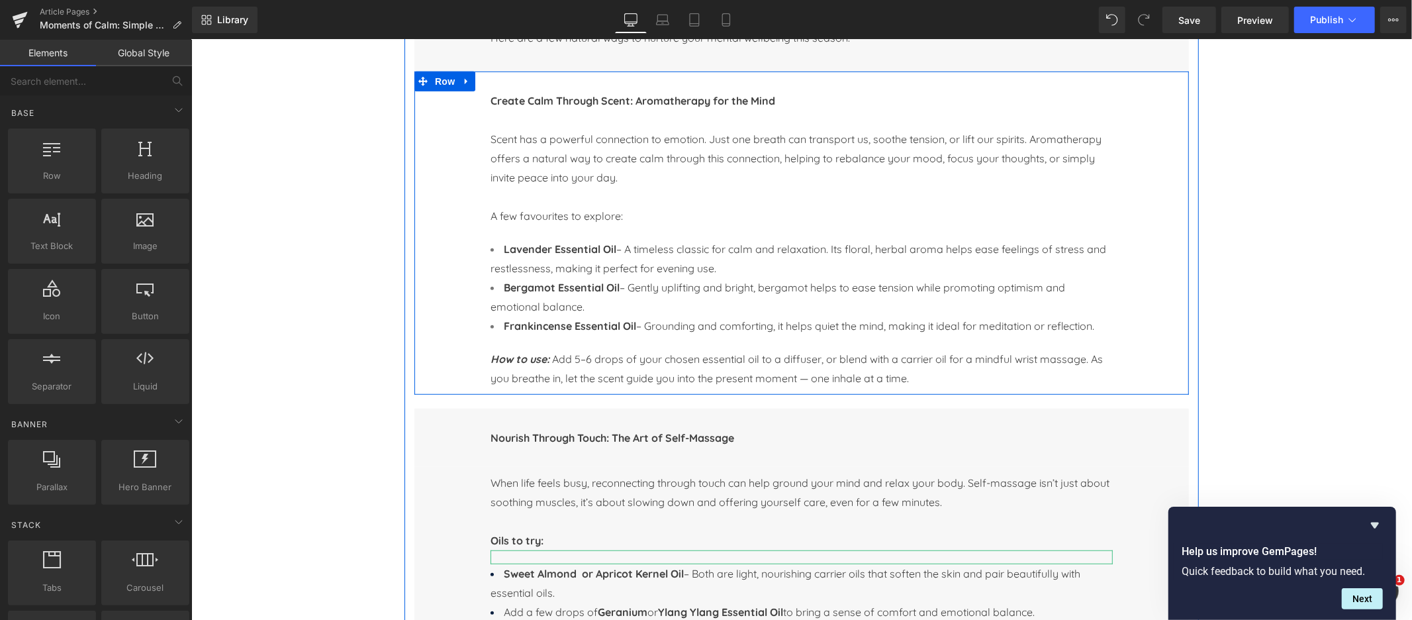
scroll to position [602, 0]
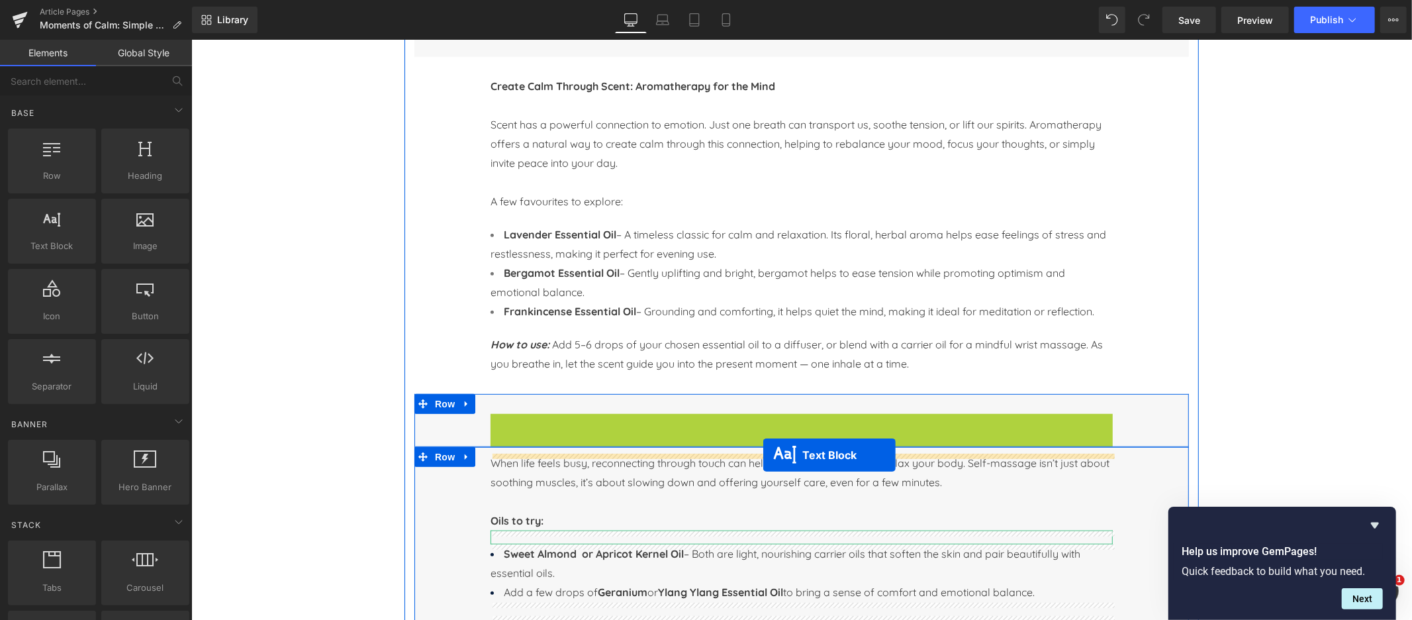
drag, startPoint x: 765, startPoint y: 432, endPoint x: 763, endPoint y: 455, distance: 23.3
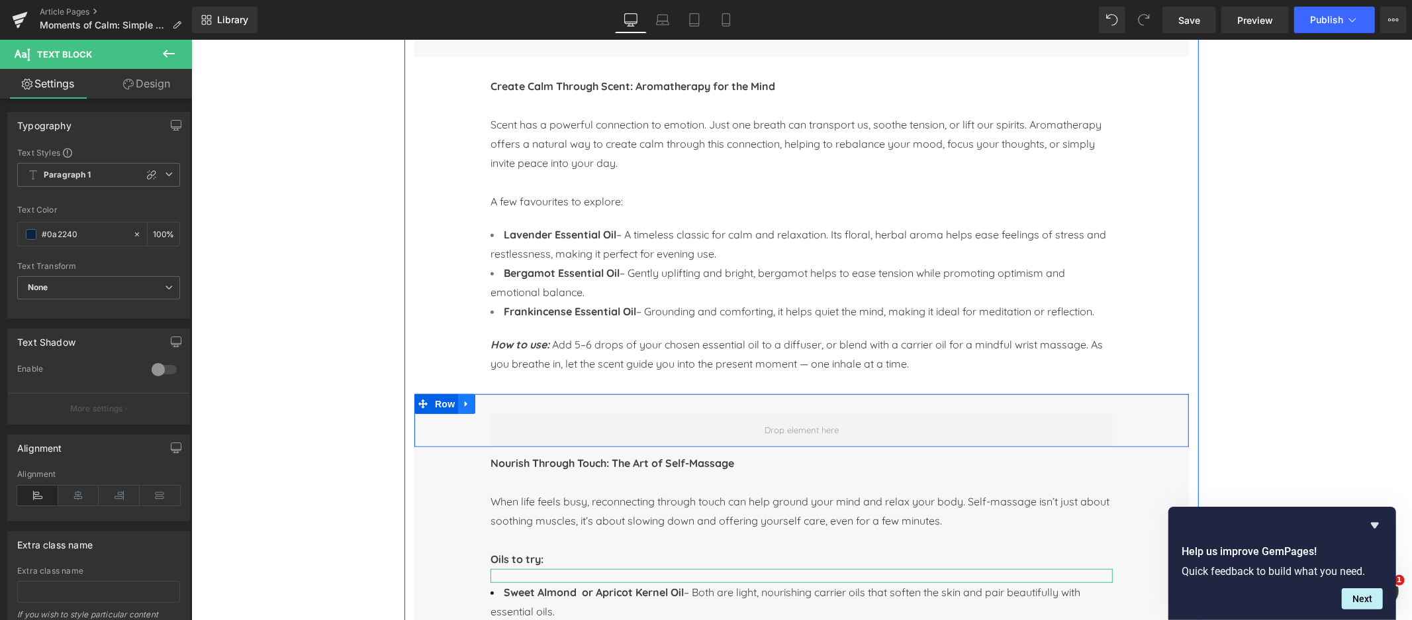
click at [464, 406] on icon at bounding box center [465, 404] width 3 height 6
click at [499, 403] on icon at bounding box center [500, 404] width 9 height 10
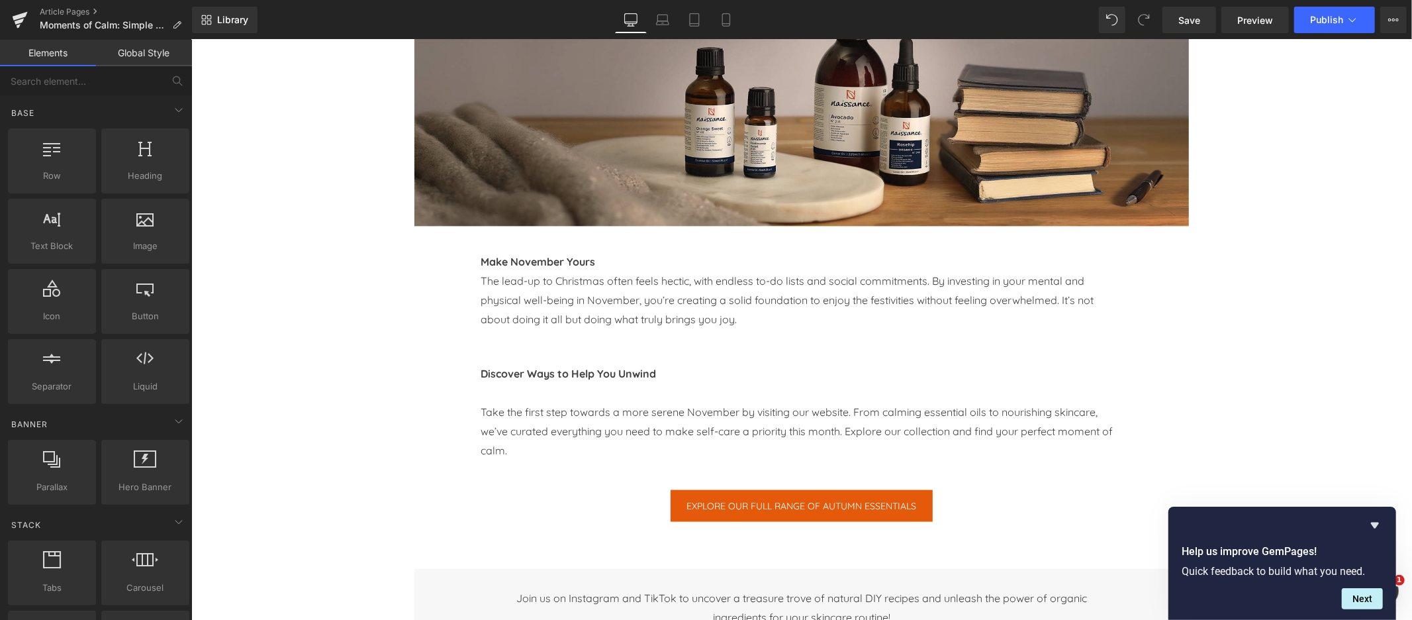
scroll to position [1306, 0]
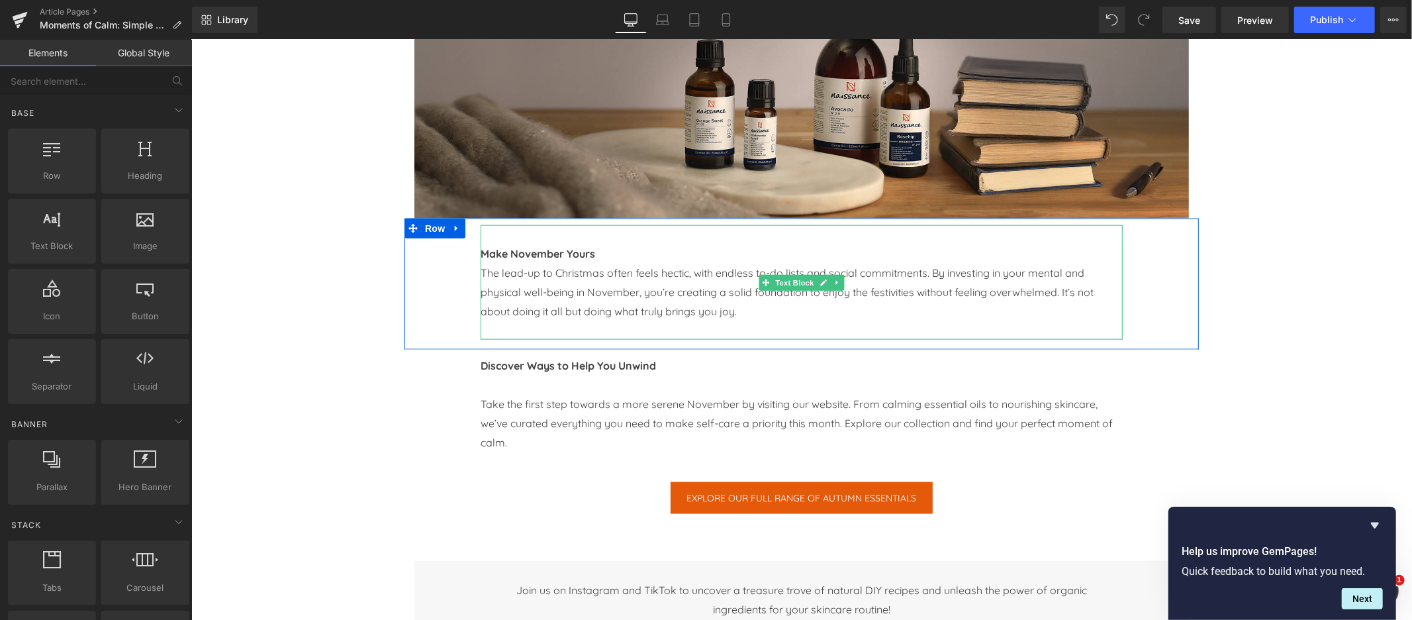
click at [527, 252] on b "Make November Yours" at bounding box center [537, 252] width 115 height 13
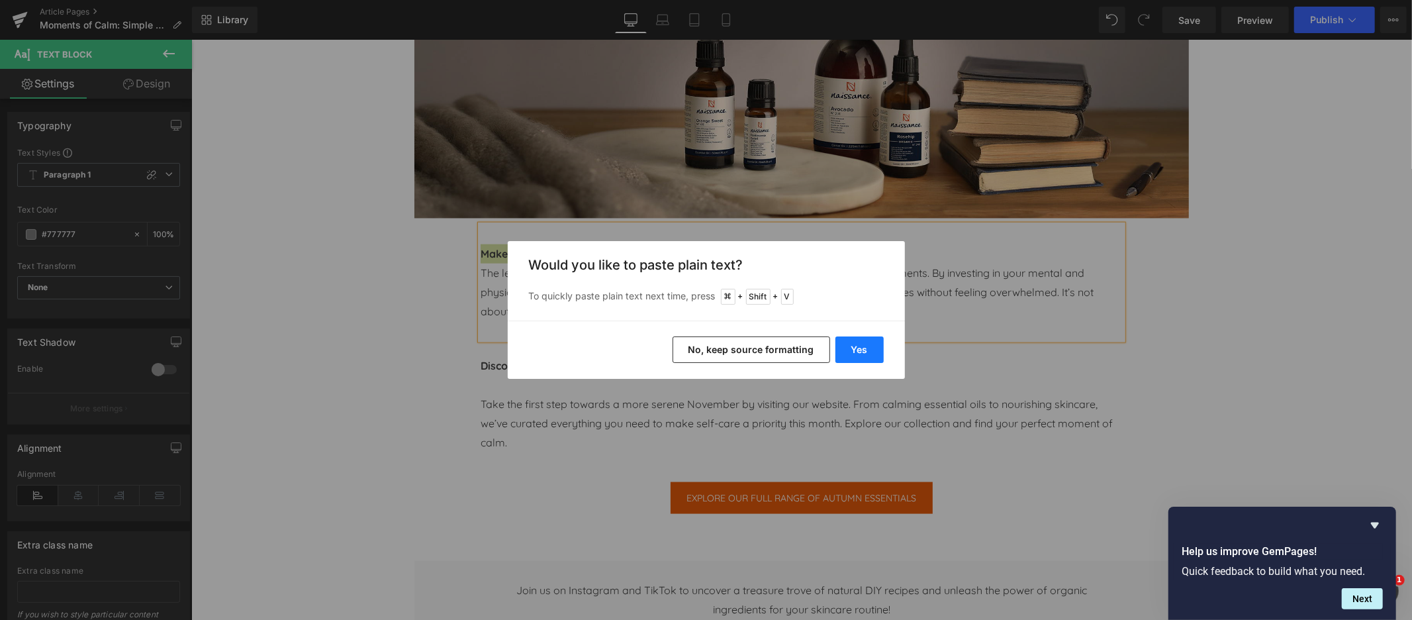
click at [857, 348] on button "Yes" at bounding box center [859, 349] width 48 height 26
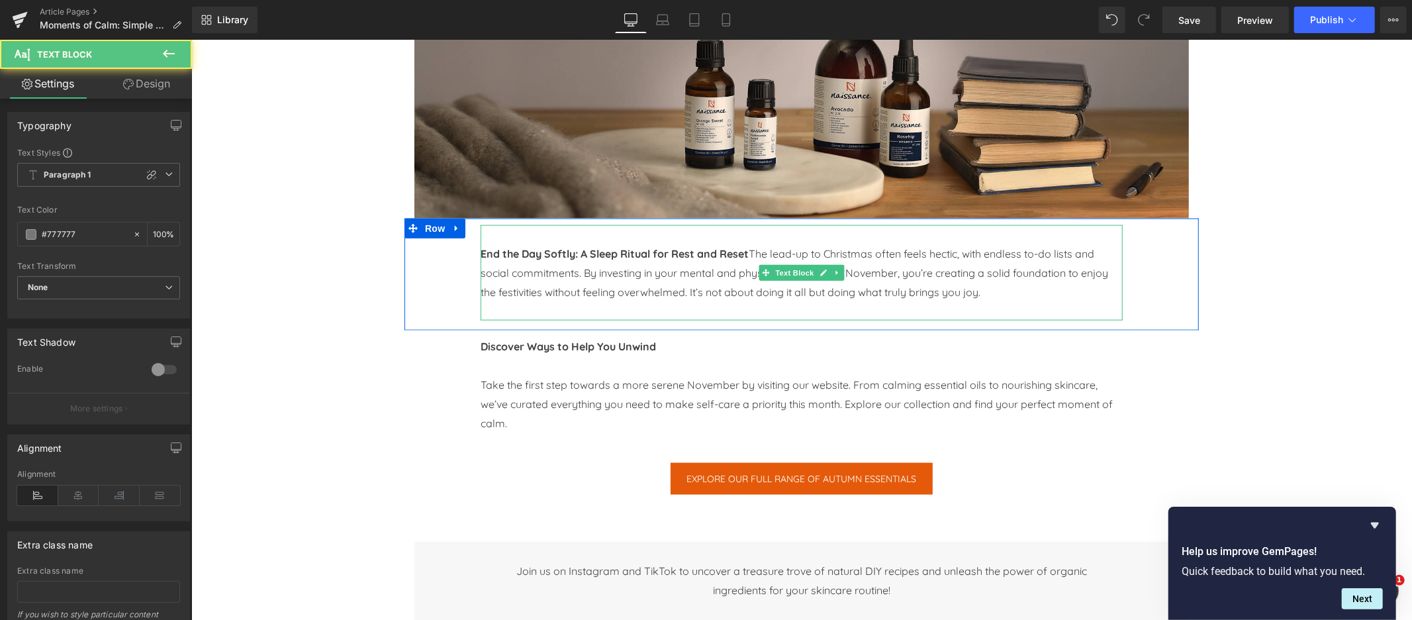
click at [755, 254] on span "End the Day Softly: A Sleep Ritual for Rest and Reset The lead-up to Christmas …" at bounding box center [794, 272] width 628 height 52
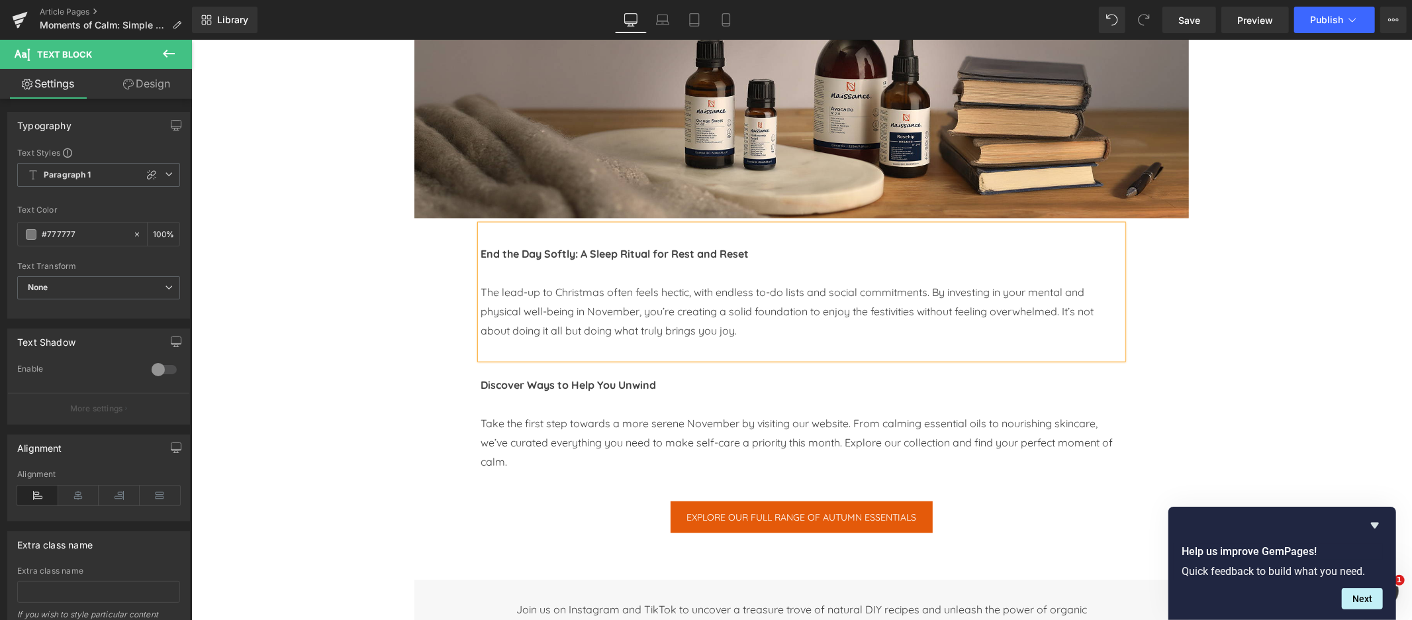
click at [567, 255] on b "End the Day Softly: A Sleep Ritual for Rest and Reset" at bounding box center [614, 252] width 268 height 13
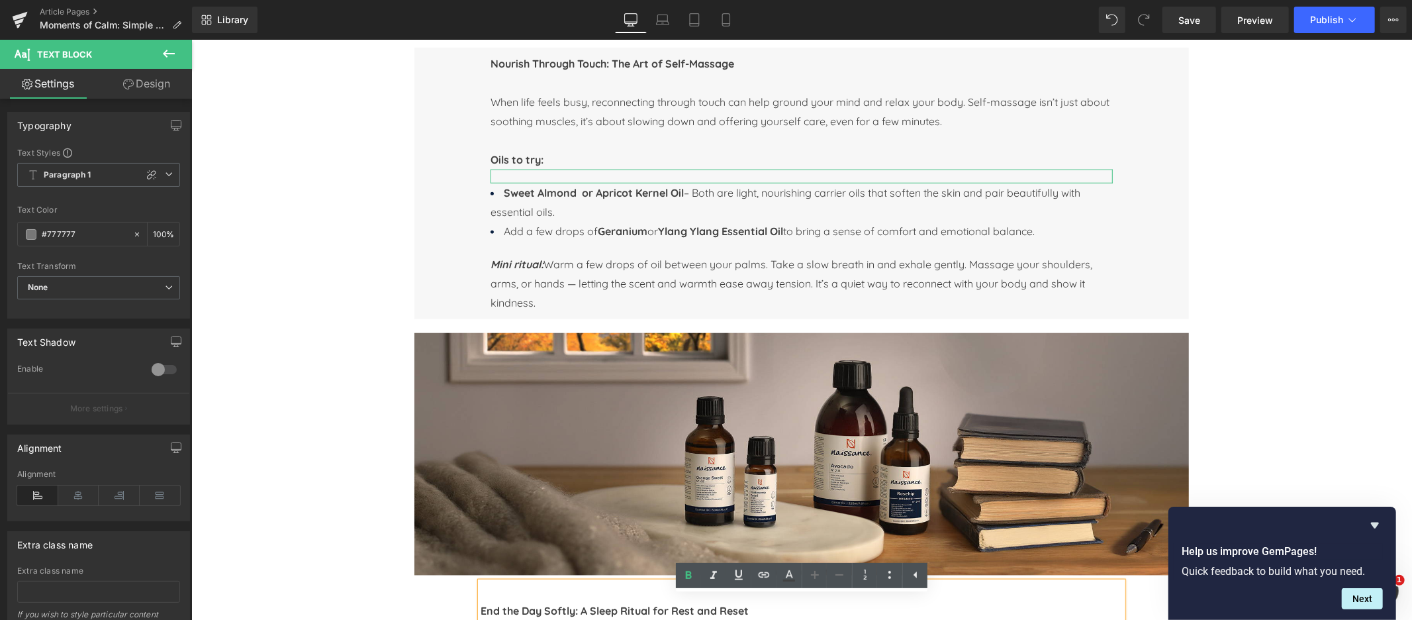
scroll to position [922, 0]
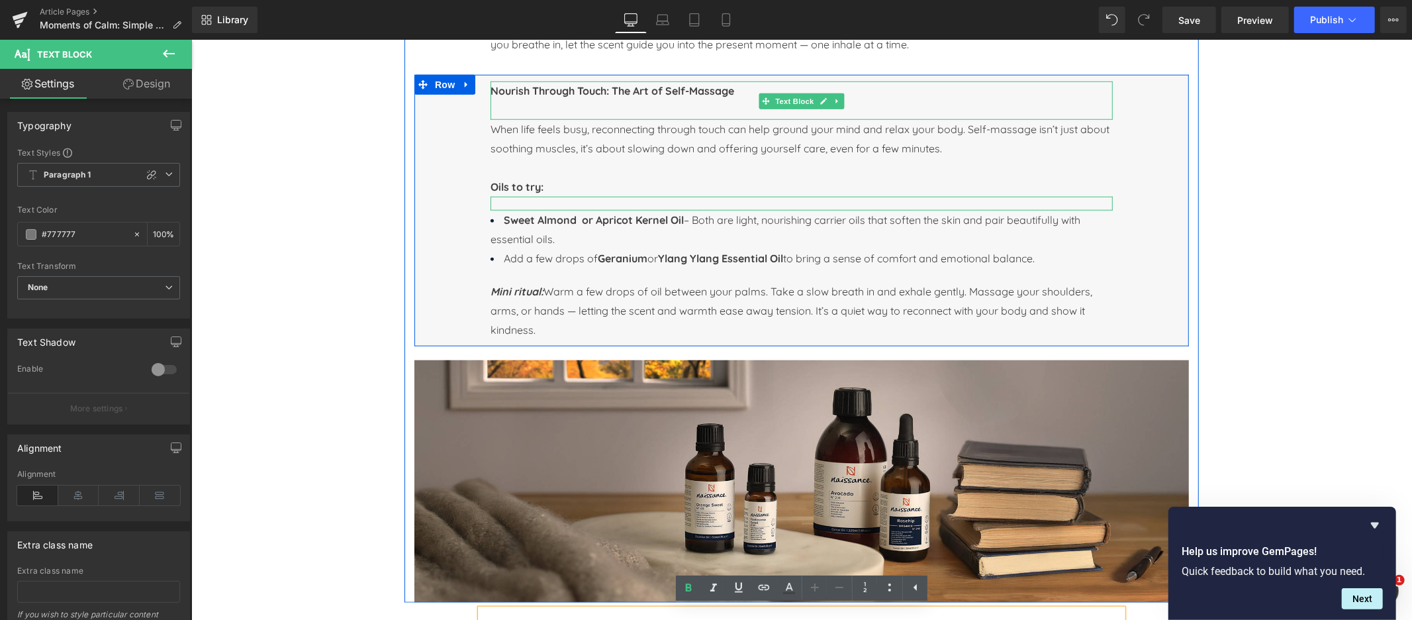
click at [578, 89] on b "Nourish Through Touch: The Art of Self-Massage" at bounding box center [612, 89] width 244 height 13
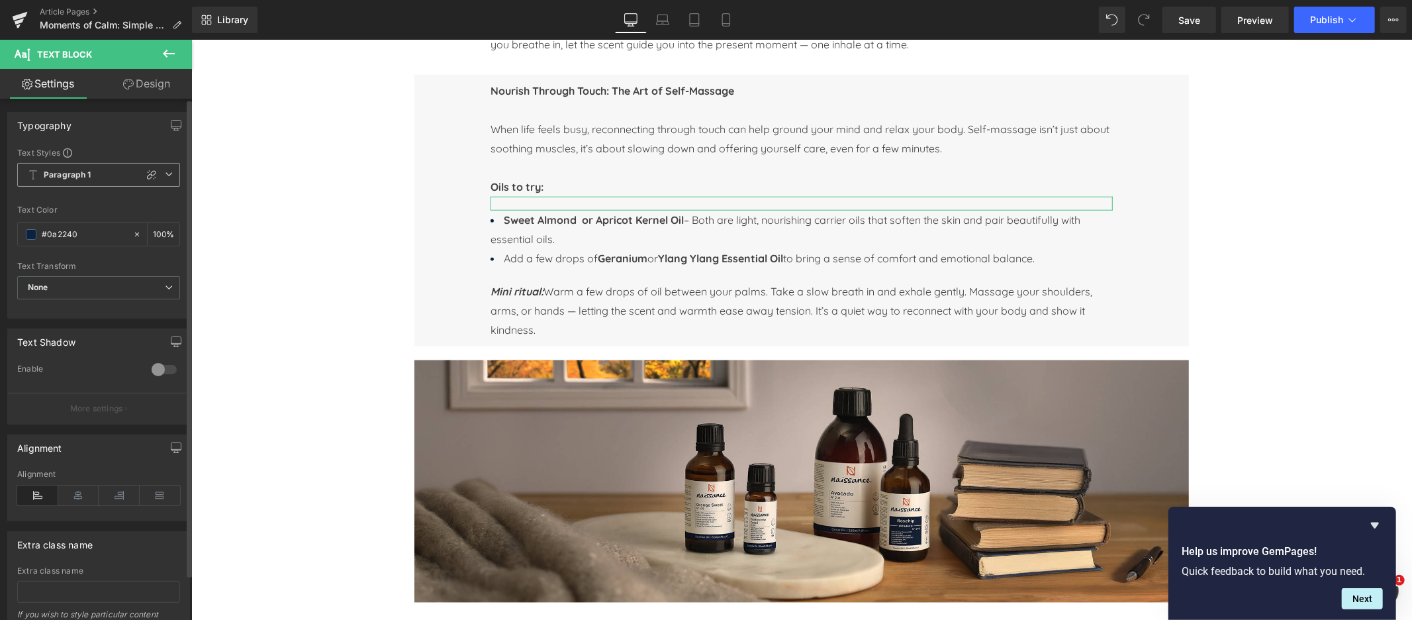
click at [167, 176] on icon at bounding box center [169, 174] width 8 height 8
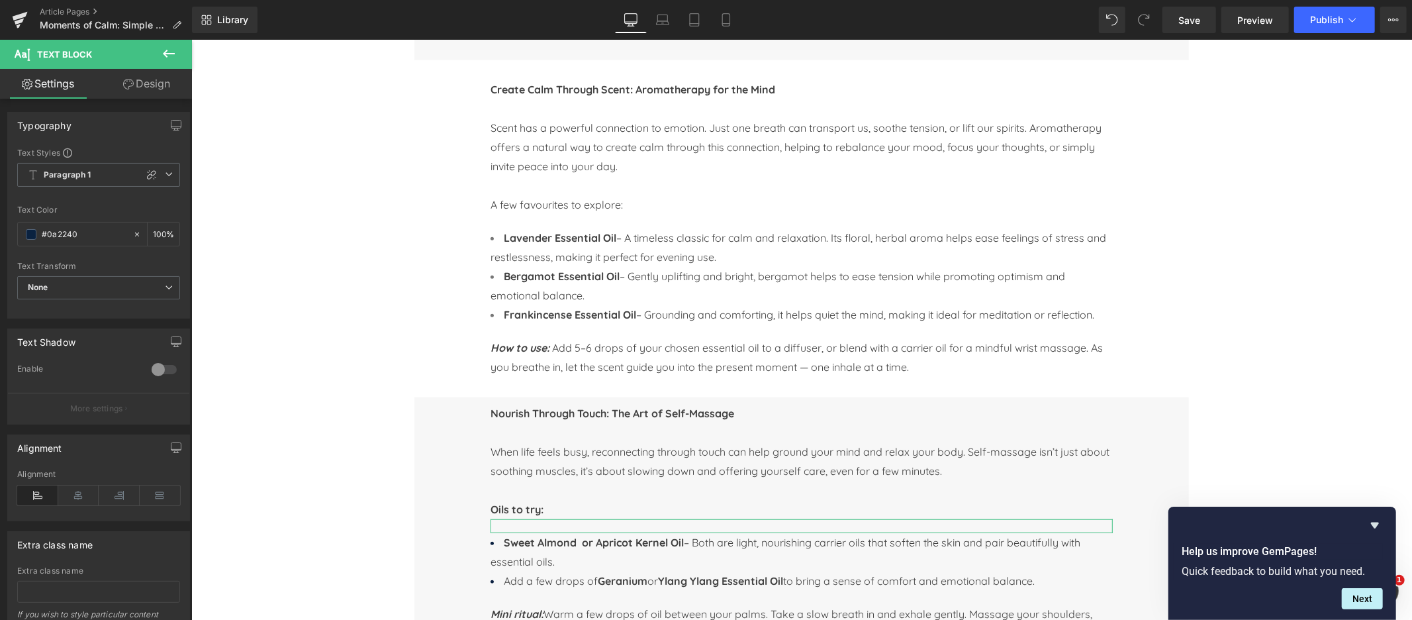
scroll to position [589, 0]
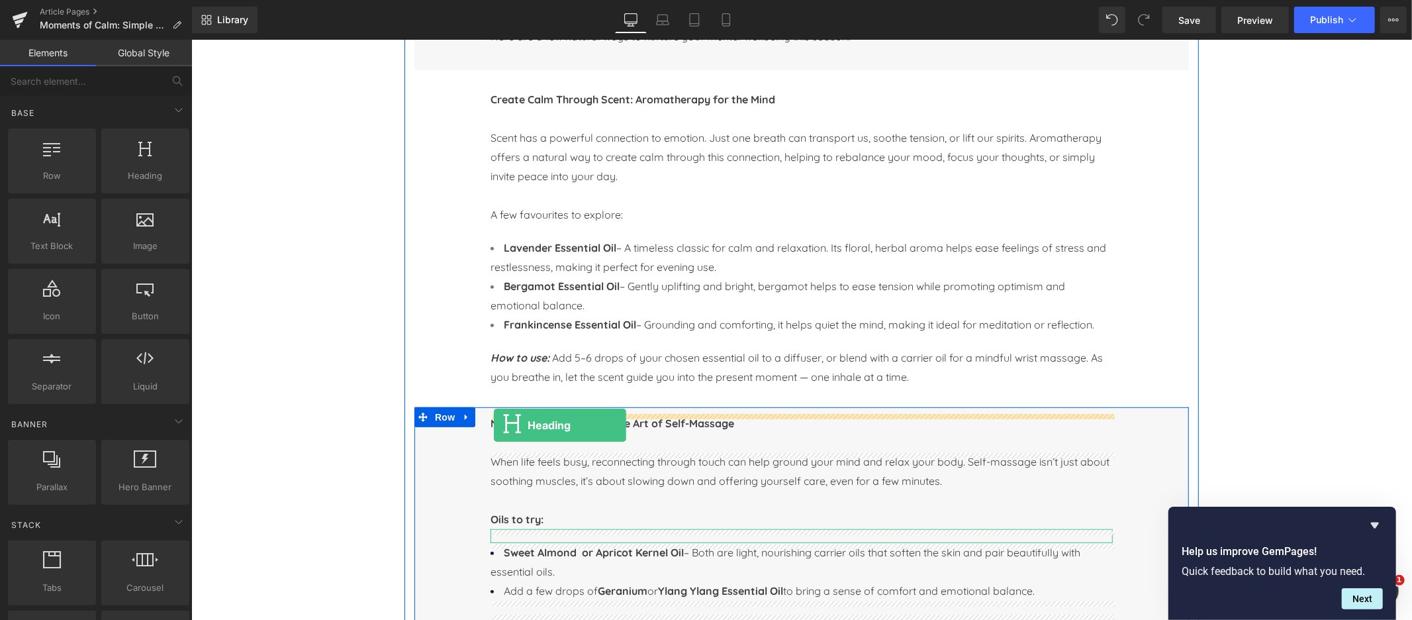
drag, startPoint x: 320, startPoint y: 186, endPoint x: 493, endPoint y: 425, distance: 295.3
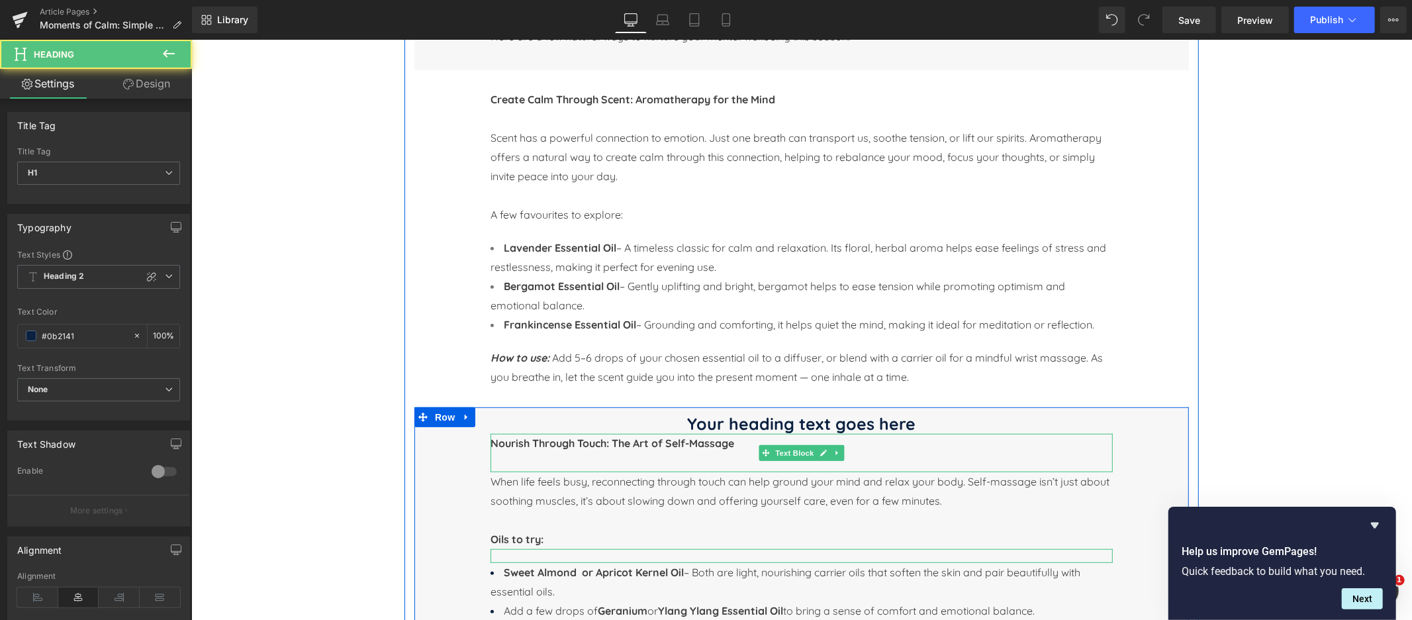
scroll to position [580, 0]
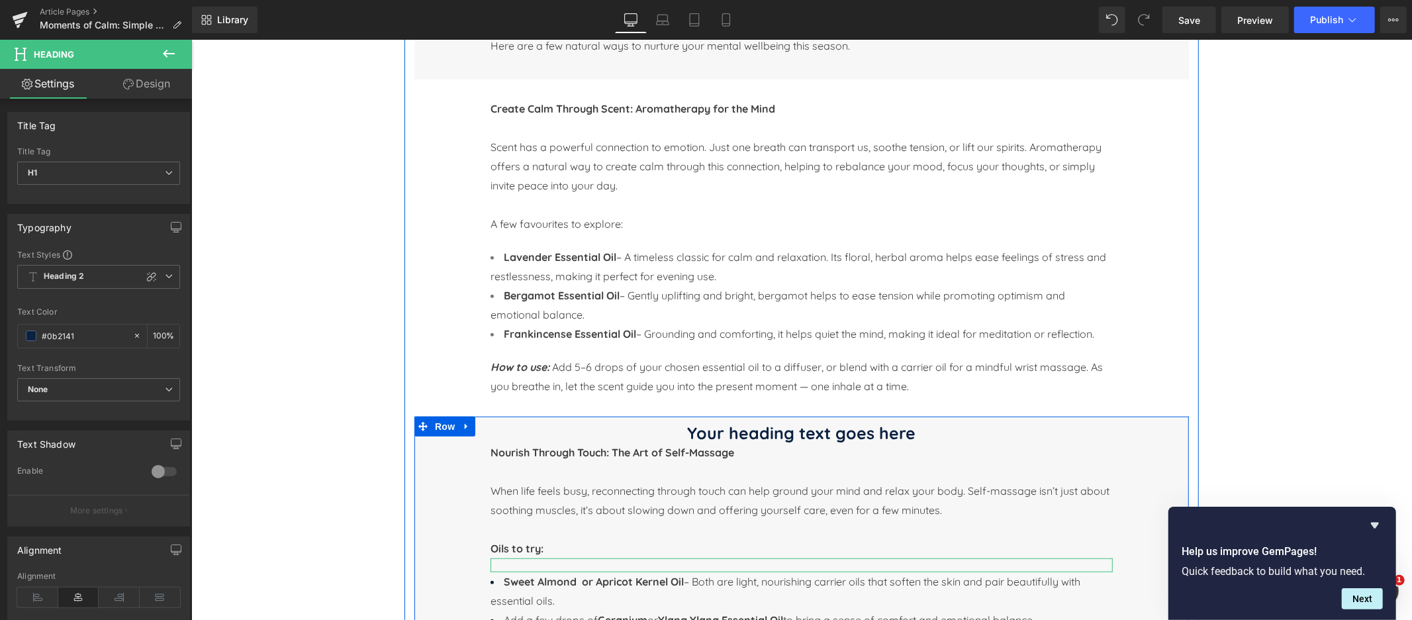
click at [765, 435] on div "Your heading text goes here Heading" at bounding box center [801, 432] width 622 height 20
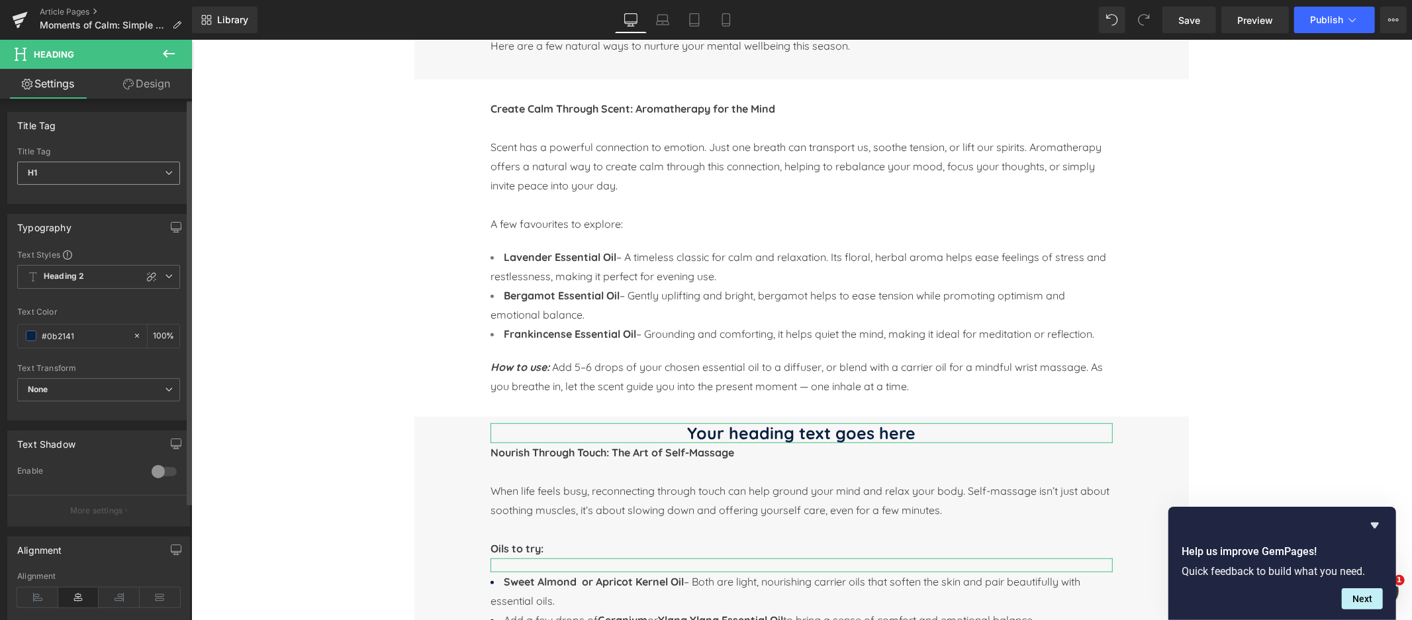
click at [85, 175] on span "H1" at bounding box center [98, 173] width 163 height 23
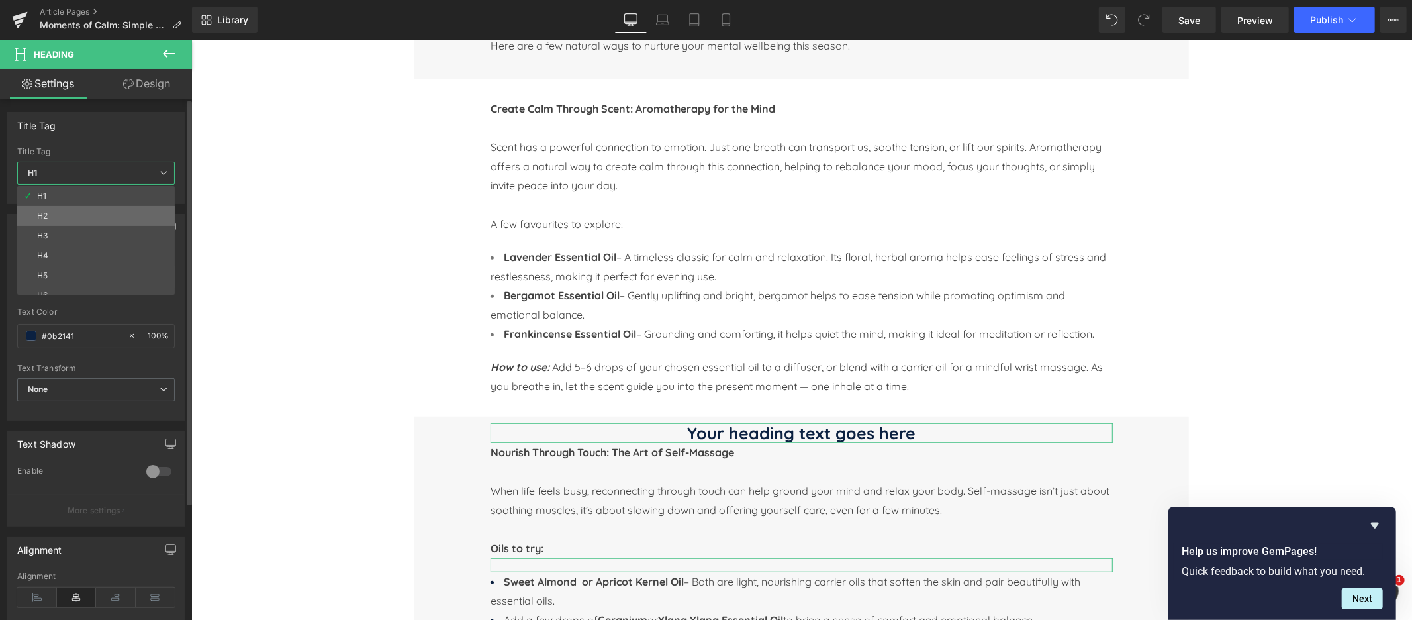
click at [58, 211] on li "H2" at bounding box center [99, 216] width 164 height 20
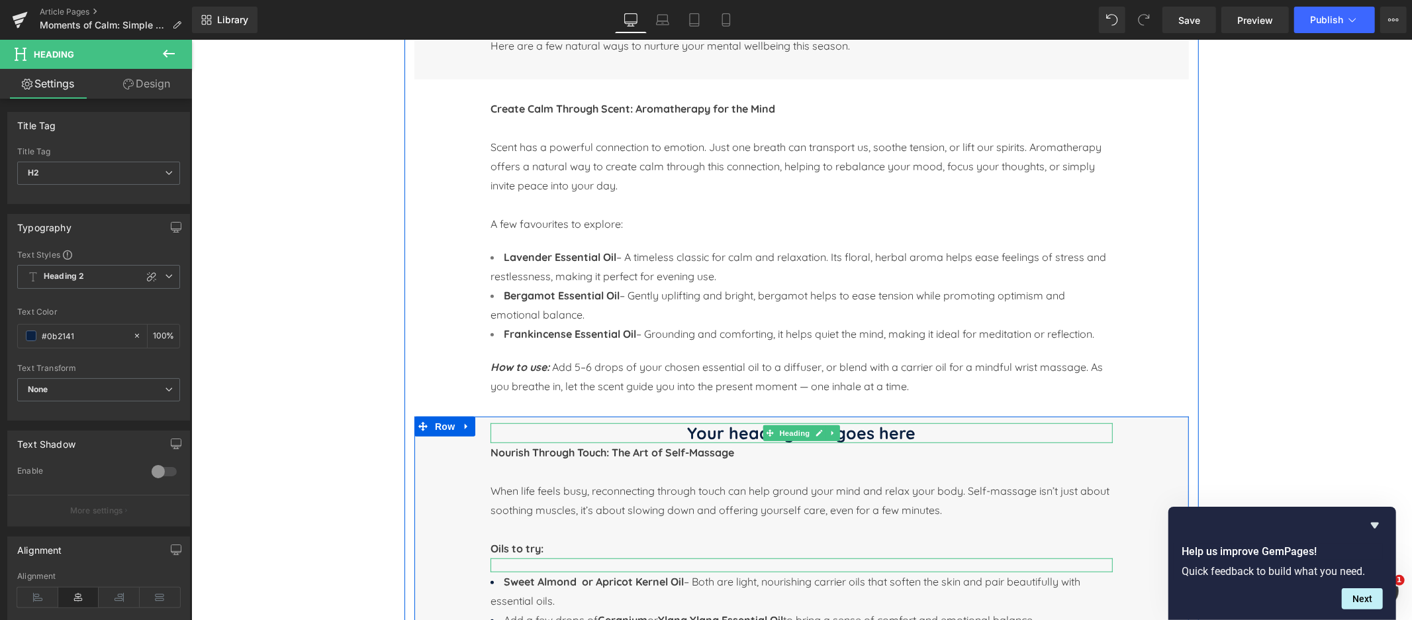
click at [691, 432] on h2 "Your heading text goes here" at bounding box center [801, 432] width 622 height 20
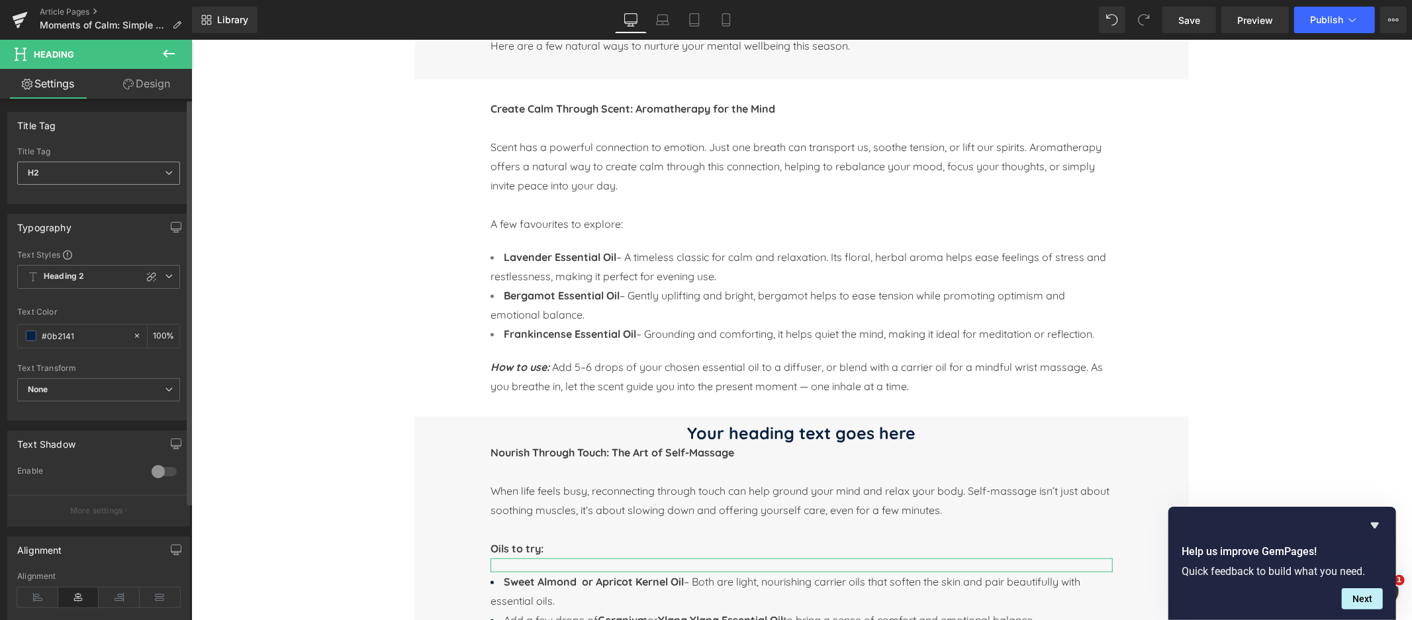
click at [123, 179] on span "H2" at bounding box center [98, 173] width 163 height 23
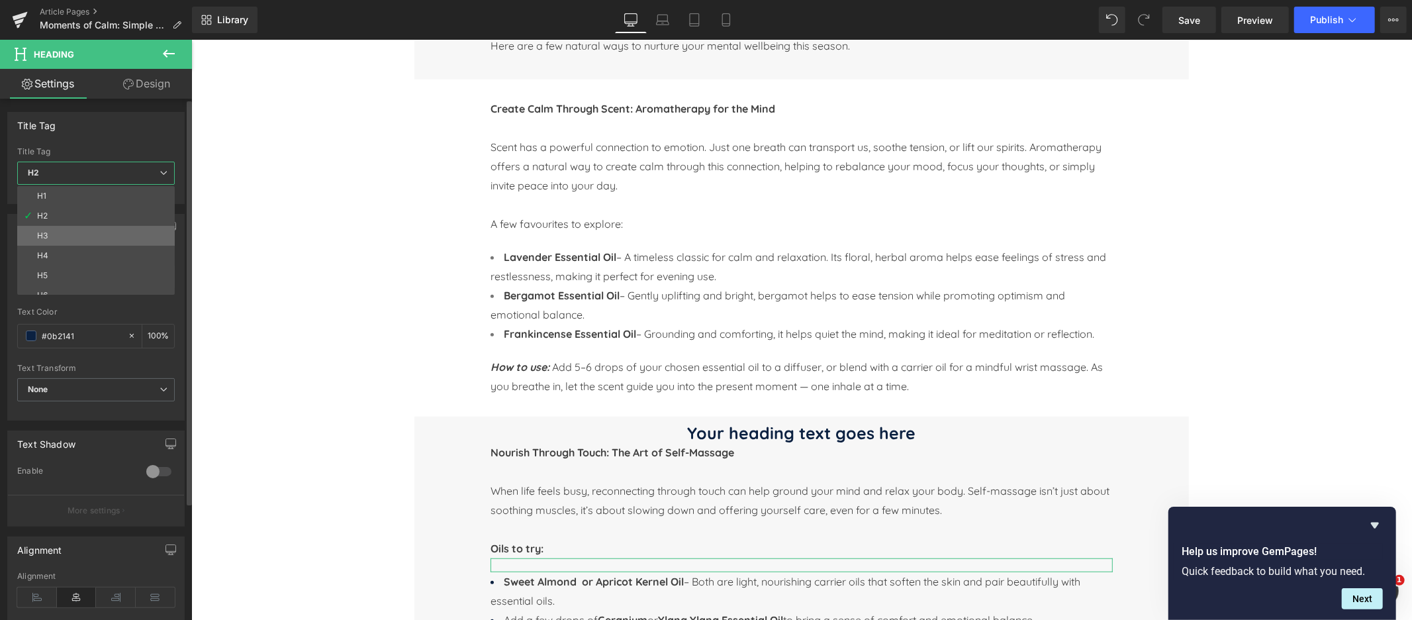
click at [60, 229] on li "H3" at bounding box center [99, 236] width 164 height 20
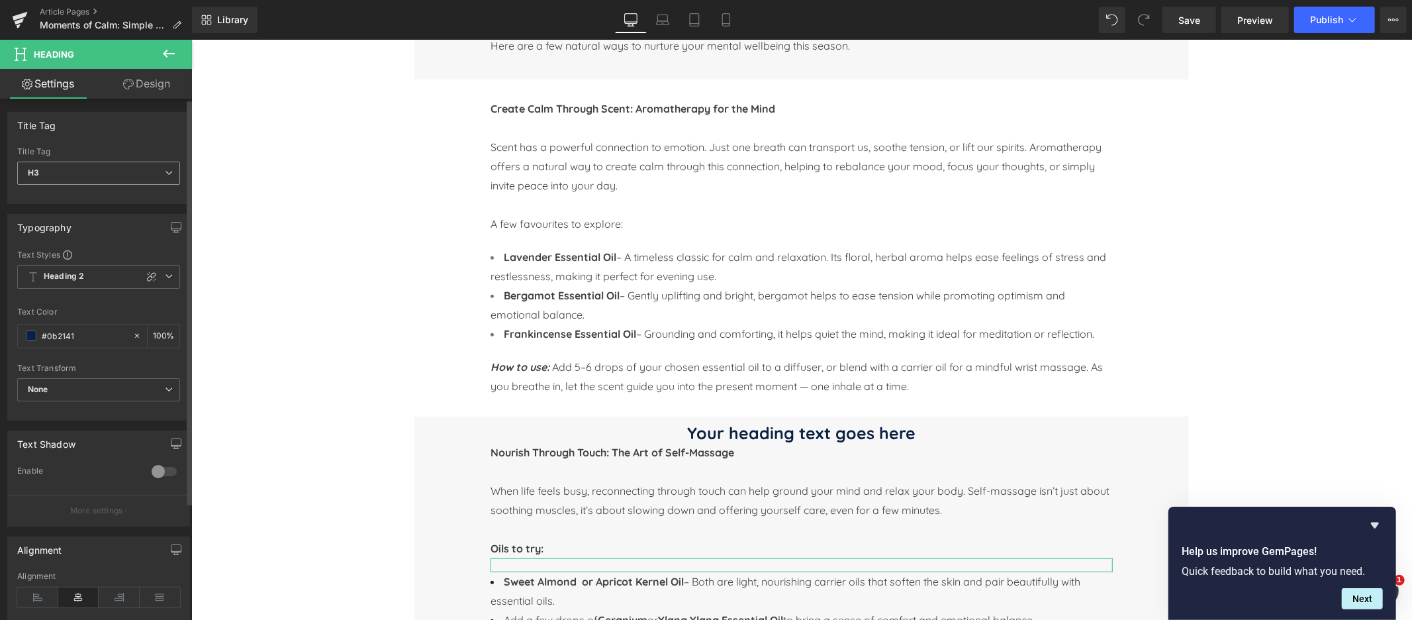
click at [45, 169] on span "H3" at bounding box center [98, 173] width 163 height 23
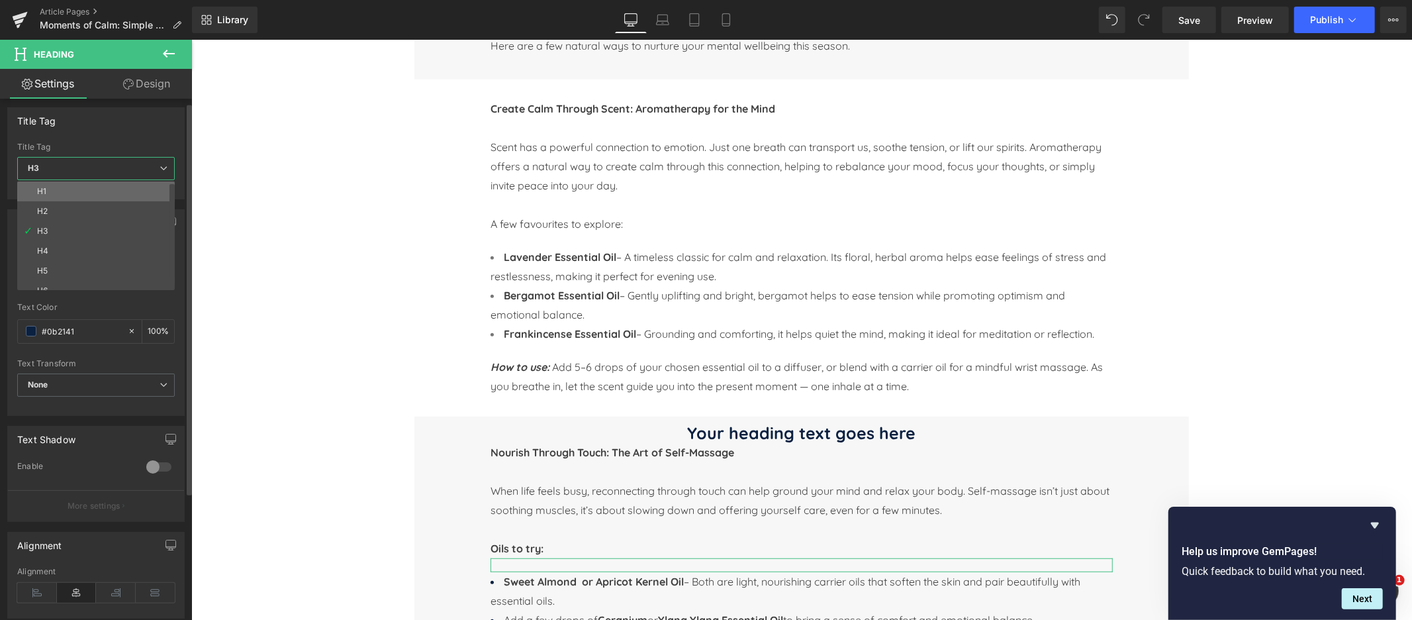
click at [42, 191] on div "H1" at bounding box center [41, 191] width 9 height 9
type input "100"
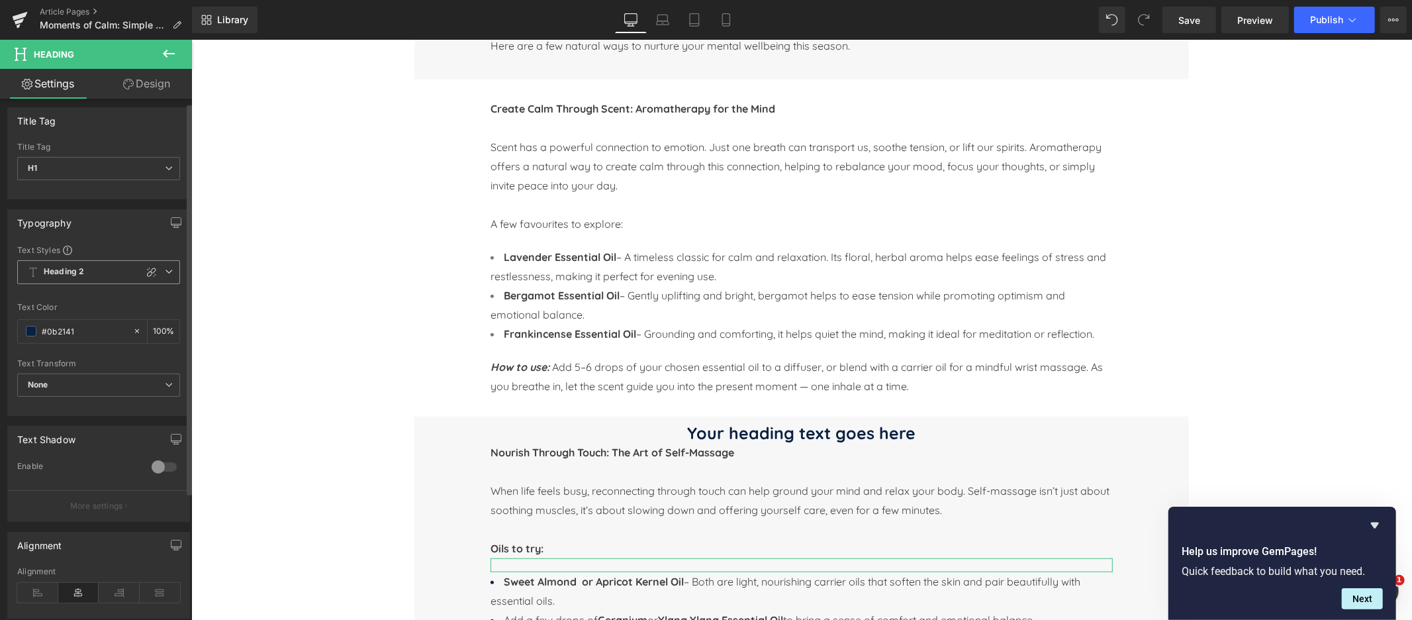
click at [82, 271] on b "Heading 2" at bounding box center [64, 271] width 40 height 11
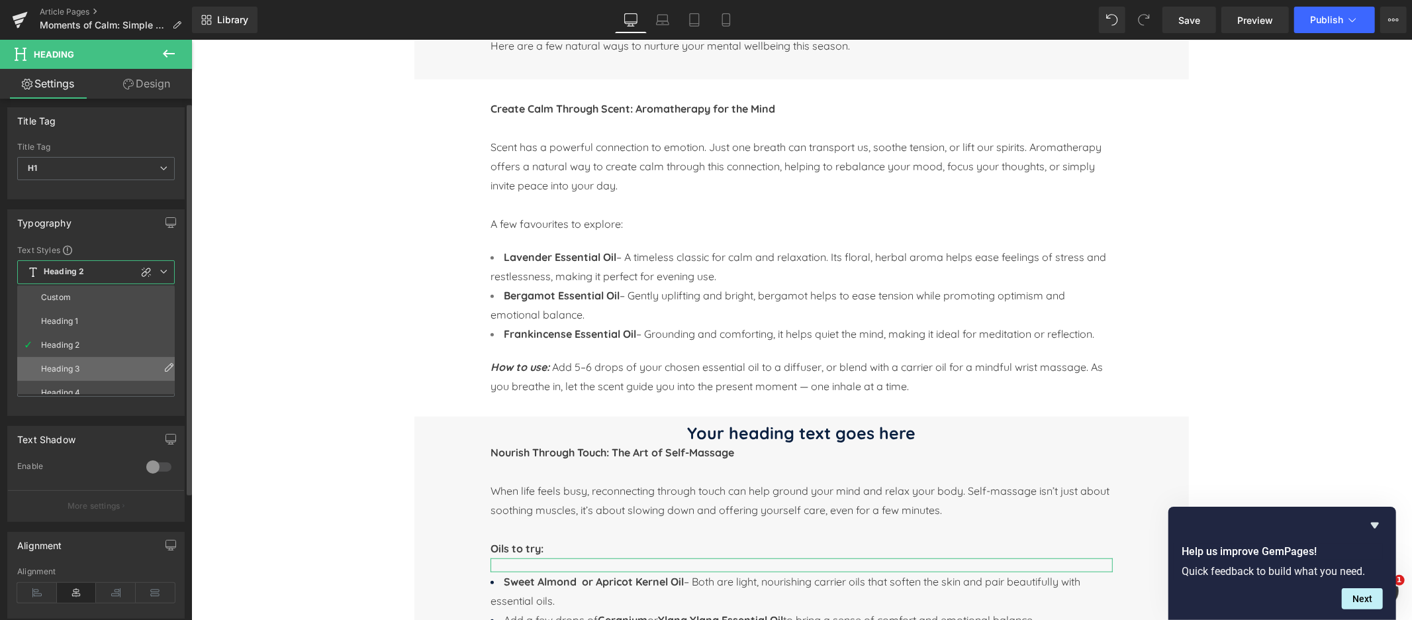
click at [66, 364] on div "Heading 3" at bounding box center [60, 368] width 38 height 9
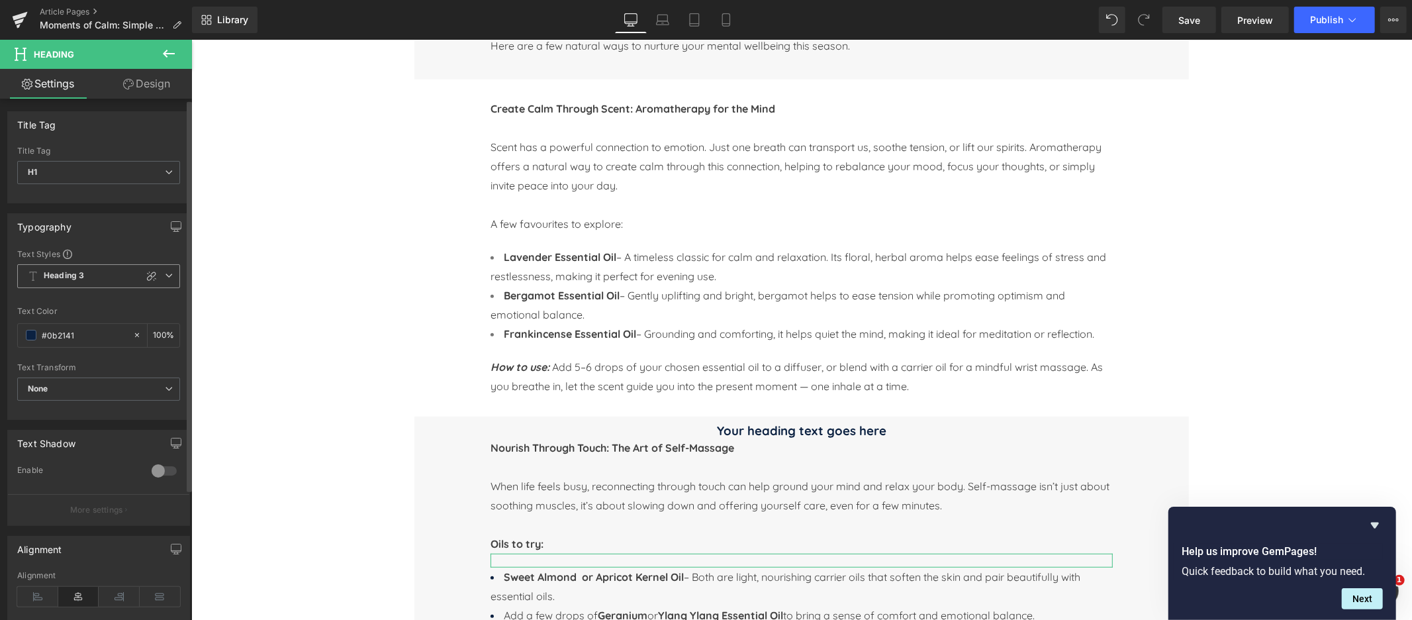
scroll to position [0, 0]
click at [79, 275] on b "Heading 3" at bounding box center [64, 276] width 40 height 11
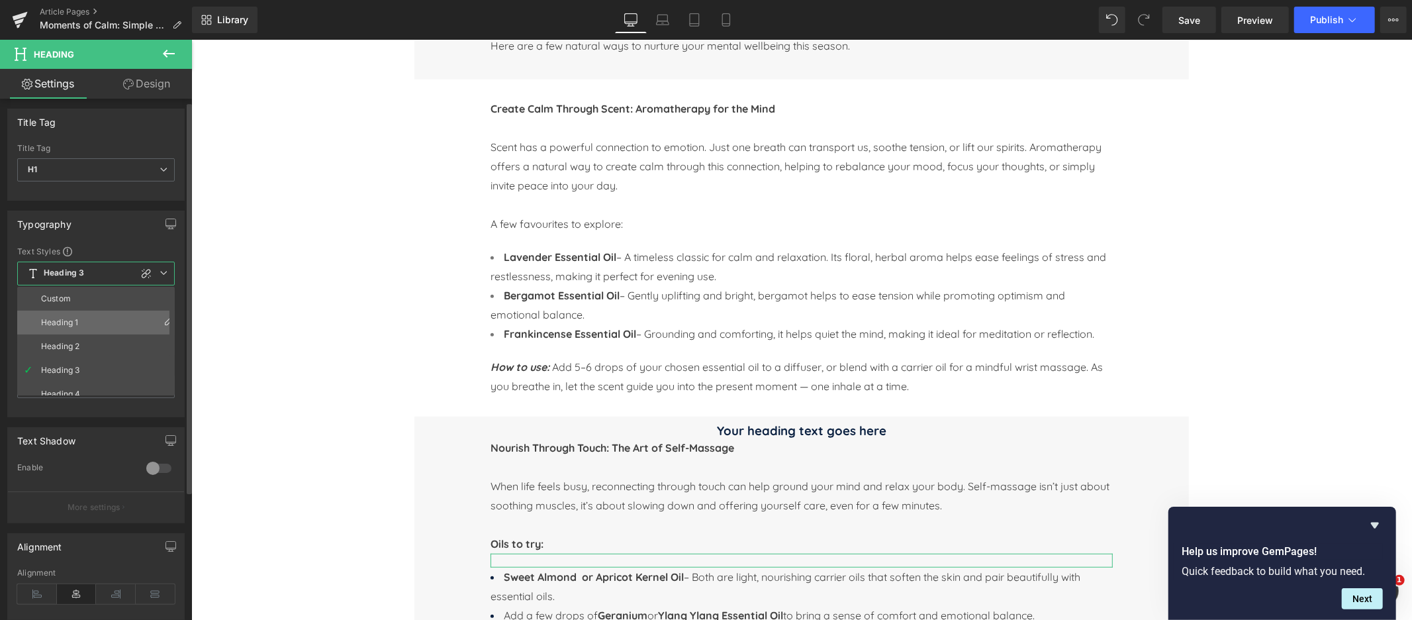
click at [62, 322] on div "Heading 1" at bounding box center [59, 322] width 37 height 9
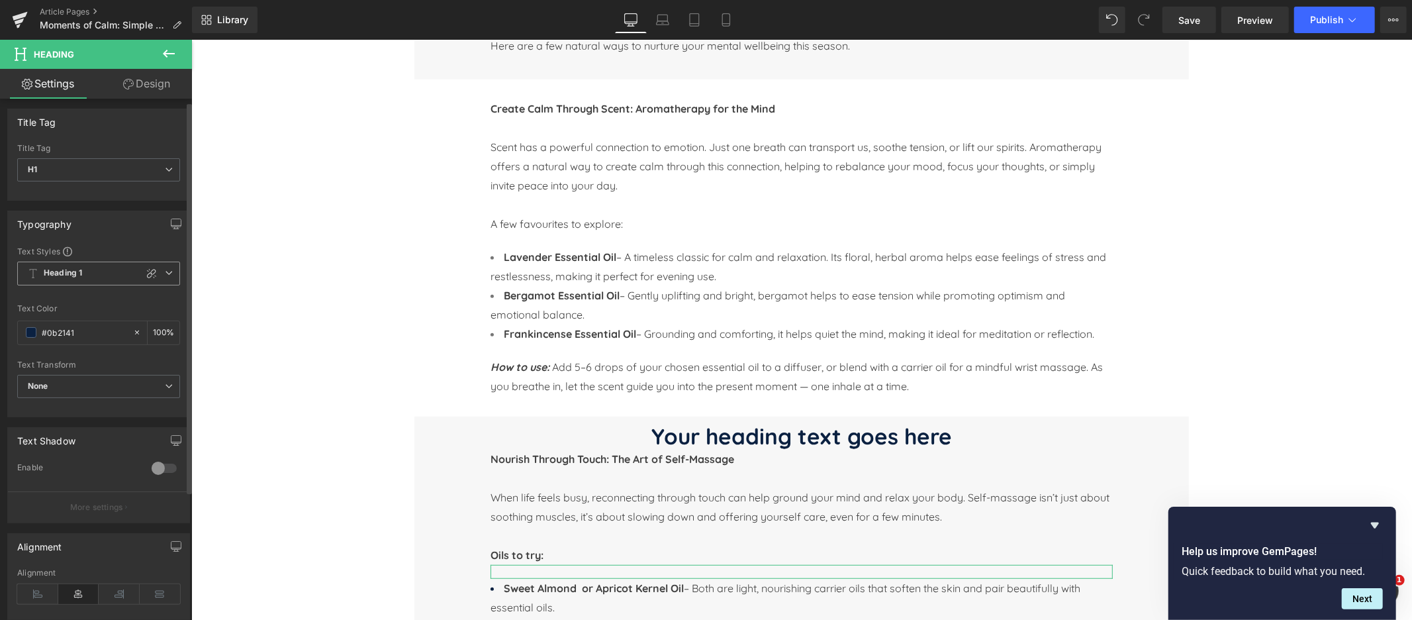
click at [80, 279] on span "Heading 1" at bounding box center [98, 274] width 163 height 24
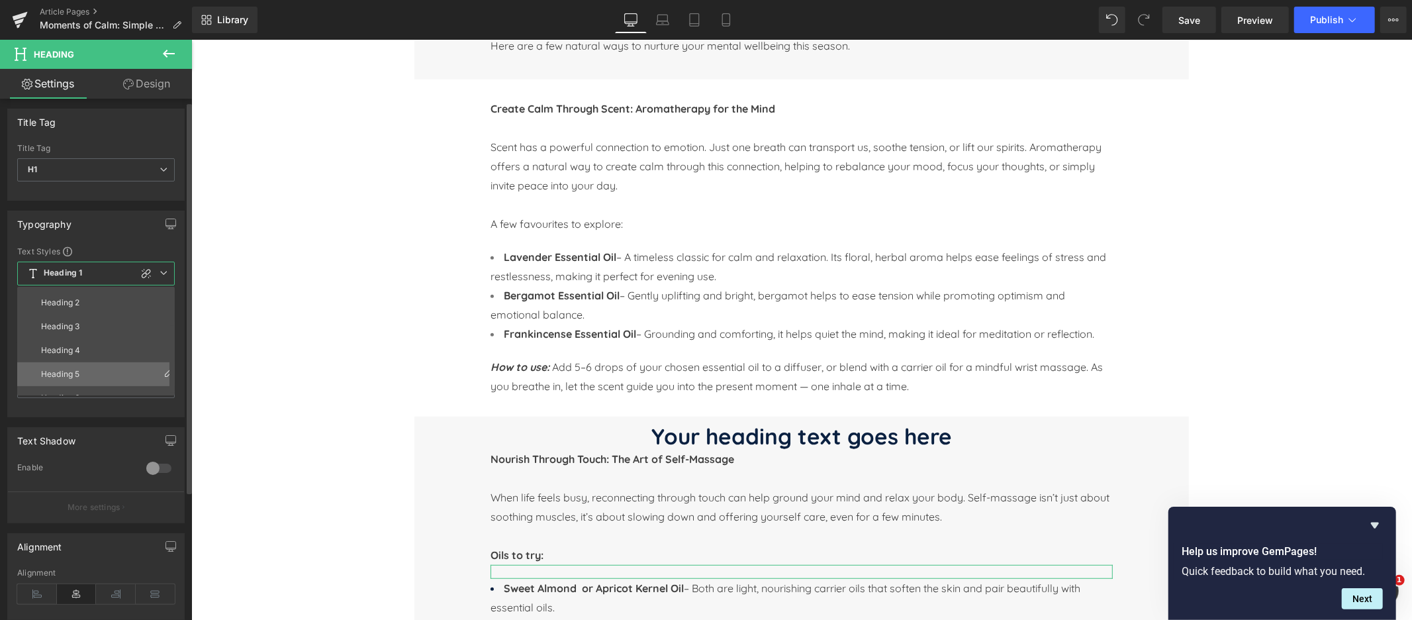
scroll to position [58, 0]
click at [71, 334] on div "Heading 4" at bounding box center [60, 336] width 39 height 9
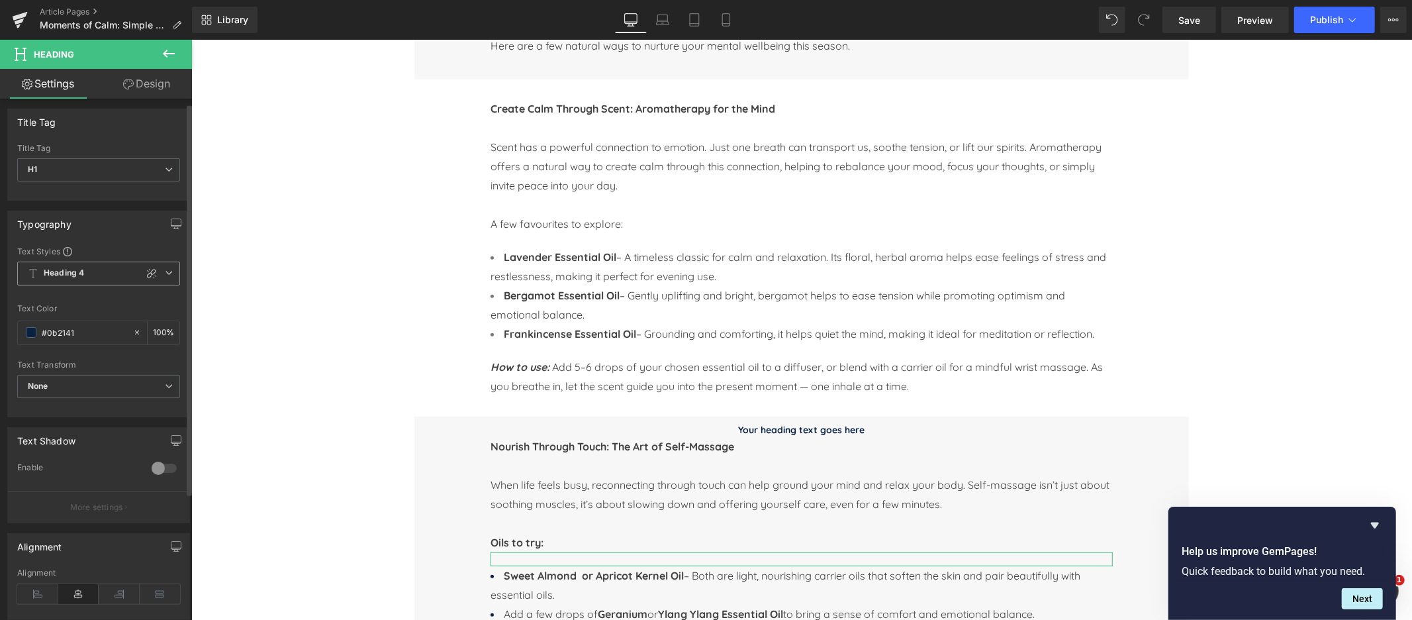
scroll to position [5, 0]
click at [87, 269] on span "Heading 4" at bounding box center [98, 272] width 163 height 24
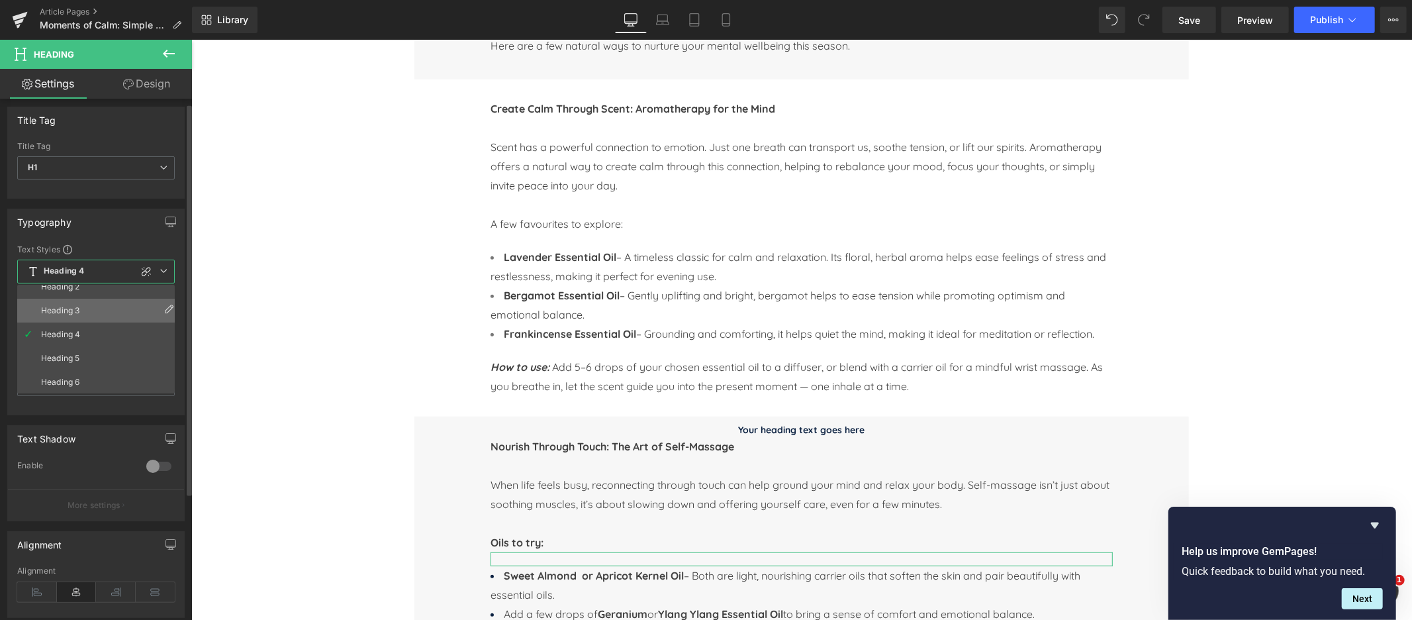
click at [75, 313] on li "Heading 3" at bounding box center [99, 311] width 164 height 24
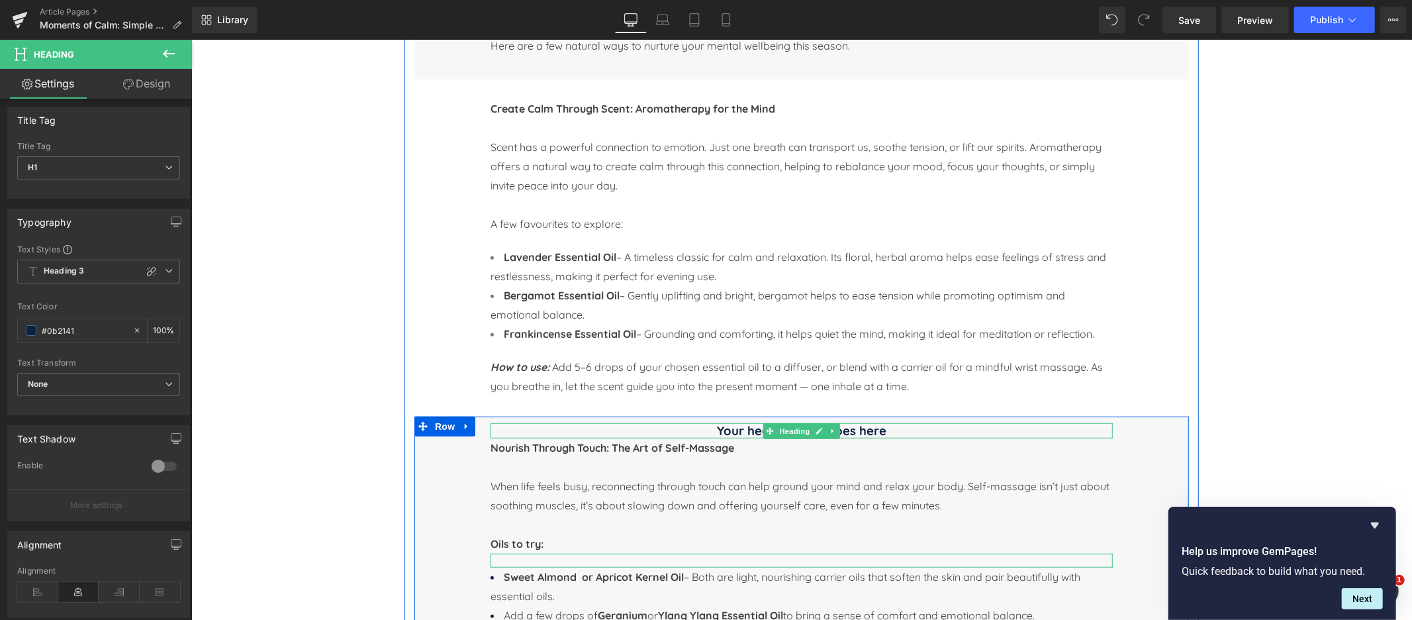
click at [745, 428] on h1 "Your heading text goes here" at bounding box center [801, 429] width 622 height 15
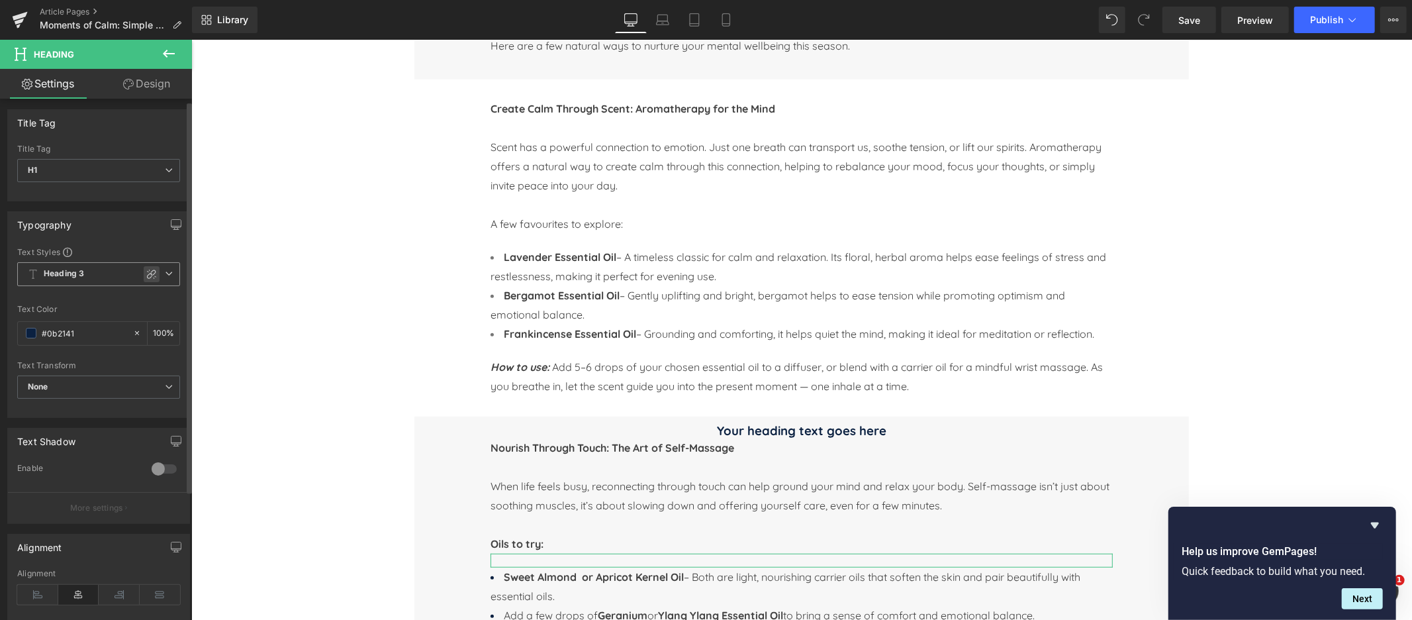
scroll to position [3, 0]
click at [74, 270] on b "Heading 3" at bounding box center [64, 272] width 40 height 11
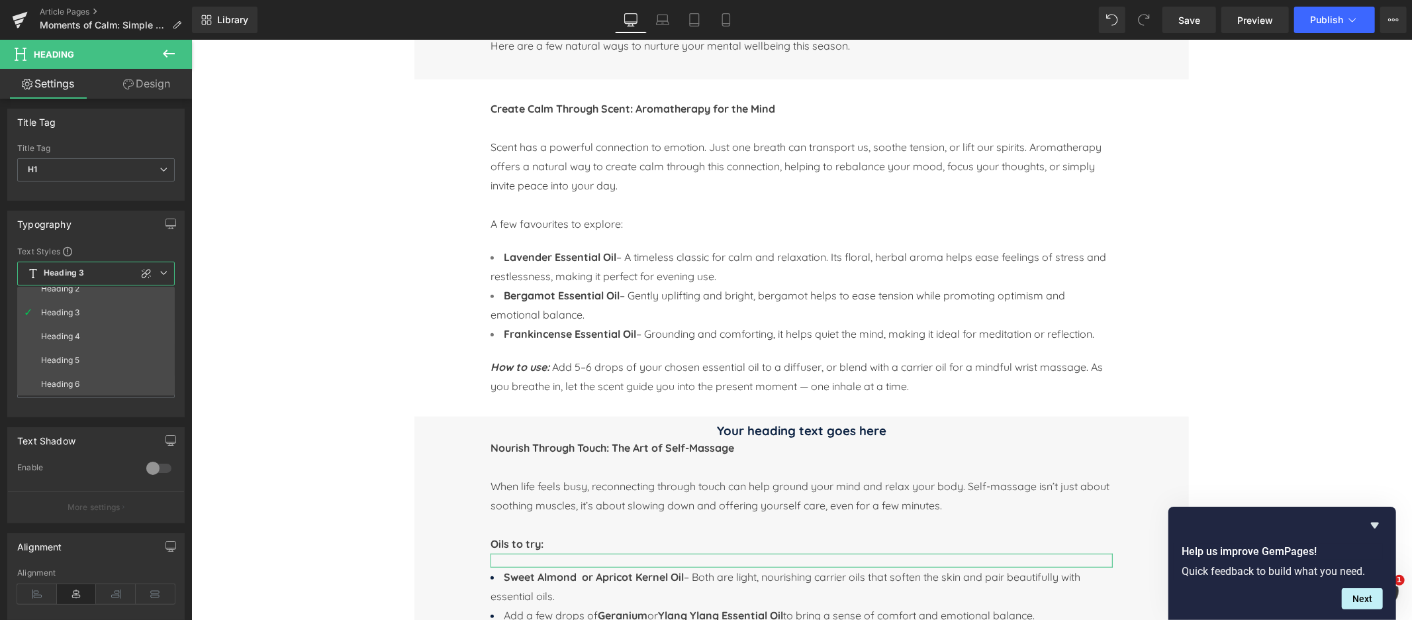
drag, startPoint x: 151, startPoint y: 82, endPoint x: 72, endPoint y: 302, distance: 233.5
click at [151, 82] on link "Design" at bounding box center [147, 84] width 96 height 30
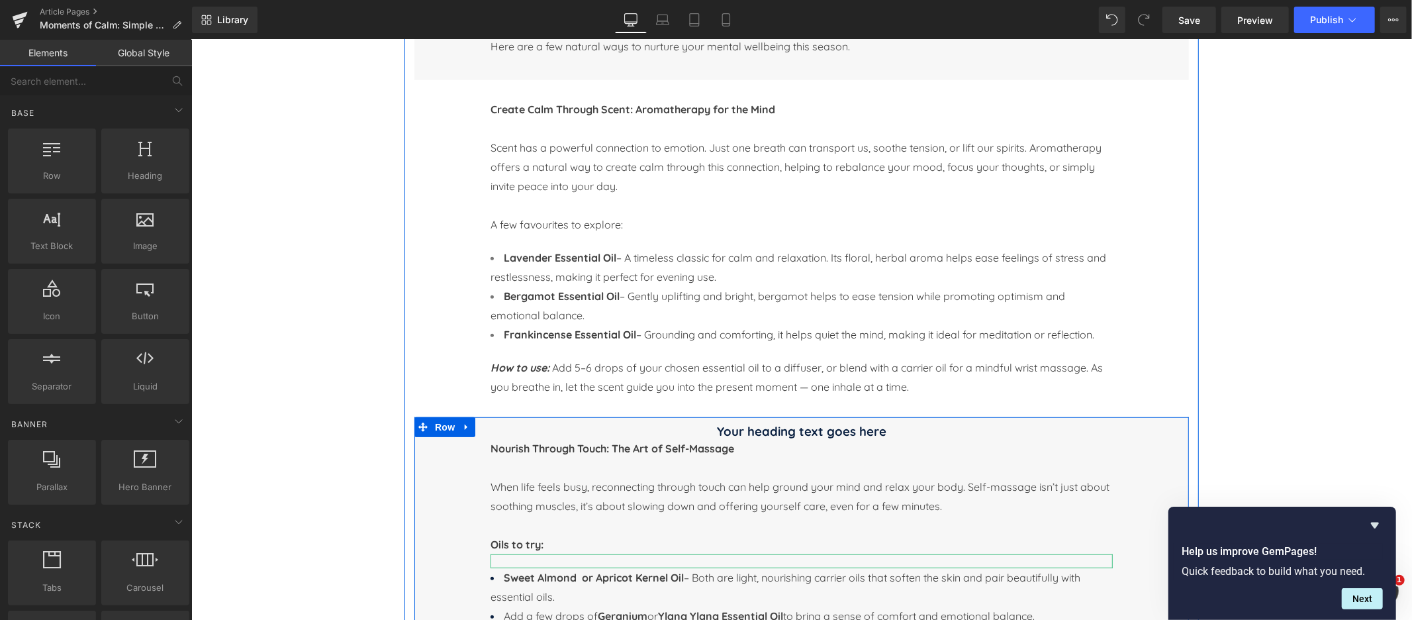
click at [753, 433] on h1 "Your heading text goes here" at bounding box center [801, 430] width 622 height 15
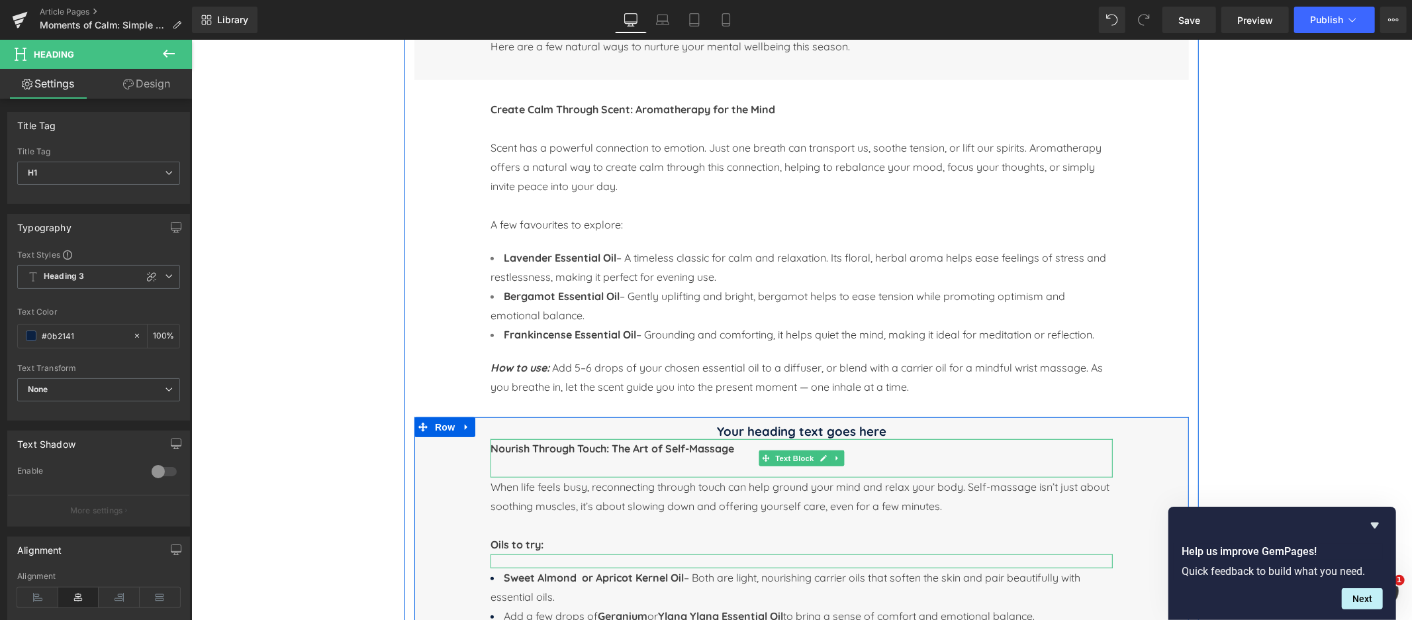
click at [550, 448] on b "Nourish Through Touch: The Art of Self-Massage" at bounding box center [612, 447] width 244 height 13
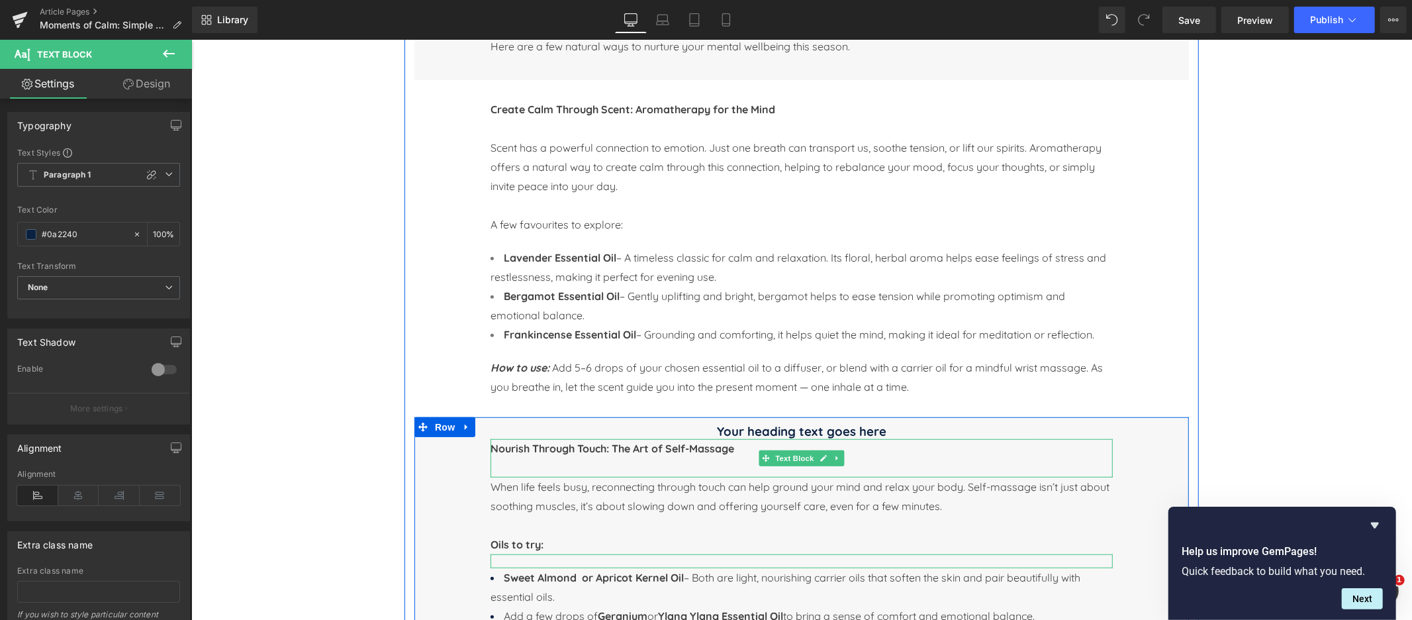
click at [657, 450] on b "Nourish Through Touch: The Art of Self-Massage" at bounding box center [612, 447] width 244 height 13
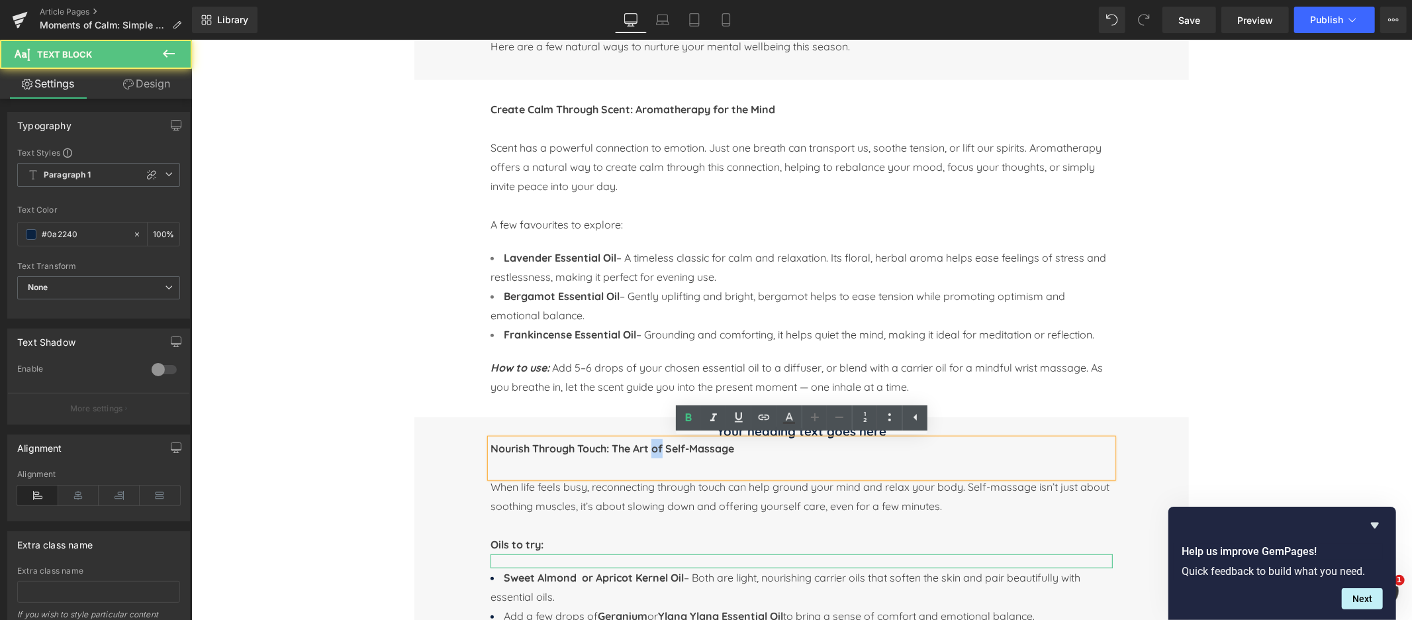
click at [657, 450] on b "Nourish Through Touch: The Art of Self-Massage" at bounding box center [612, 447] width 244 height 13
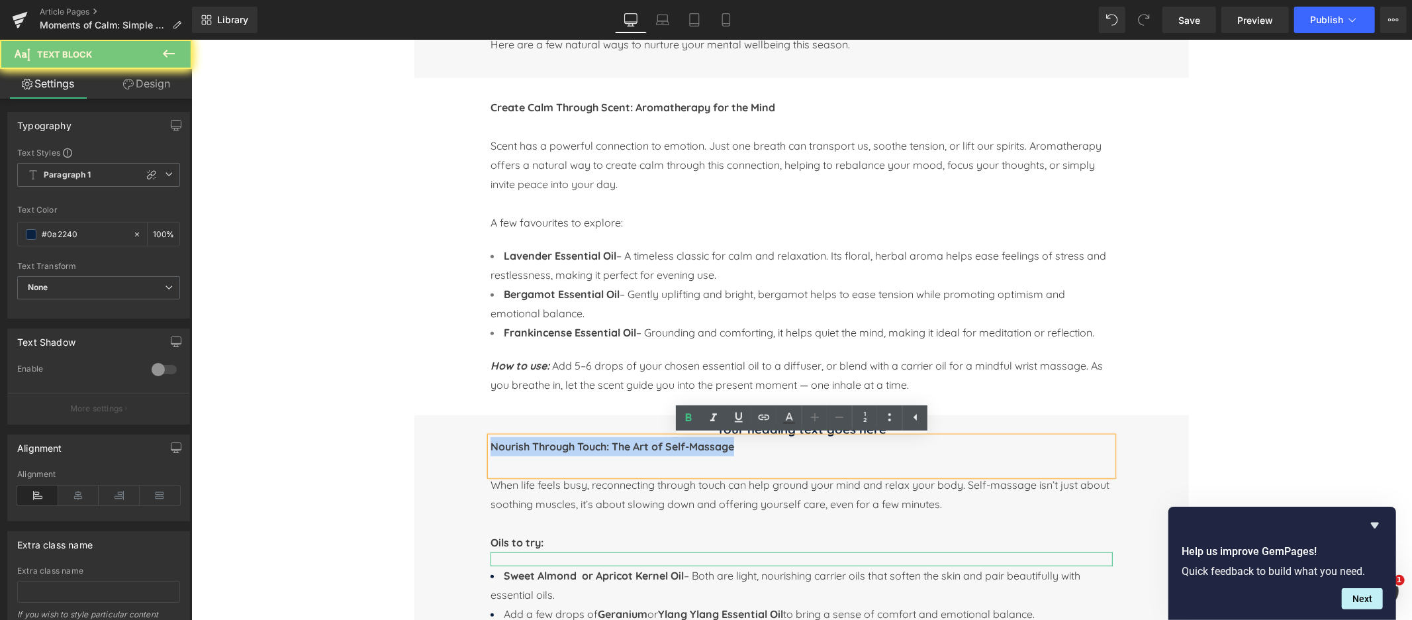
click at [657, 450] on b "Nourish Through Touch: The Art of Self-Massage" at bounding box center [612, 445] width 244 height 13
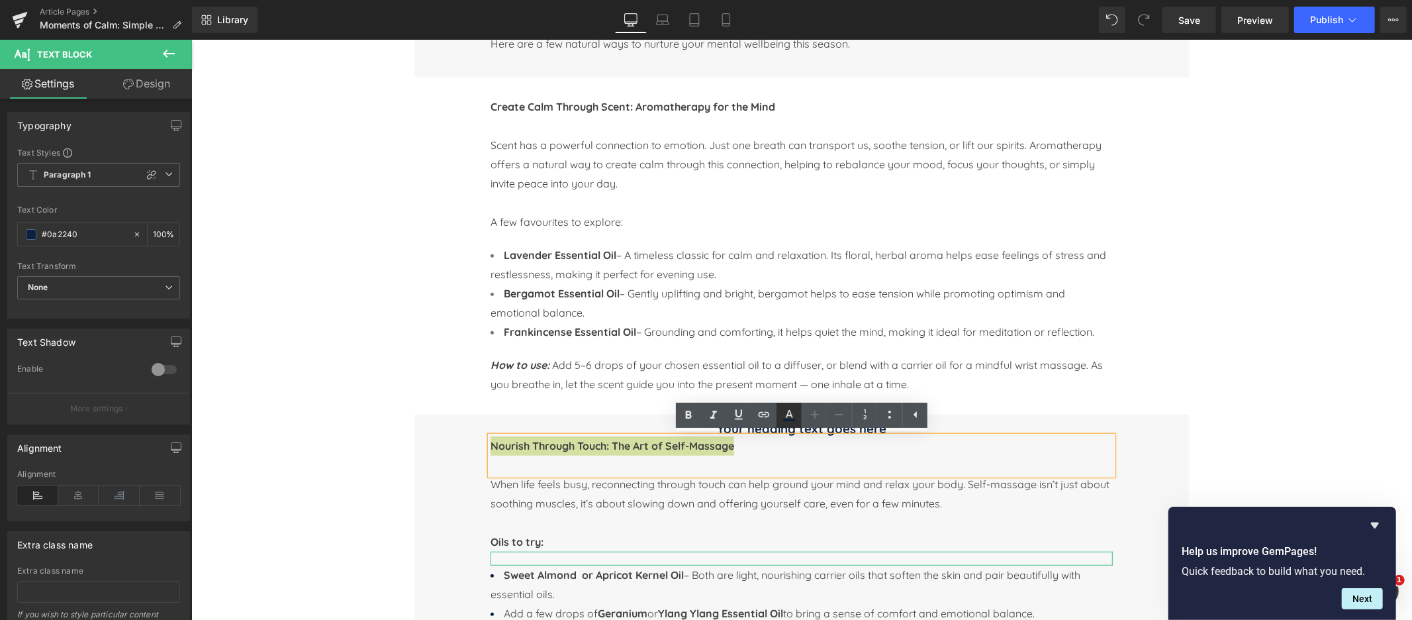
click at [790, 412] on icon at bounding box center [789, 414] width 7 height 8
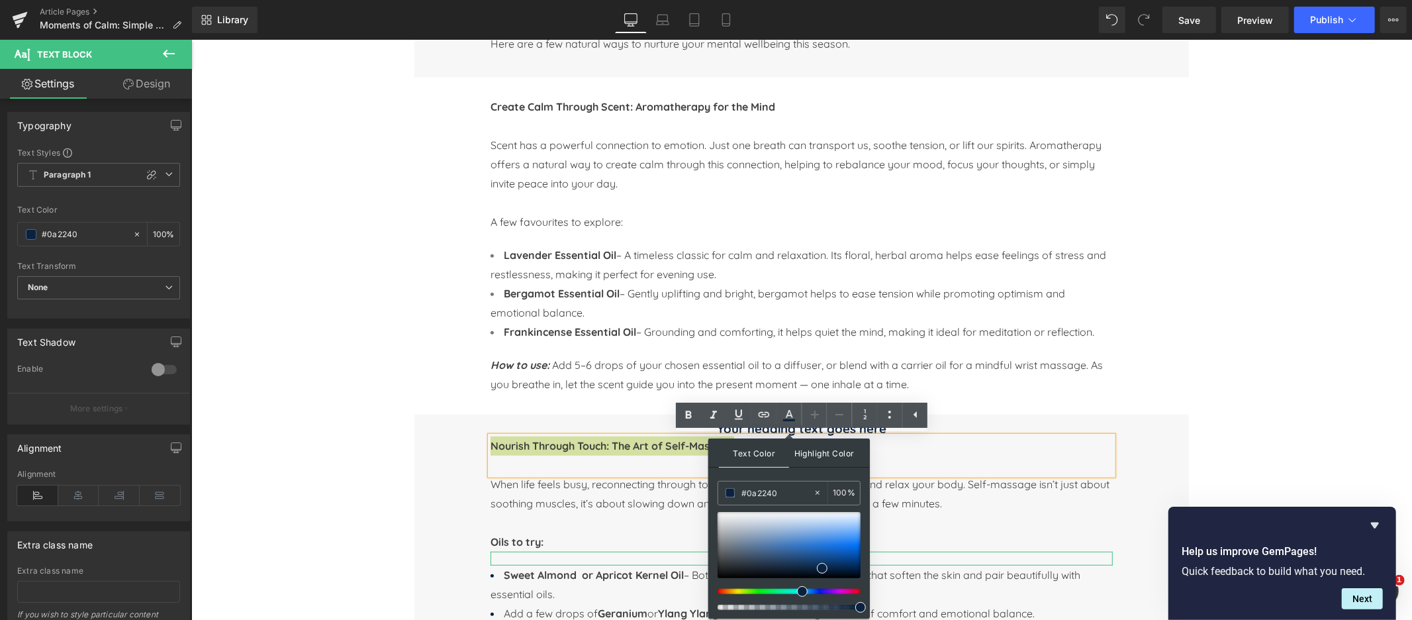
click at [830, 453] on span "Highlight Color" at bounding box center [824, 452] width 70 height 28
click at [761, 453] on span "Text Color" at bounding box center [754, 452] width 70 height 28
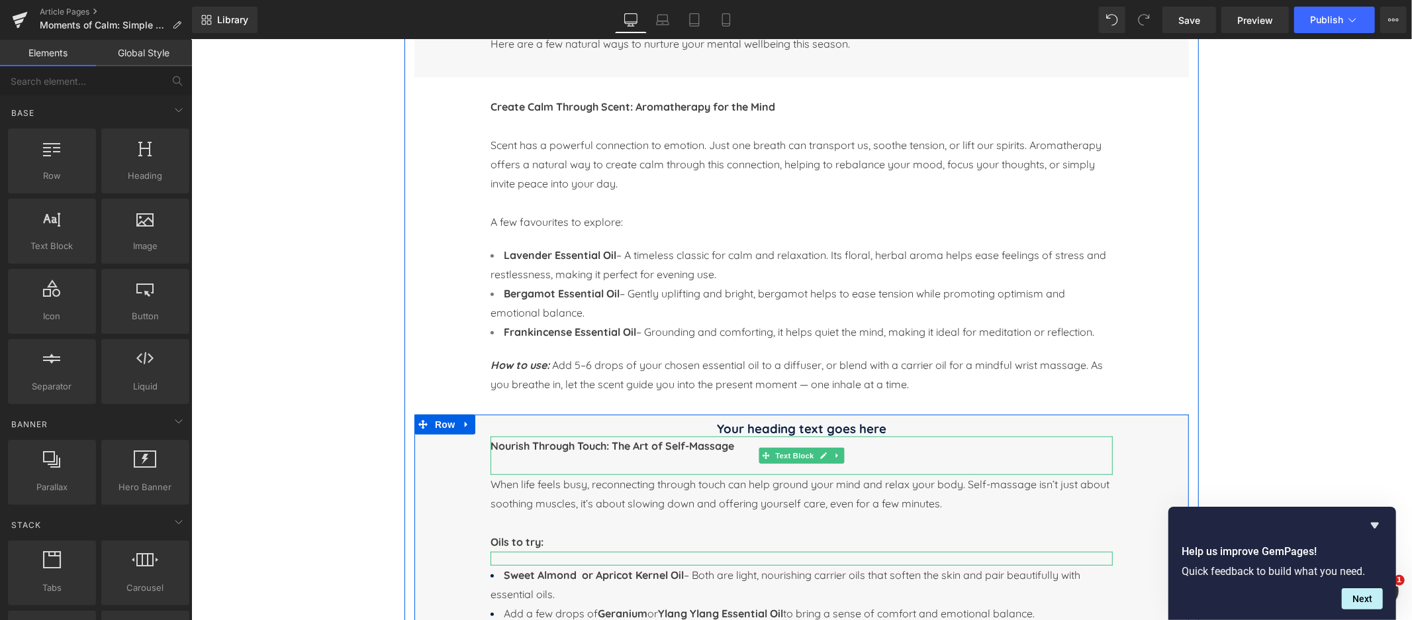
click at [574, 445] on b "Nourish Through Touch: The Art of Self-Massage" at bounding box center [612, 444] width 244 height 13
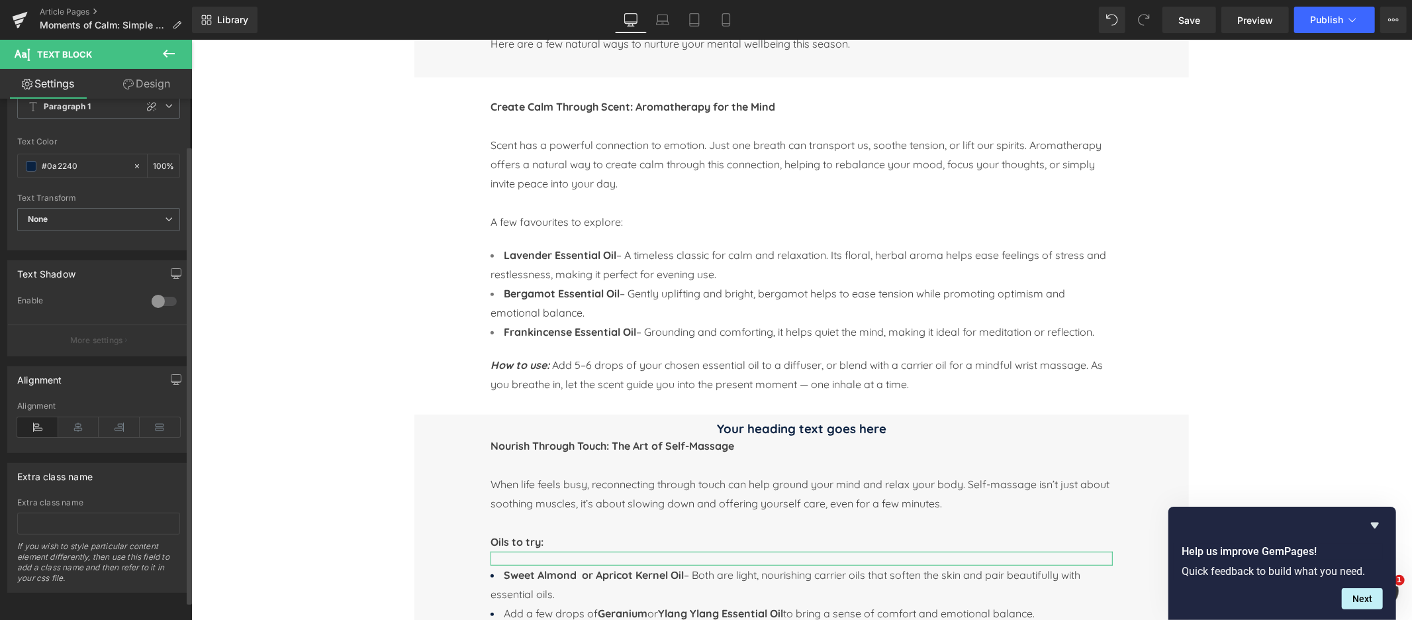
scroll to position [0, 0]
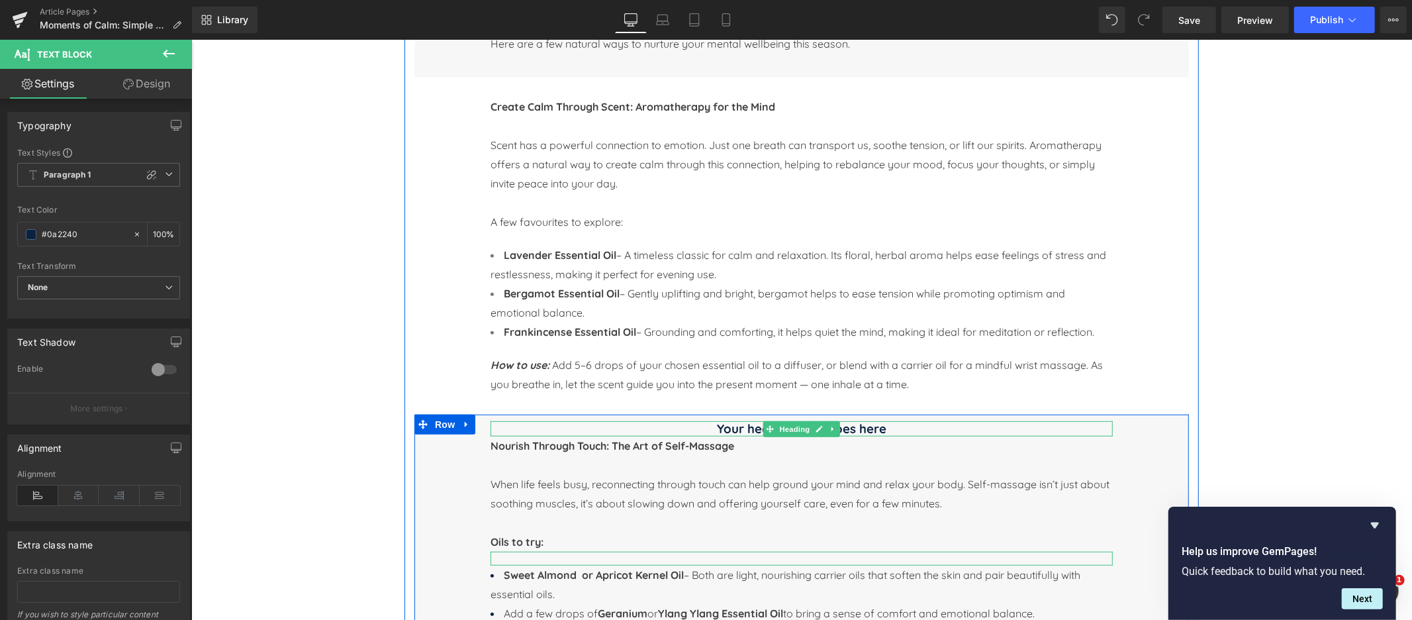
click at [834, 431] on icon at bounding box center [832, 428] width 7 height 8
click at [841, 430] on icon at bounding box center [839, 427] width 7 height 7
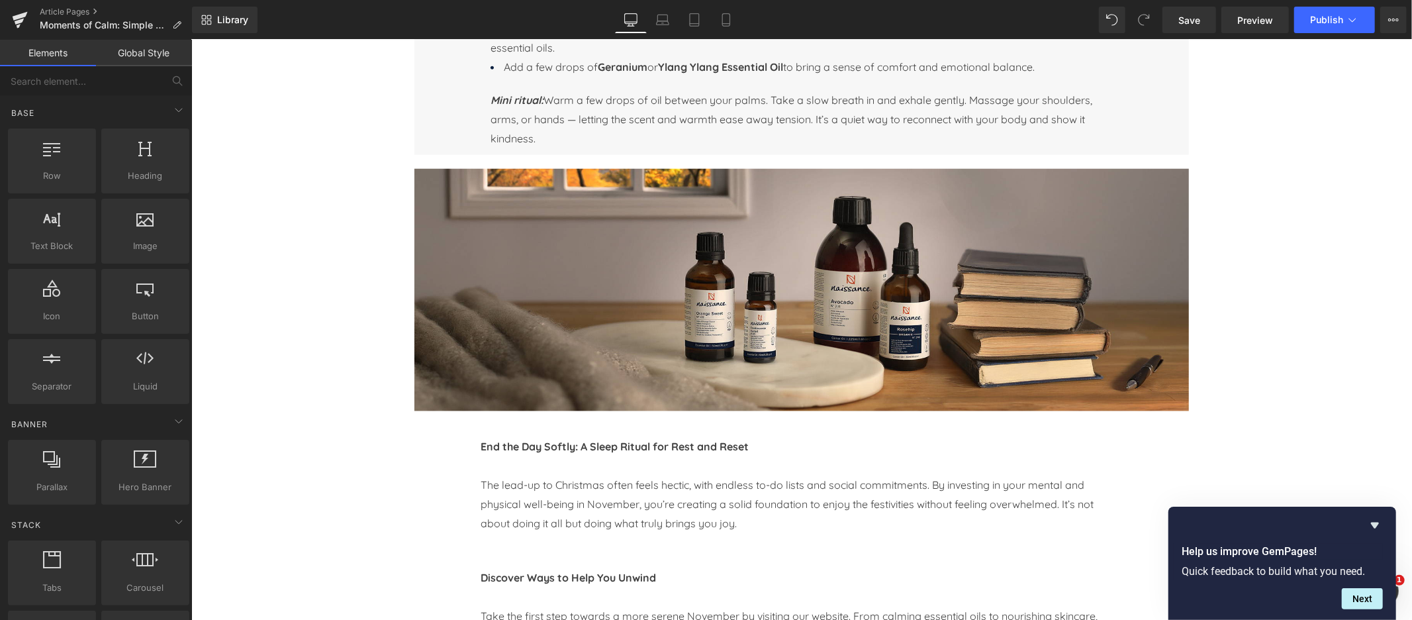
scroll to position [1125, 0]
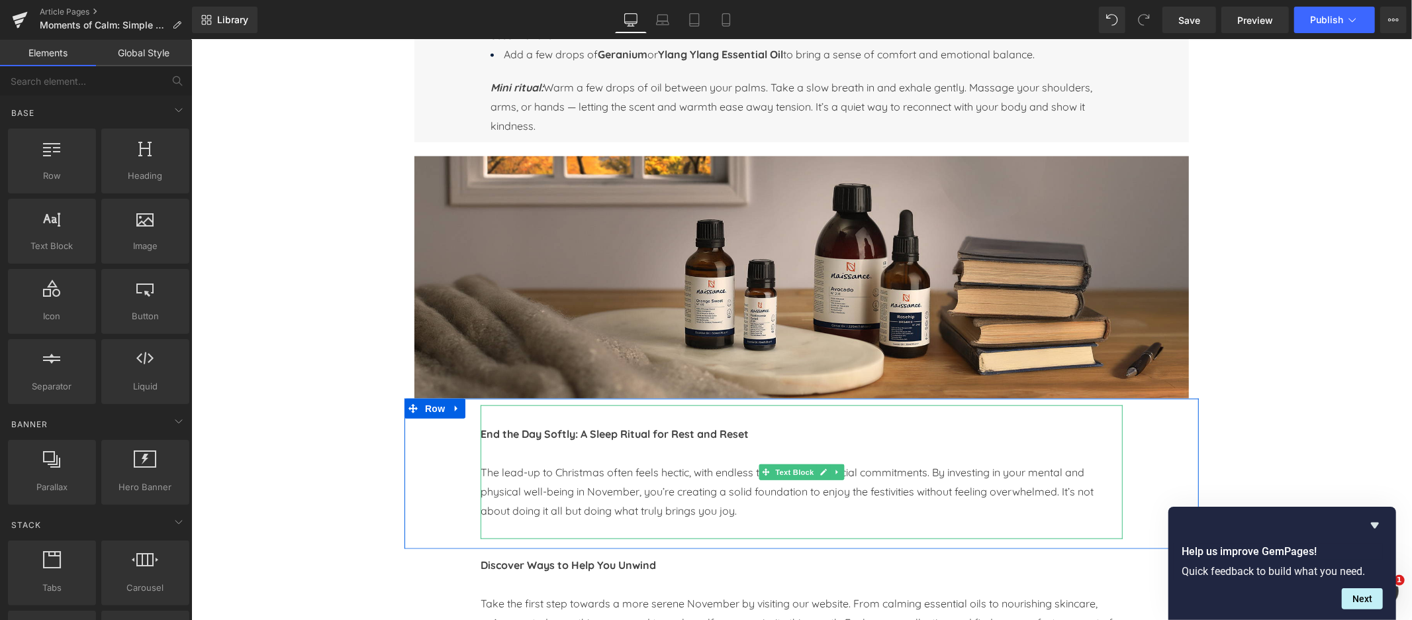
click at [485, 471] on p "The lead-up to Christmas often feels hectic, with endless to-do lists and socia…" at bounding box center [801, 491] width 642 height 58
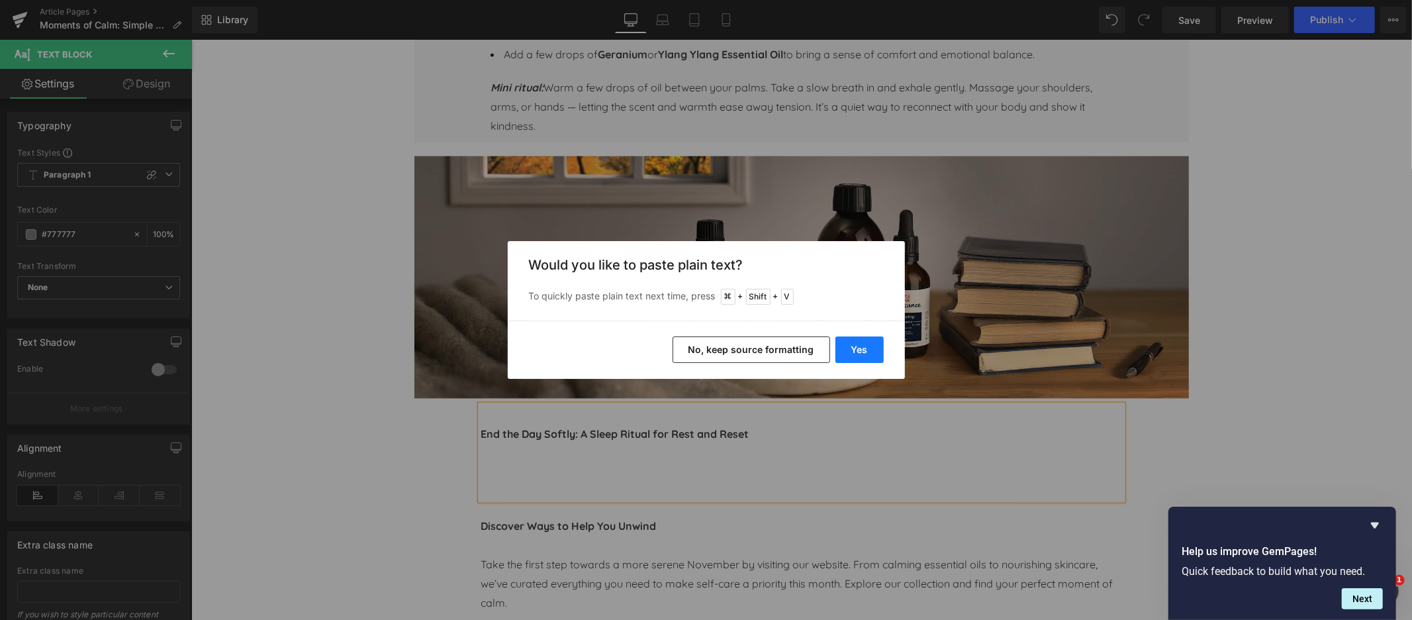
click at [861, 346] on button "Yes" at bounding box center [859, 349] width 48 height 26
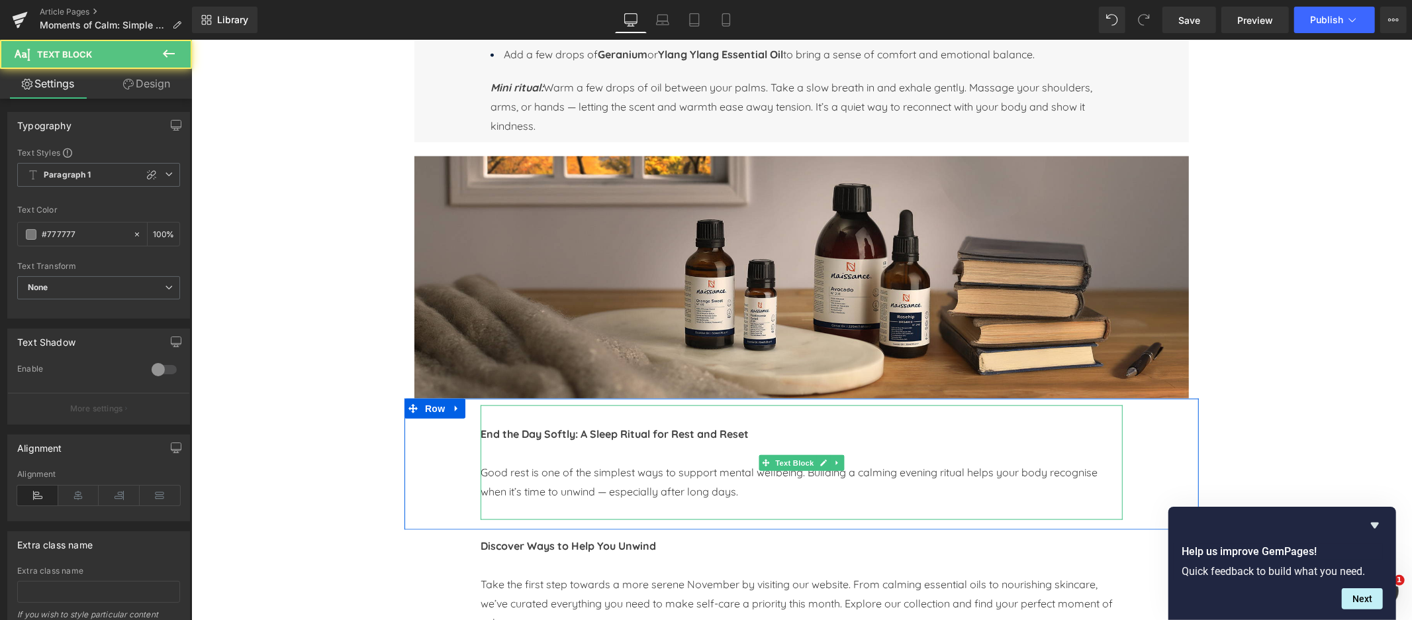
click at [662, 494] on span "Good rest is one of the simplest ways to support mental wellbeing. Building a c…" at bounding box center [788, 481] width 617 height 32
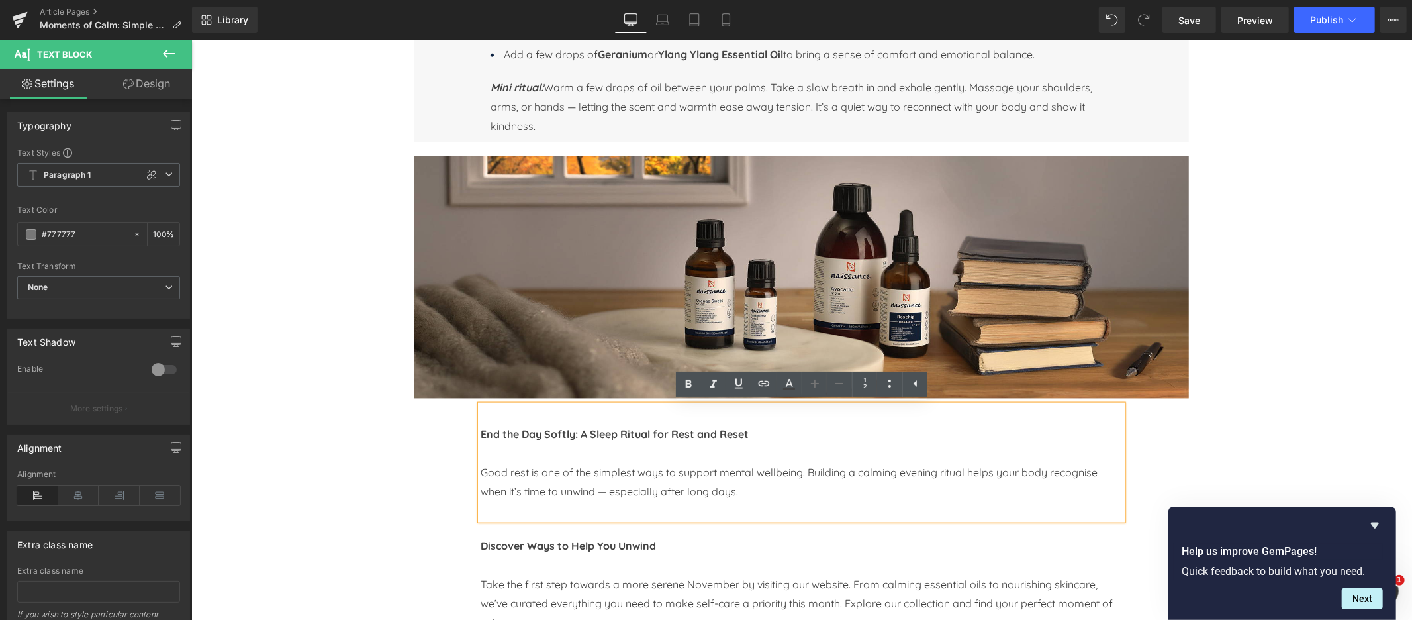
click at [266, 482] on div "Image Image Row Image Row Image Row Moments of Calm: Simple Self-Care Rituals f…" at bounding box center [801, 395] width 1221 height 2771
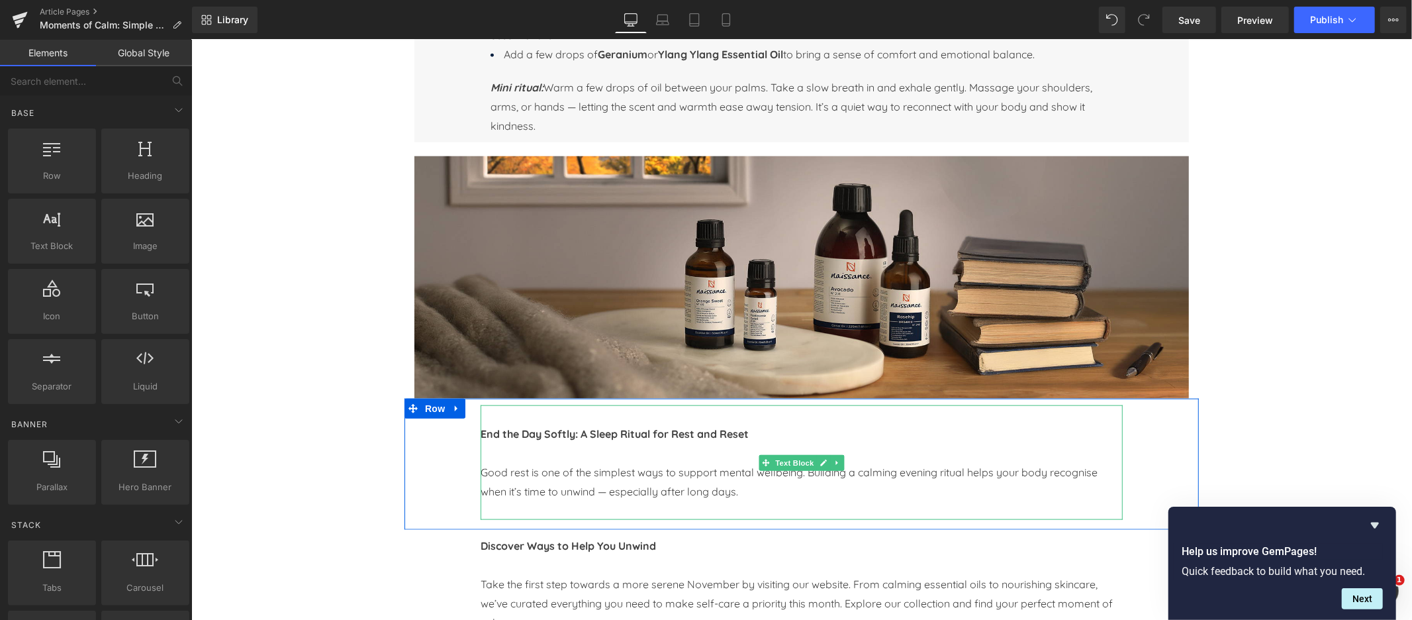
click at [515, 473] on span "Good rest is one of the simplest ways to support mental wellbeing. Building a c…" at bounding box center [788, 481] width 617 height 32
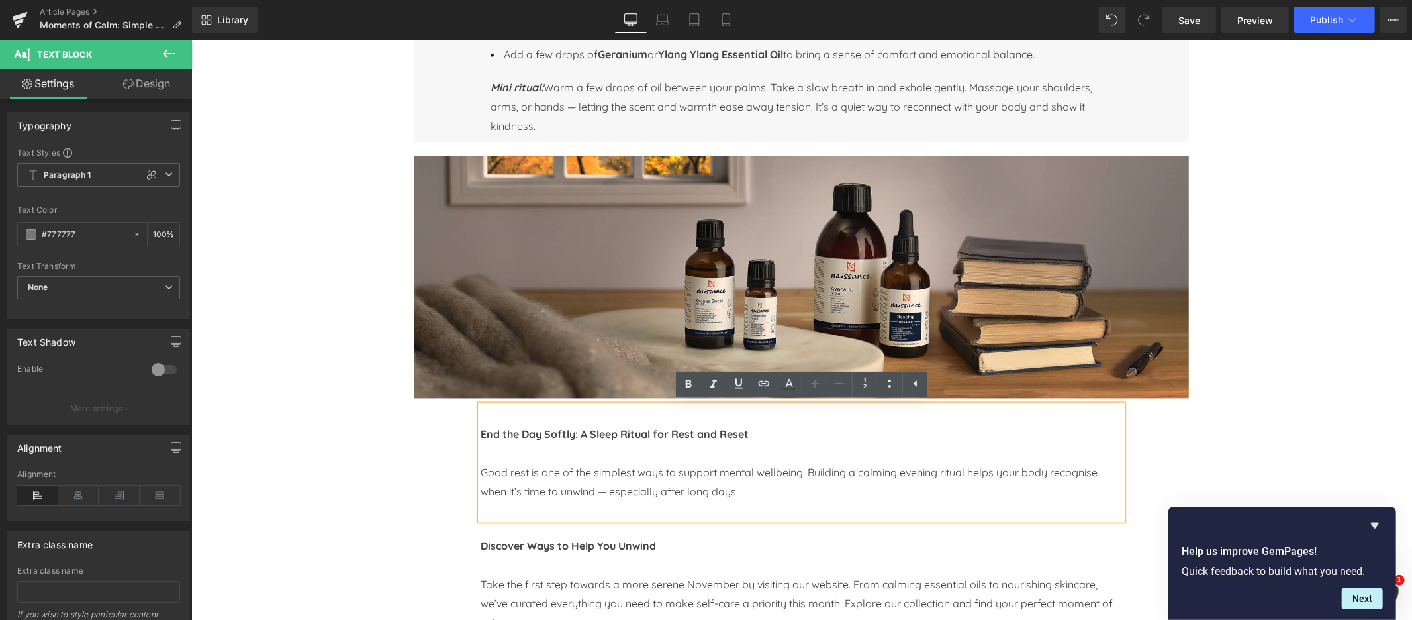
click at [802, 473] on span "Good rest is one of the simplest ways to support mental wellbeing. Building a c…" at bounding box center [788, 481] width 617 height 32
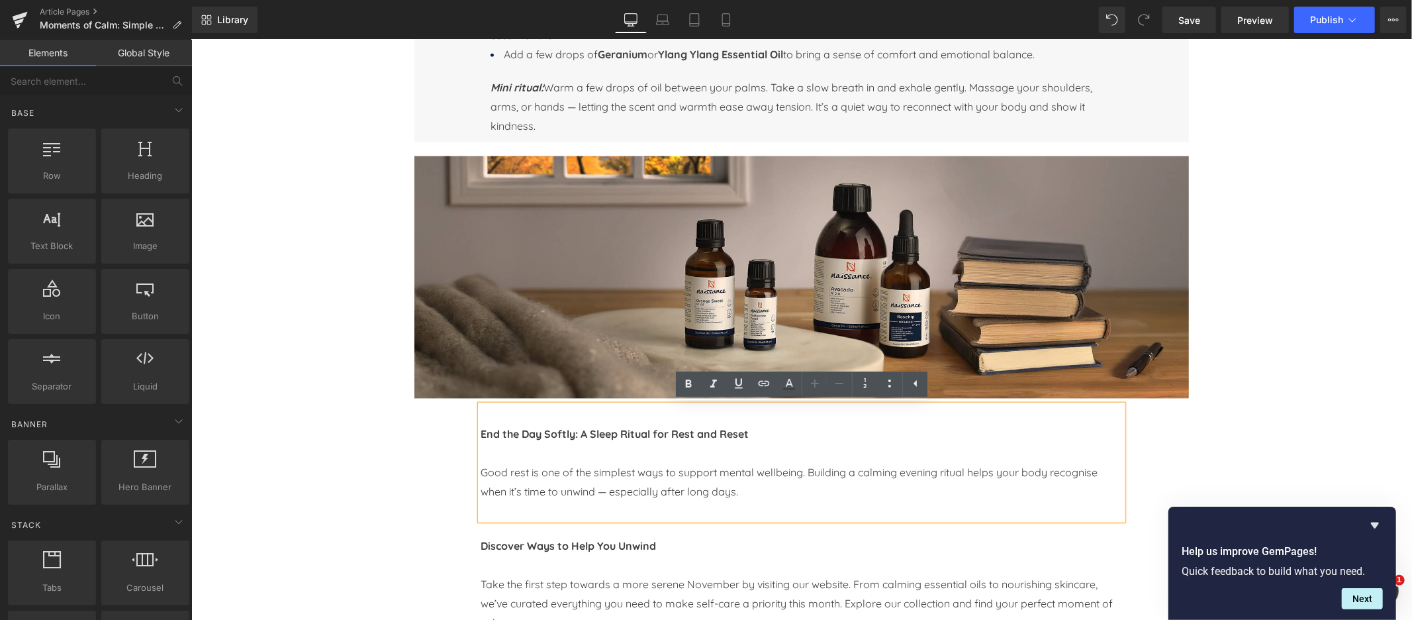
click at [312, 463] on div "Image Image Row Image Row Image Row Moments of Calm: Simple Self-Care Rituals f…" at bounding box center [801, 395] width 1221 height 2771
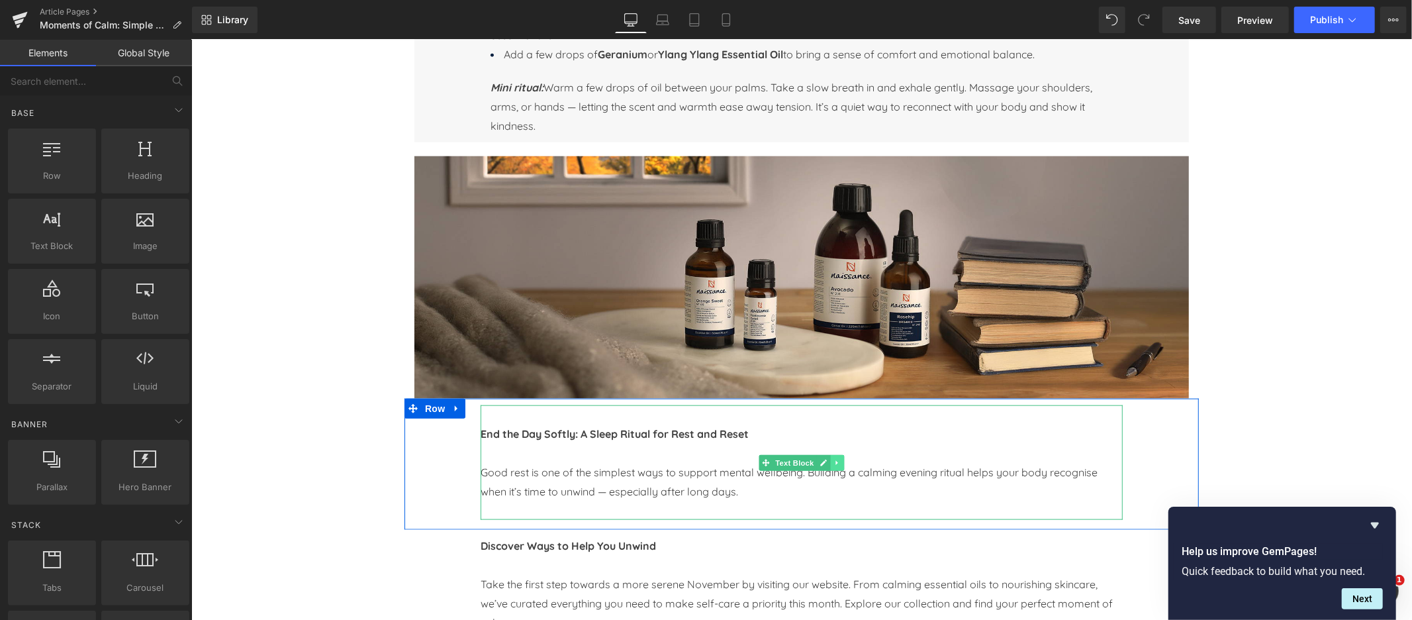
click at [835, 466] on icon at bounding box center [836, 462] width 7 height 8
click at [828, 465] on icon at bounding box center [829, 461] width 7 height 7
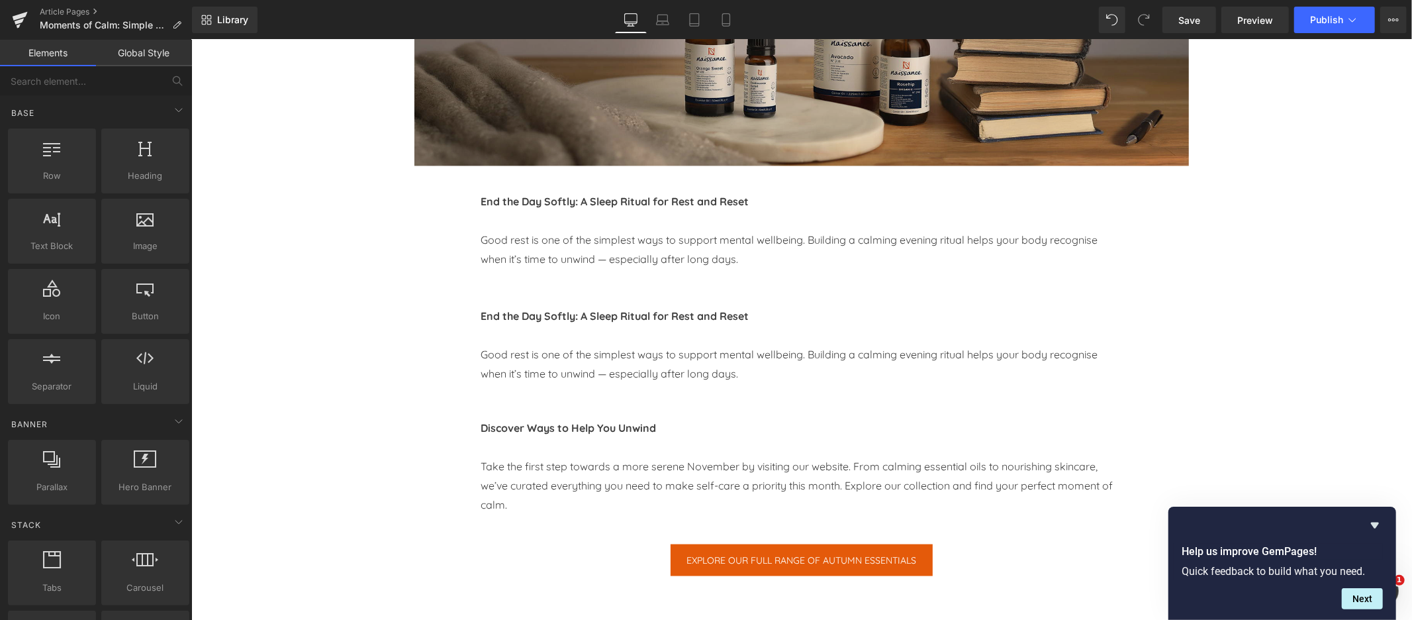
scroll to position [1354, 0]
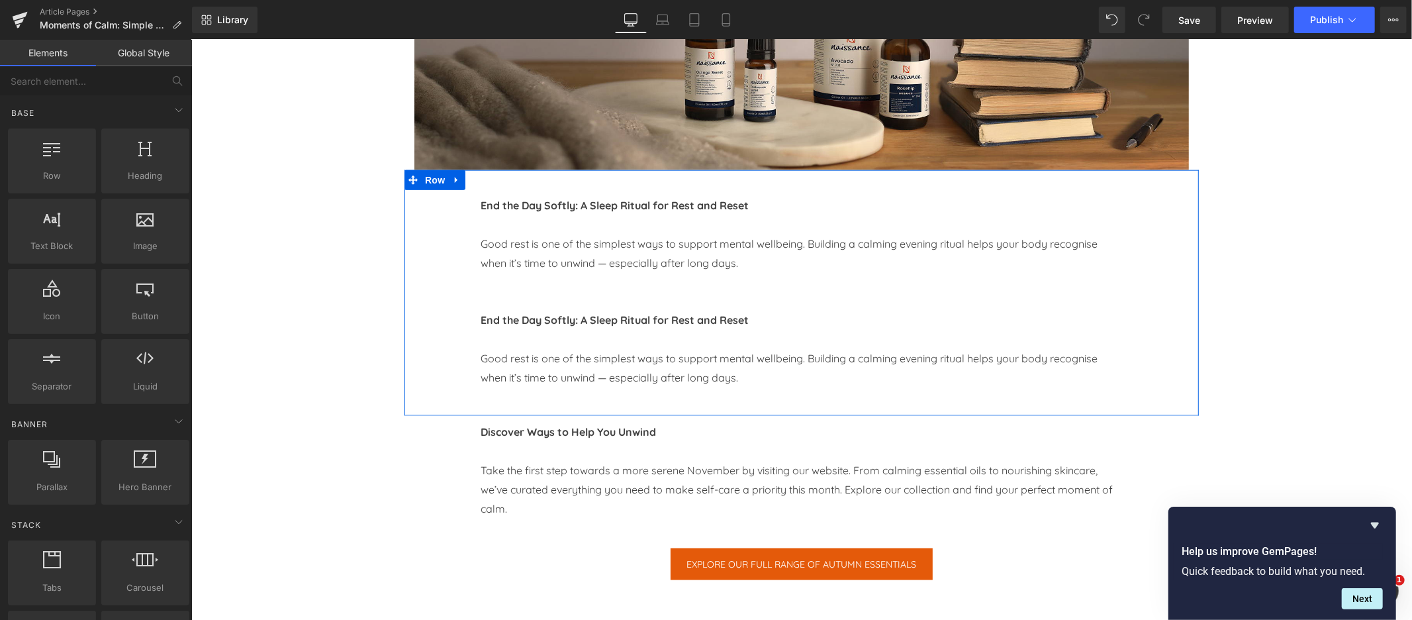
drag, startPoint x: 749, startPoint y: 381, endPoint x: 485, endPoint y: 368, distance: 265.1
click at [465, 363] on div "End the Day Softly: A Sleep Ritual for Rest and Reset Good rest is one of the s…" at bounding box center [801, 292] width 794 height 246
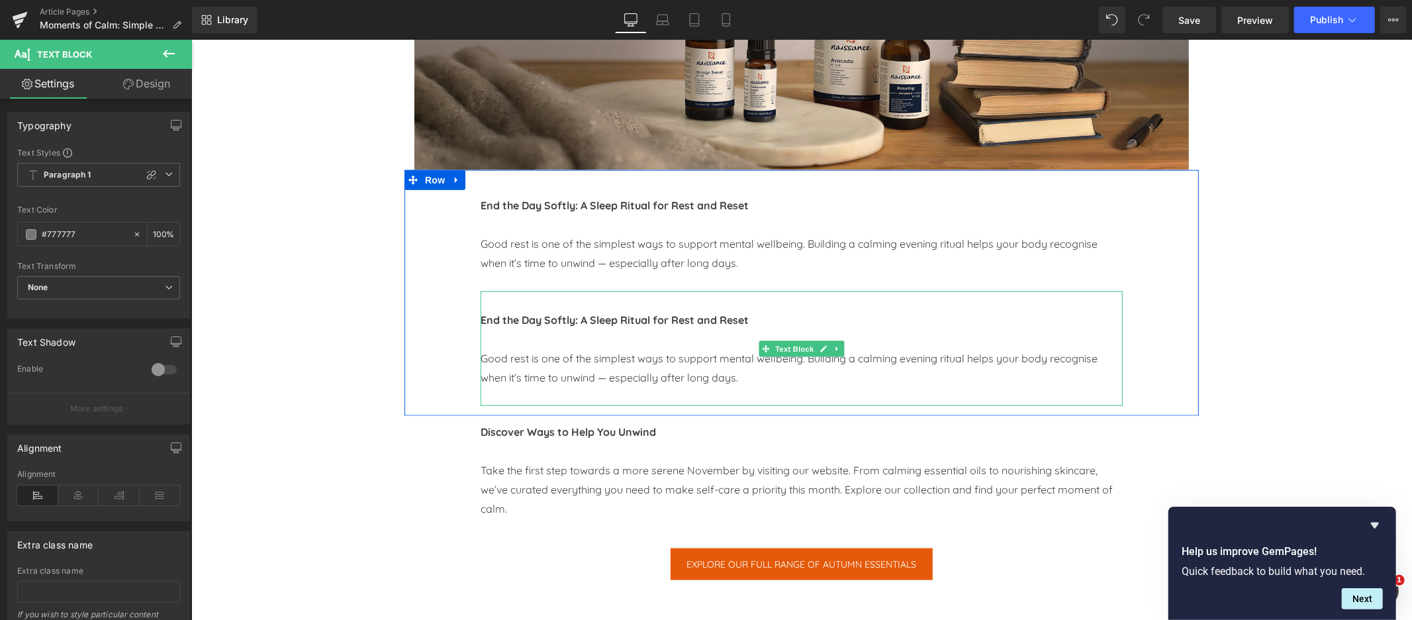
click at [554, 322] on b "End the Day Softly: A Sleep Ritual for Rest and Reset" at bounding box center [614, 318] width 268 height 13
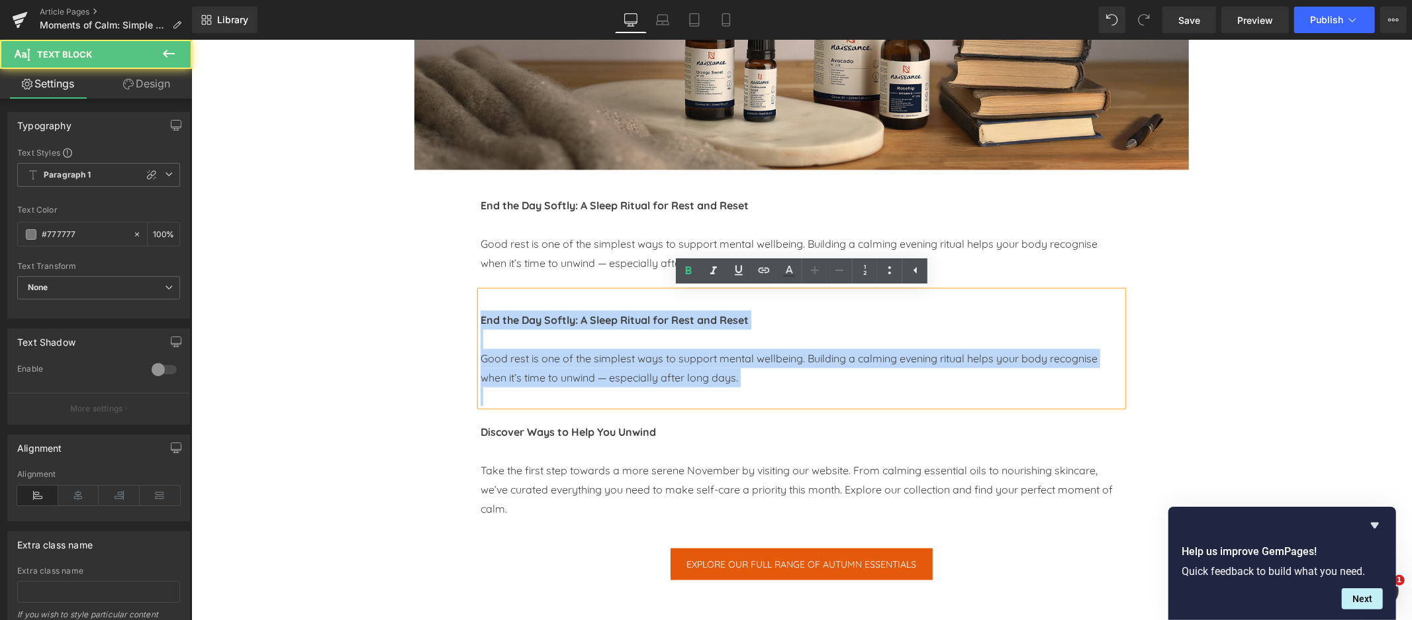
drag, startPoint x: 479, startPoint y: 318, endPoint x: 788, endPoint y: 389, distance: 317.2
click at [788, 389] on div "End the Day Softly: A Sleep Ritual for Rest and Reset Good rest is one of the s…" at bounding box center [801, 348] width 642 height 115
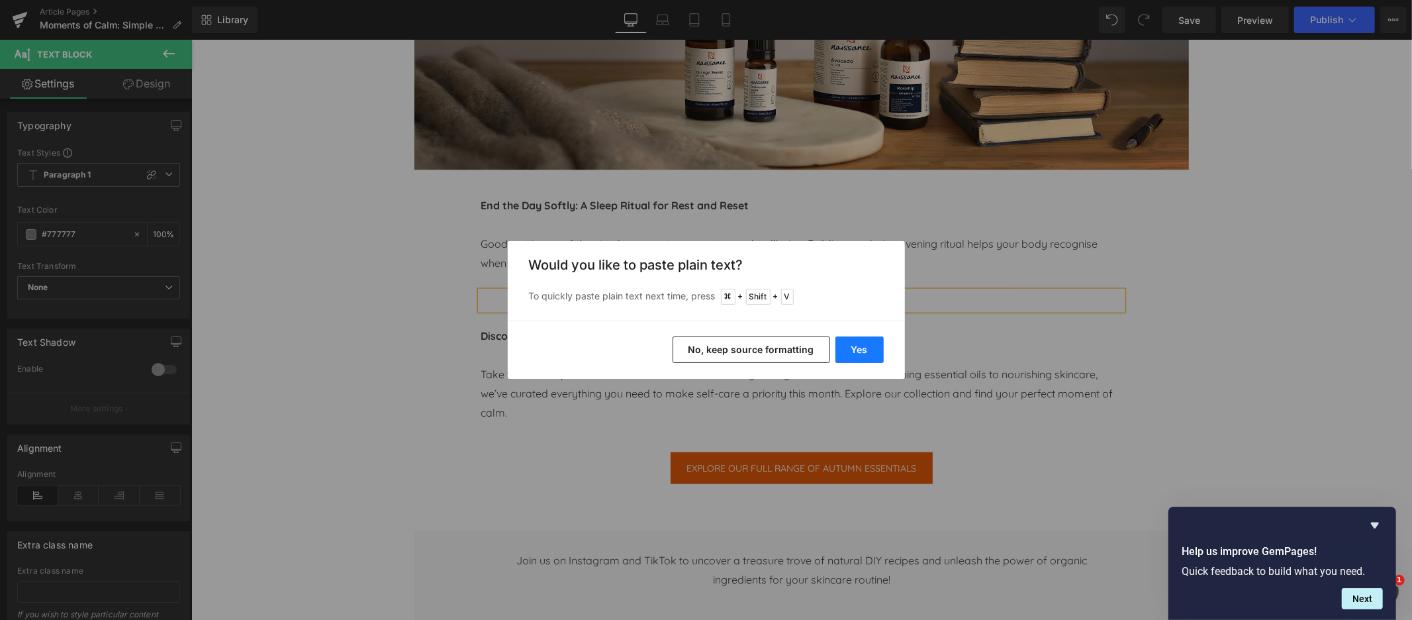
click at [861, 347] on button "Yes" at bounding box center [859, 349] width 48 height 26
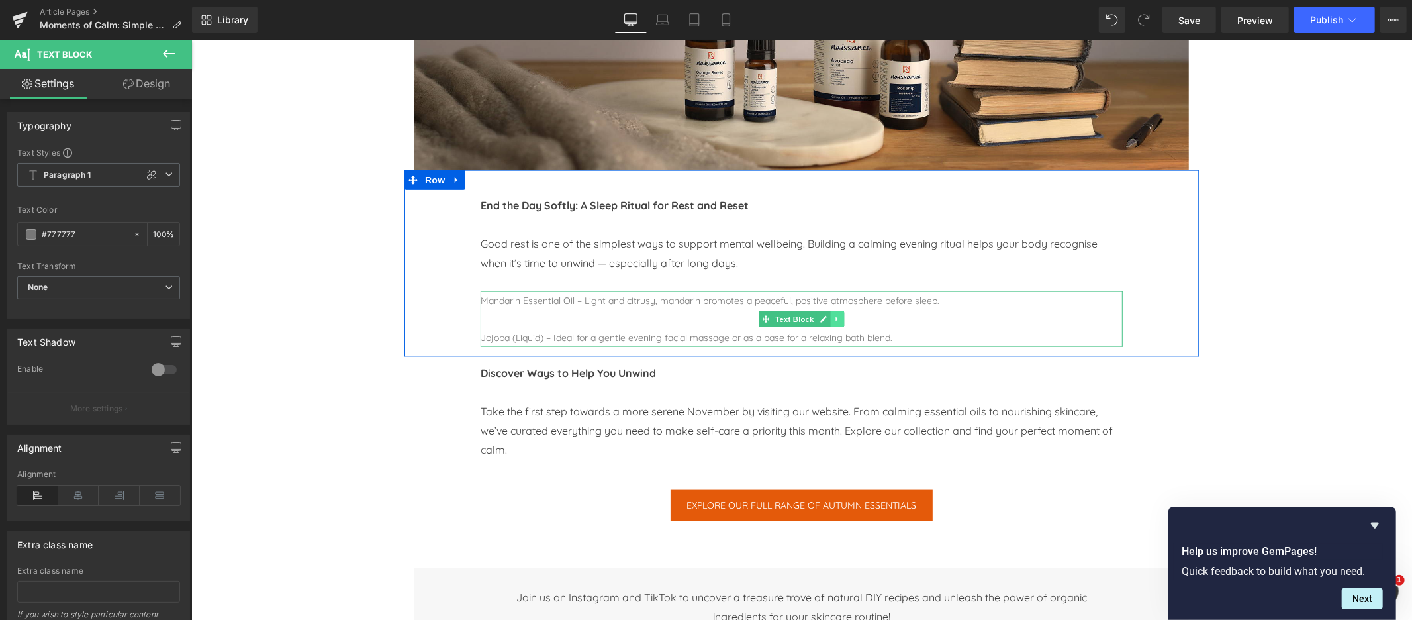
click at [839, 322] on icon at bounding box center [836, 318] width 7 height 8
click at [652, 306] on p "Mandarin Essential Oil – Light and citrusy, mandarin promotes a peaceful, posit…" at bounding box center [801, 300] width 642 height 19
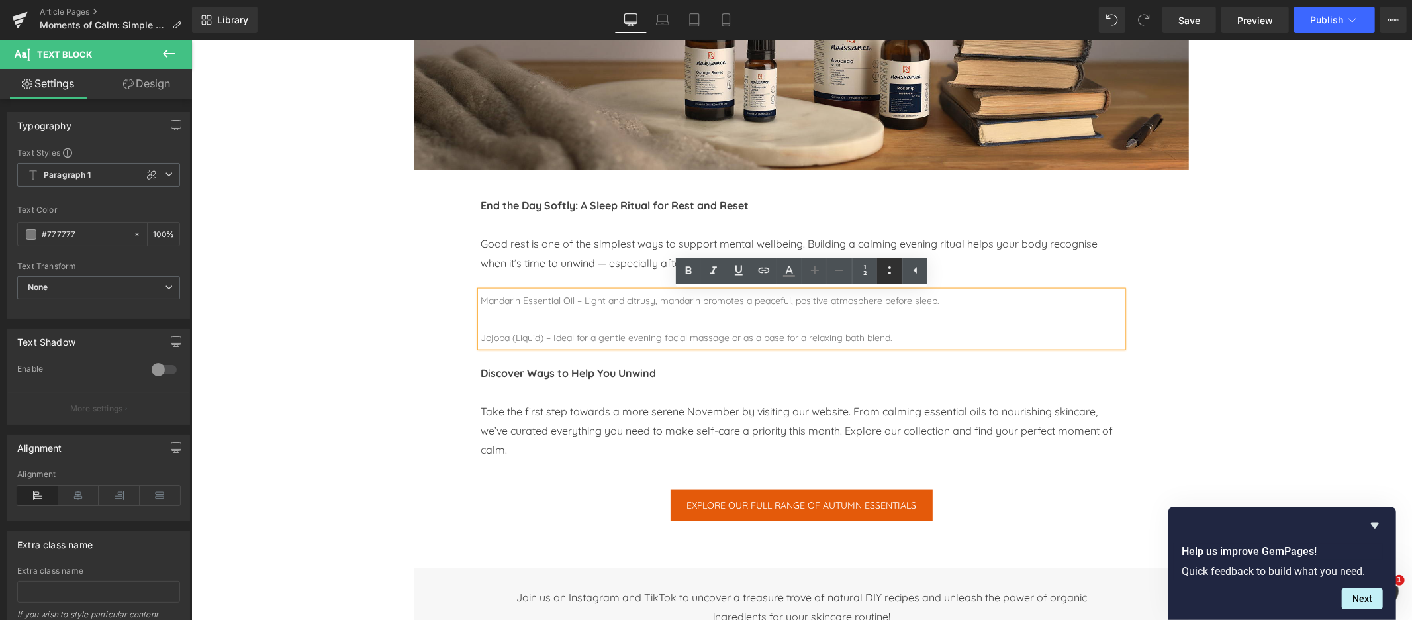
click at [890, 269] on icon at bounding box center [890, 270] width 16 height 16
click at [514, 322] on li at bounding box center [801, 318] width 642 height 19
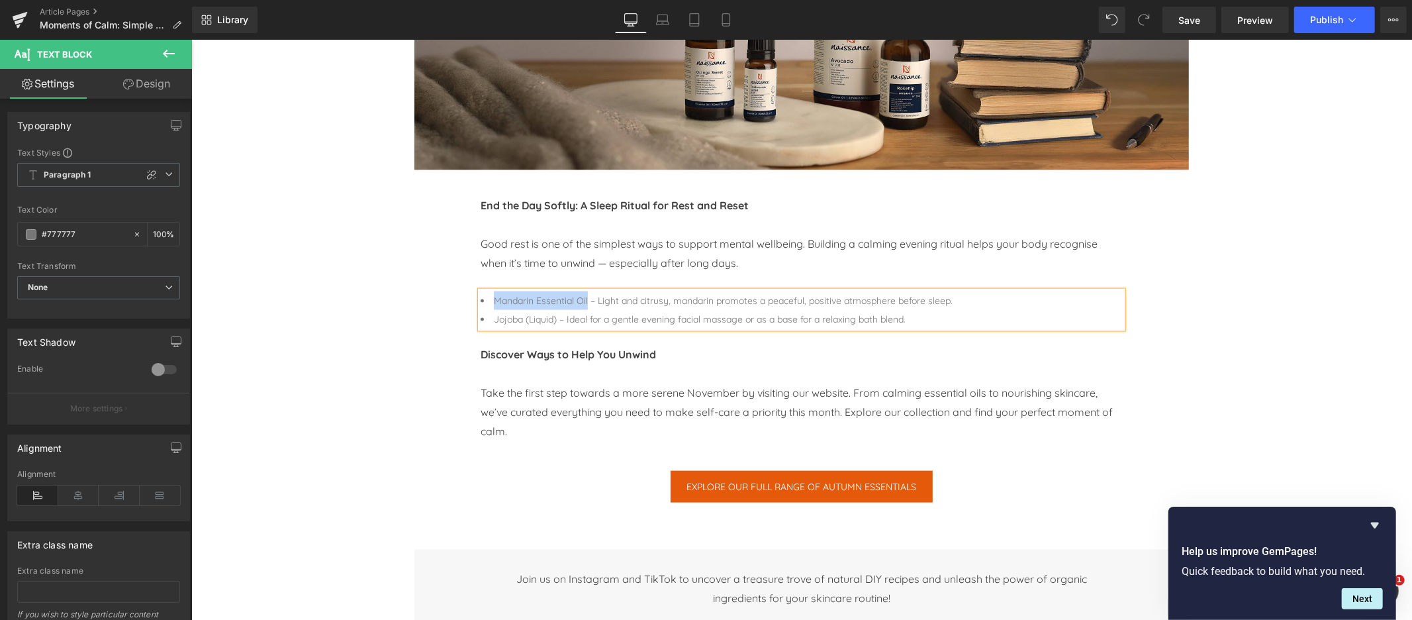
drag, startPoint x: 494, startPoint y: 301, endPoint x: 587, endPoint y: 303, distance: 92.7
click at [587, 303] on li "Mandarin Essential Oil – Light and citrusy, mandarin promotes a peaceful, posit…" at bounding box center [801, 300] width 642 height 19
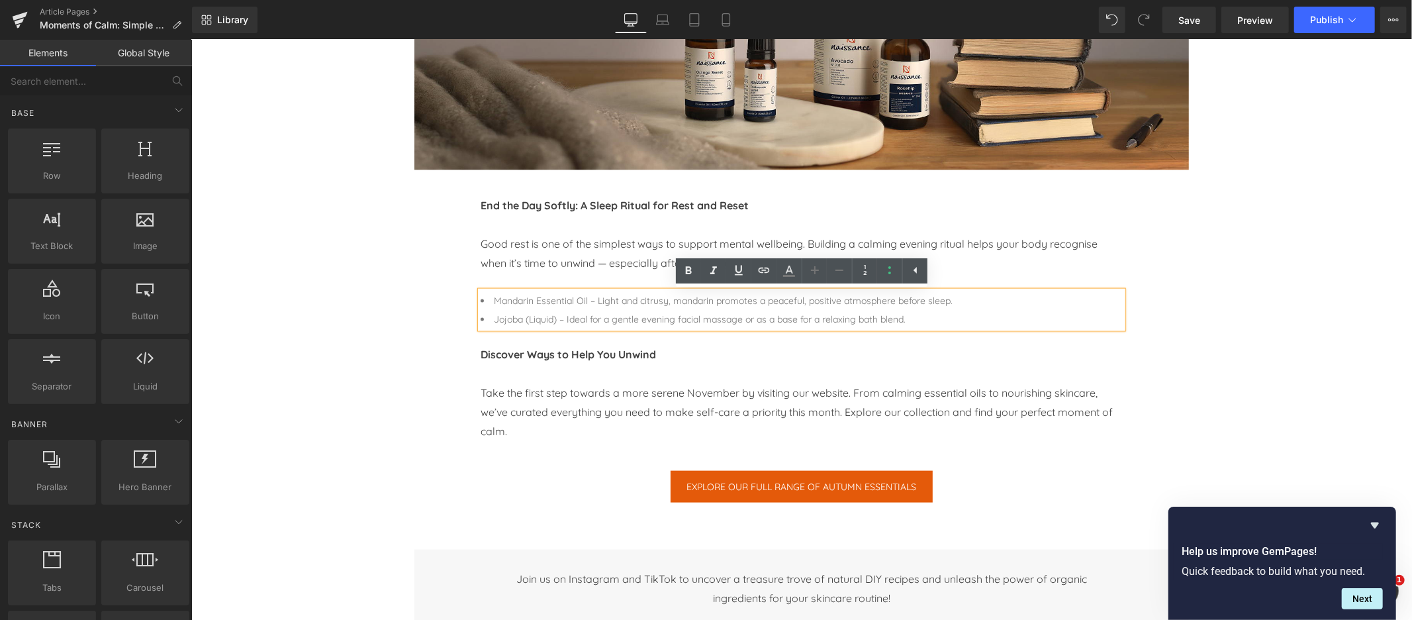
click at [329, 309] on div "Image Image Row Image Row Image Row Moments of Calm: Simple Self-Care Rituals f…" at bounding box center [801, 185] width 1221 height 2808
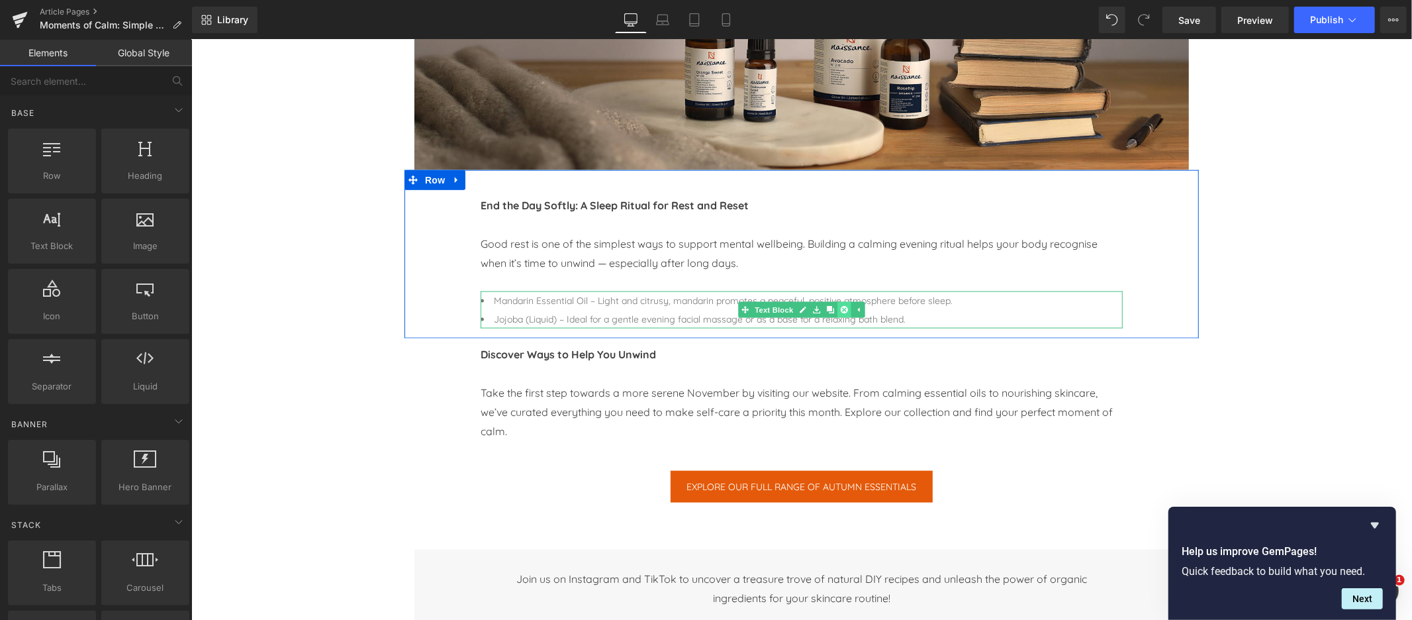
click at [842, 307] on icon at bounding box center [843, 308] width 7 height 7
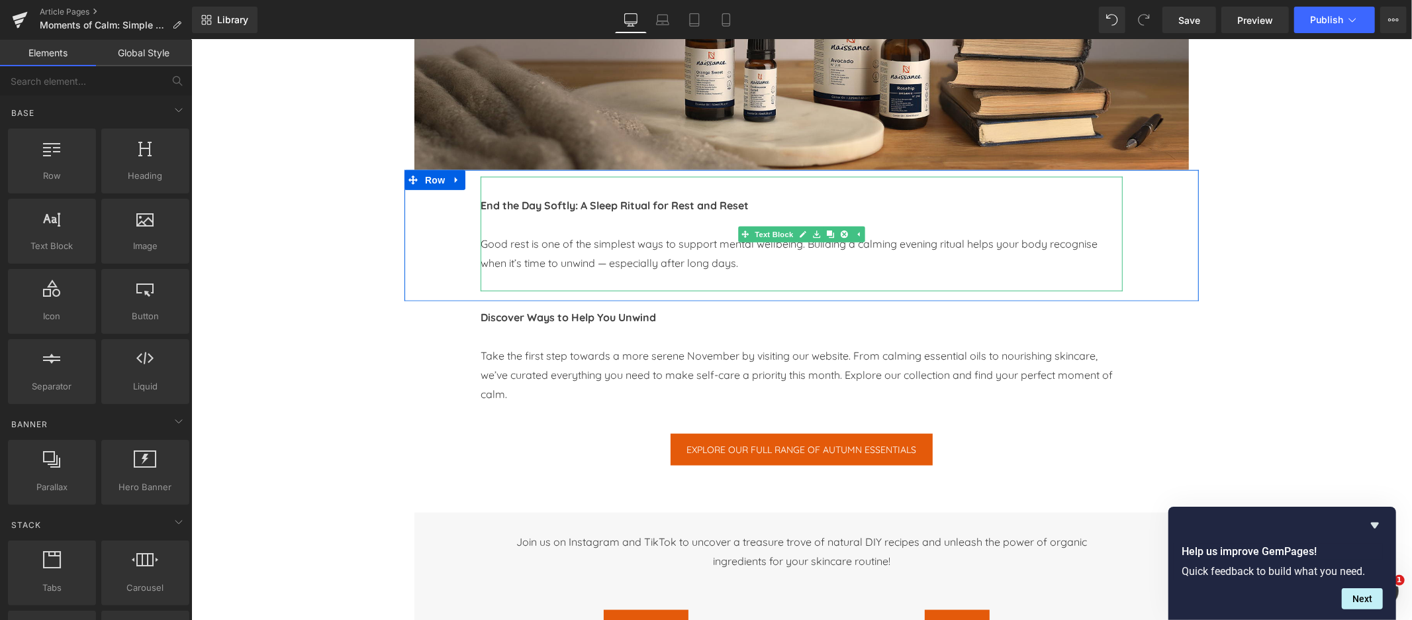
click at [692, 266] on span "Good rest is one of the simplest ways to support mental wellbeing. Building a c…" at bounding box center [788, 252] width 617 height 32
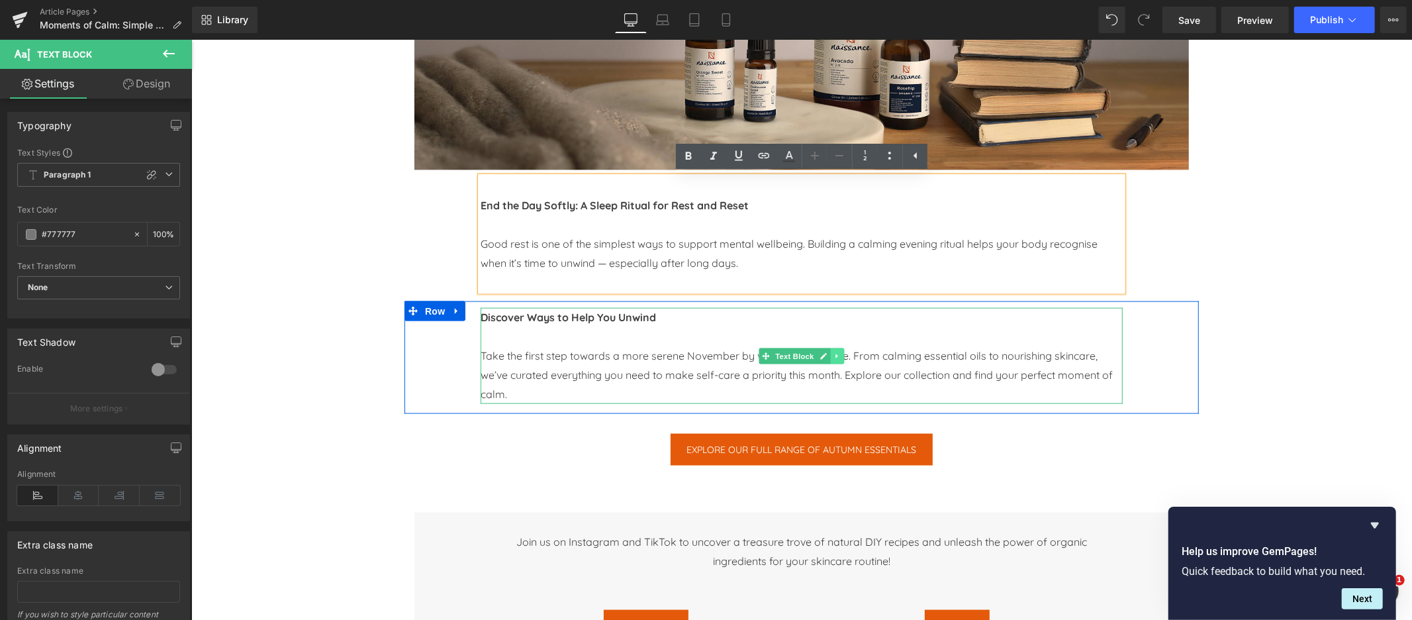
click at [838, 359] on icon at bounding box center [836, 356] width 7 height 8
click at [832, 359] on icon at bounding box center [829, 355] width 7 height 7
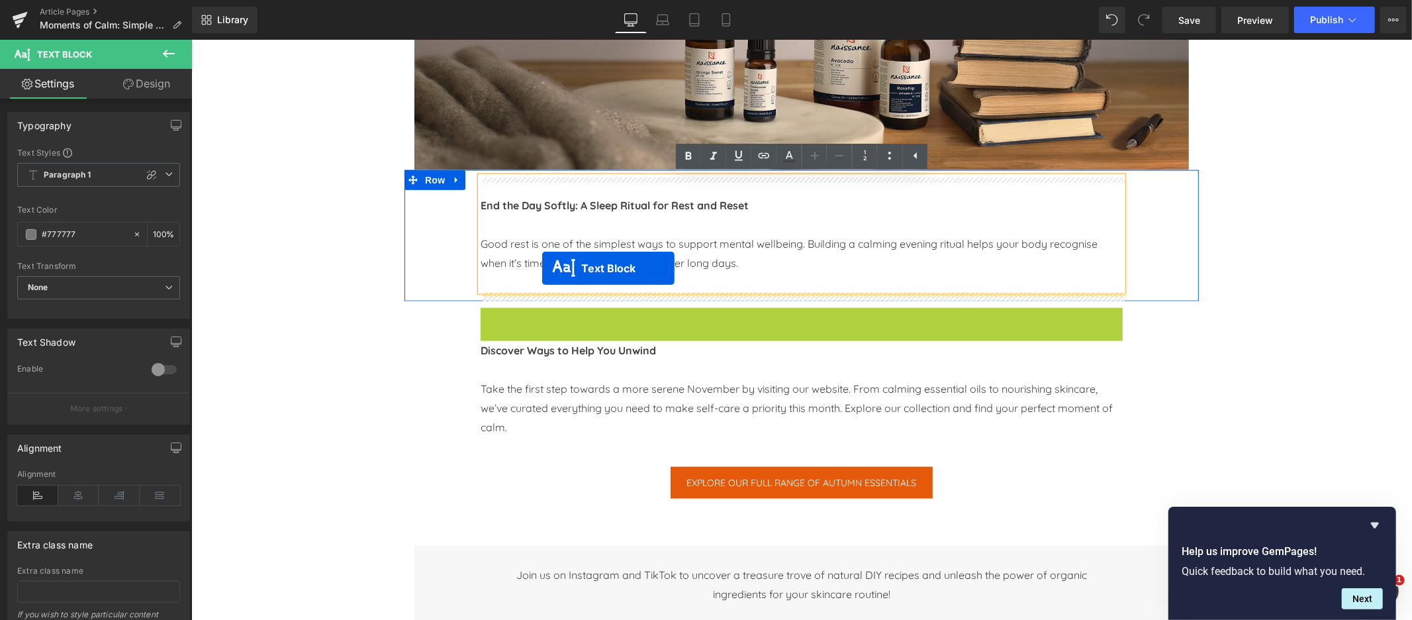
drag, startPoint x: 743, startPoint y: 356, endPoint x: 542, endPoint y: 267, distance: 220.3
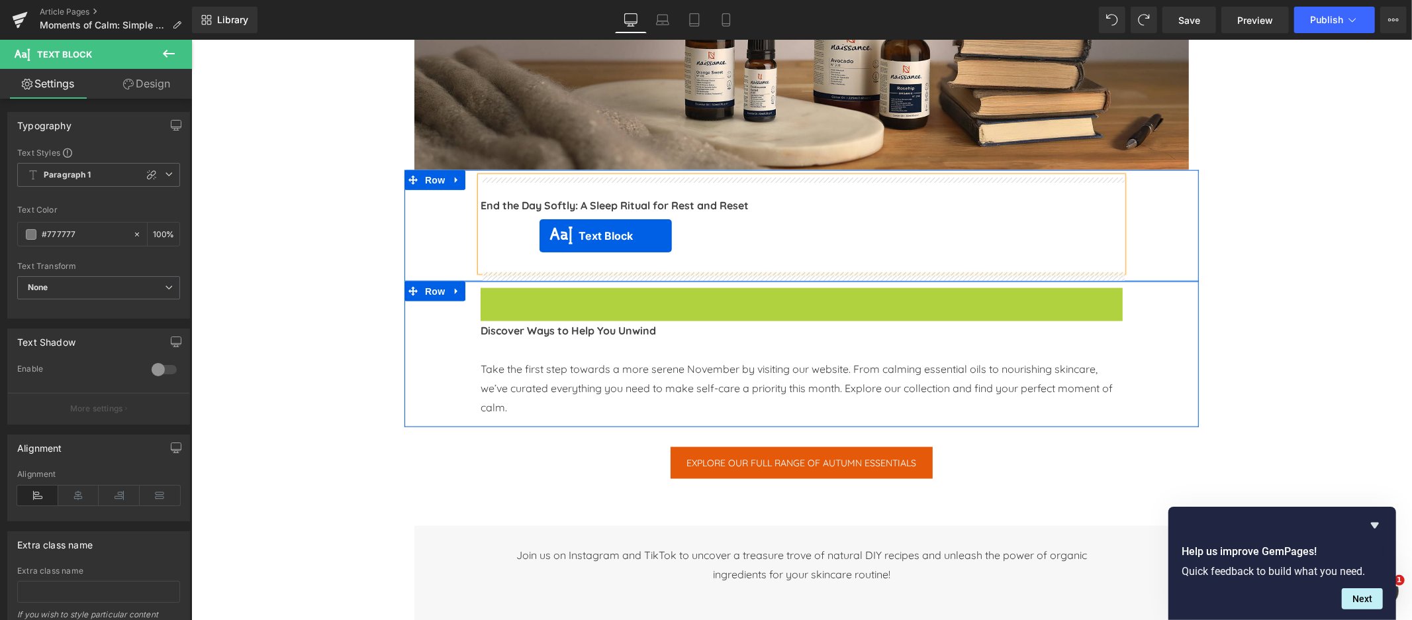
drag, startPoint x: 760, startPoint y: 322, endPoint x: 539, endPoint y: 235, distance: 237.8
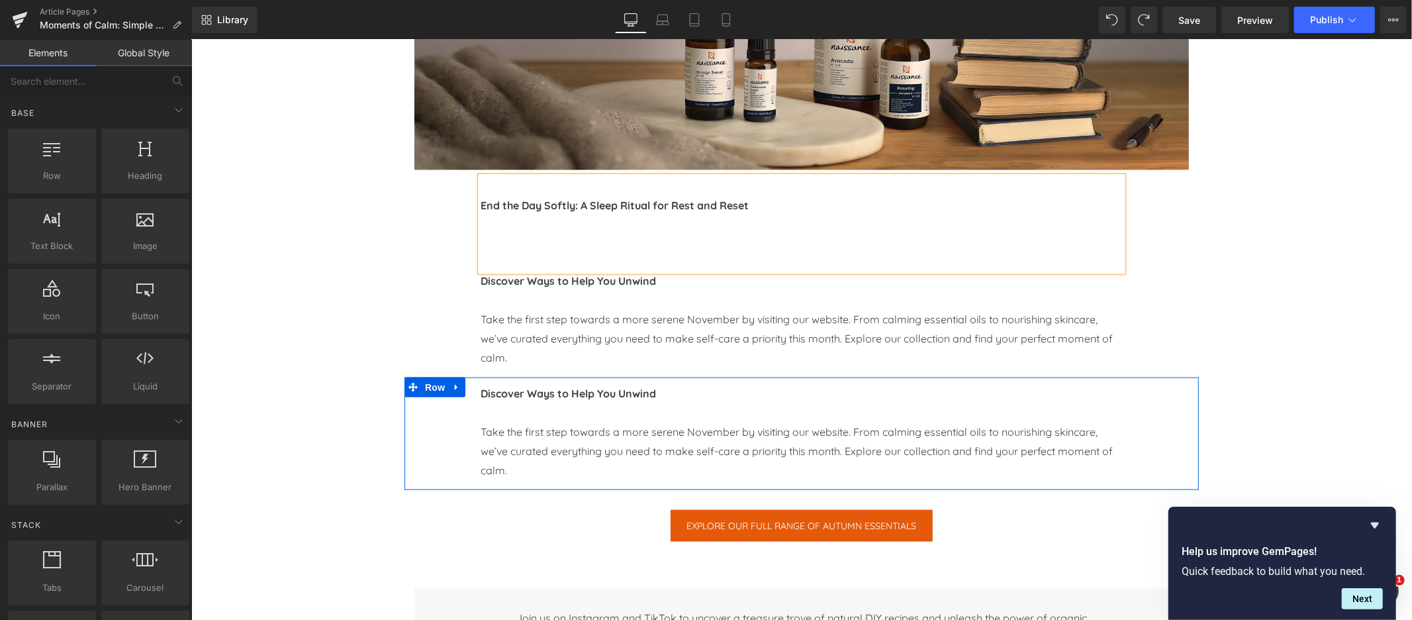
click at [340, 296] on div "Image Image Row Image Row Image Row Moments of Calm: Simple Self-Care Rituals f…" at bounding box center [801, 204] width 1221 height 2847
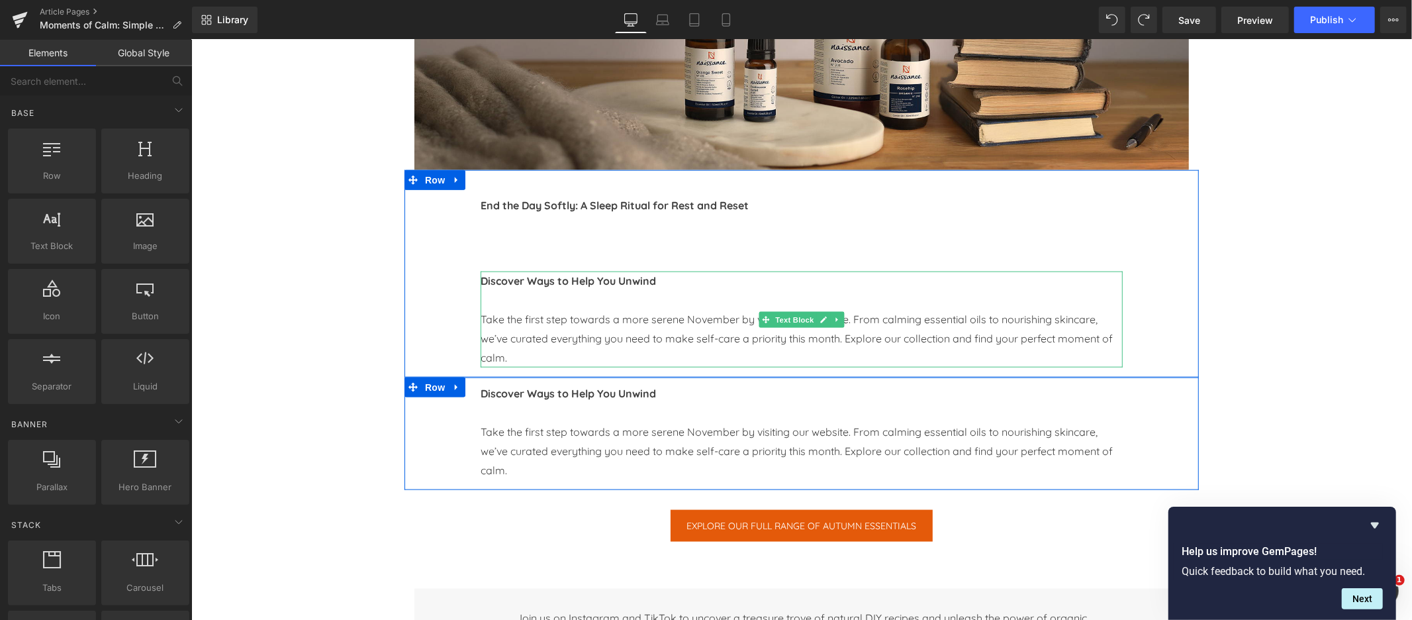
click at [579, 285] on b "Discover Ways to Help You Unwind" at bounding box center [567, 279] width 175 height 13
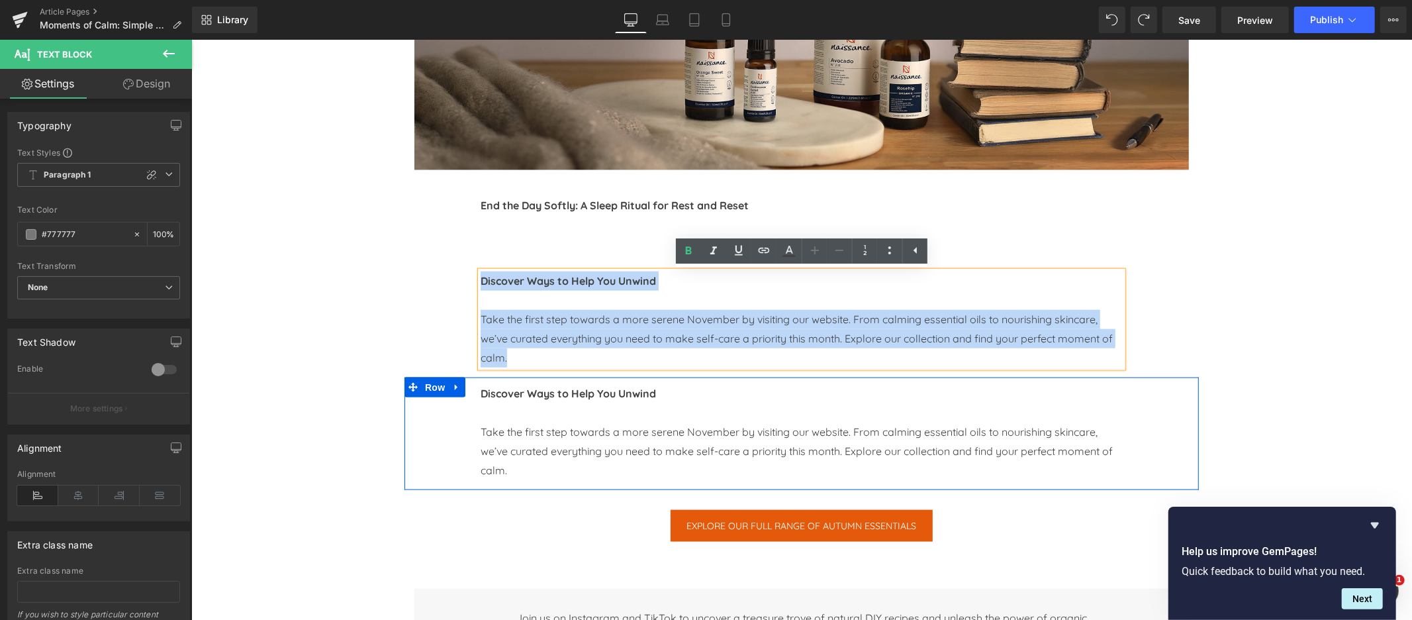
drag, startPoint x: 480, startPoint y: 283, endPoint x: 583, endPoint y: 358, distance: 127.9
click at [583, 358] on div "Discover Ways to Help You Unwind Take the first step towards a more serene Nove…" at bounding box center [801, 319] width 642 height 96
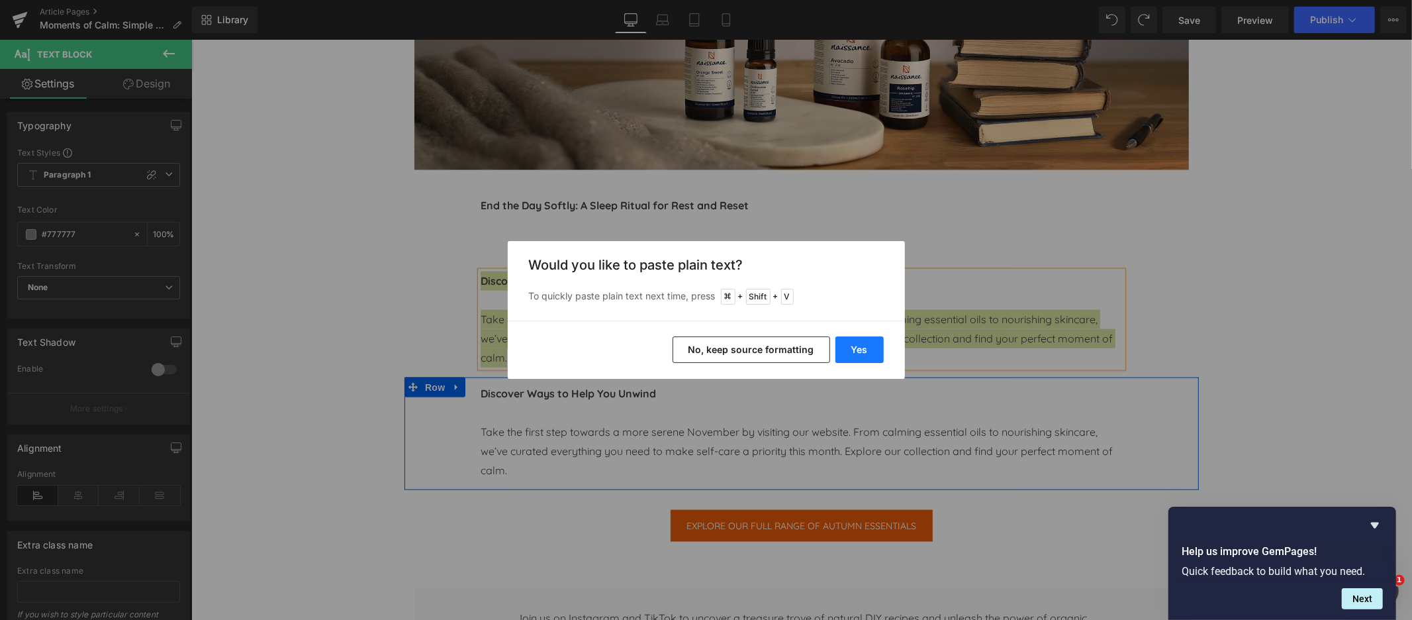
click at [863, 352] on button "Yes" at bounding box center [859, 349] width 48 height 26
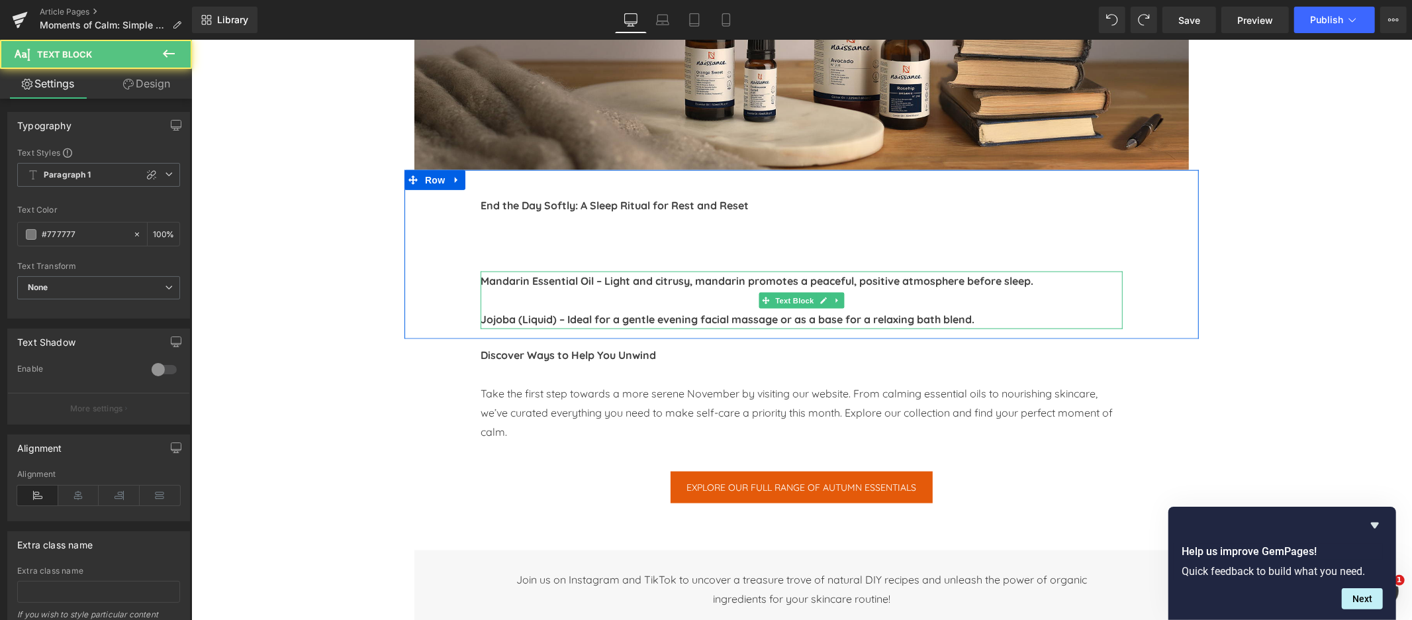
click at [512, 301] on p at bounding box center [801, 299] width 642 height 19
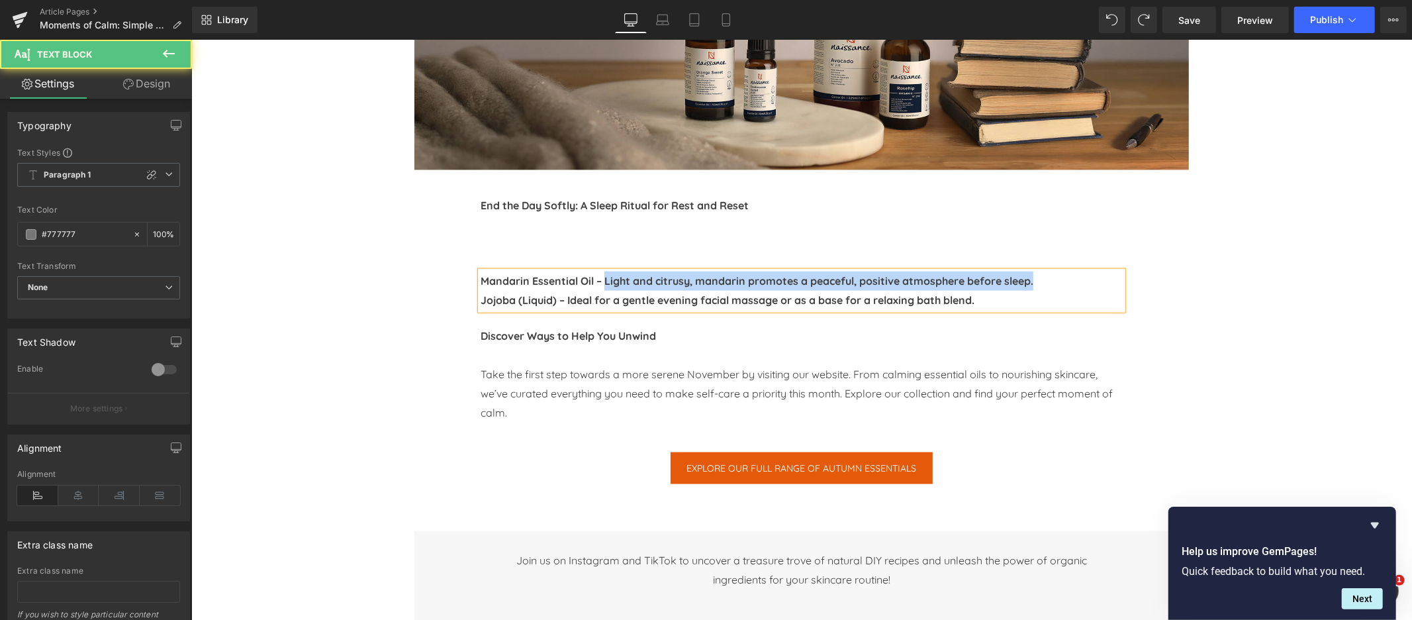
drag, startPoint x: 607, startPoint y: 281, endPoint x: 1048, endPoint y: 279, distance: 440.9
click at [1048, 279] on p "Mandarin Essential Oil – Light and citrusy, mandarin promotes a peaceful, posit…" at bounding box center [801, 280] width 642 height 19
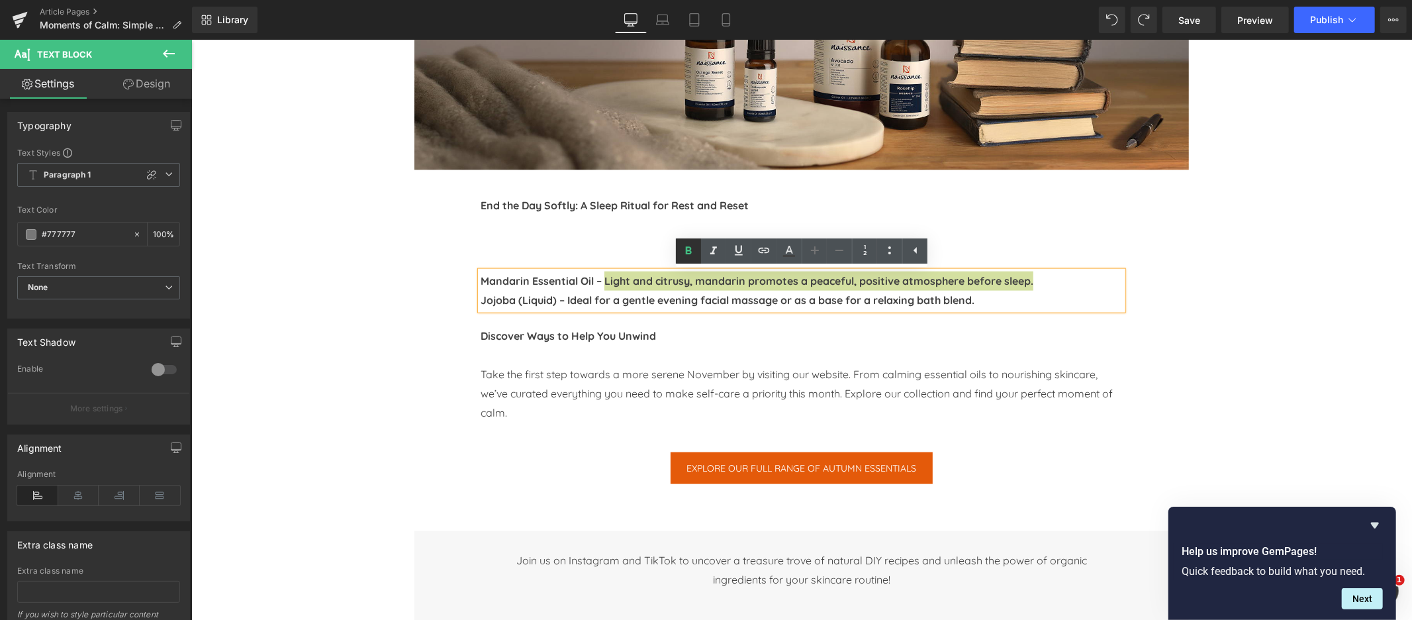
click at [687, 249] on icon at bounding box center [689, 250] width 6 height 8
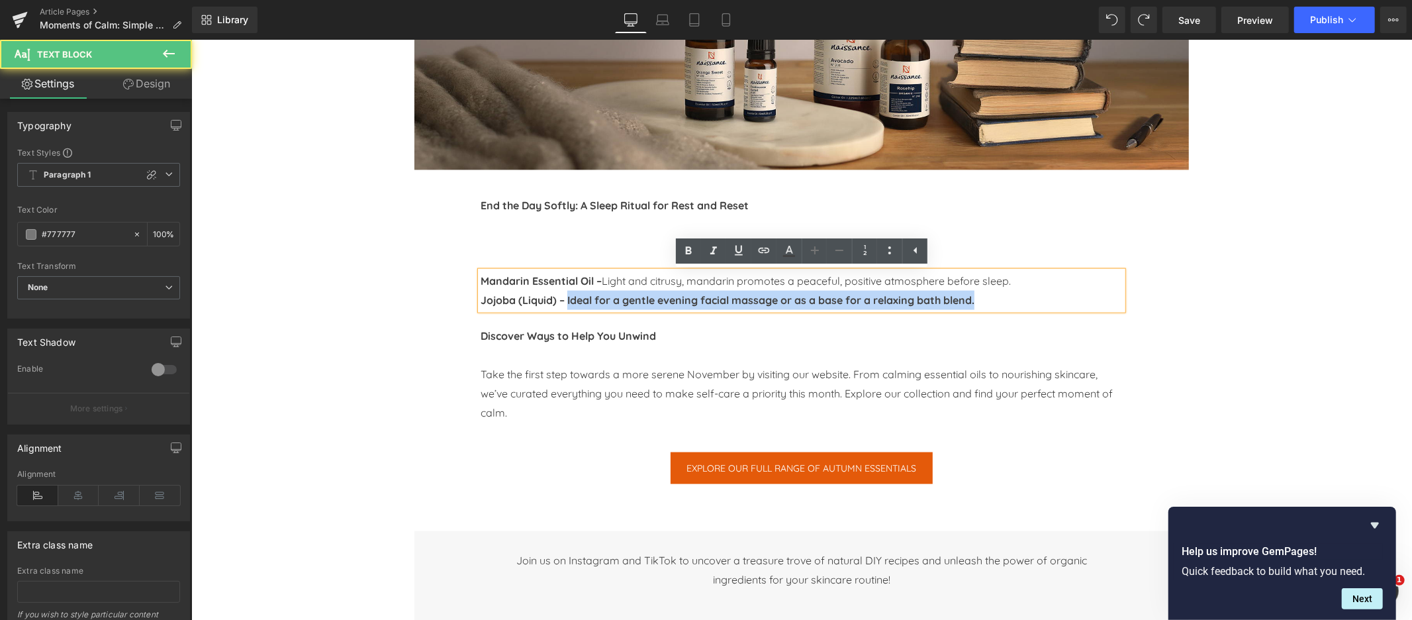
drag, startPoint x: 567, startPoint y: 299, endPoint x: 994, endPoint y: 301, distance: 426.4
click at [994, 301] on p "Jojoba (Liquid) – Ideal for a gentle evening facial massage or as a base for a …" at bounding box center [801, 299] width 642 height 19
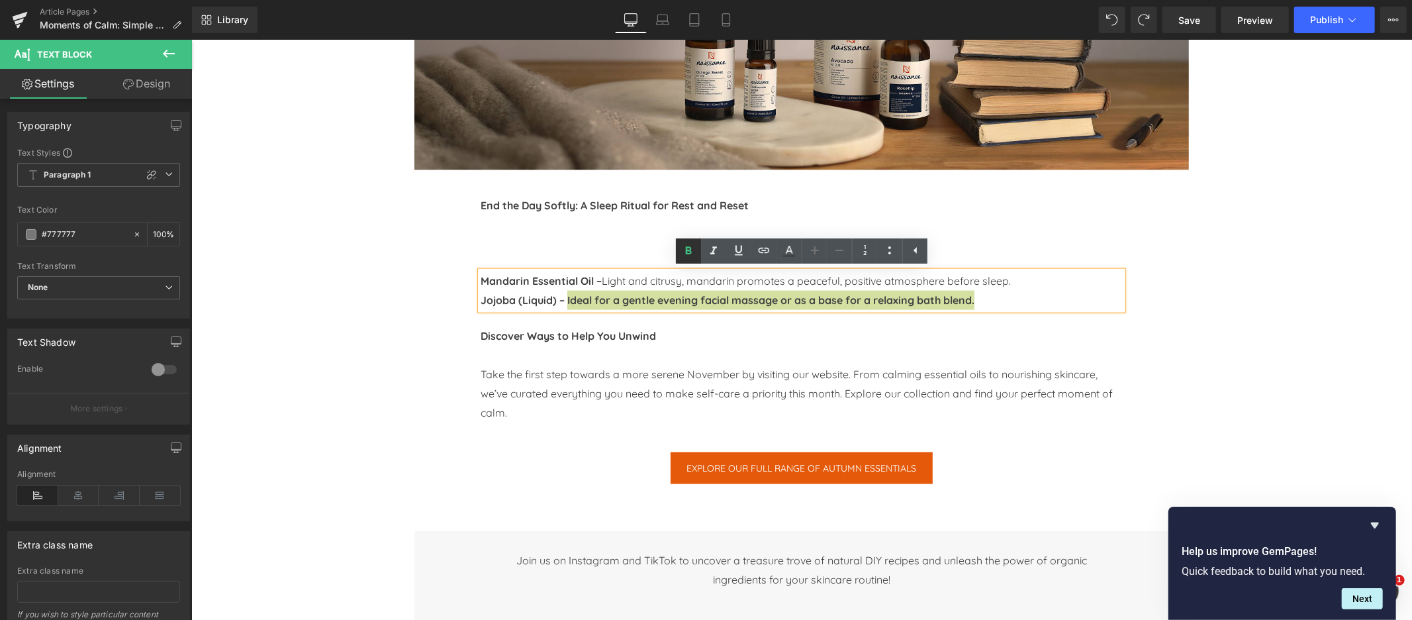
click at [689, 248] on icon at bounding box center [689, 251] width 16 height 16
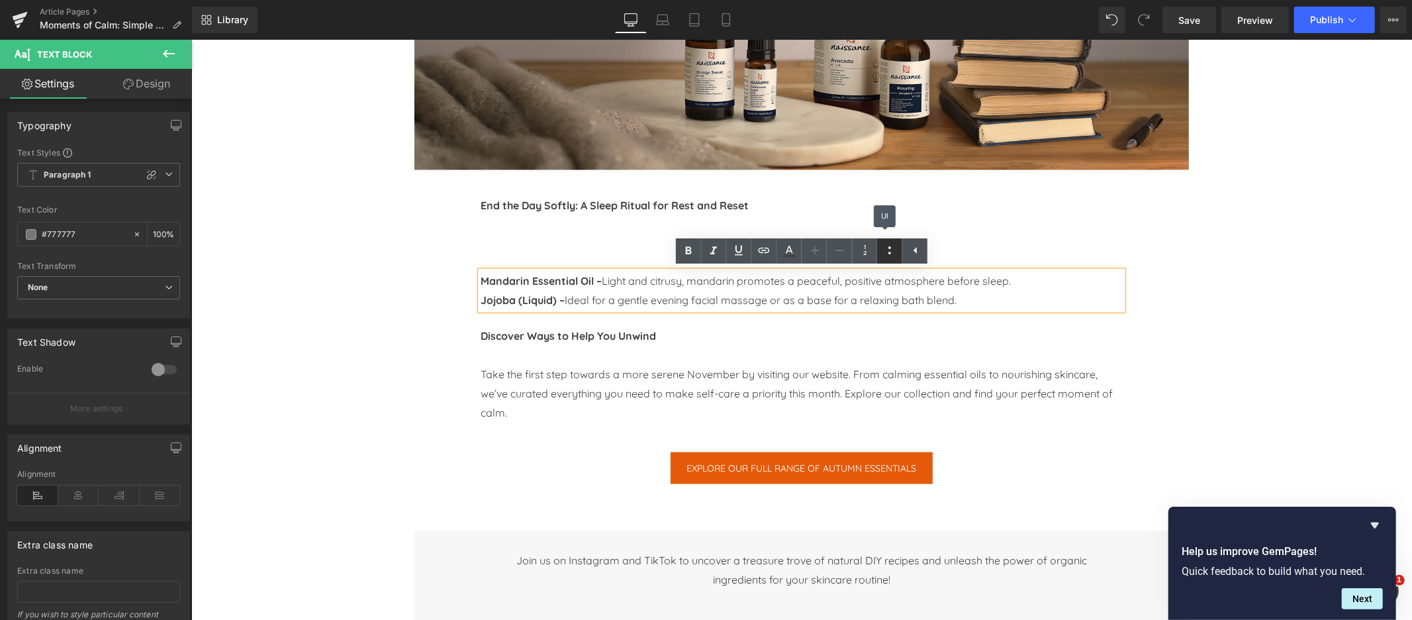
click at [892, 248] on icon at bounding box center [890, 250] width 16 height 16
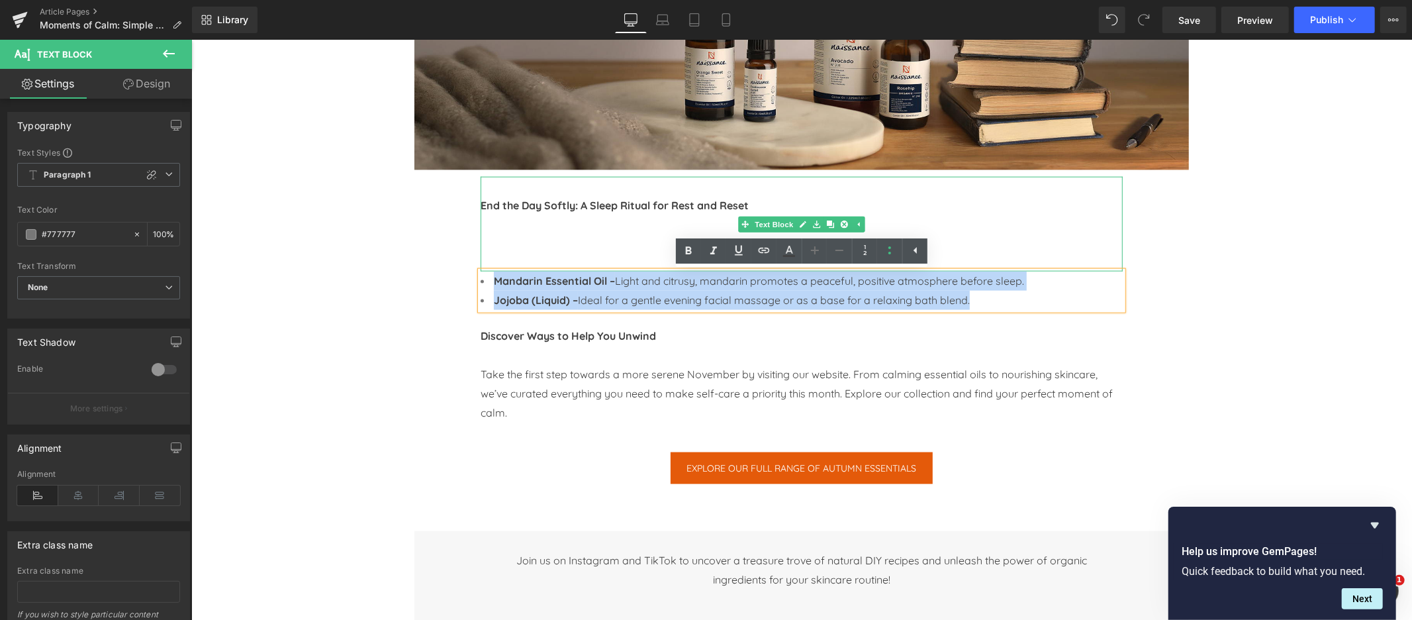
click at [511, 244] on p at bounding box center [801, 243] width 642 height 19
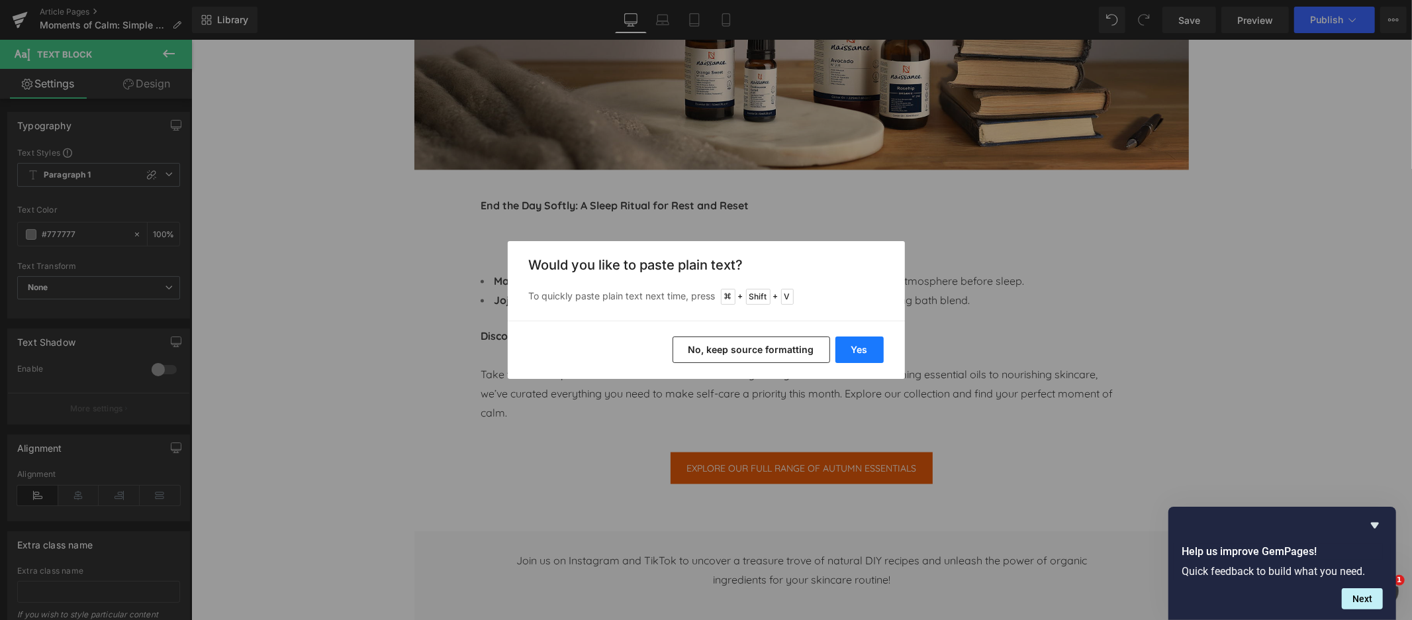
click at [855, 344] on button "Yes" at bounding box center [859, 349] width 48 height 26
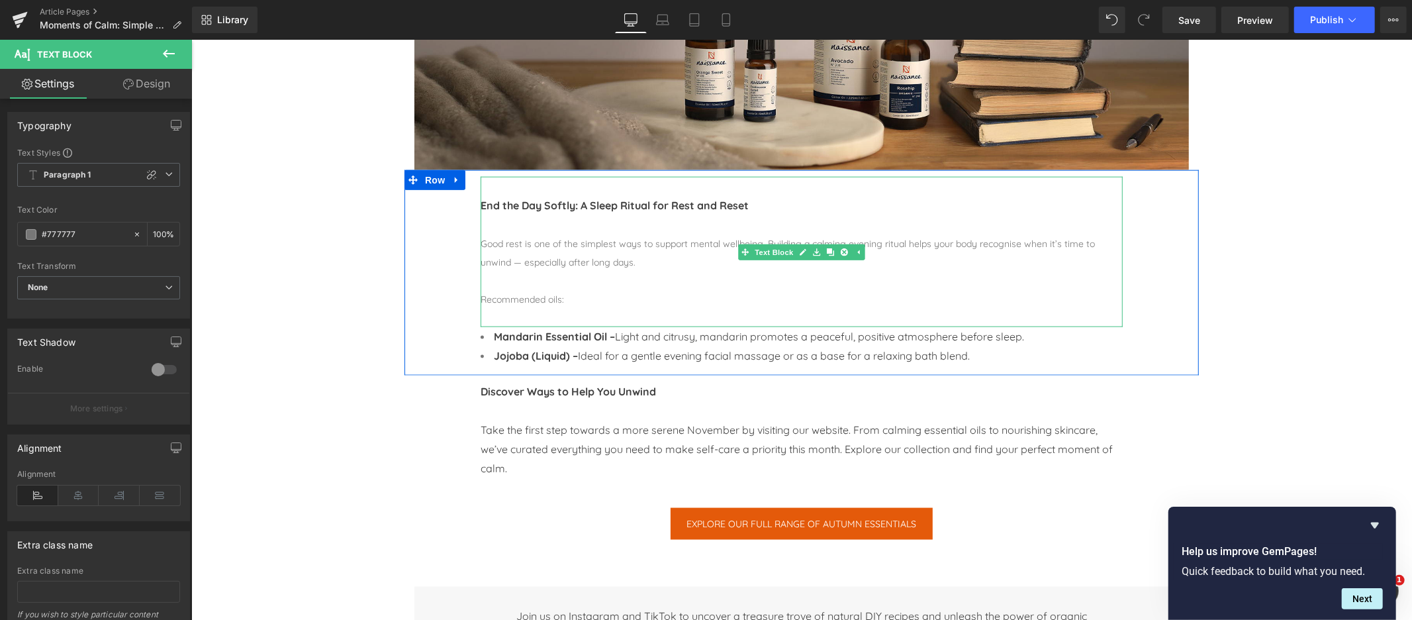
click at [487, 226] on p at bounding box center [801, 224] width 642 height 19
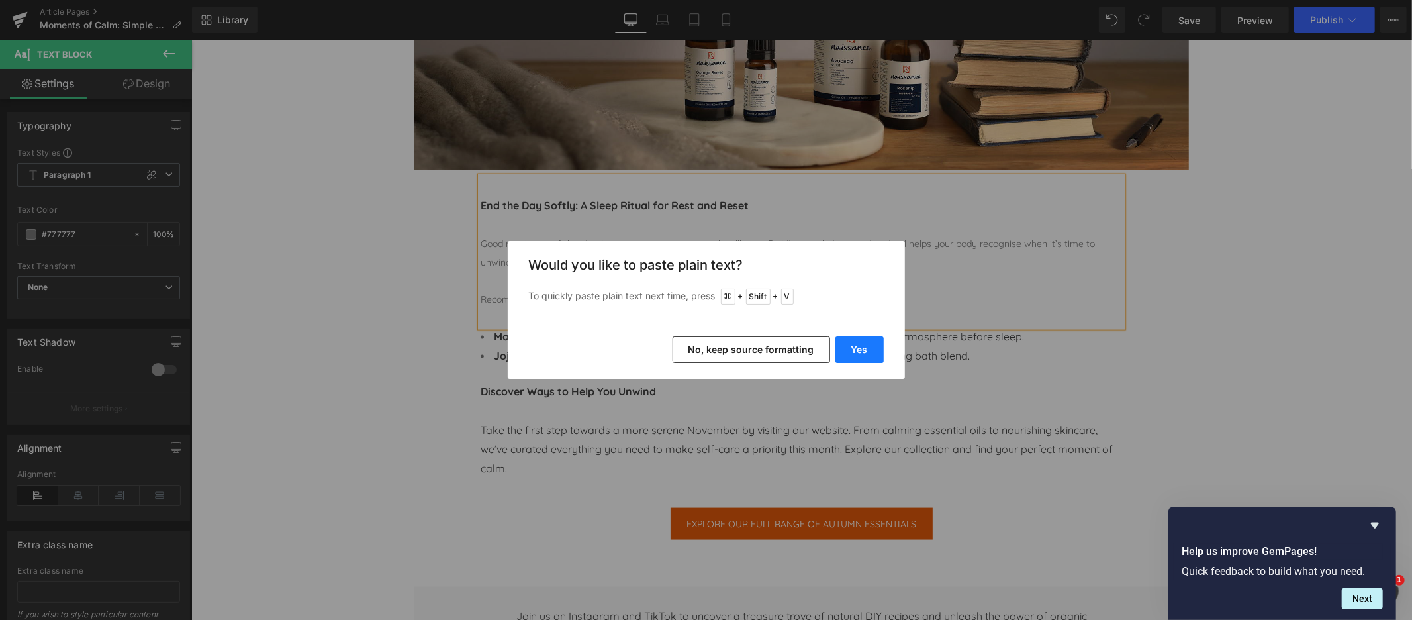
click at [860, 350] on button "Yes" at bounding box center [859, 349] width 48 height 26
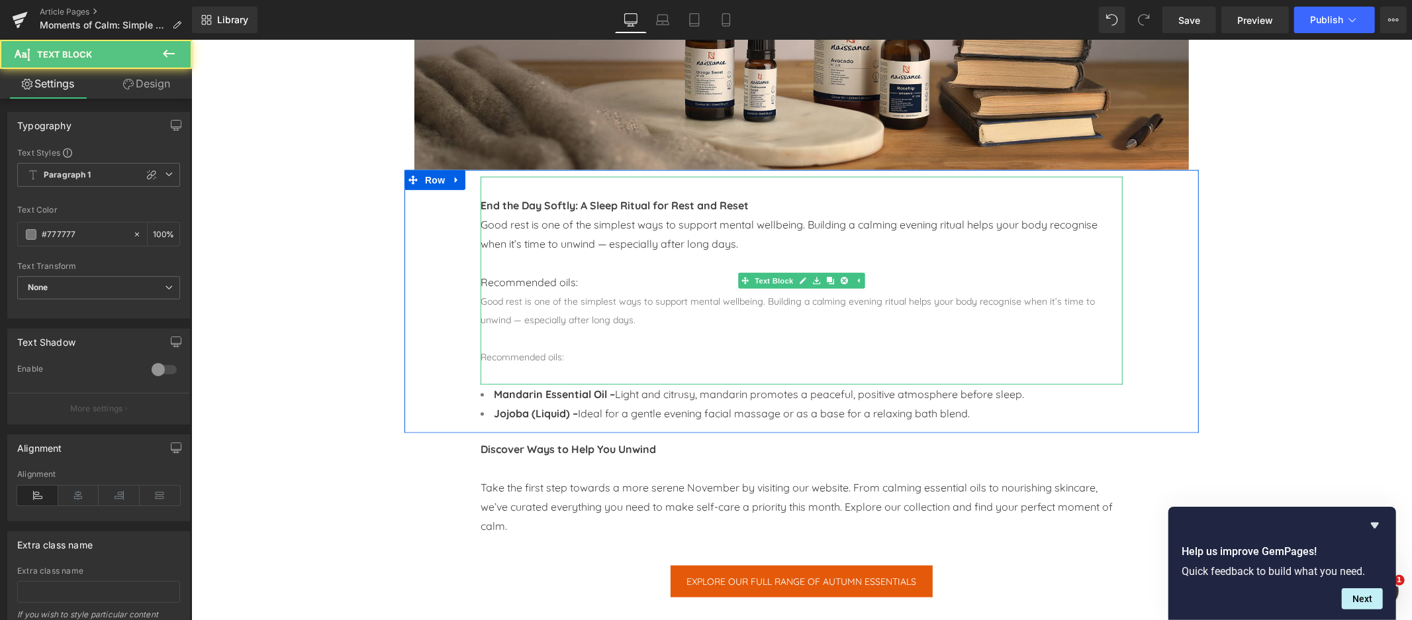
click at [513, 303] on p "Good rest is one of the simplest ways to support mental wellbeing. Building a c…" at bounding box center [801, 309] width 642 height 37
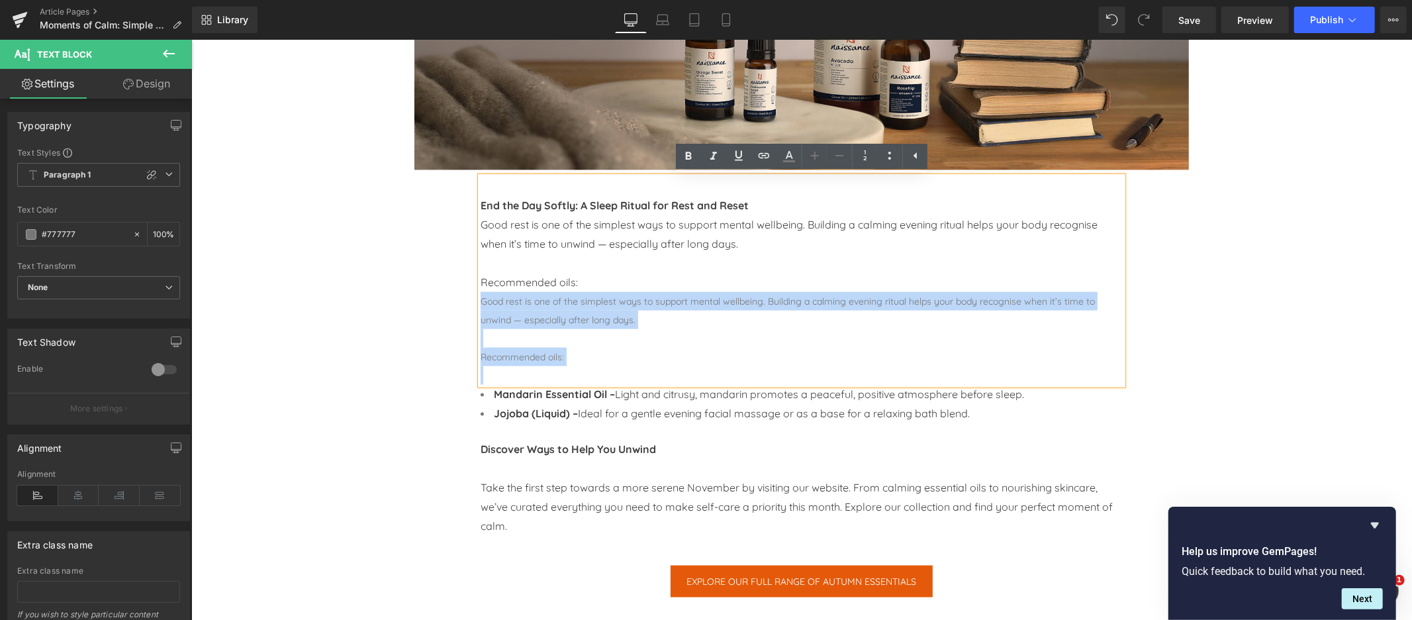
drag, startPoint x: 485, startPoint y: 303, endPoint x: 628, endPoint y: 368, distance: 157.6
click at [628, 368] on div "End the Day Softly: A Sleep Ritual for Rest and Reset Good rest is one of the s…" at bounding box center [801, 280] width 642 height 208
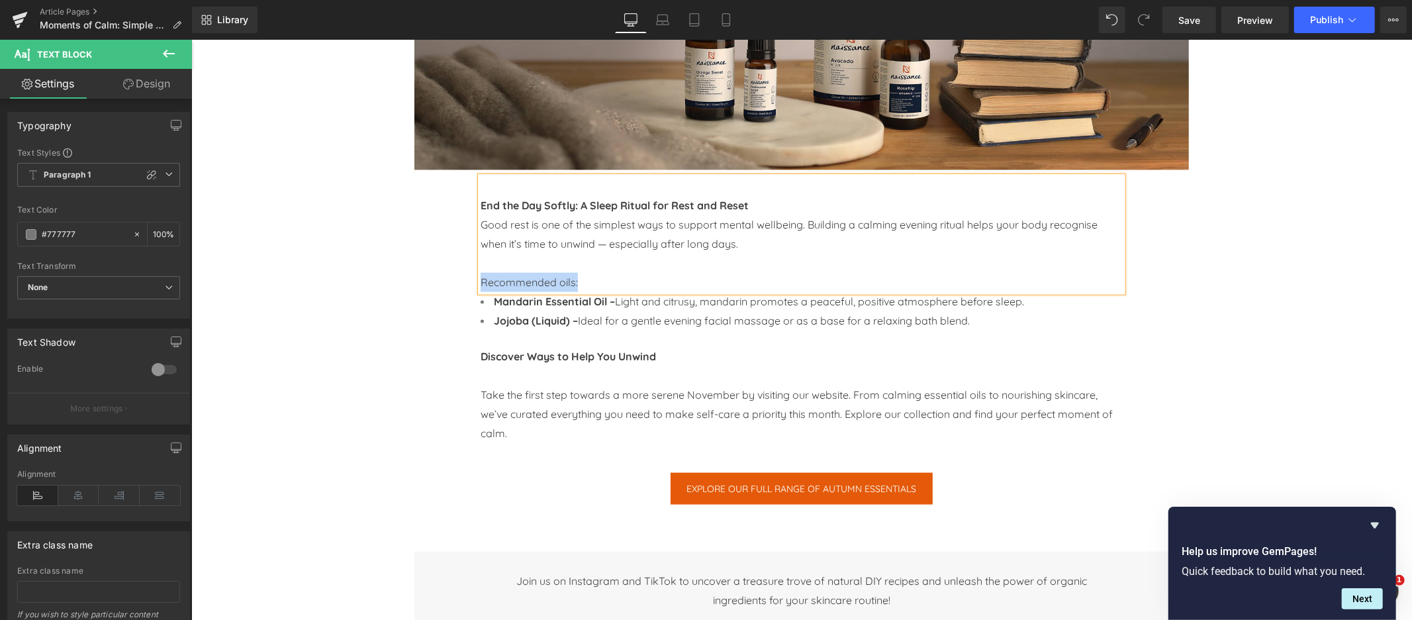
drag, startPoint x: 586, startPoint y: 283, endPoint x: 475, endPoint y: 281, distance: 111.2
click at [475, 281] on div "End the Day Softly: A Sleep Ritual for Rest and Reset Good rest is one of the s…" at bounding box center [801, 254] width 662 height 157
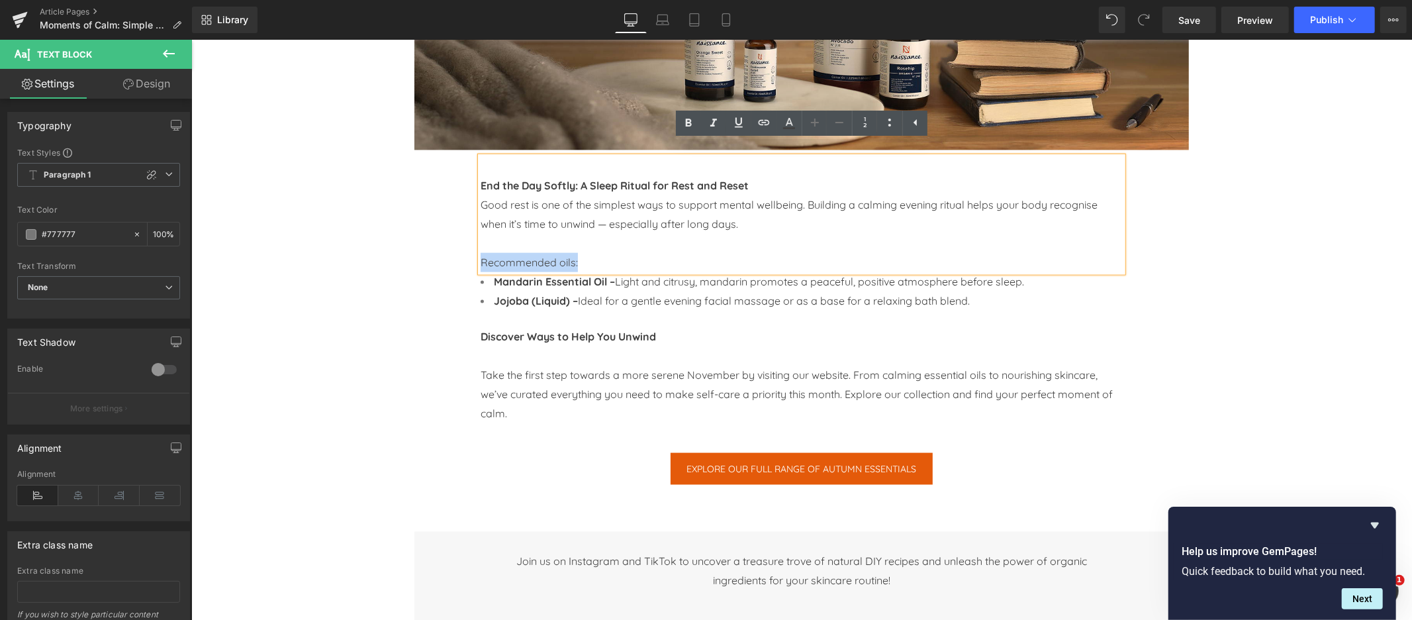
scroll to position [1388, 0]
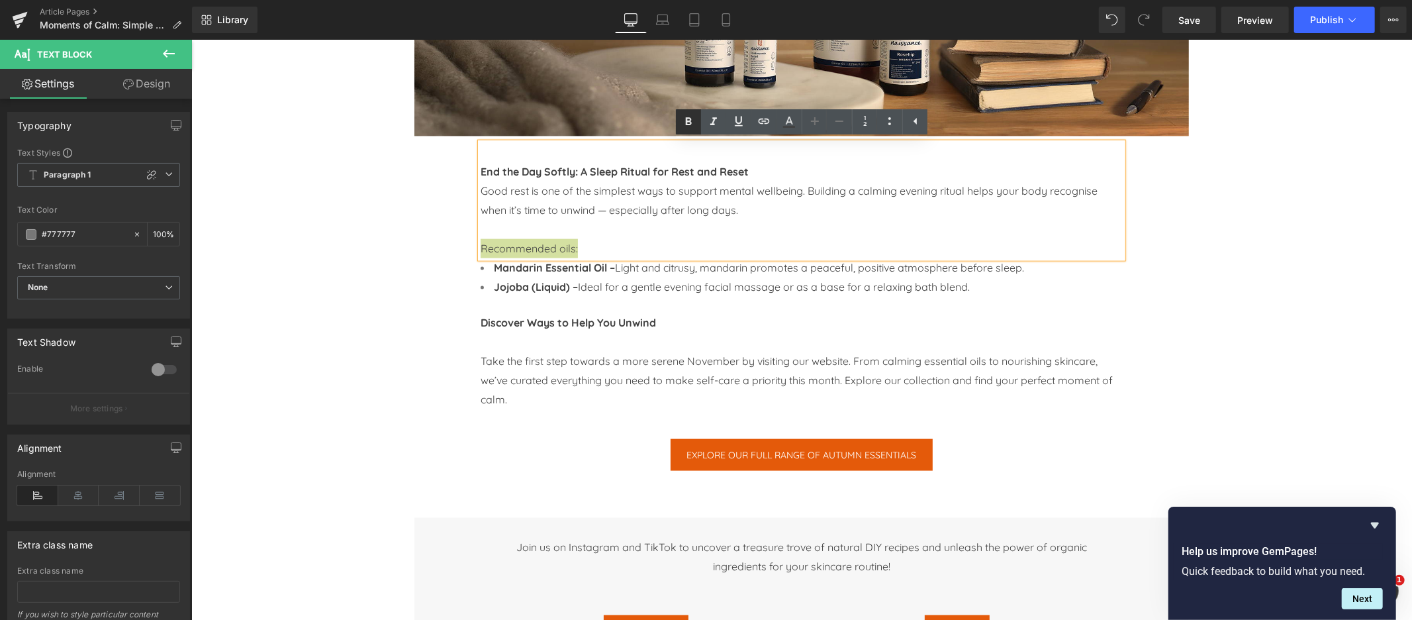
click at [690, 122] on icon at bounding box center [689, 122] width 16 height 16
click at [610, 213] on span "Good rest is one of the simplest ways to support mental wellbeing. Building a c…" at bounding box center [788, 199] width 617 height 32
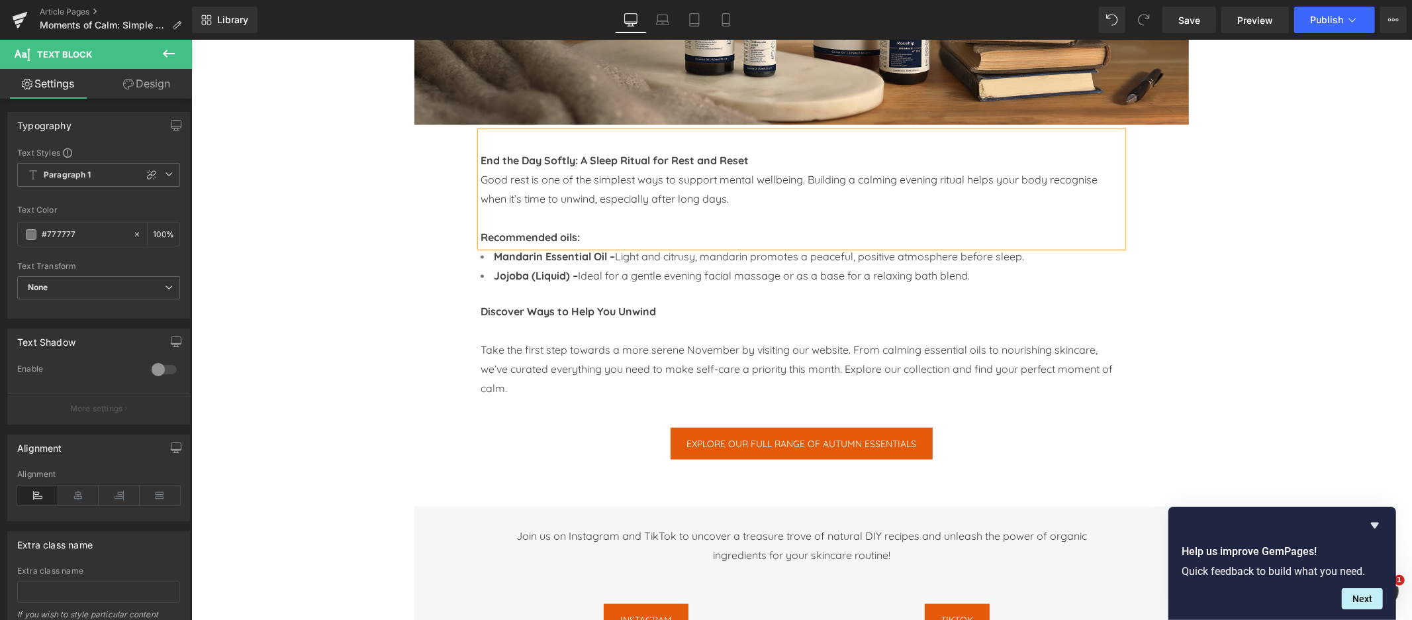
scroll to position [1398, 0]
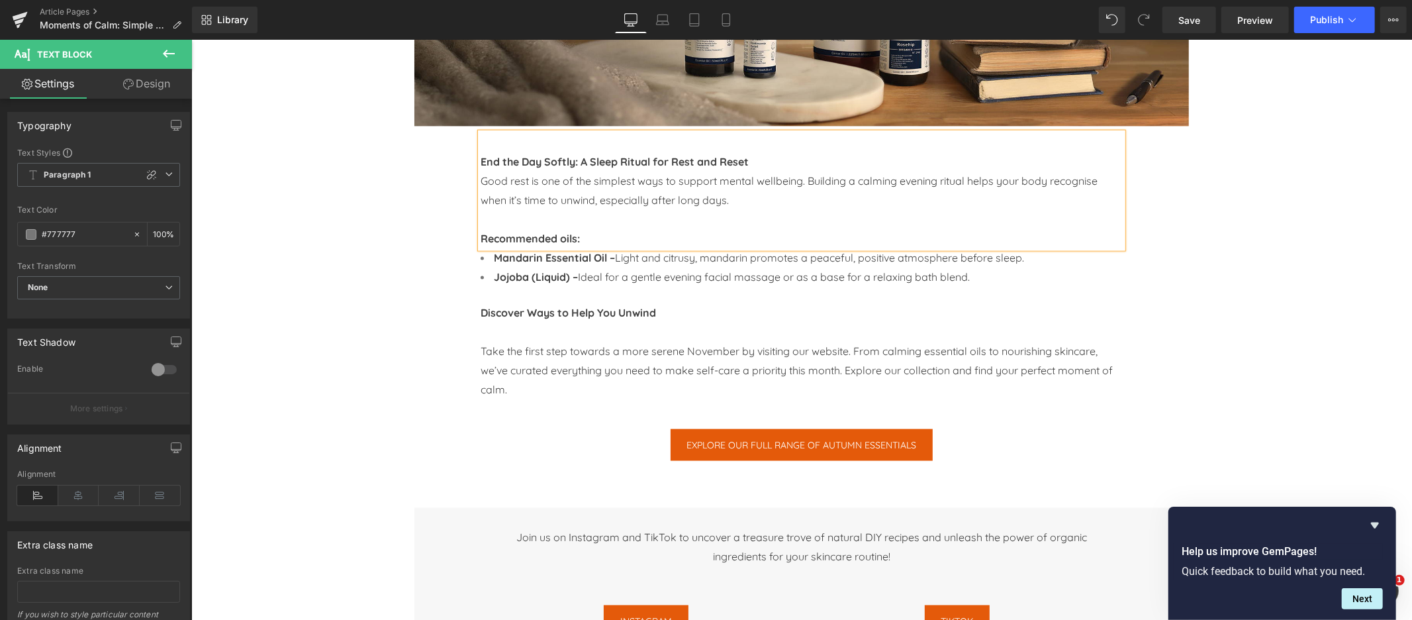
click at [330, 258] on div "Image Image Row Image Row Image Row Moments of Calm: Simple Self-Care Rituals f…" at bounding box center [801, 142] width 1221 height 2810
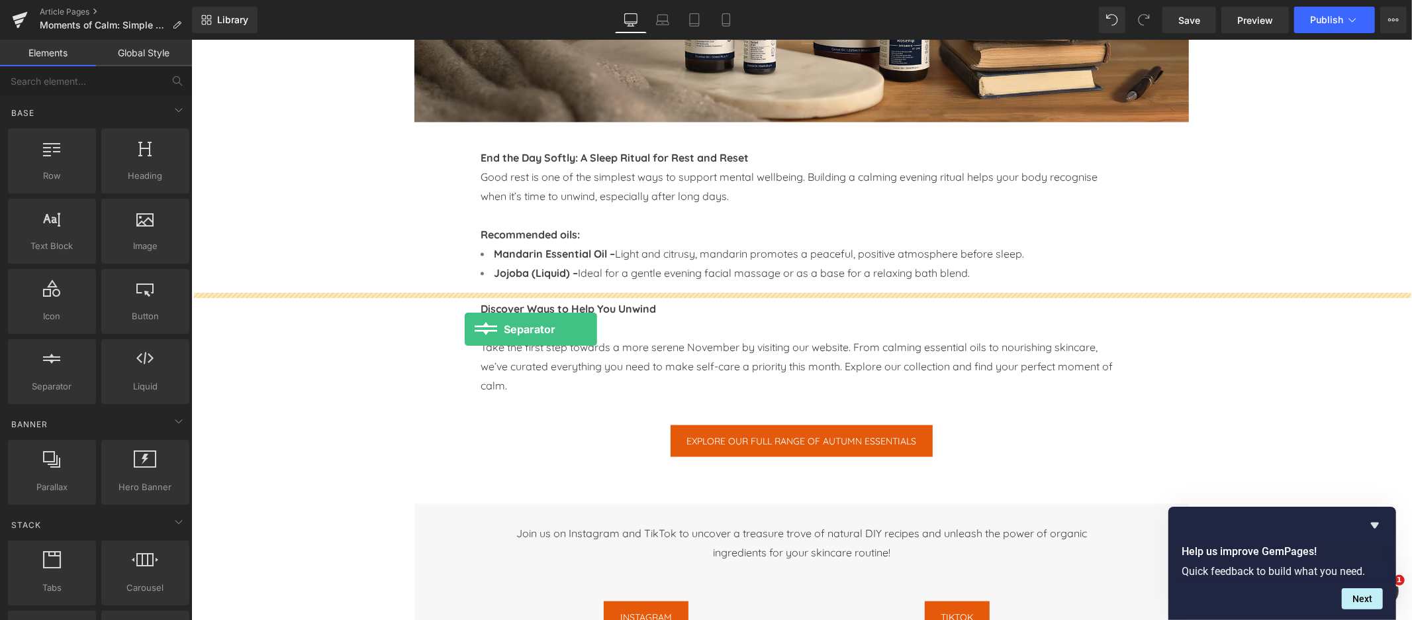
scroll to position [1403, 0]
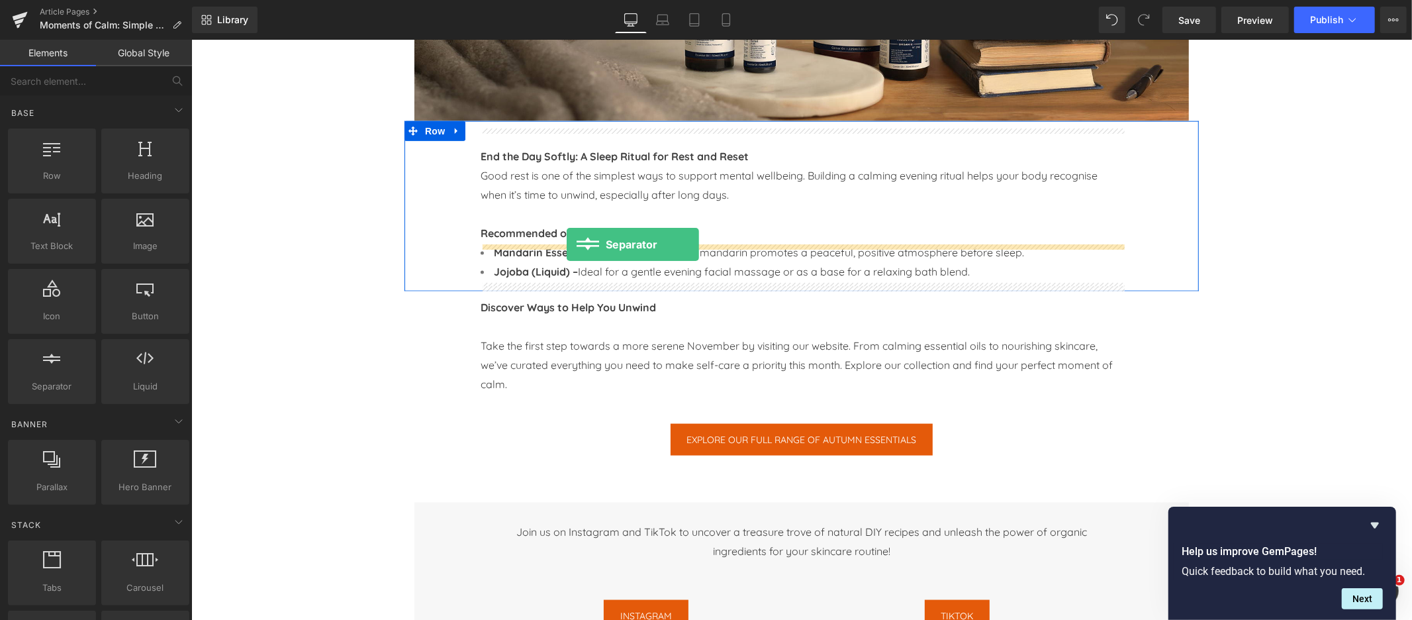
drag, startPoint x: 240, startPoint y: 401, endPoint x: 566, endPoint y: 244, distance: 362.4
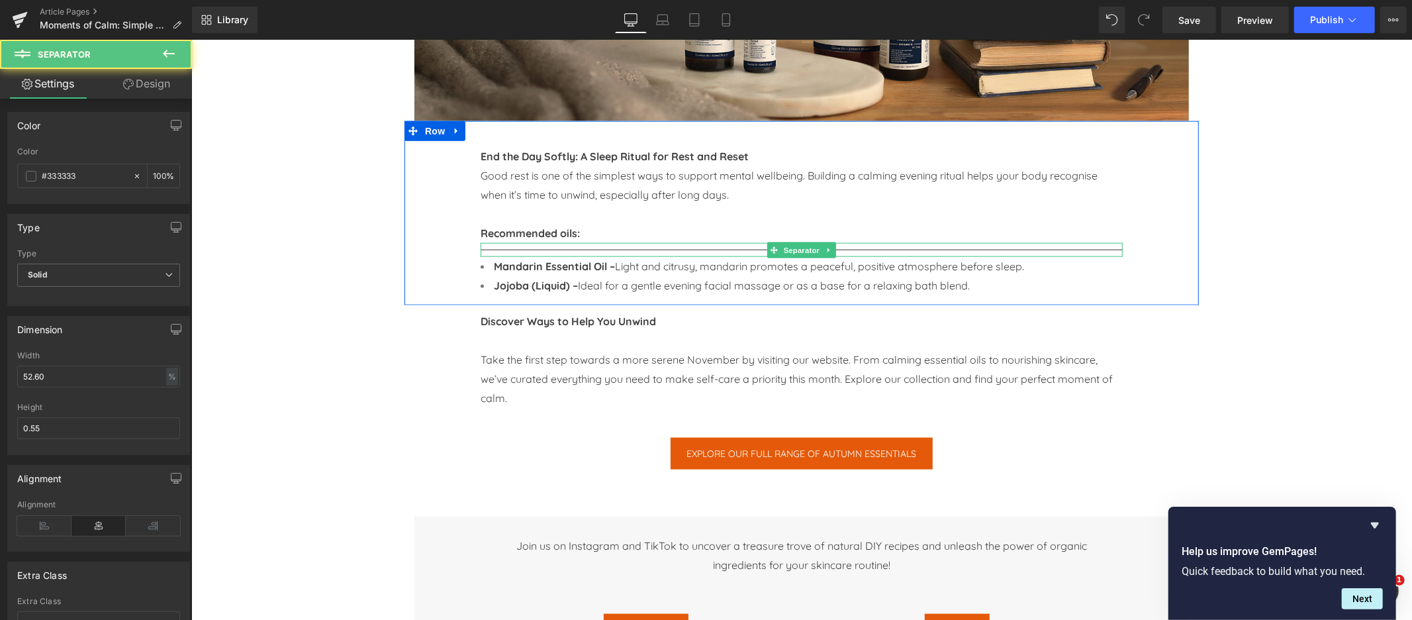
click at [656, 251] on hr at bounding box center [801, 252] width 642 height 7
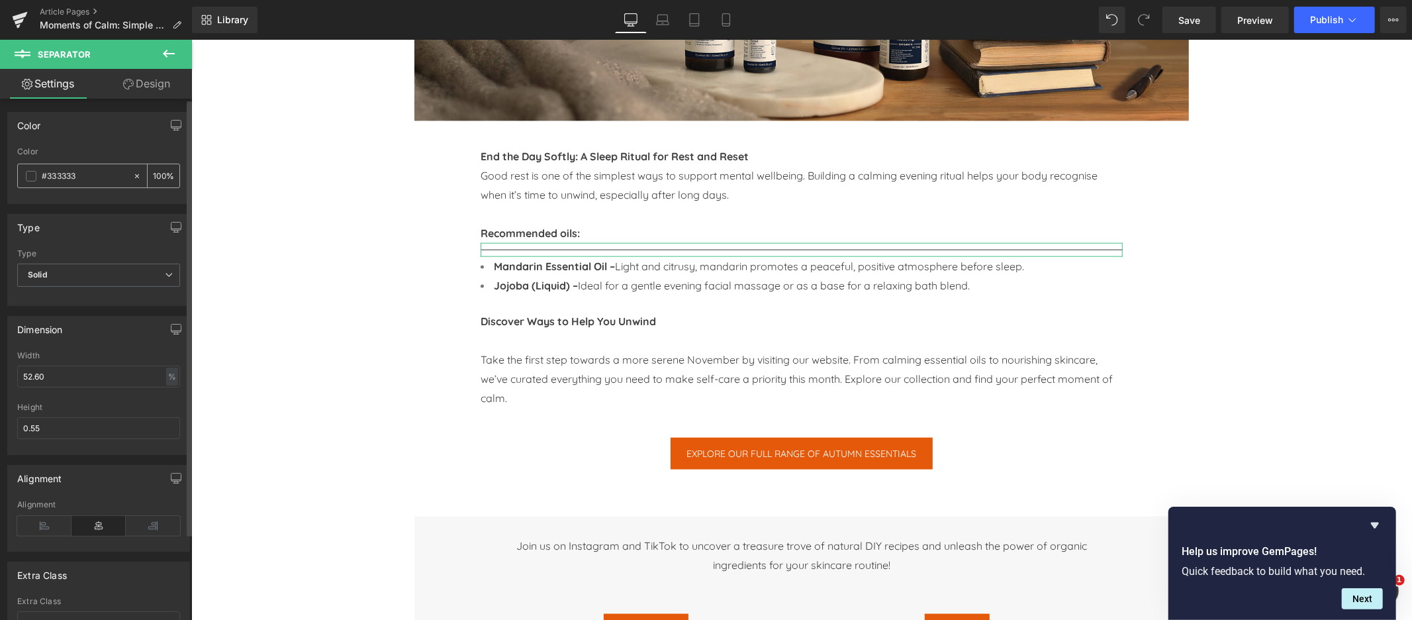
drag, startPoint x: 158, startPoint y: 174, endPoint x: 132, endPoint y: 175, distance: 25.2
click at [132, 175] on div "100 %" at bounding box center [155, 175] width 47 height 23
type input "0"
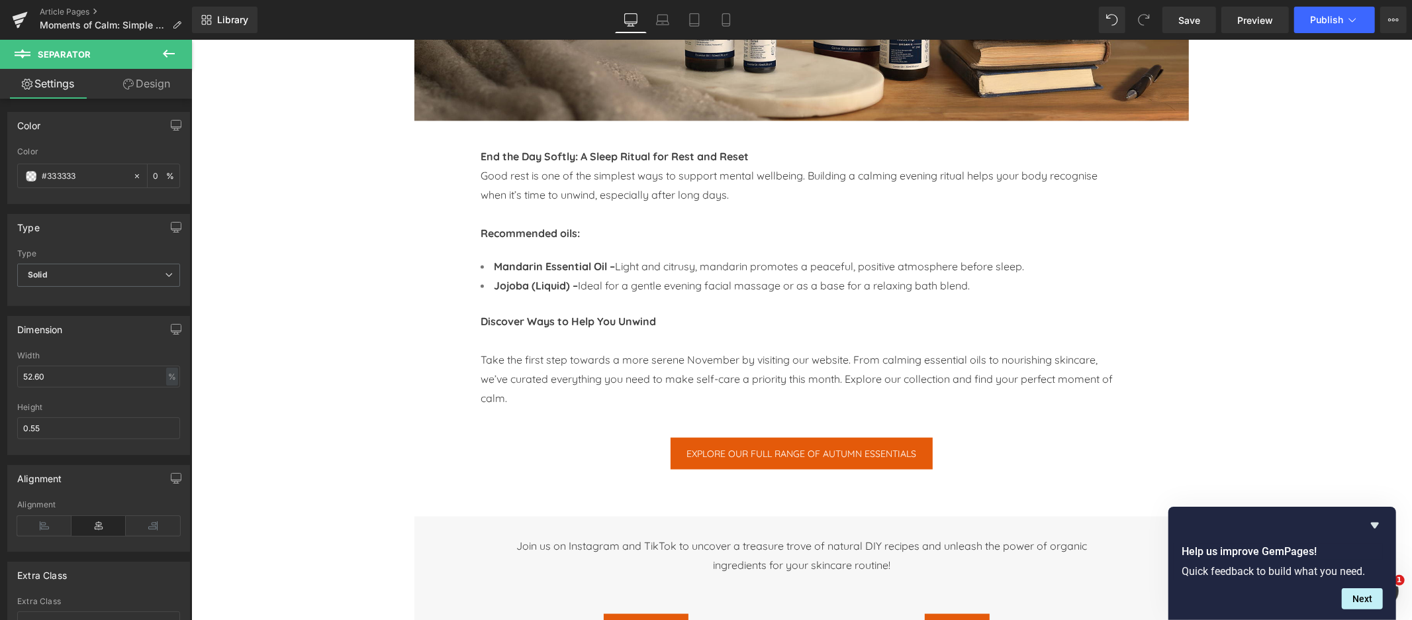
click at [324, 226] on div "Image Image Row Image Row Image Row Moments of Calm: Simple Self-Care Rituals f…" at bounding box center [801, 144] width 1221 height 2824
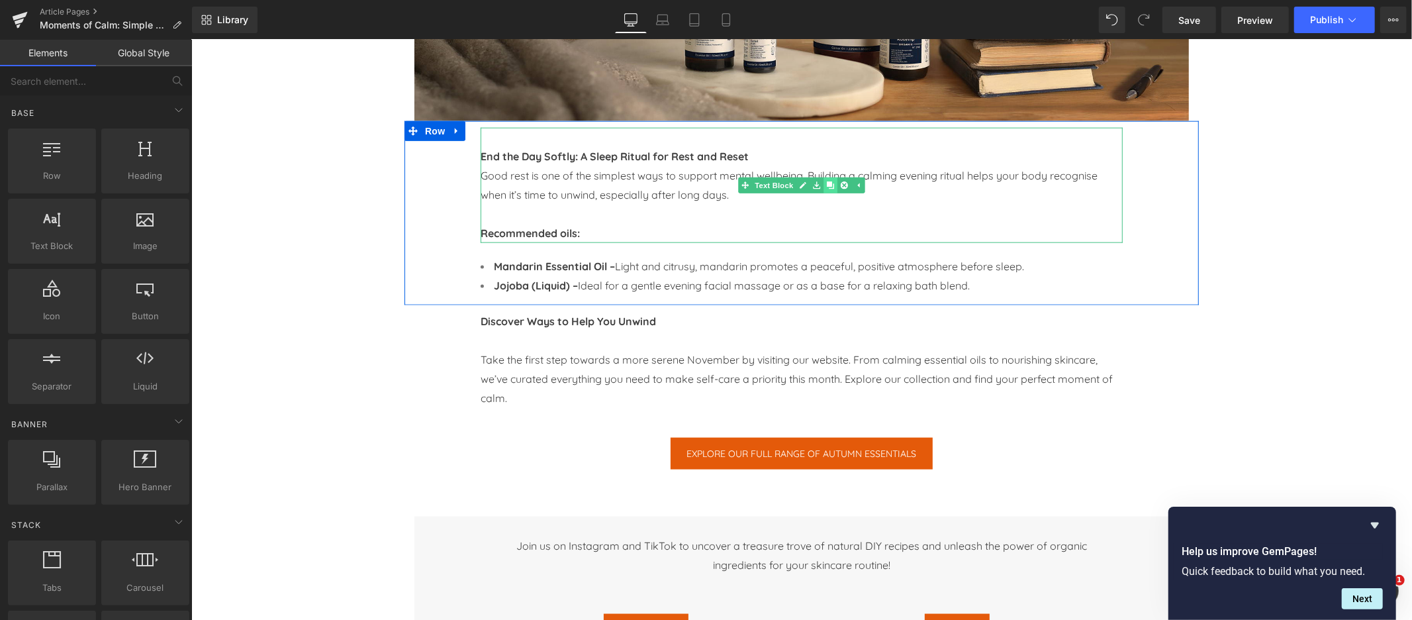
click at [830, 185] on icon at bounding box center [829, 184] width 7 height 7
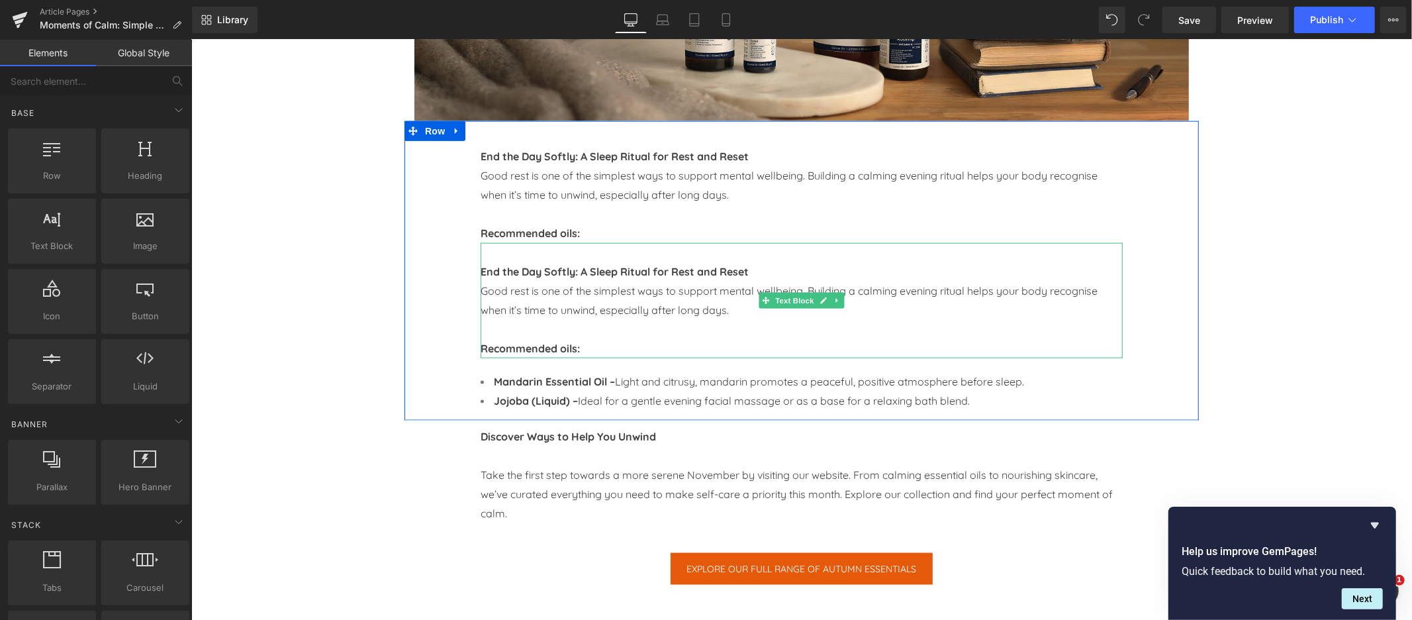
click at [488, 274] on div "End the Day Softly: A Sleep Ritual for Rest and Reset Good rest is one of the s…" at bounding box center [801, 299] width 642 height 115
click at [579, 348] on strong "Recommended oils:" at bounding box center [529, 347] width 99 height 13
click at [474, 272] on div "End the Day Softly: A Sleep Ritual for Rest and Reset Good rest is one of the s…" at bounding box center [801, 270] width 662 height 286
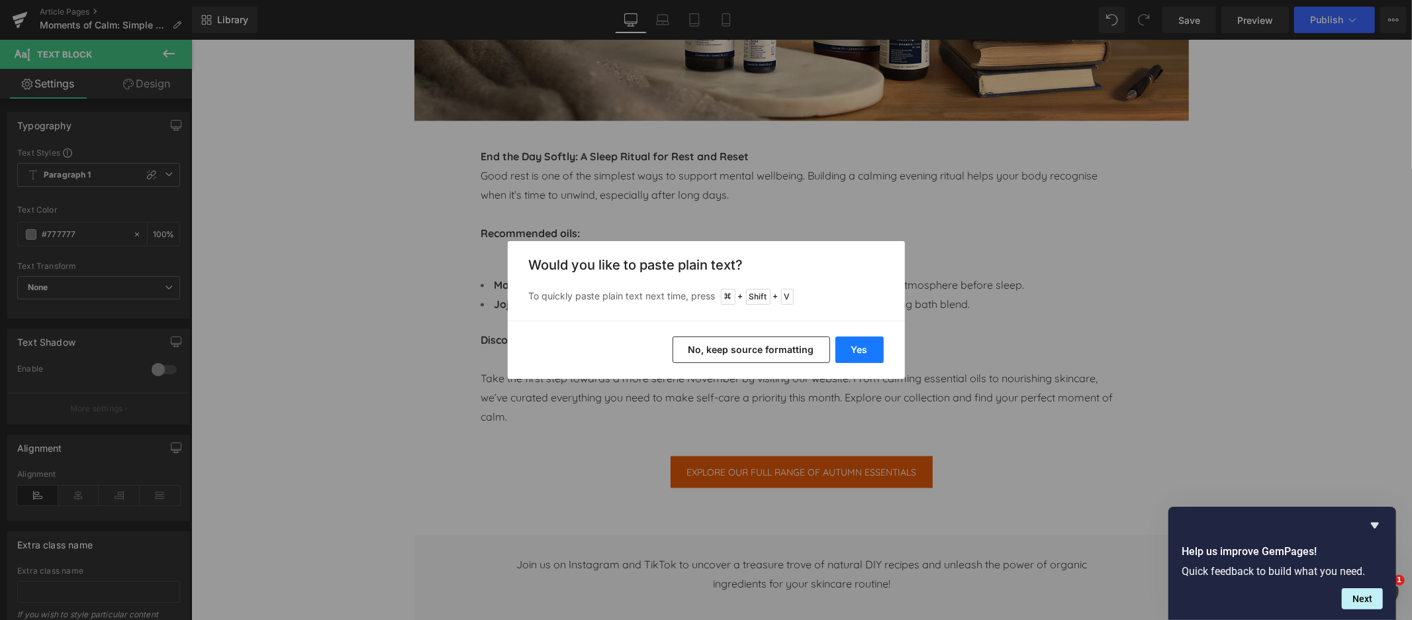
click at [853, 347] on button "Yes" at bounding box center [859, 349] width 48 height 26
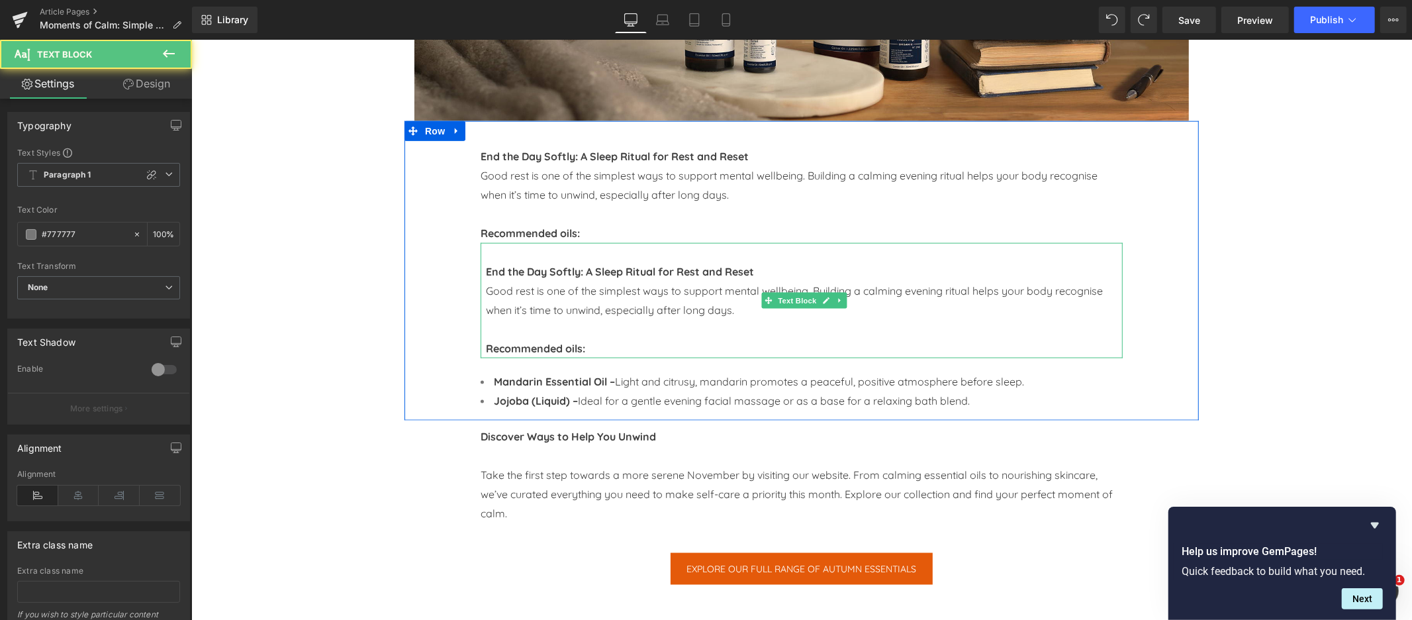
click at [500, 271] on b "End the Day Softly: A Sleep Ritual for Rest and Reset" at bounding box center [619, 270] width 268 height 13
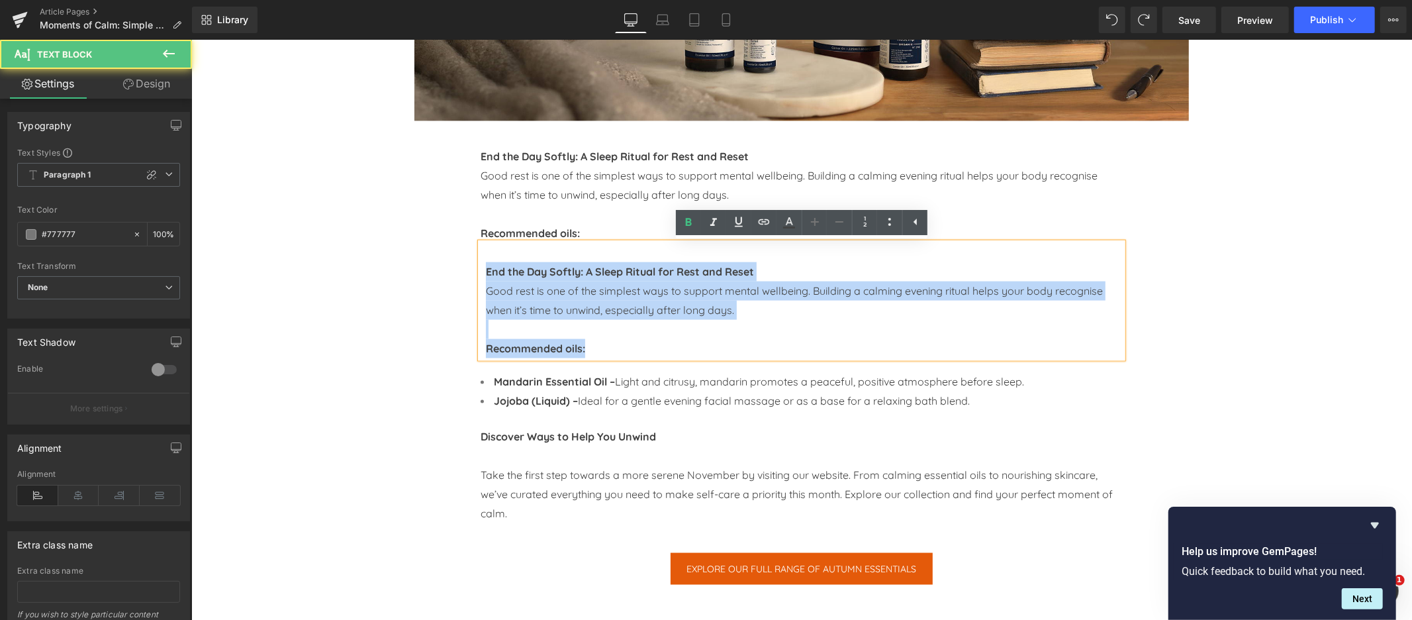
drag, startPoint x: 485, startPoint y: 271, endPoint x: 626, endPoint y: 353, distance: 162.6
click at [626, 353] on div "End the Day Softly: A Sleep Ritual for Rest and Reset Good rest is one of the s…" at bounding box center [801, 299] width 642 height 115
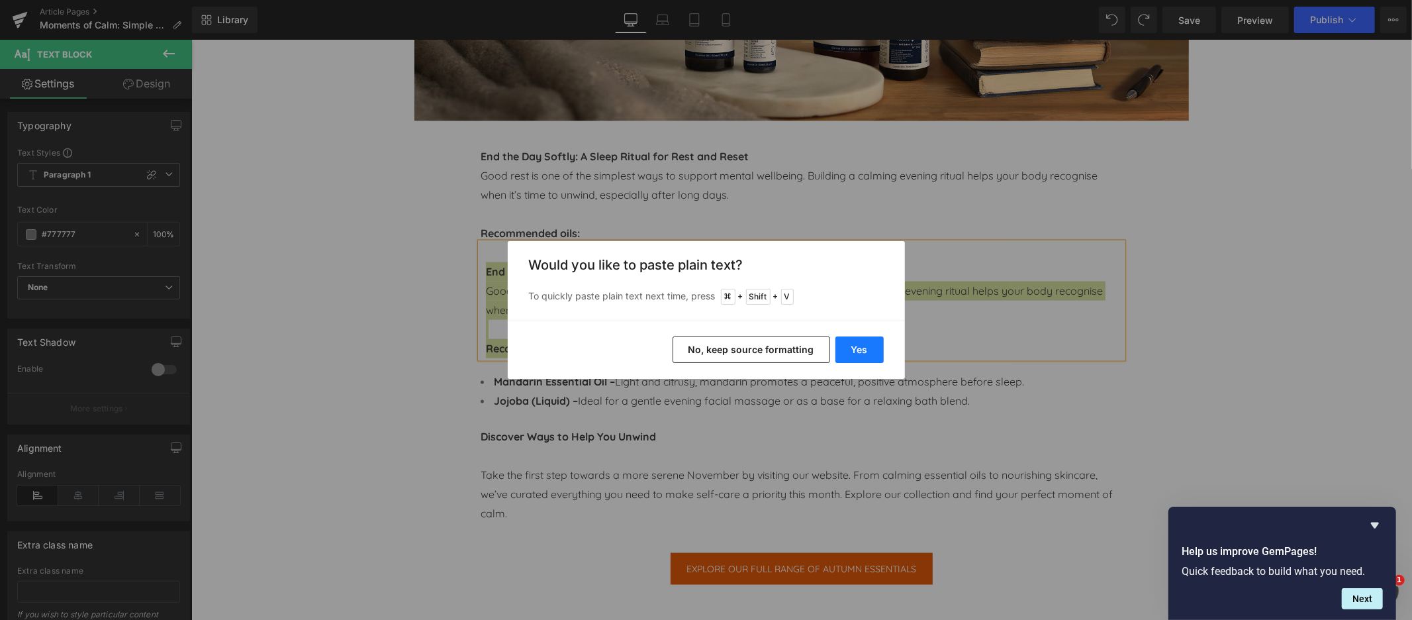
click at [856, 346] on button "Yes" at bounding box center [859, 349] width 48 height 26
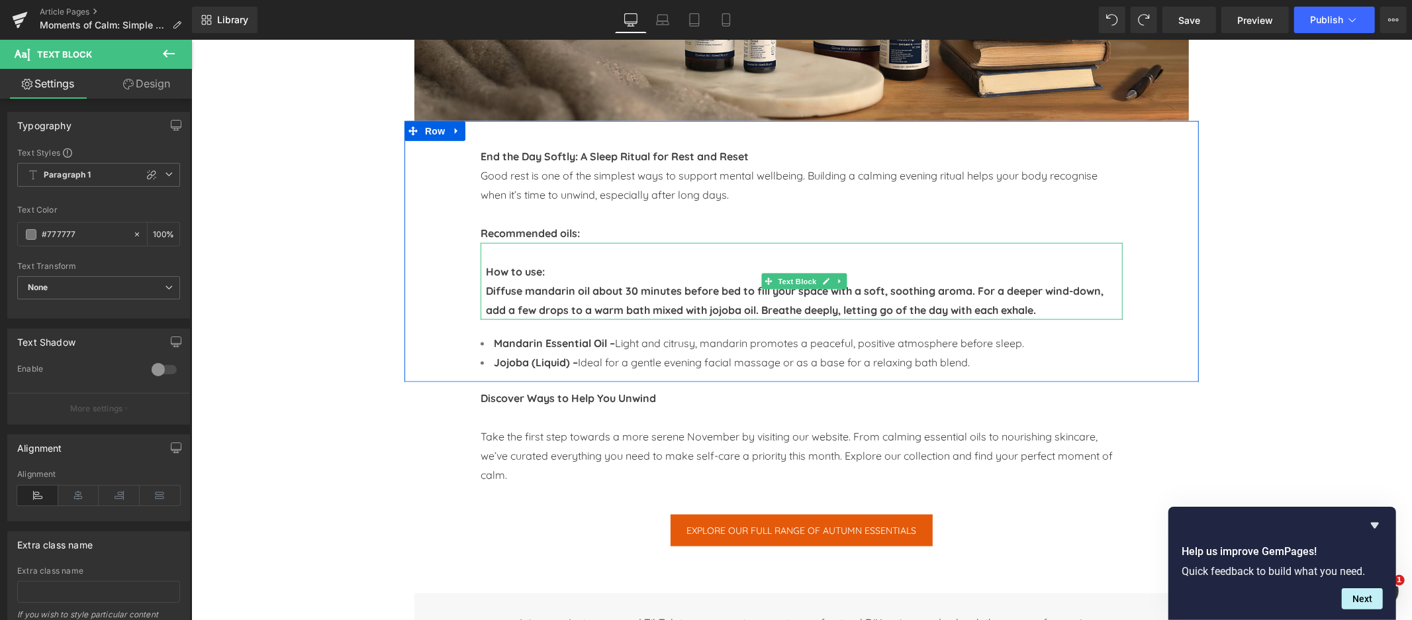
click at [486, 292] on b "Diffuse mandarin oil about 30 minutes before bed to fill your space with a soft…" at bounding box center [794, 299] width 618 height 32
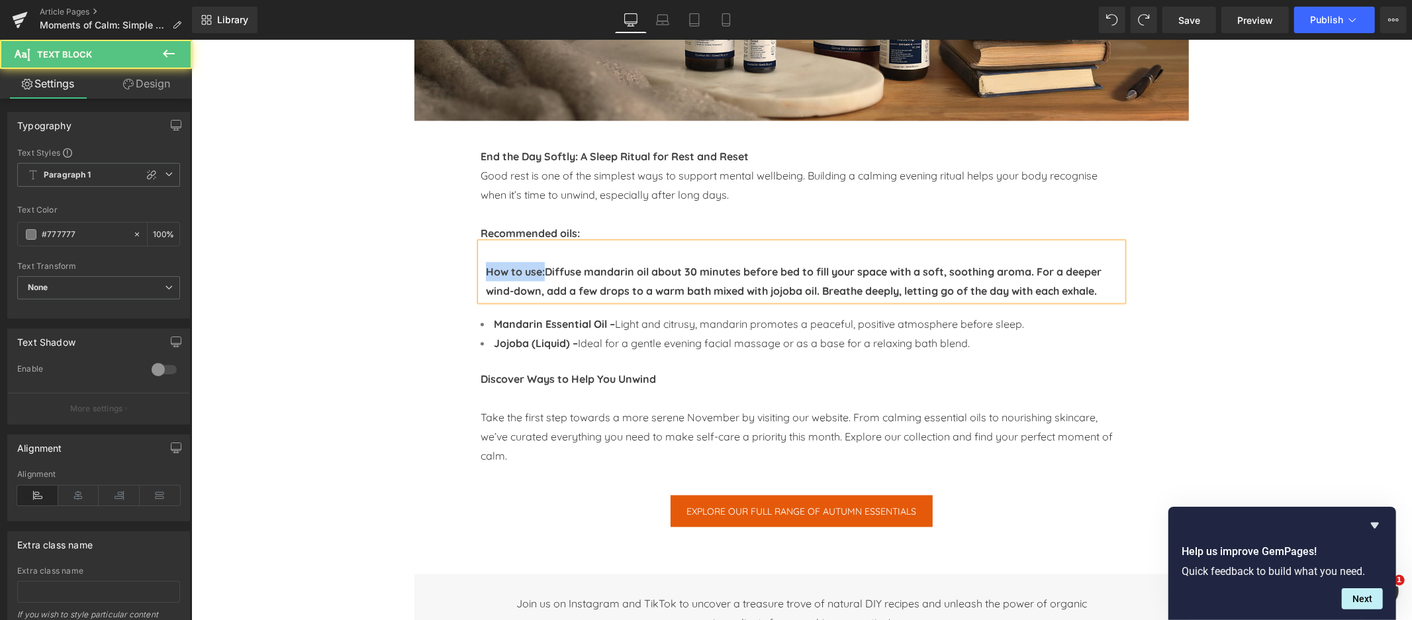
drag, startPoint x: 546, startPoint y: 273, endPoint x: 485, endPoint y: 275, distance: 61.6
click at [485, 275] on div "How to use: Diffuse mandarin oil about 30 minutes before bed to fill your space…" at bounding box center [801, 271] width 642 height 58
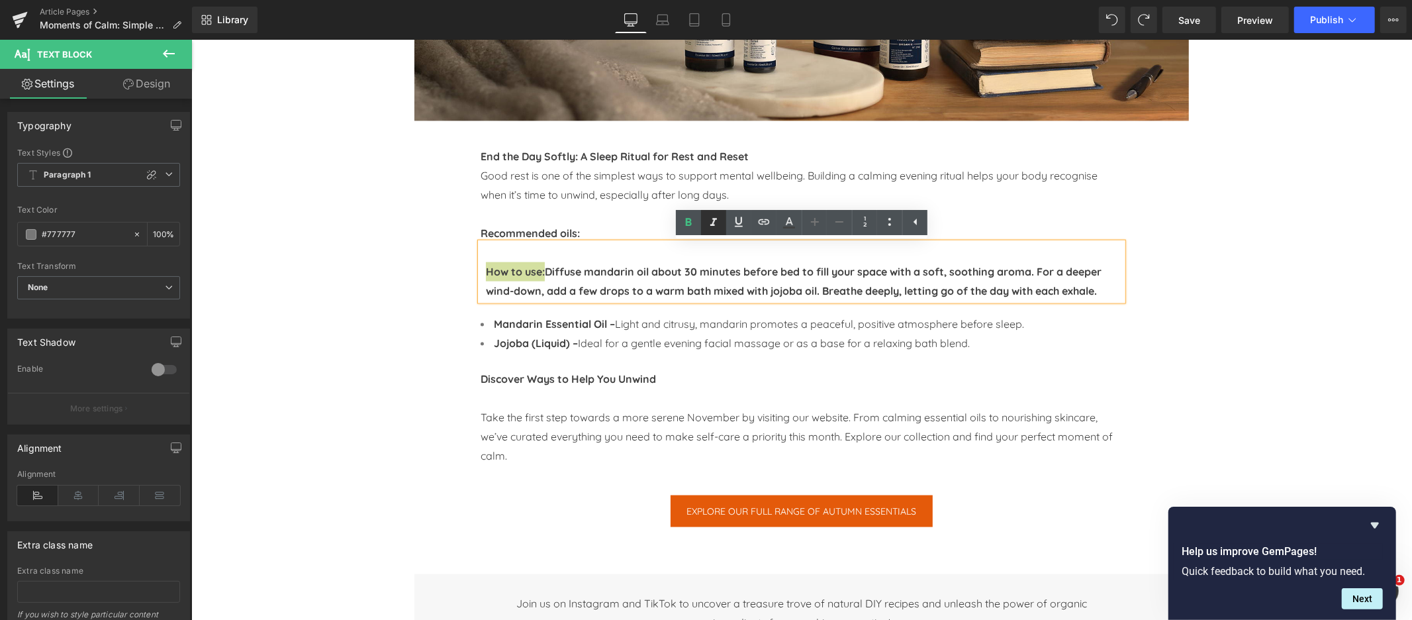
click at [711, 218] on icon at bounding box center [714, 223] width 16 height 16
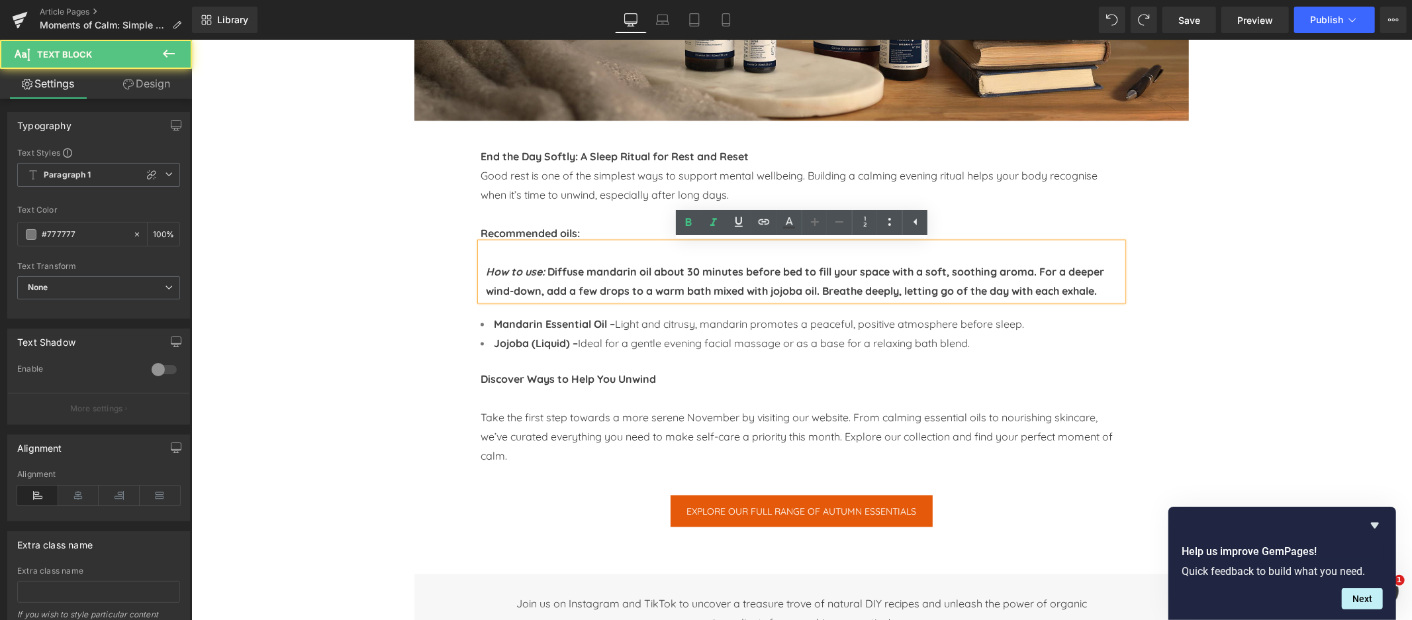
click at [561, 272] on b "Diffuse mandarin oil about 30 minutes before bed to fill your space with a soft…" at bounding box center [794, 280] width 618 height 32
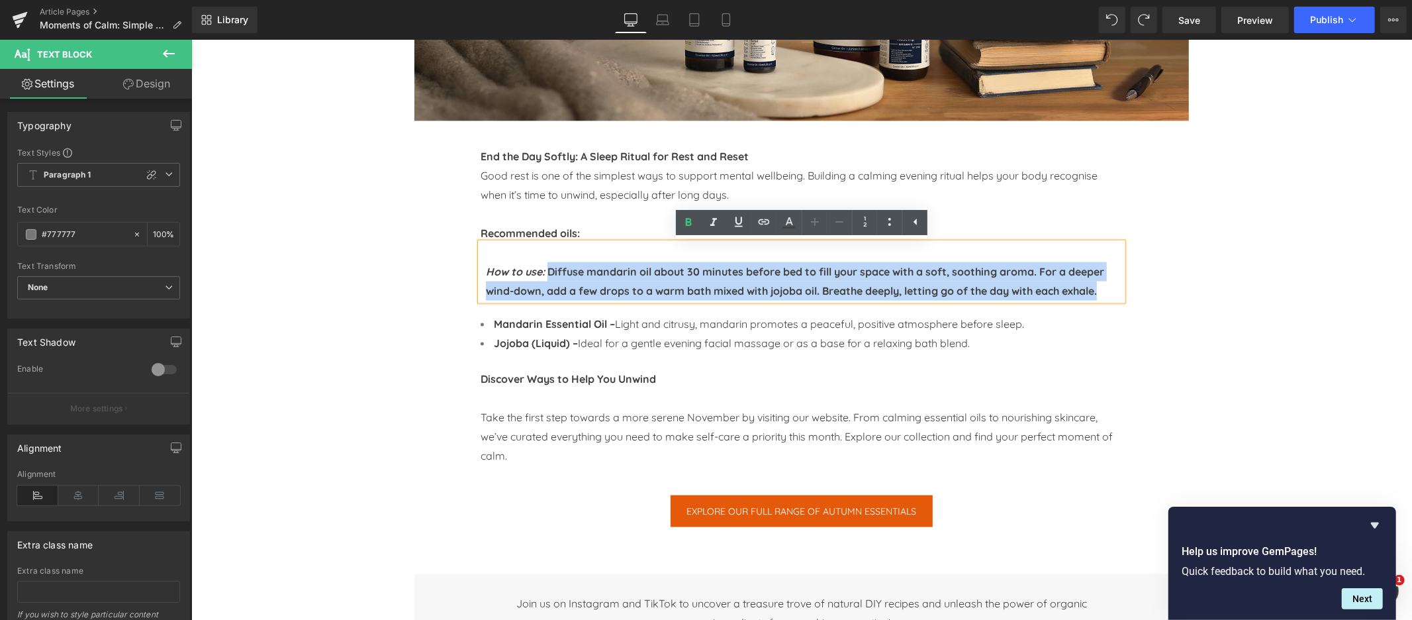
drag, startPoint x: 549, startPoint y: 272, endPoint x: 1122, endPoint y: 290, distance: 572.3
click at [1122, 290] on p "How to use: Diffuse mandarin oil about 30 minutes before bed to fill your space…" at bounding box center [803, 281] width 637 height 38
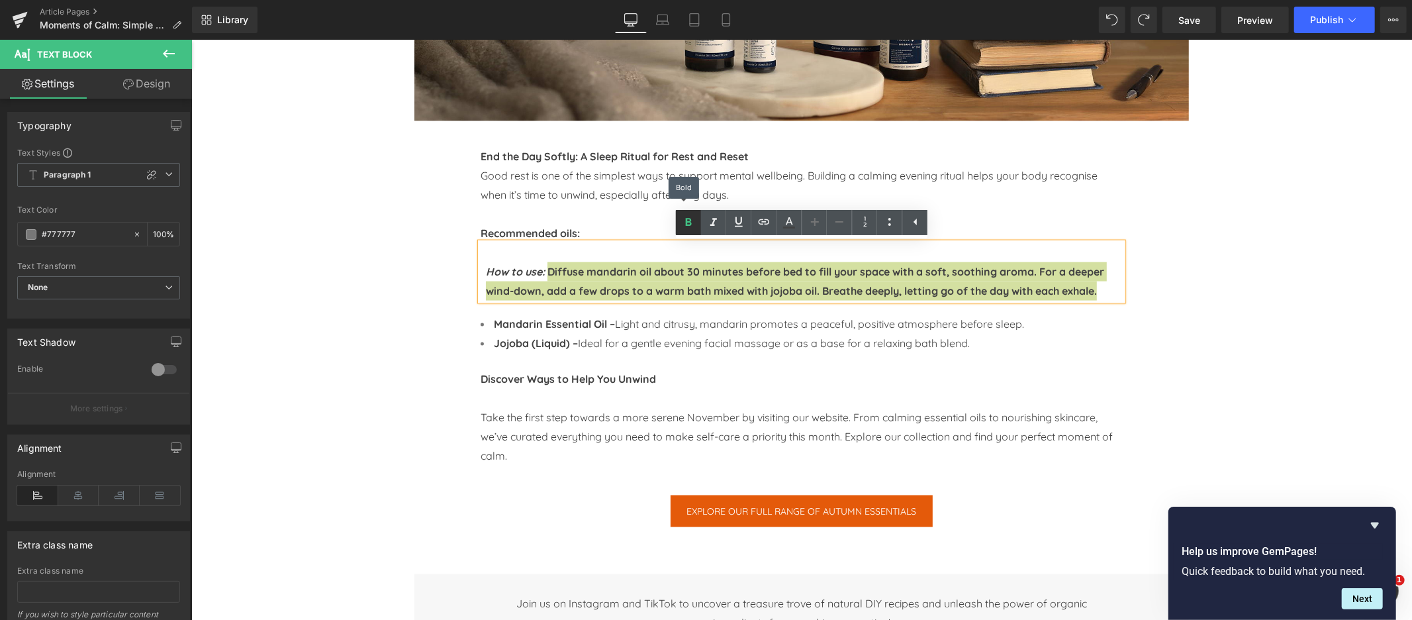
click at [690, 226] on icon at bounding box center [689, 223] width 16 height 16
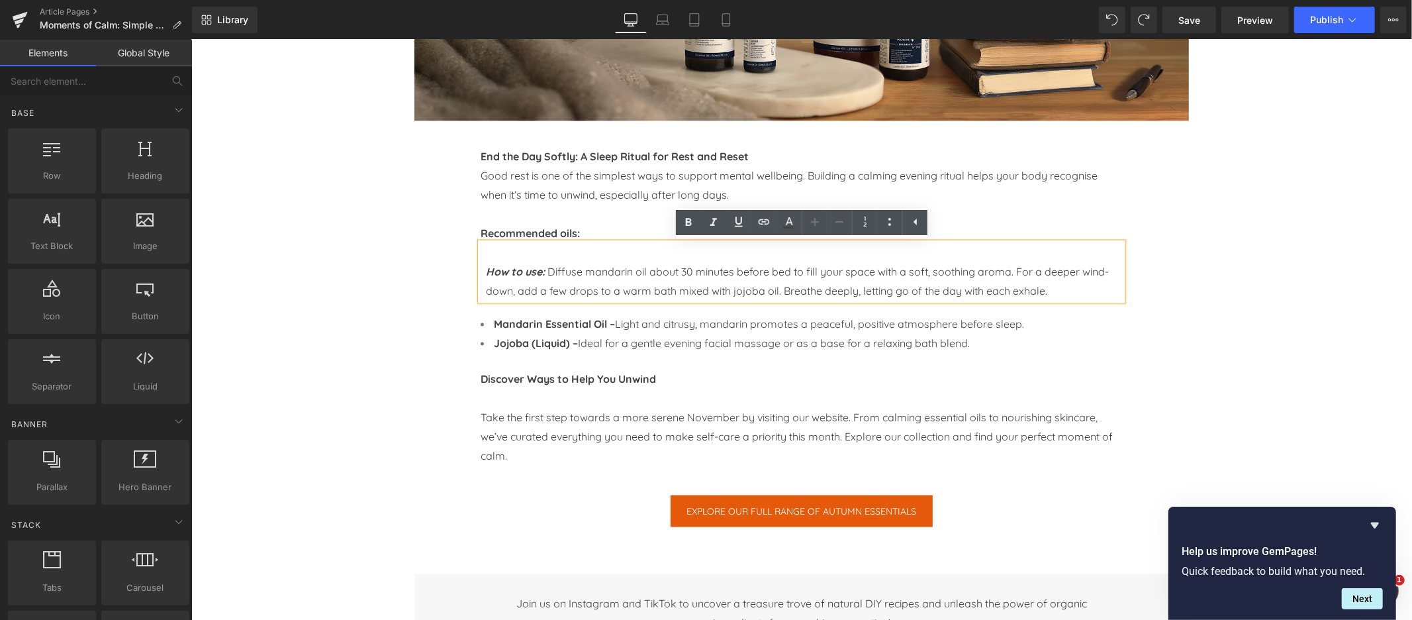
click at [387, 277] on div "Image Image Row Image Row Image Row Moments of Calm: Simple Self-Care Rituals f…" at bounding box center [801, 173] width 1221 height 2882
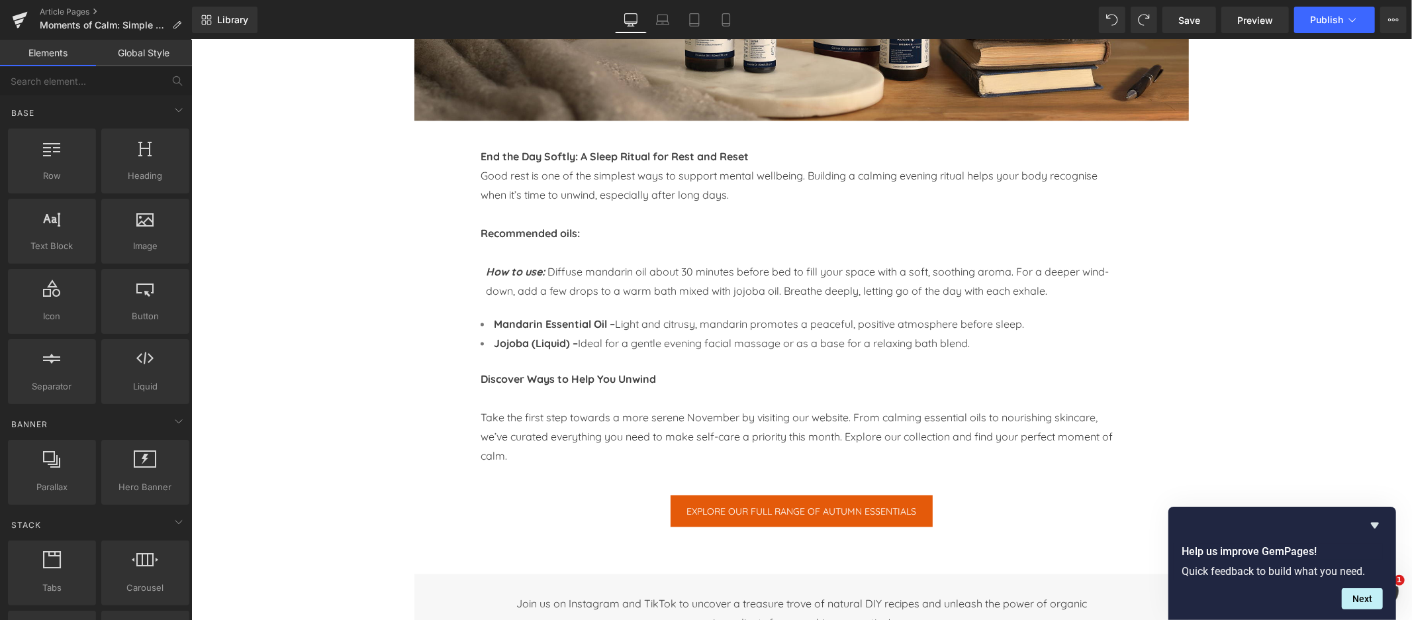
drag, startPoint x: 557, startPoint y: 275, endPoint x: 746, endPoint y: 264, distance: 189.0
click at [557, 275] on span "Diffuse mandarin oil about 30 minutes before bed to fill your space with a soft…" at bounding box center [796, 280] width 623 height 32
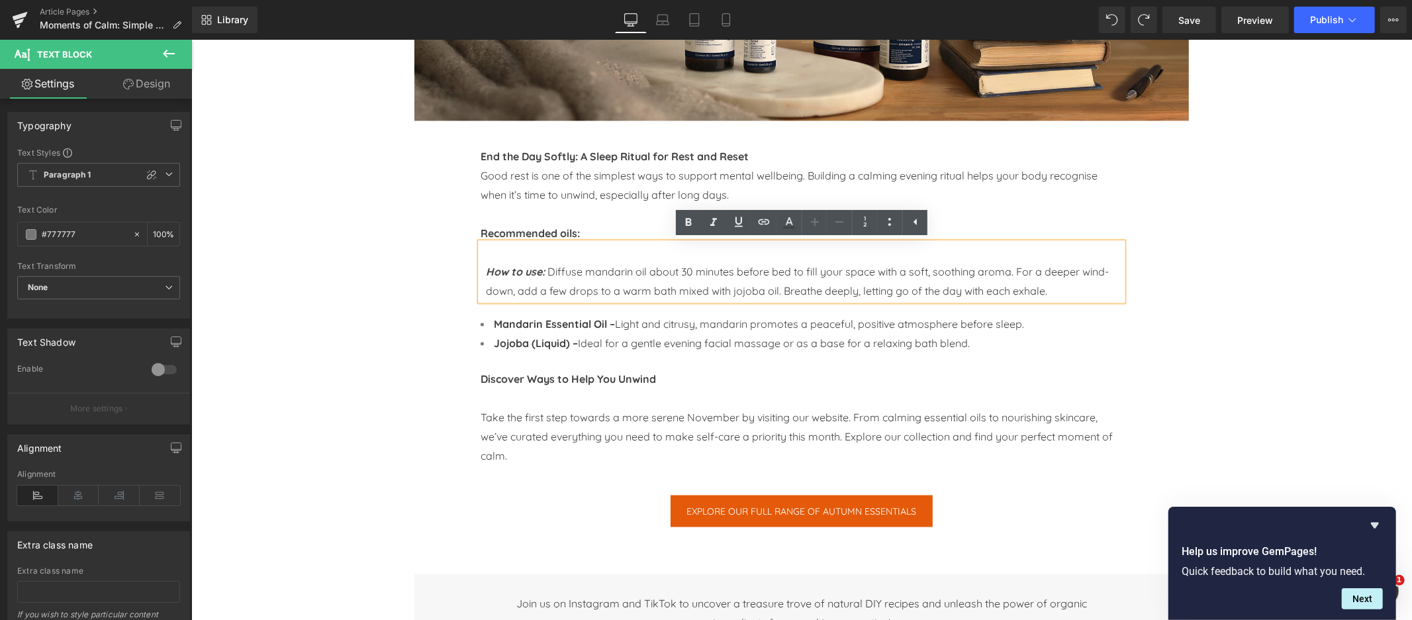
click at [327, 277] on div "Image Image Row Image Row Image Row Moments of Calm: Simple Self-Care Rituals f…" at bounding box center [801, 173] width 1221 height 2882
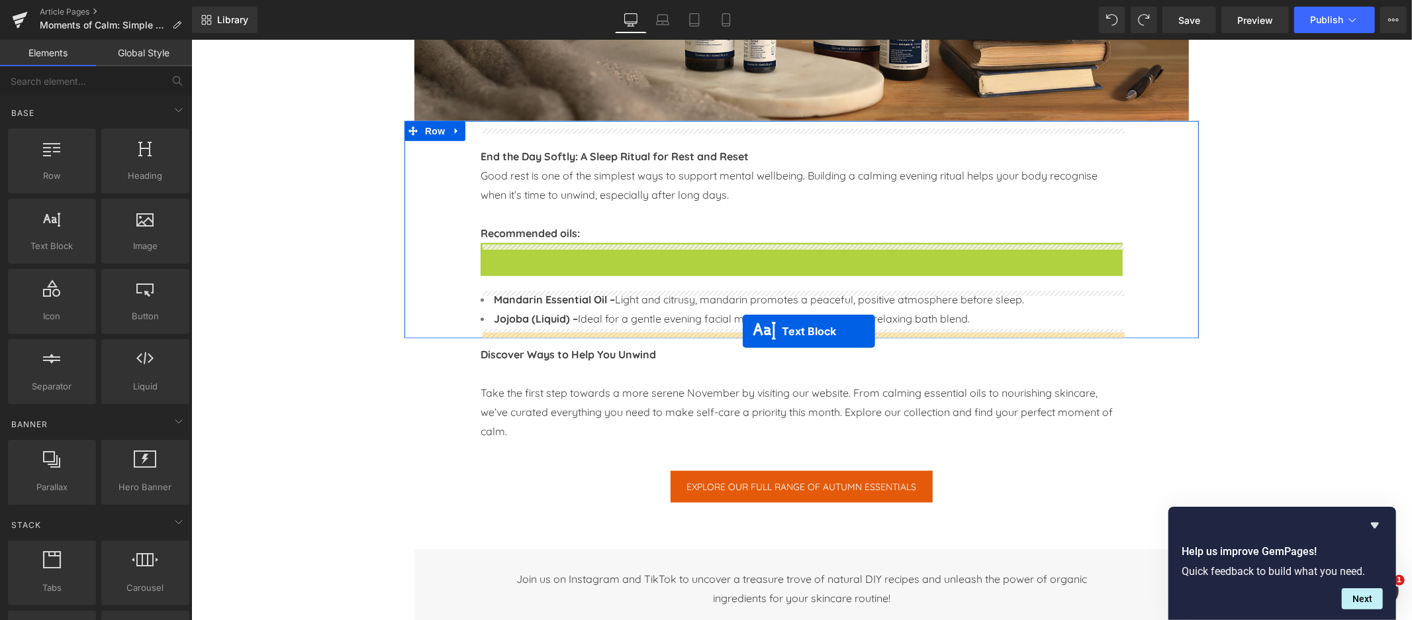
drag, startPoint x: 771, startPoint y: 274, endPoint x: 742, endPoint y: 330, distance: 63.1
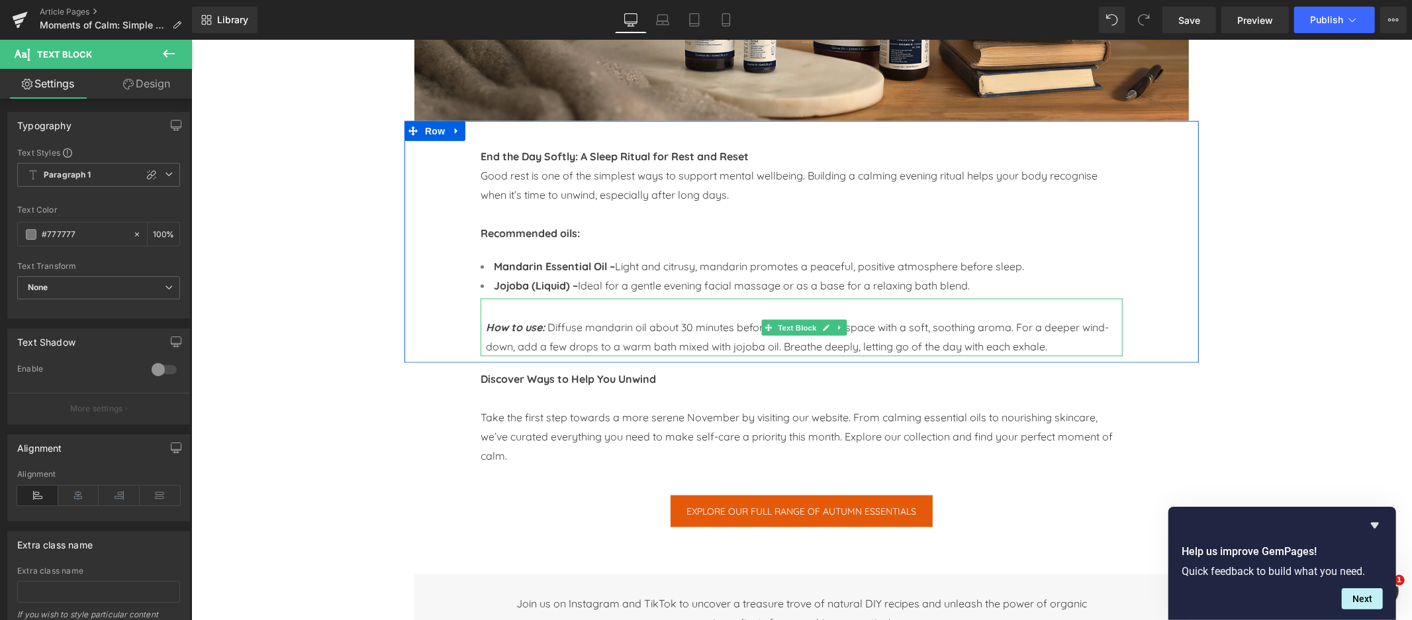
click at [495, 311] on p at bounding box center [803, 307] width 637 height 19
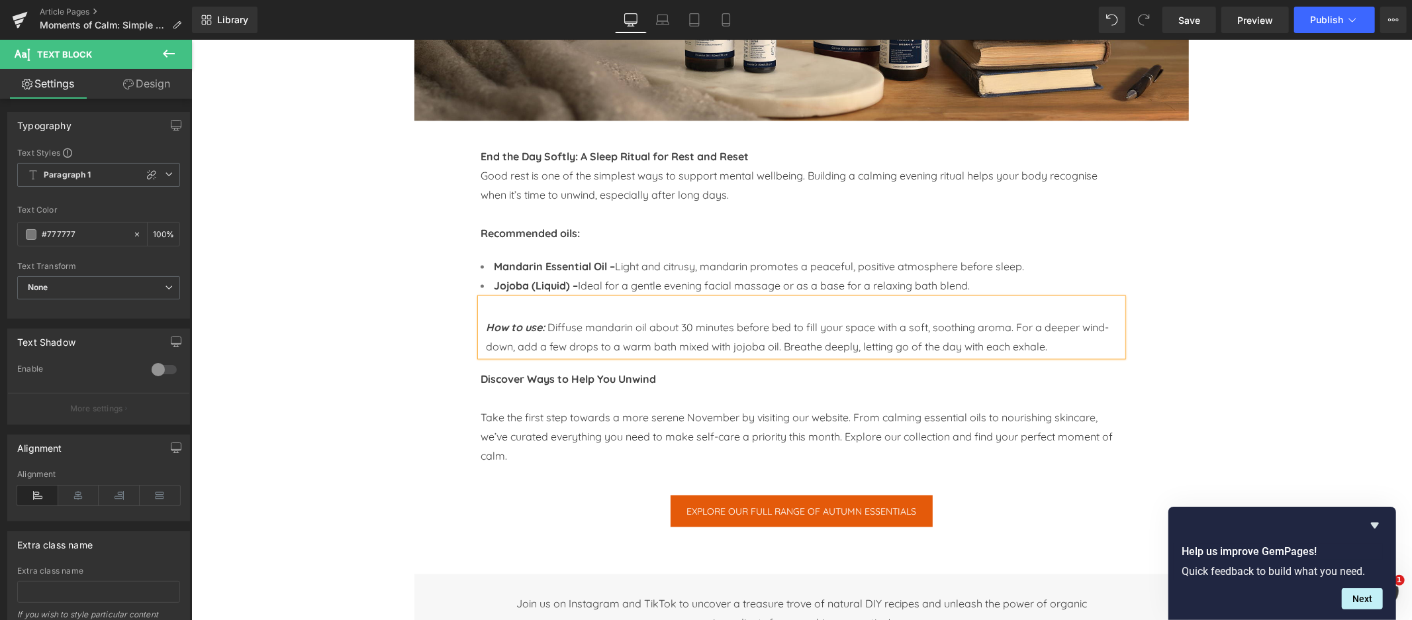
scroll to position [1402, 0]
click at [486, 326] on icon "How to use:" at bounding box center [514, 326] width 59 height 13
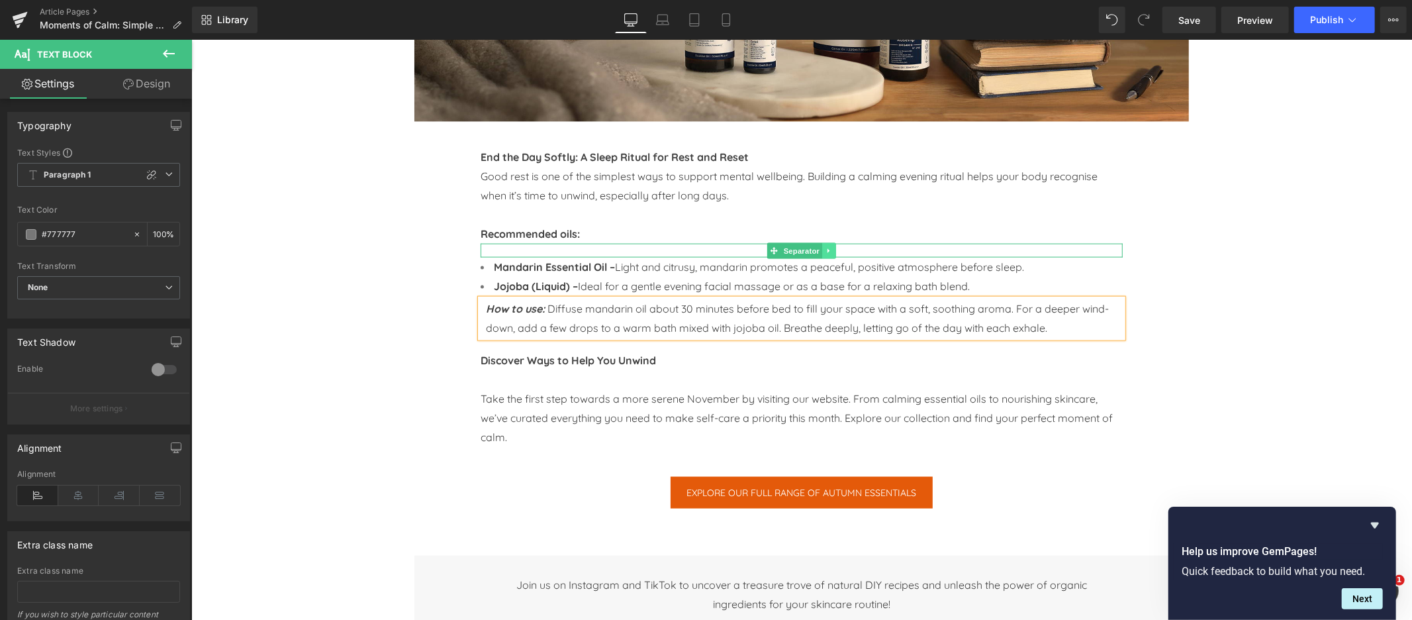
click at [827, 250] on icon at bounding box center [828, 250] width 2 height 5
click at [822, 250] on icon at bounding box center [821, 249] width 7 height 7
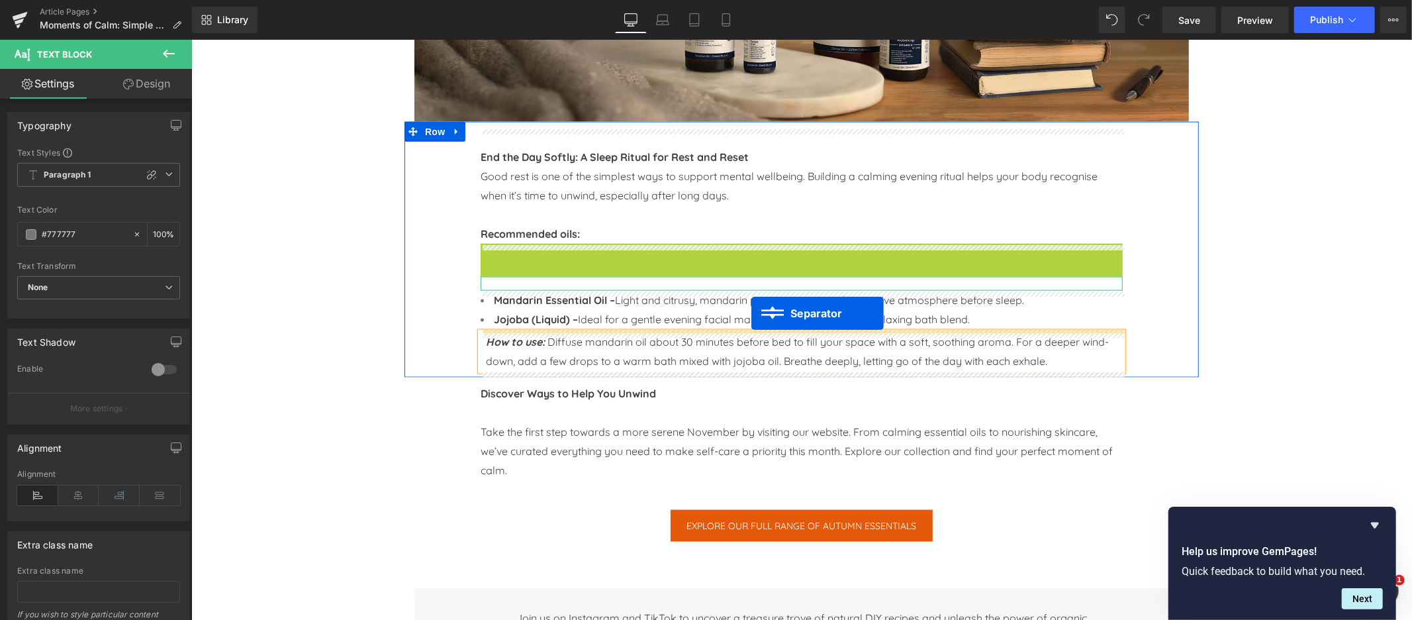
drag, startPoint x: 753, startPoint y: 251, endPoint x: 751, endPoint y: 312, distance: 61.6
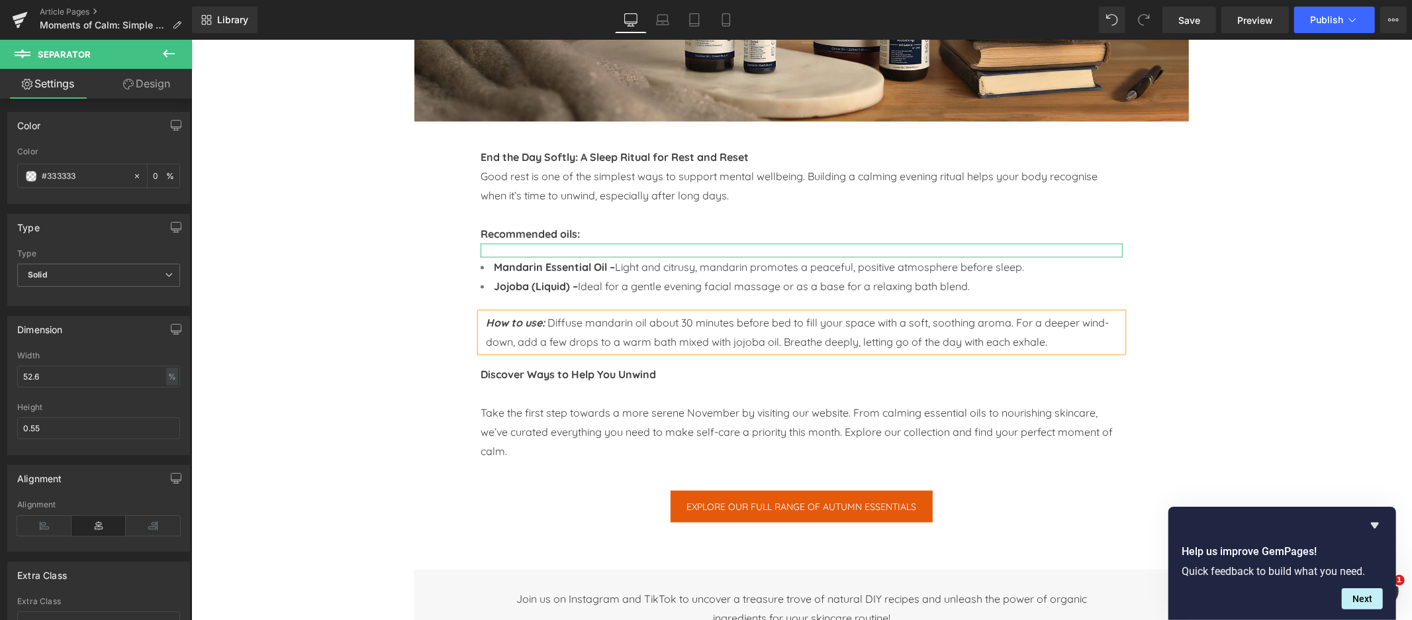
click at [297, 322] on div "Image Image Row Image Row Image Row Moments of Calm: Simple Self-Care Rituals f…" at bounding box center [801, 171] width 1221 height 2877
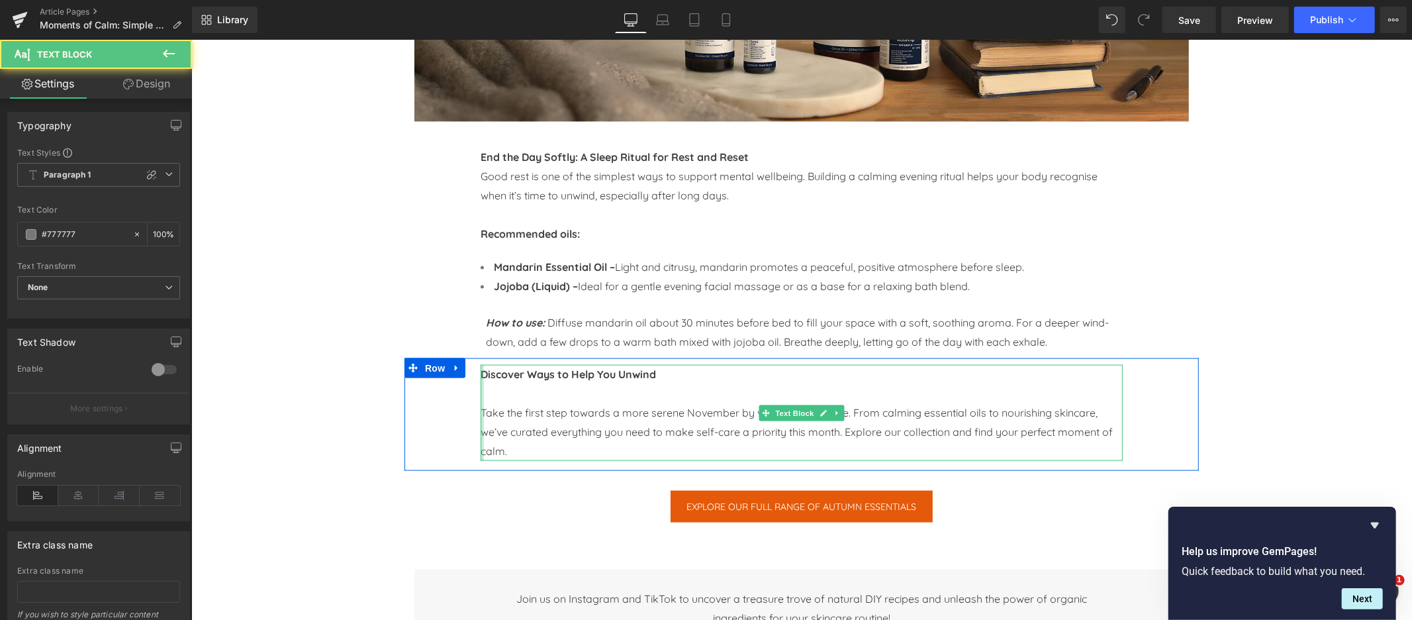
drag, startPoint x: 483, startPoint y: 375, endPoint x: 674, endPoint y: 375, distance: 191.3
click at [674, 375] on div "Discover Ways to Help You Unwind Take the first step towards a more serene Nove…" at bounding box center [801, 412] width 642 height 96
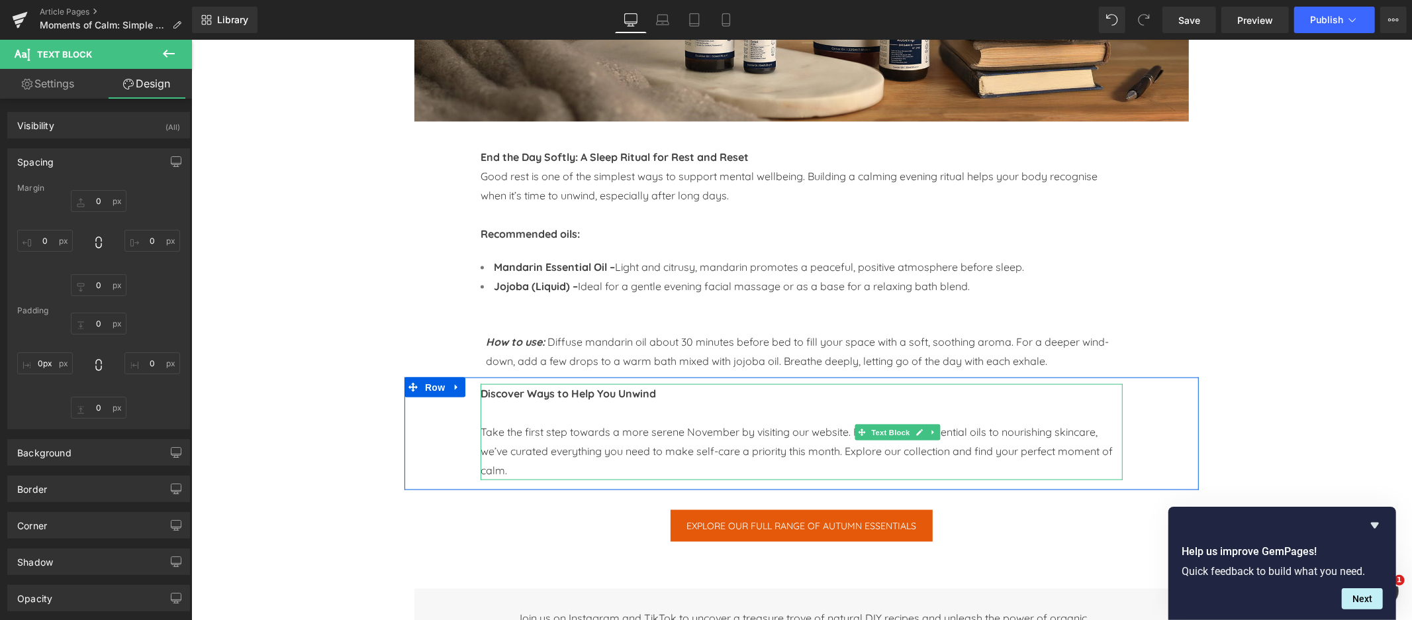
drag, startPoint x: 667, startPoint y: 412, endPoint x: 477, endPoint y: 413, distance: 190.0
click at [476, 413] on div "Discover Ways to Help You Unwind Take the first step towards a more serene Nove…" at bounding box center [801, 432] width 662 height 99
type input "1px"
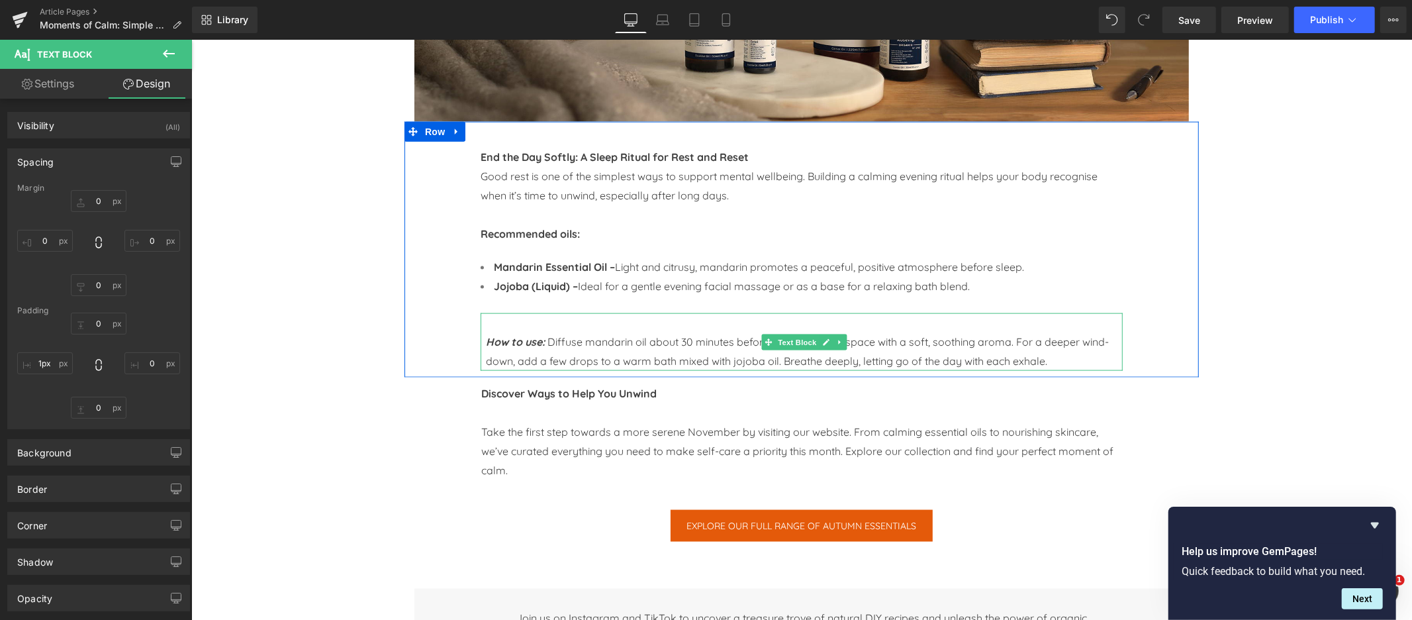
click at [486, 338] on icon "How to use:" at bounding box center [514, 340] width 59 height 13
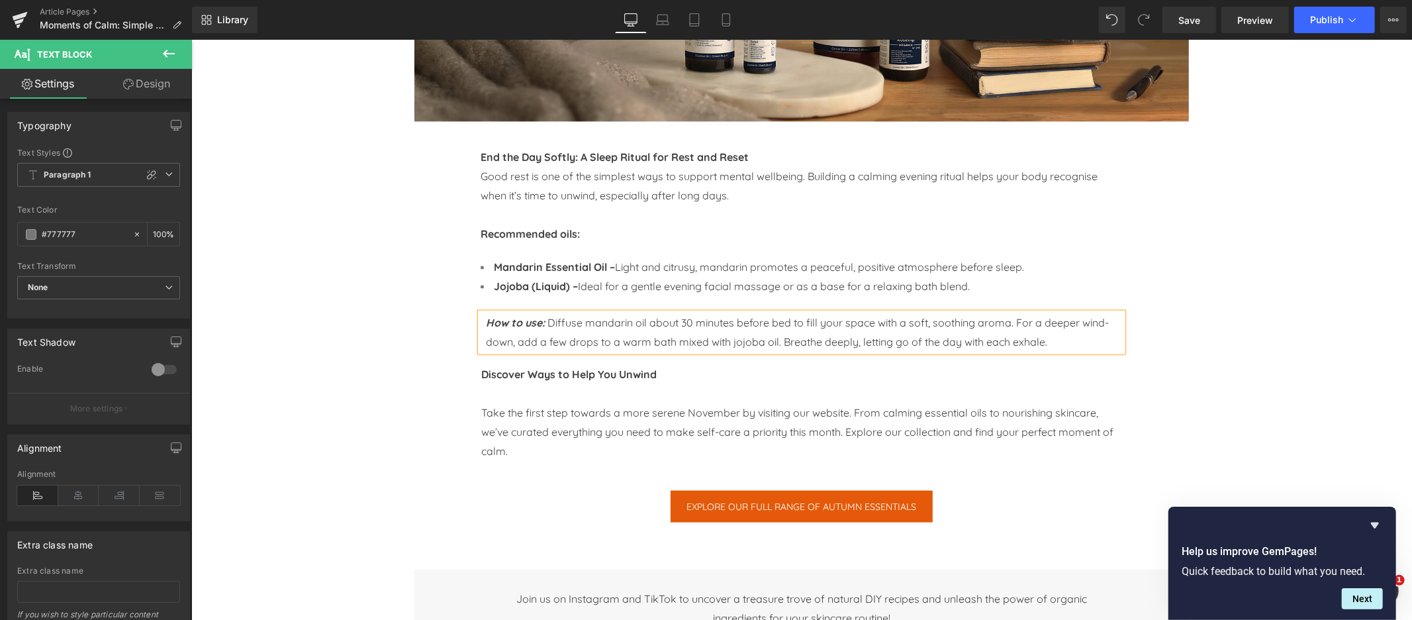
click at [416, 311] on div "End the Day Softly: A Sleep Ritual for Rest and Reset Good rest is one of the s…" at bounding box center [801, 239] width 794 height 236
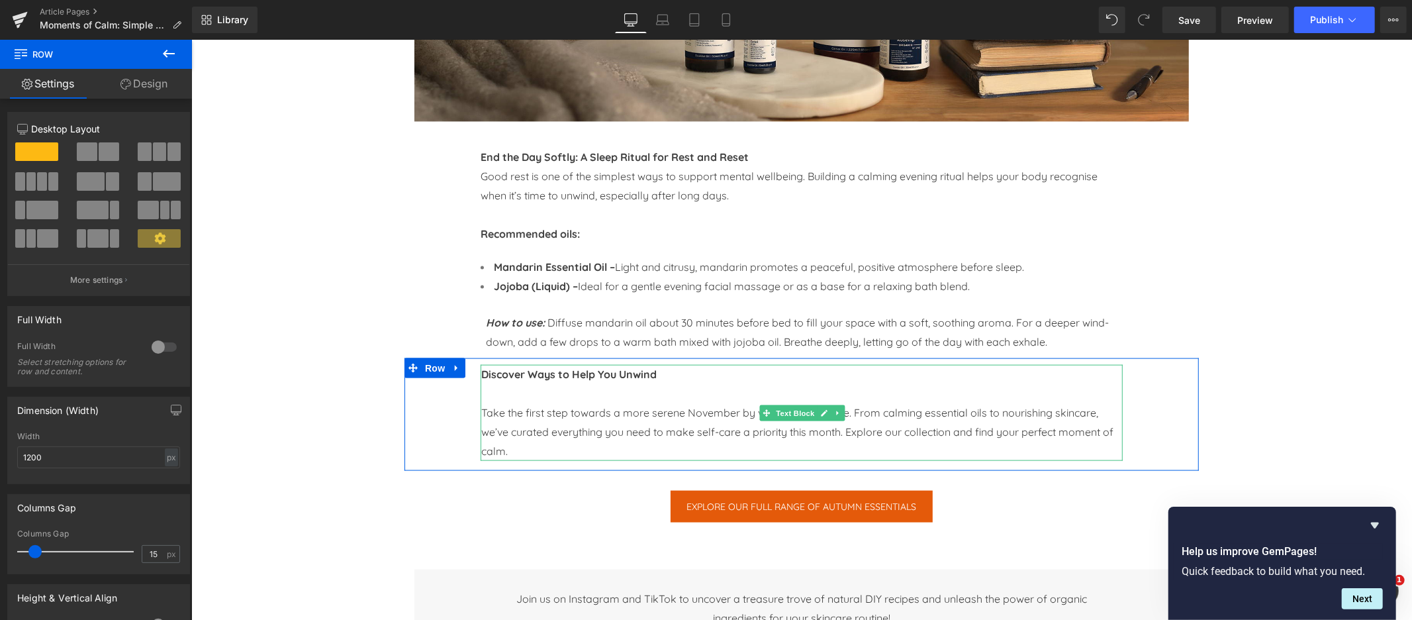
click at [504, 377] on b "Discover Ways to Help You Unwind" at bounding box center [568, 373] width 175 height 13
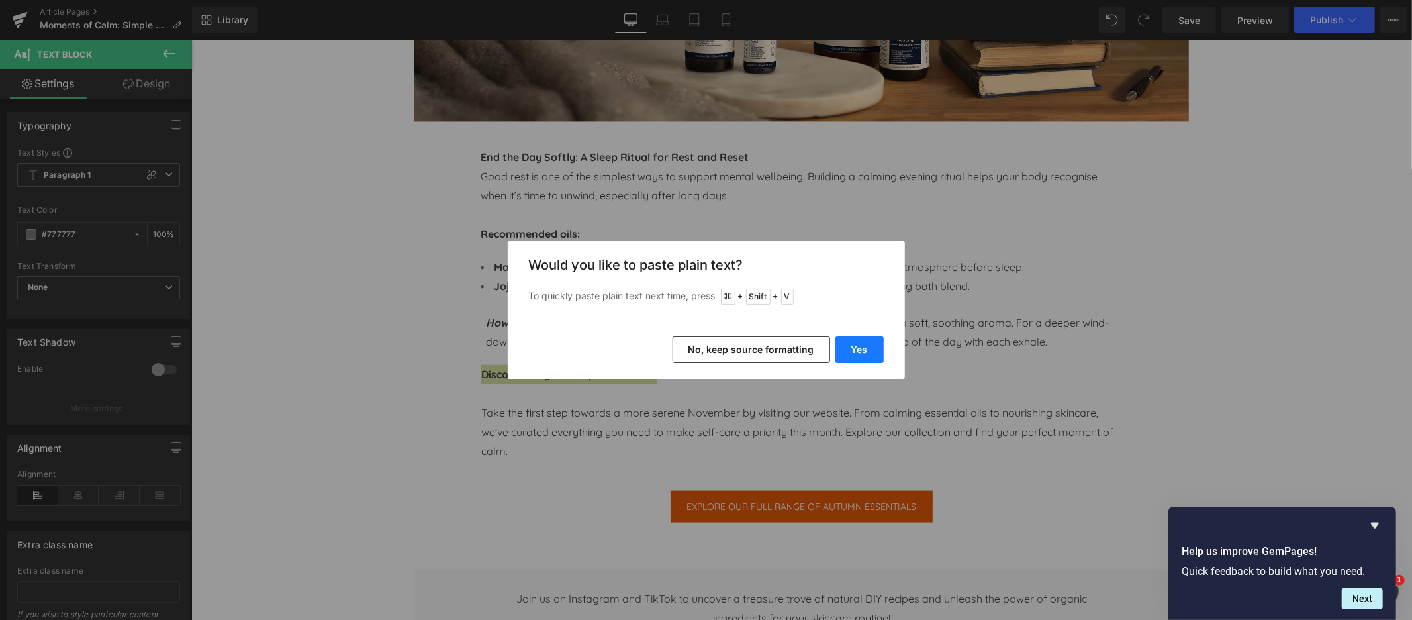
drag, startPoint x: 865, startPoint y: 351, endPoint x: 673, endPoint y: 311, distance: 195.4
click at [865, 351] on button "Yes" at bounding box center [859, 349] width 48 height 26
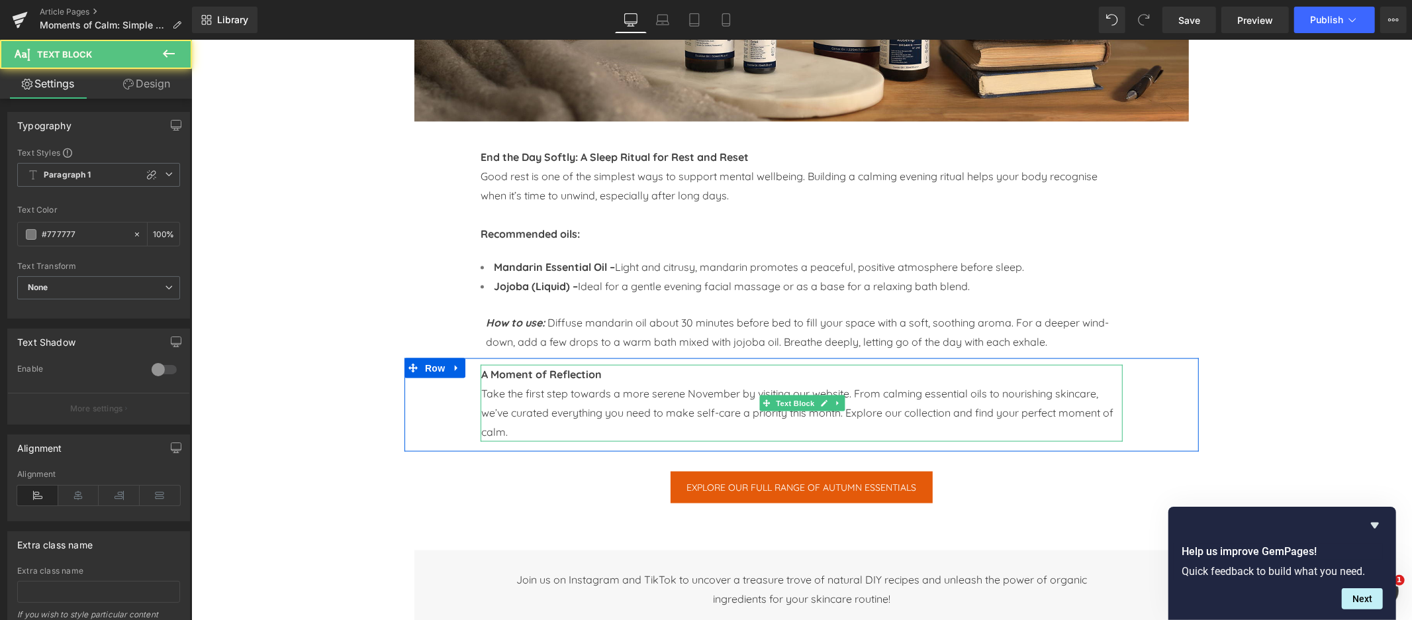
click at [603, 374] on p "A Moment of Reflection" at bounding box center [802, 373] width 642 height 19
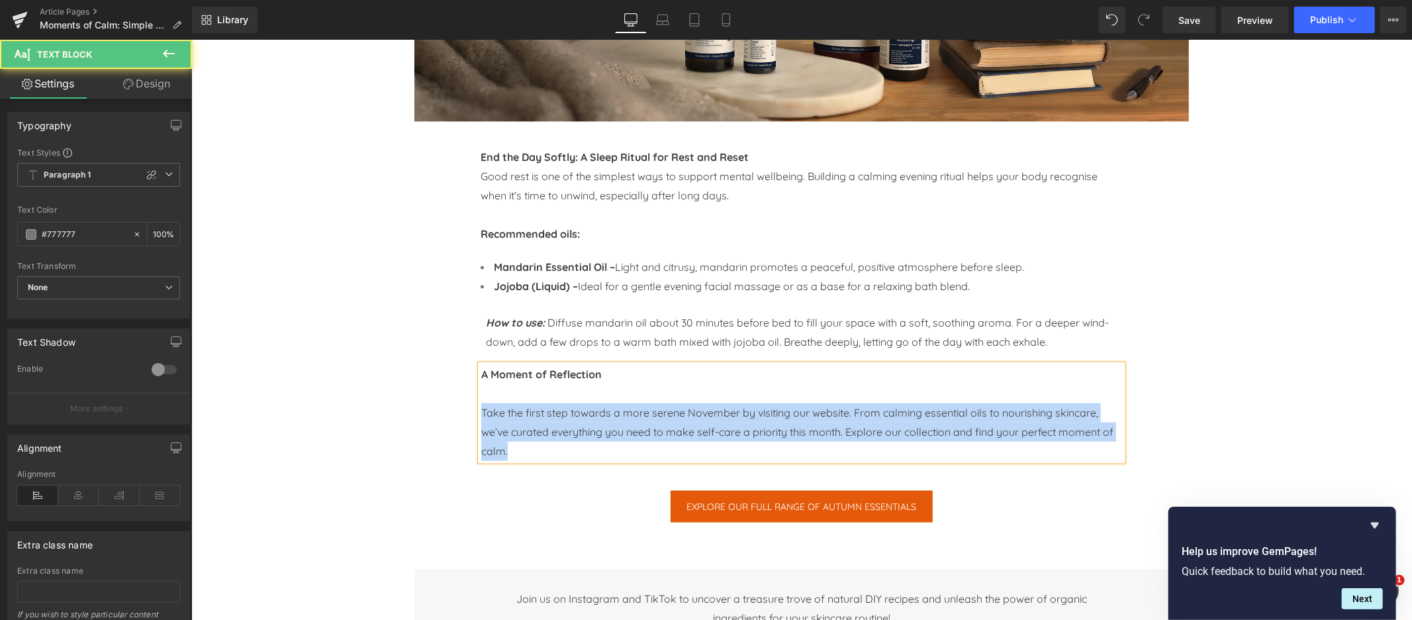
drag, startPoint x: 480, startPoint y: 412, endPoint x: 562, endPoint y: 459, distance: 94.6
click at [562, 459] on p "Take the first step towards a more serene November by visiting our website. Fro…" at bounding box center [802, 432] width 642 height 58
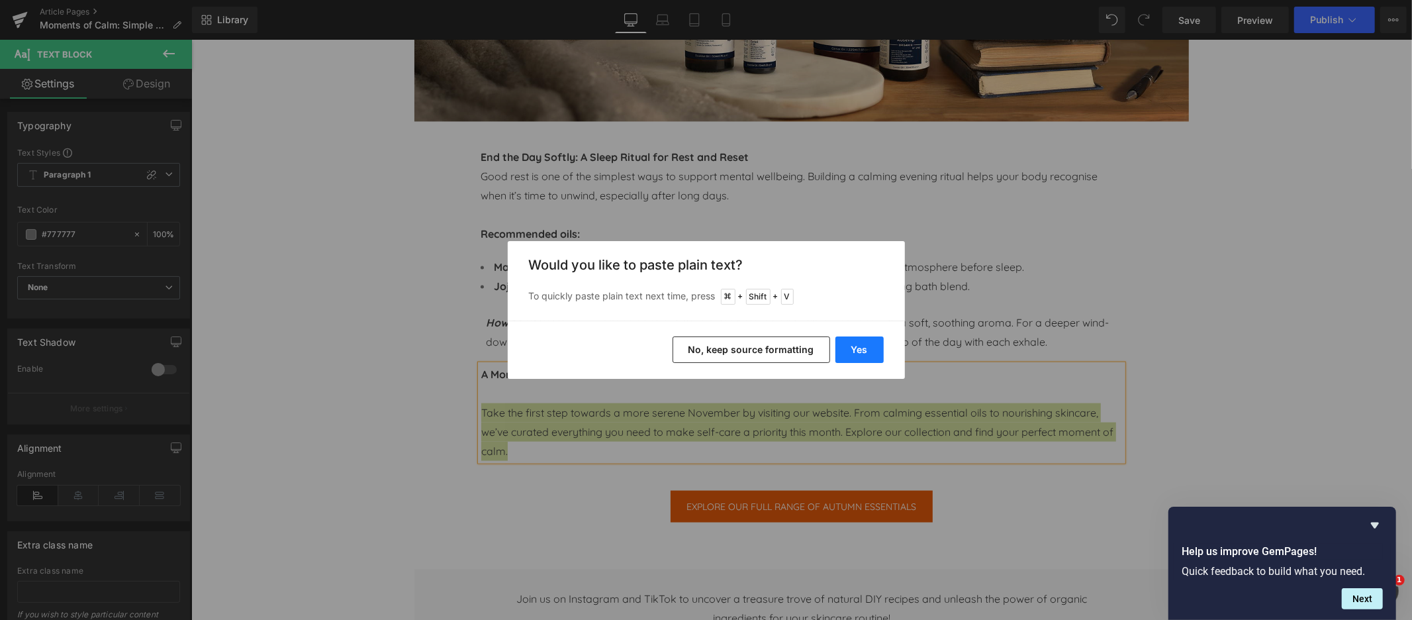
click at [855, 351] on button "Yes" at bounding box center [859, 349] width 48 height 26
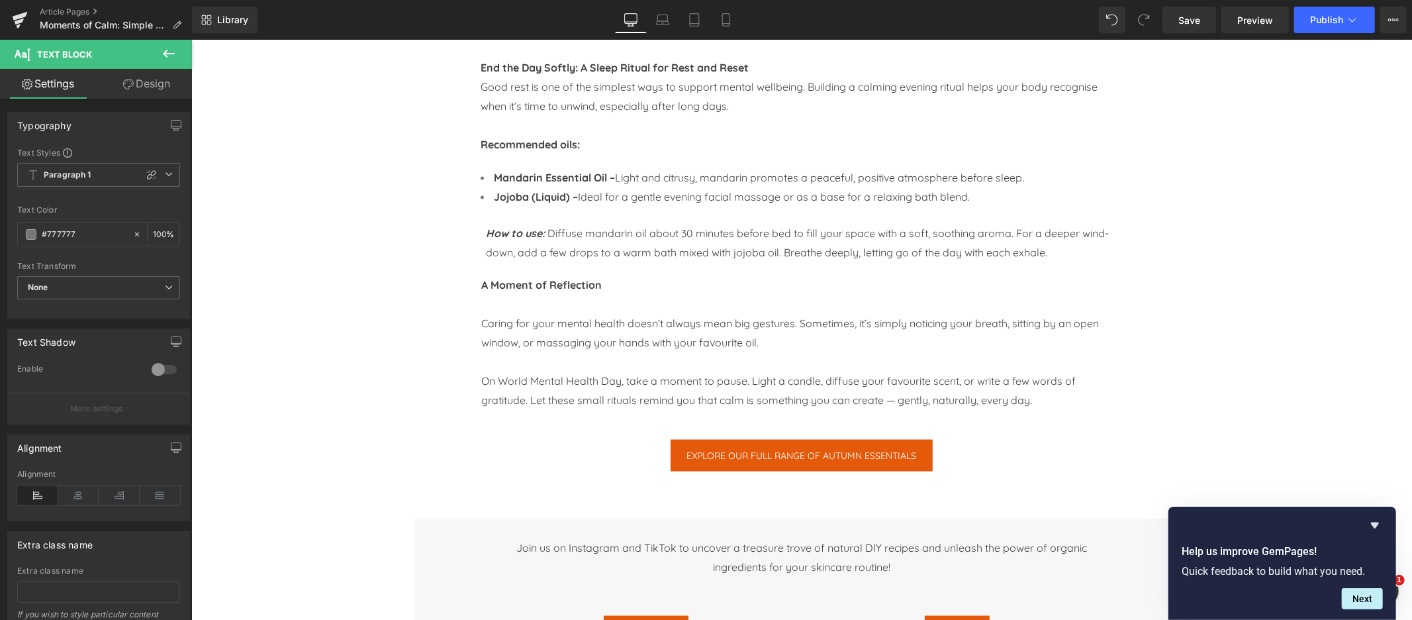
scroll to position [1497, 0]
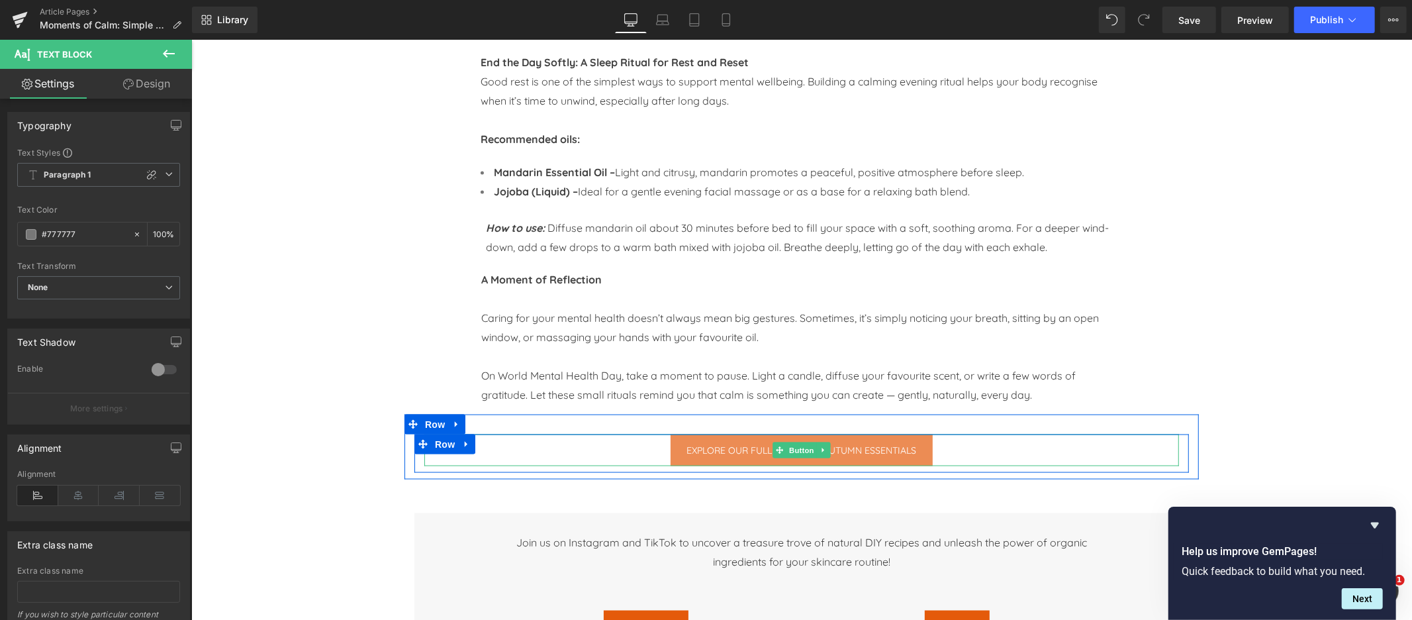
click at [745, 451] on span "EXPLORE OUR FULL RANGE OF AUTUMN ESSENTIALS" at bounding box center [802, 450] width 230 height 14
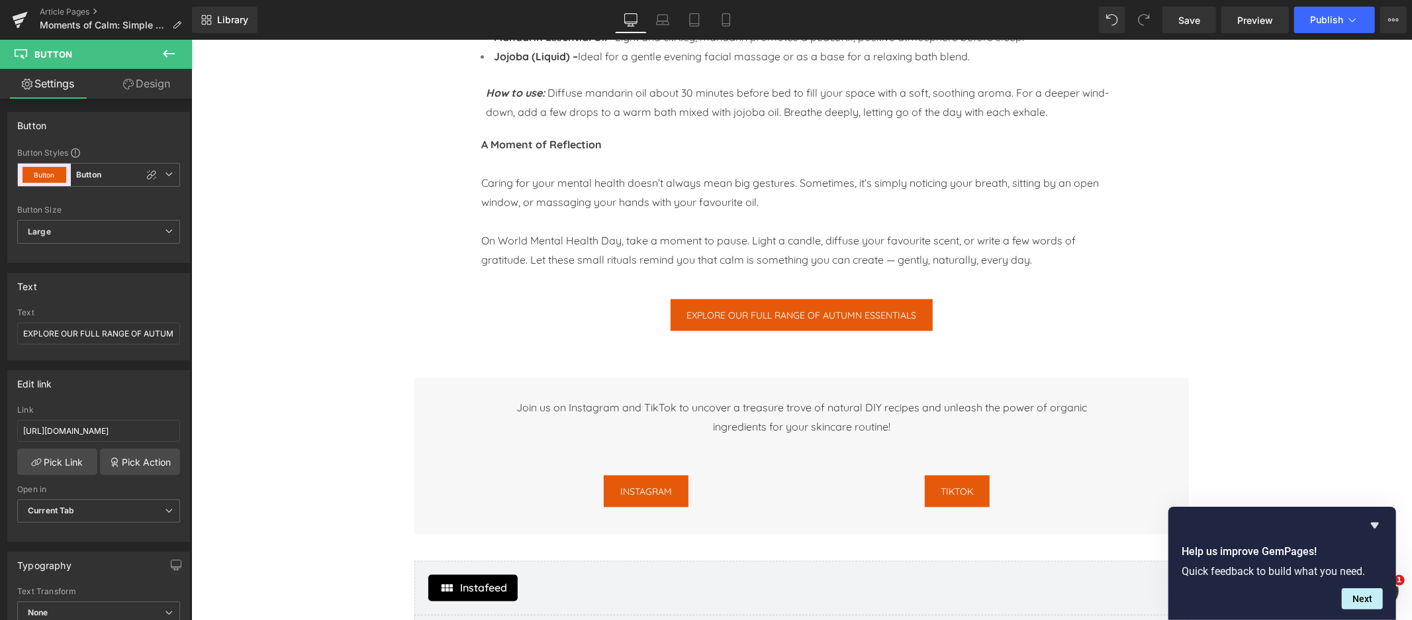
scroll to position [1643, 0]
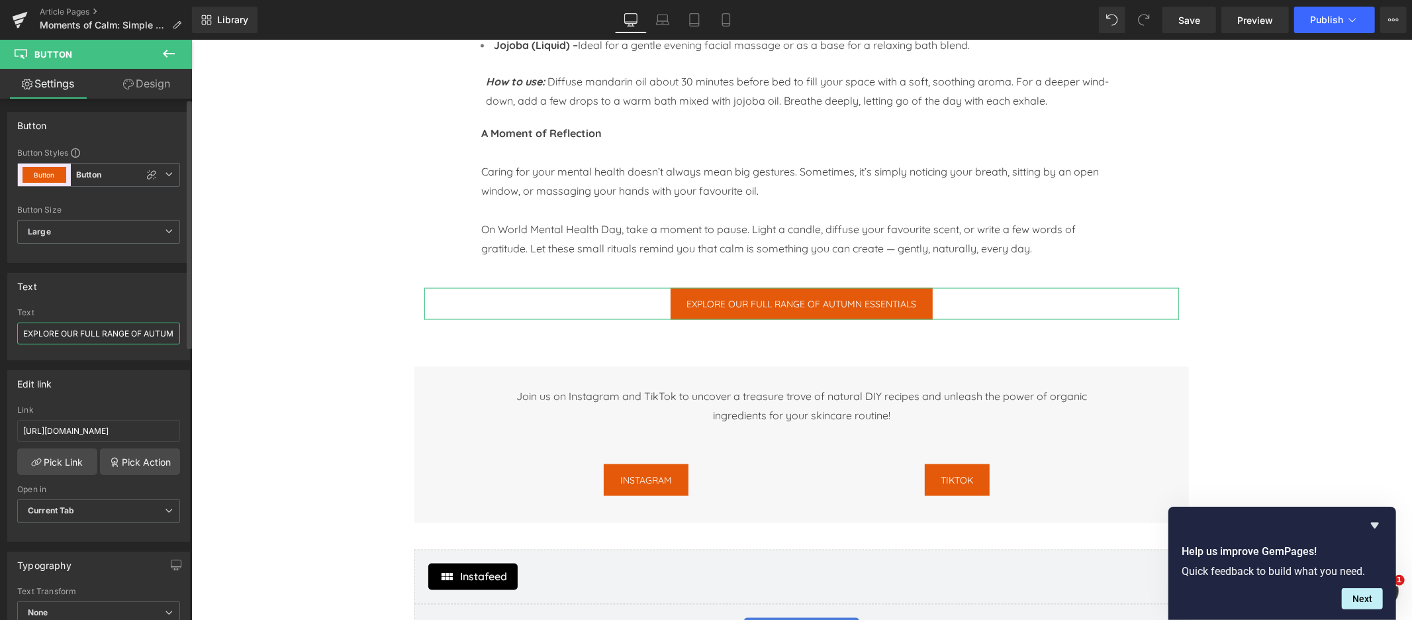
click at [84, 328] on input "EXPLORE OUR FULL RANGE OF AUTUMN ESSENTIALS" at bounding box center [98, 333] width 163 height 22
click at [24, 332] on input "Moments of Calm" at bounding box center [98, 333] width 163 height 22
drag, startPoint x: 213, startPoint y: 370, endPoint x: 208, endPoint y: 335, distance: 35.4
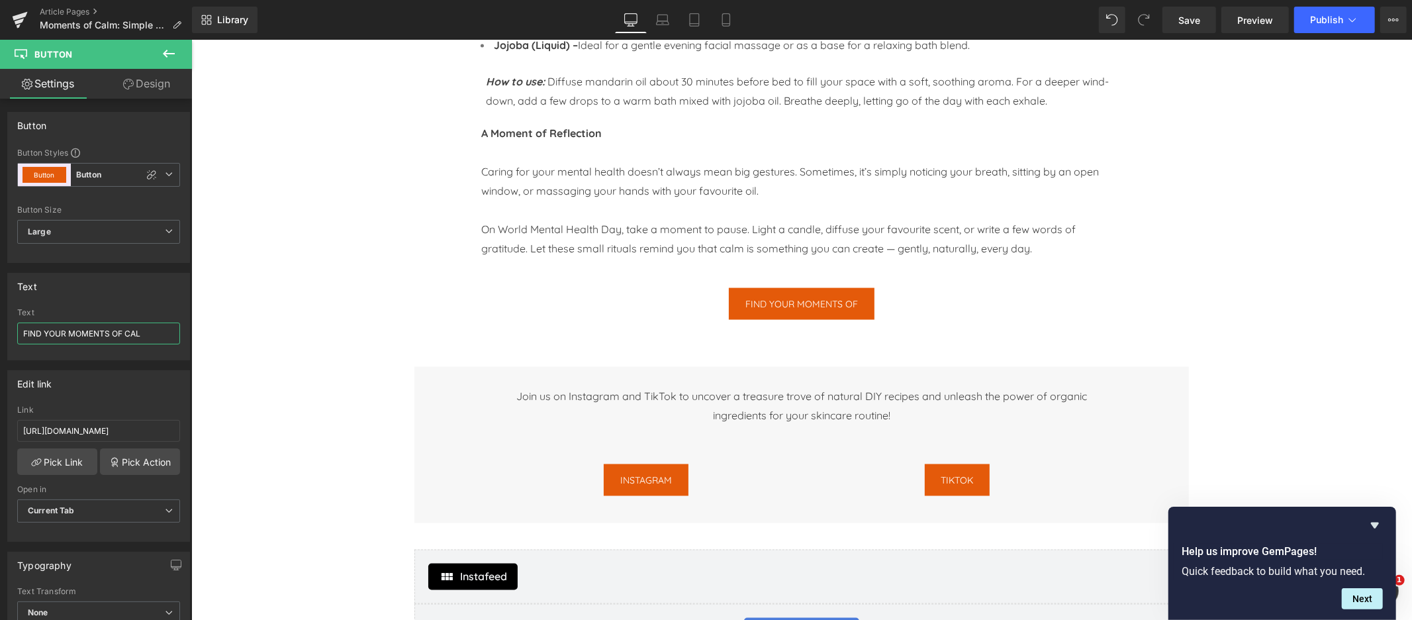
type input "FIND YOUR MOMENTS OF CALM"
drag, startPoint x: 309, startPoint y: 324, endPoint x: 374, endPoint y: 324, distance: 65.5
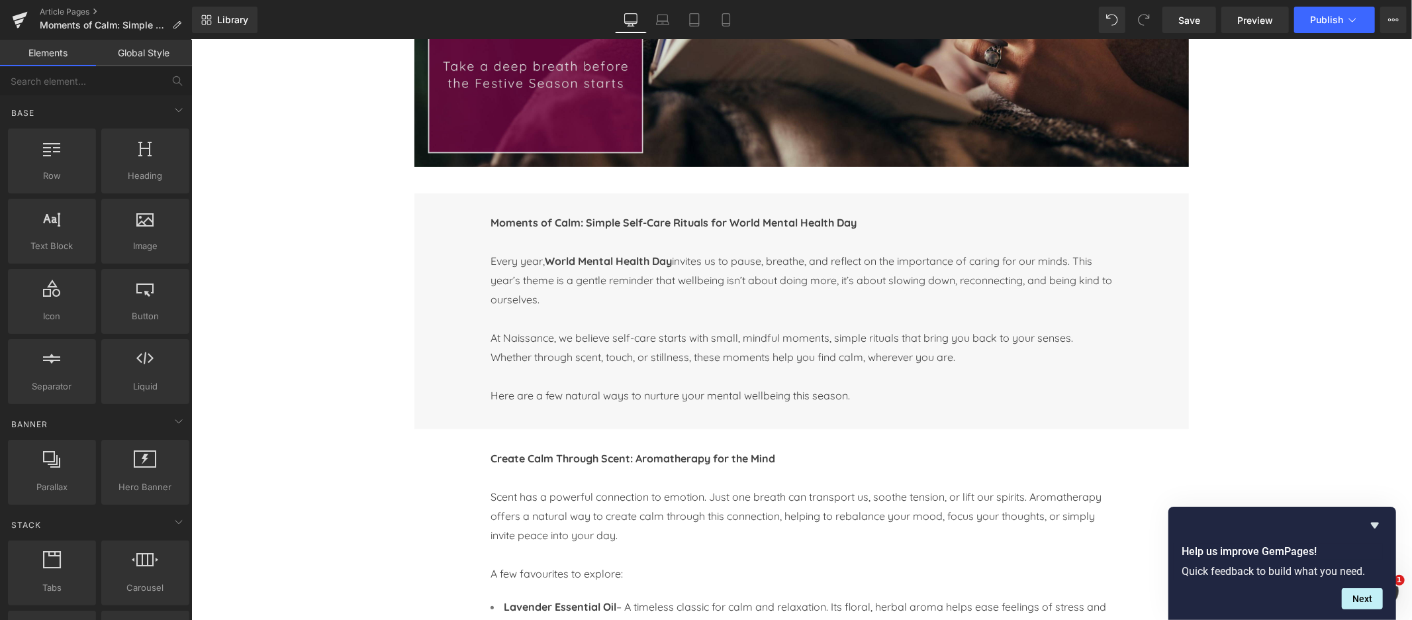
scroll to position [232, 0]
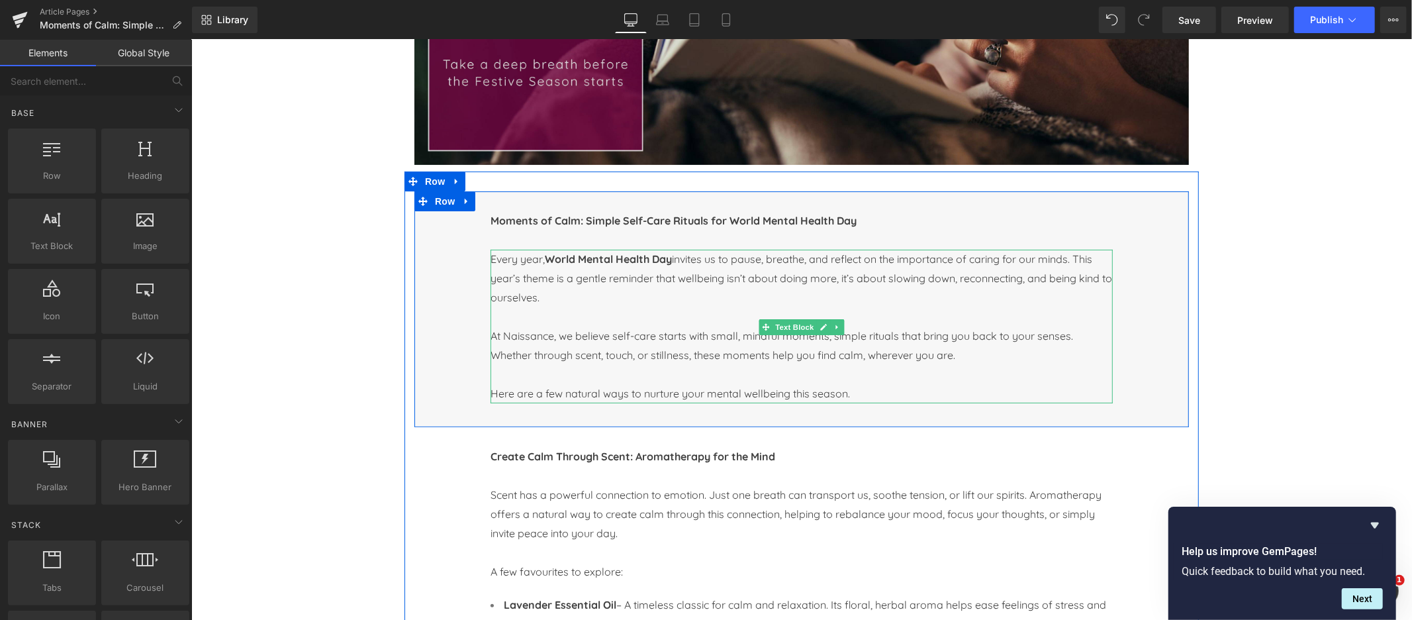
click at [513, 334] on span "At Naissance, we believe self-care starts with small, mindful moments, simple r…" at bounding box center [781, 344] width 583 height 32
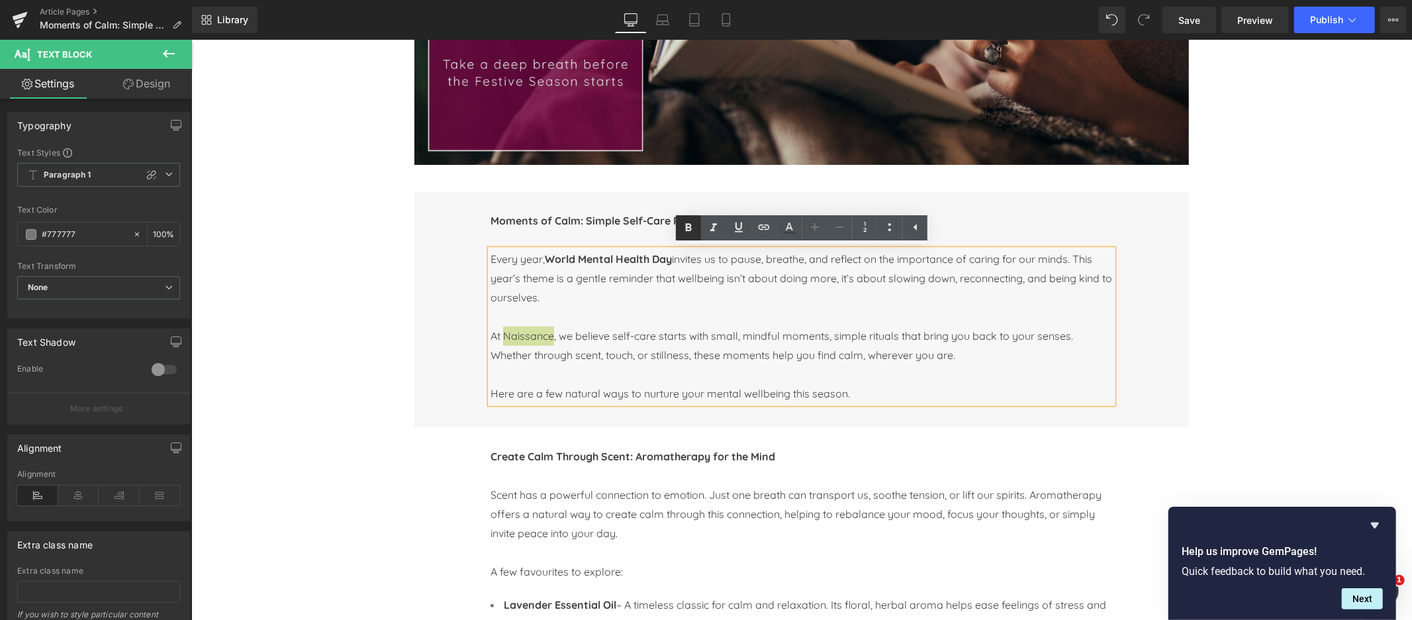
click at [687, 230] on icon at bounding box center [689, 228] width 6 height 8
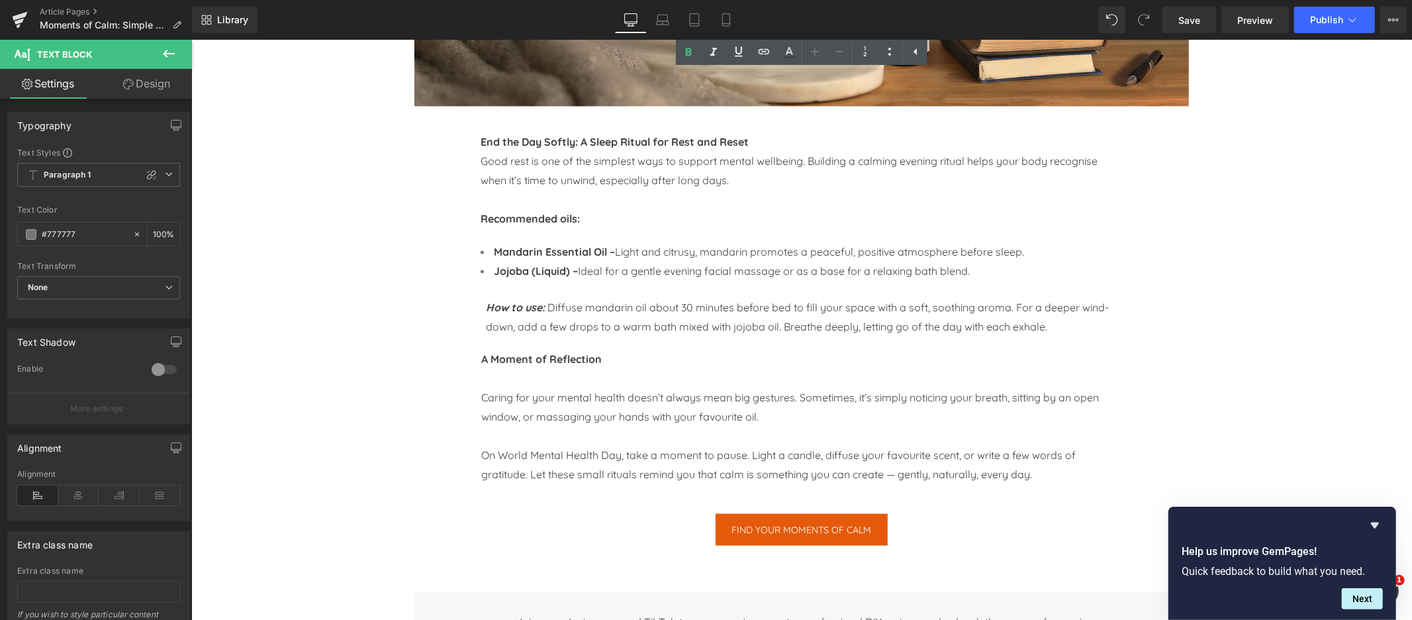
scroll to position [1422, 0]
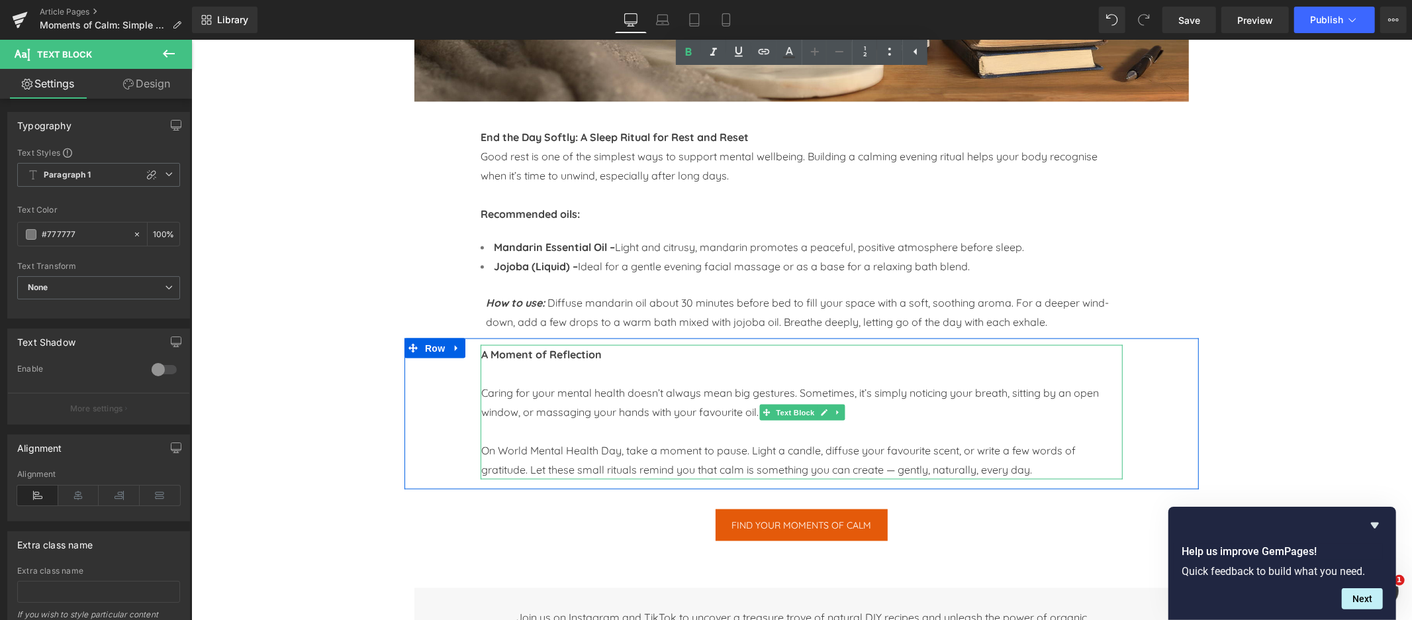
click at [898, 469] on span "On World Mental Health Day, take a moment to pause. Light a candle, diffuse you…" at bounding box center [778, 459] width 595 height 32
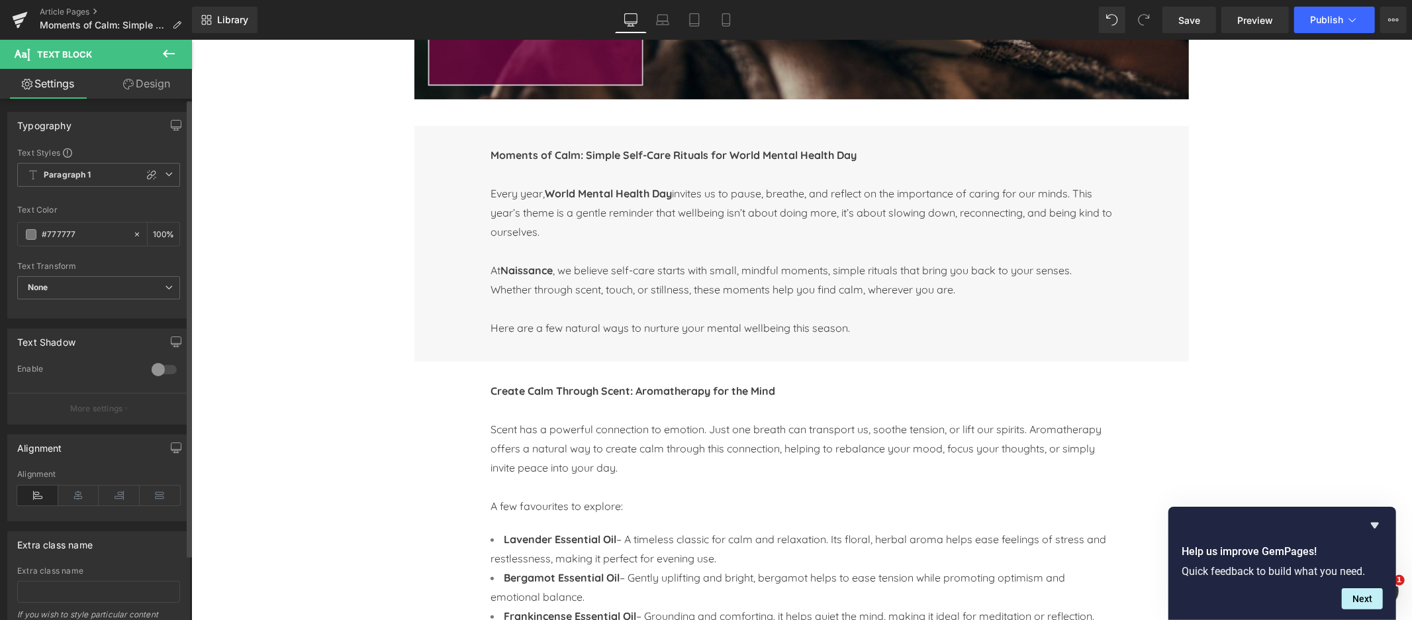
scroll to position [0, 0]
